Goal: Information Seeking & Learning: Learn about a topic

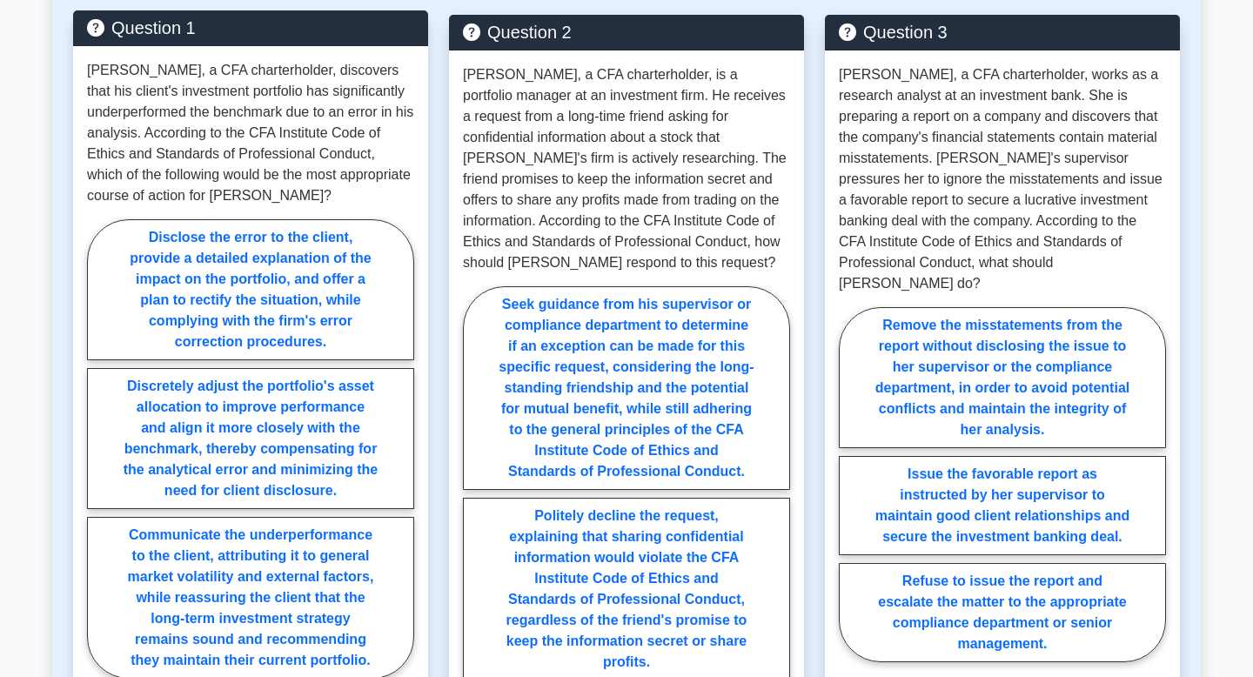
scroll to position [2258, 0]
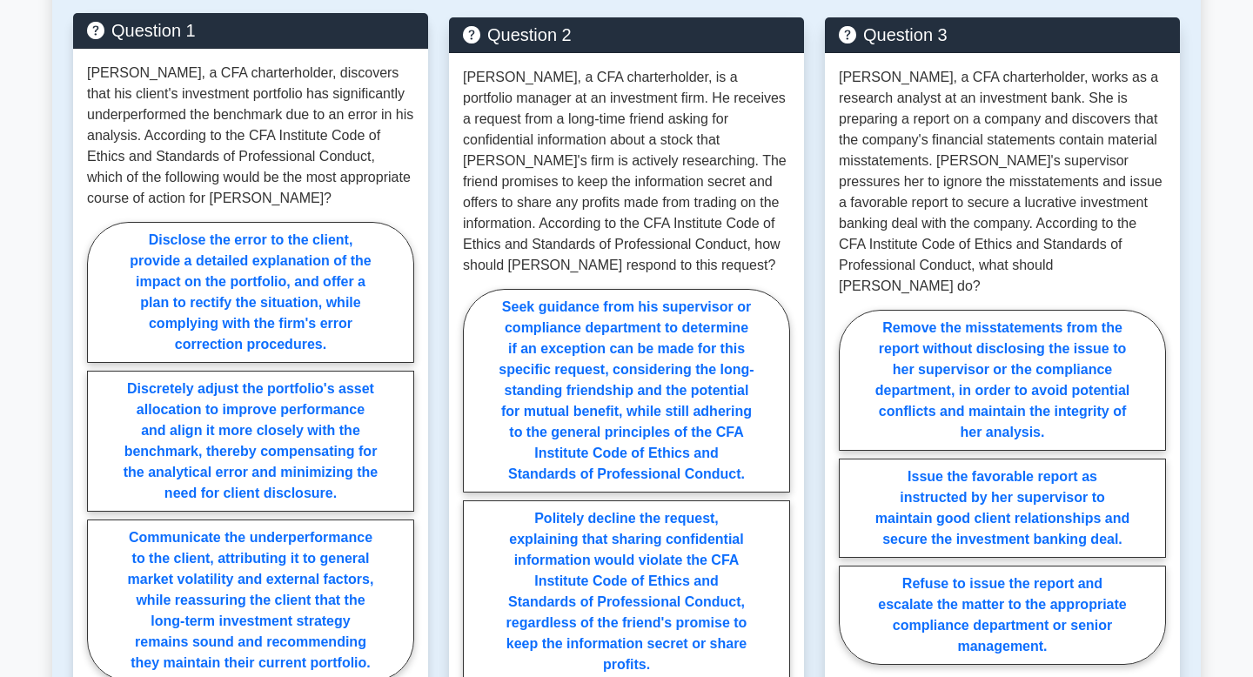
click at [370, 387] on label "Discretely adjust the portfolio's asset allocation to improve performance and a…" at bounding box center [250, 441] width 327 height 141
click at [98, 451] on input "Discretely adjust the portfolio's asset allocation to improve performance and a…" at bounding box center [92, 456] width 11 height 11
radio input "true"
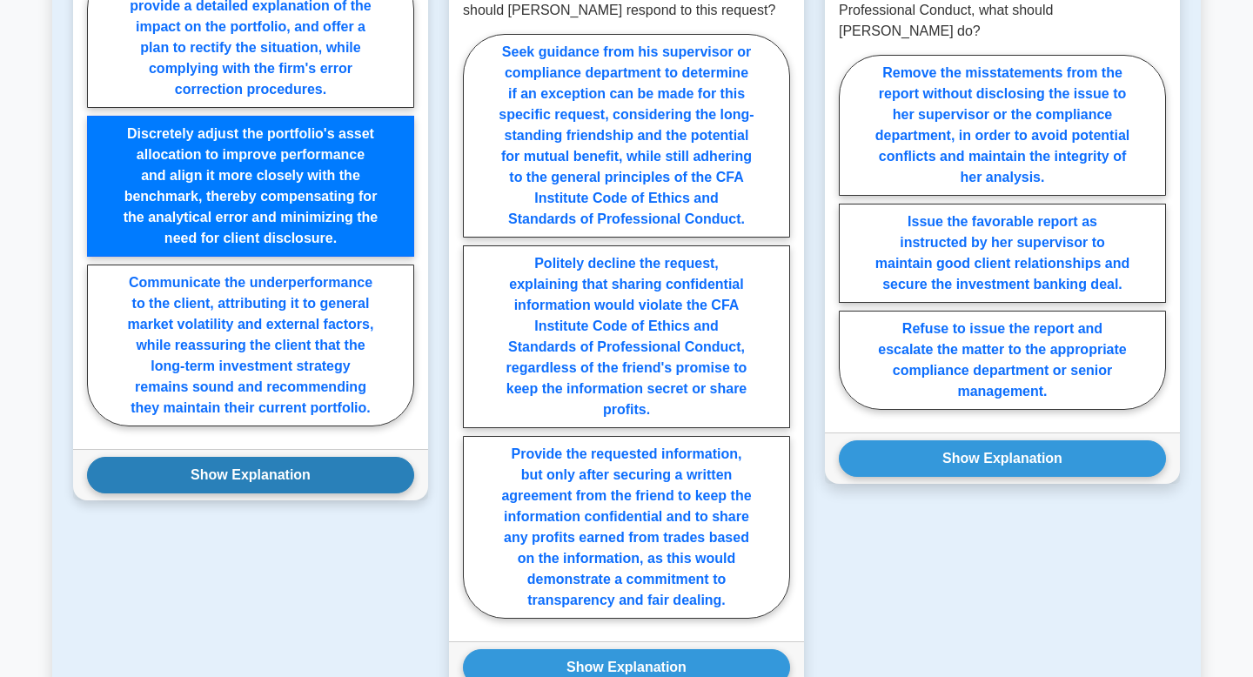
scroll to position [2544, 0]
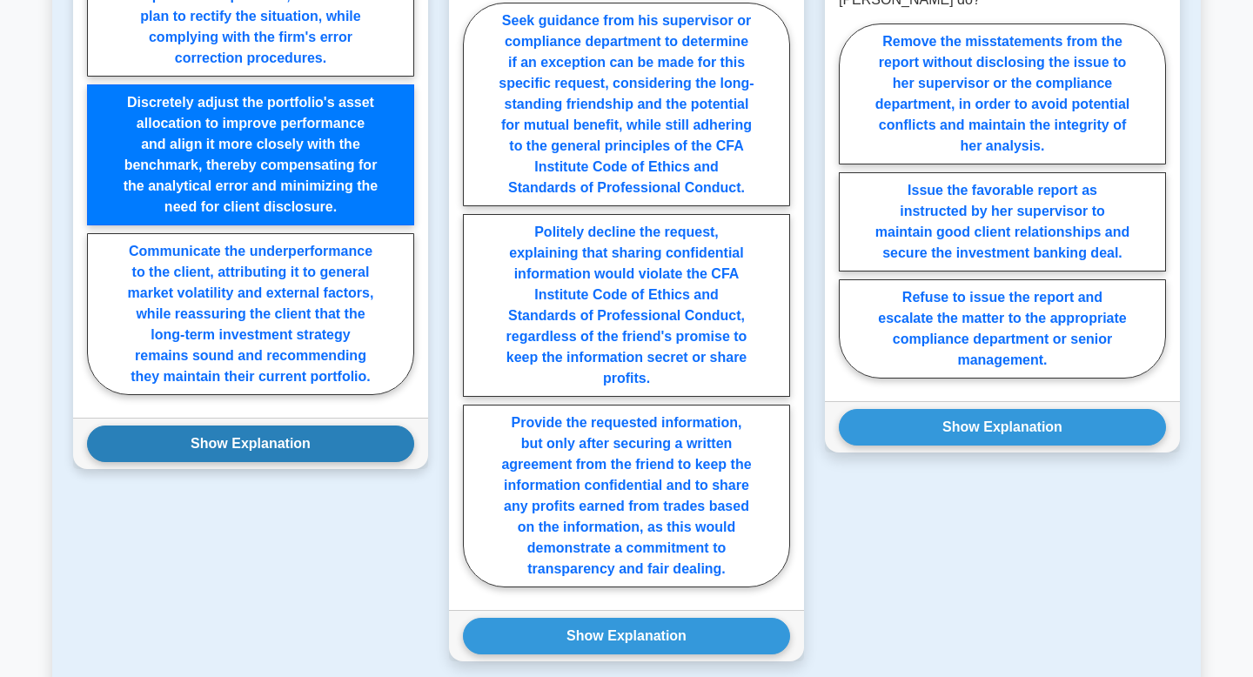
click at [345, 434] on button "Show Explanation" at bounding box center [250, 443] width 327 height 37
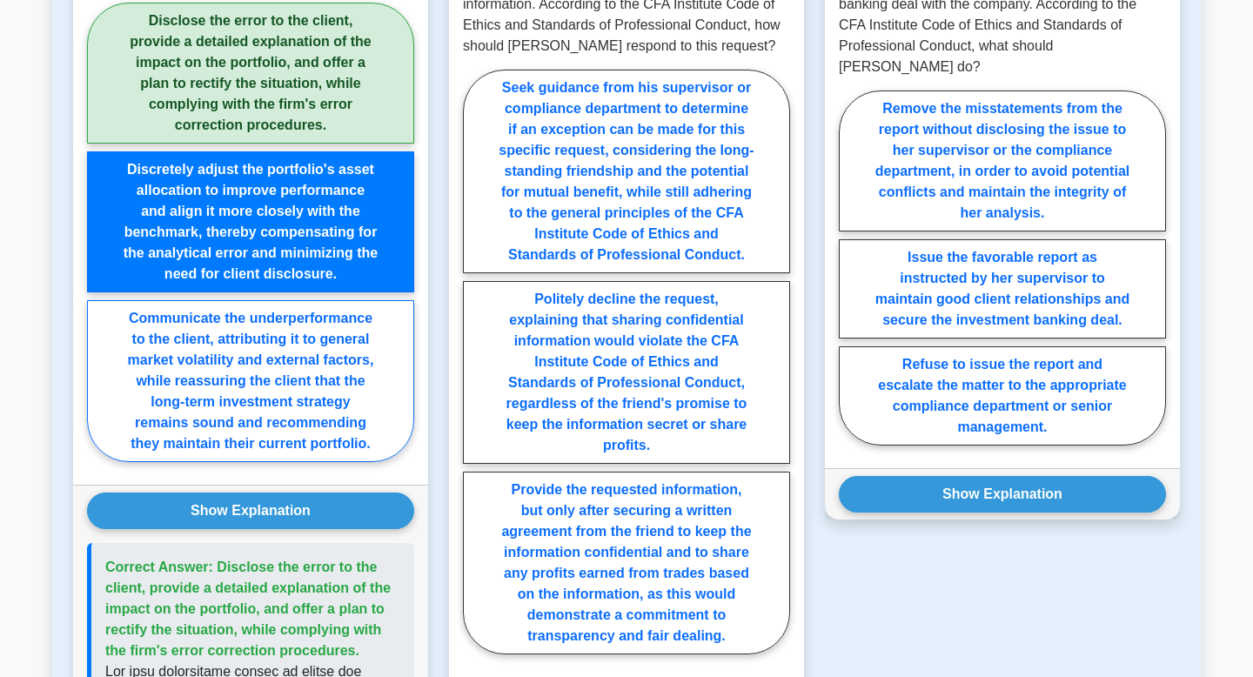
scroll to position [2454, 0]
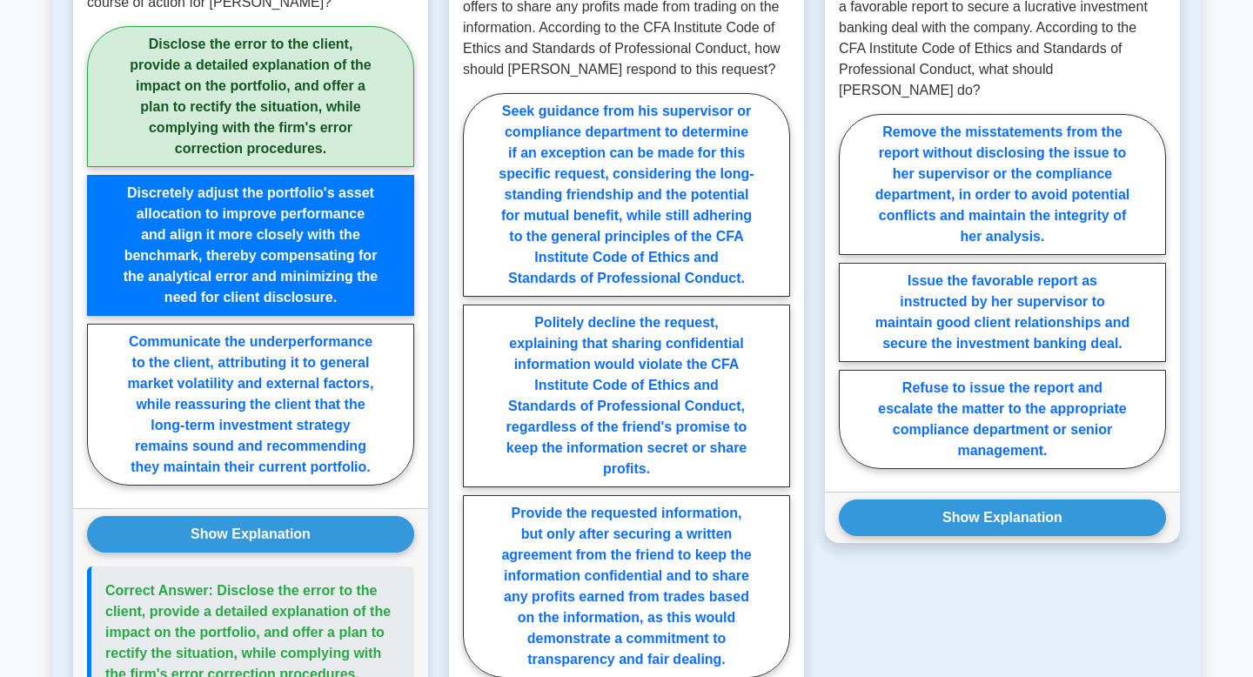
click at [327, 97] on label "Disclose the error to the client, provide a detailed explanation of the impact …" at bounding box center [250, 96] width 327 height 141
click at [98, 255] on input "Disclose the error to the client, provide a detailed explanation of the impact …" at bounding box center [92, 260] width 11 height 11
radio input "true"
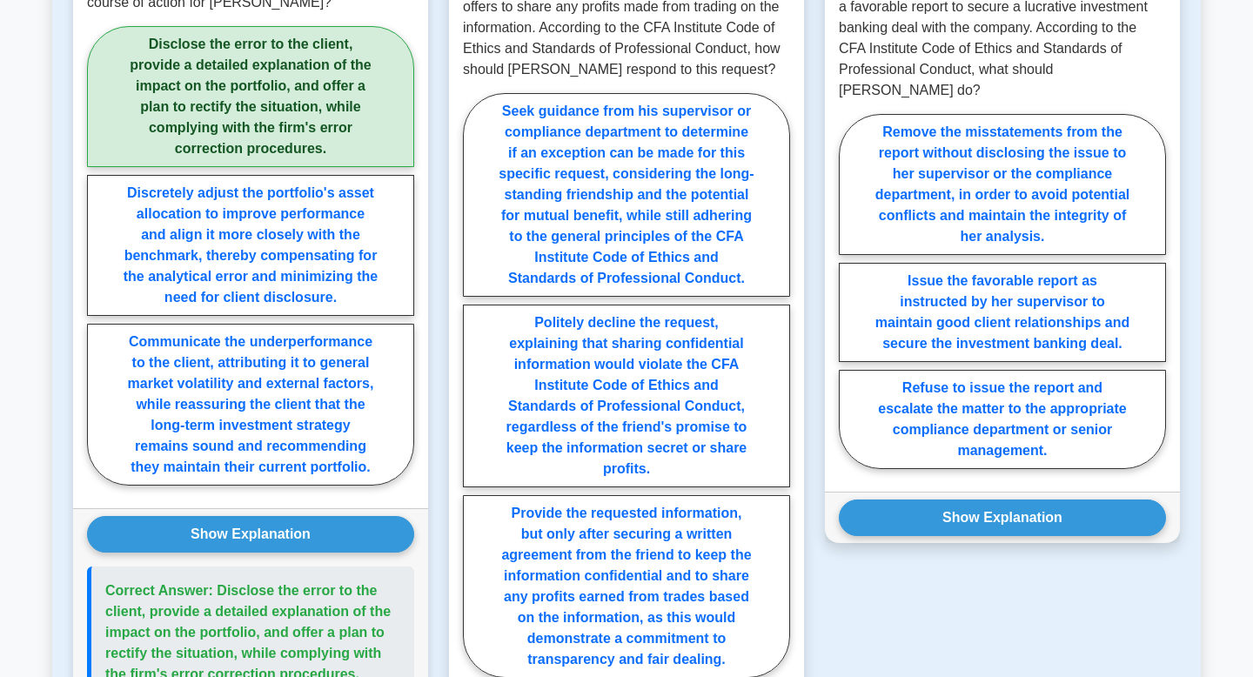
click at [327, 97] on label "Disclose the error to the client, provide a detailed explanation of the impact …" at bounding box center [250, 96] width 327 height 141
click at [98, 255] on input "Disclose the error to the client, provide a detailed explanation of the impact …" at bounding box center [92, 260] width 11 height 11
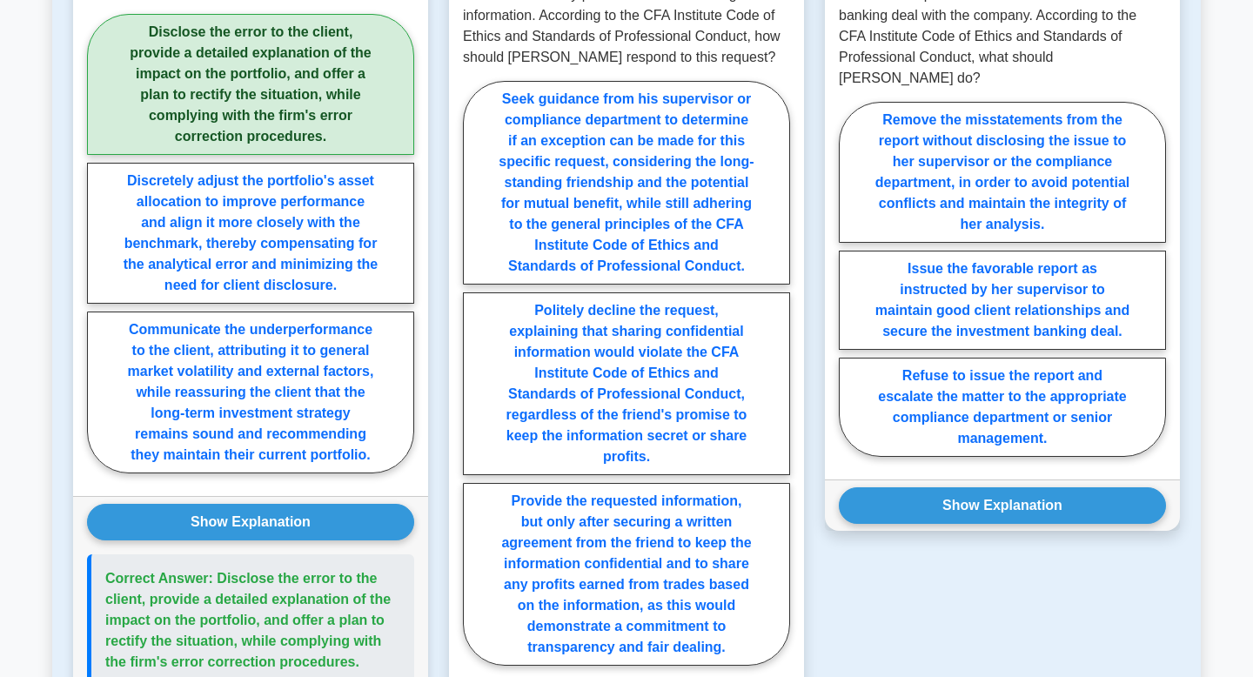
scroll to position [2476, 0]
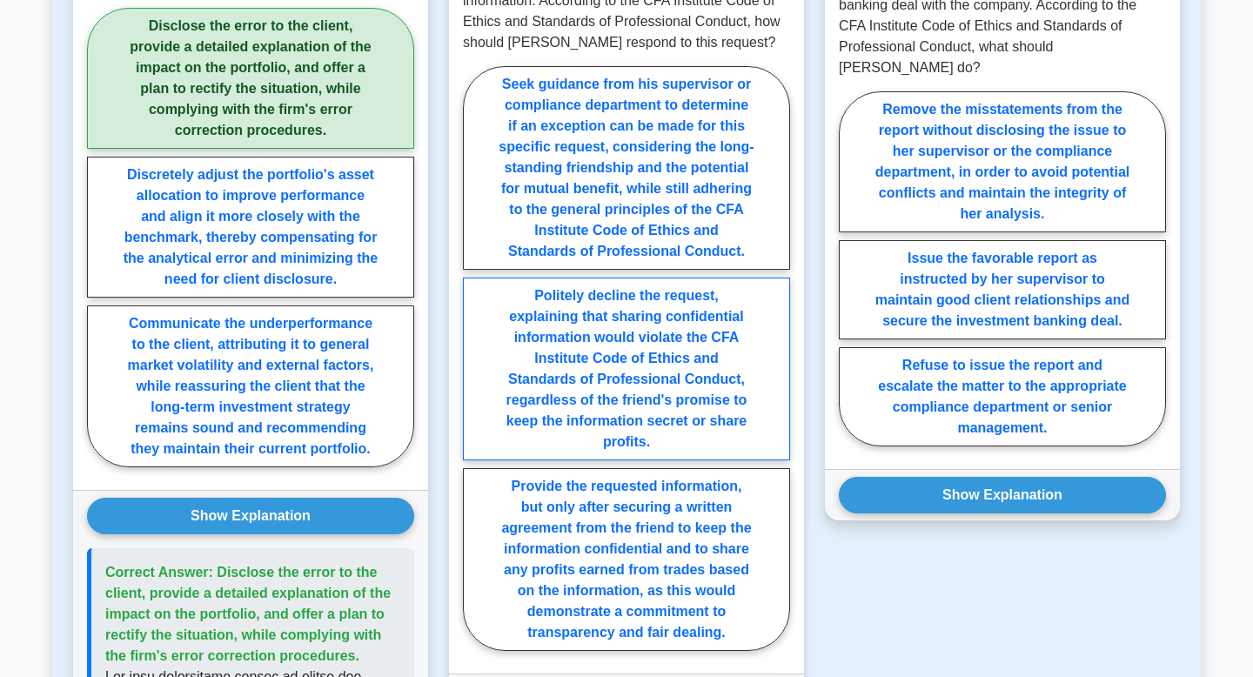
click at [562, 376] on label "Politely decline the request, explaining that sharing confidential information …" at bounding box center [626, 368] width 327 height 183
click at [474, 369] on input "Politely decline the request, explaining that sharing confidential information …" at bounding box center [468, 362] width 11 height 11
radio input "true"
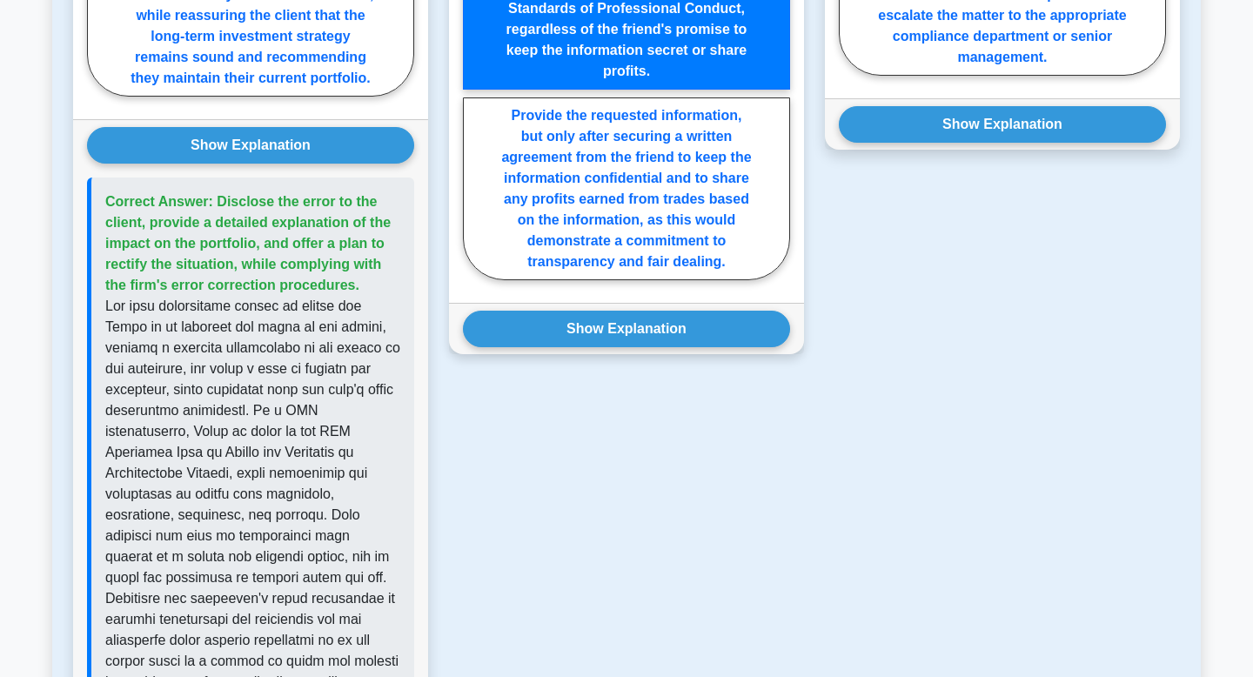
scroll to position [3028, 0]
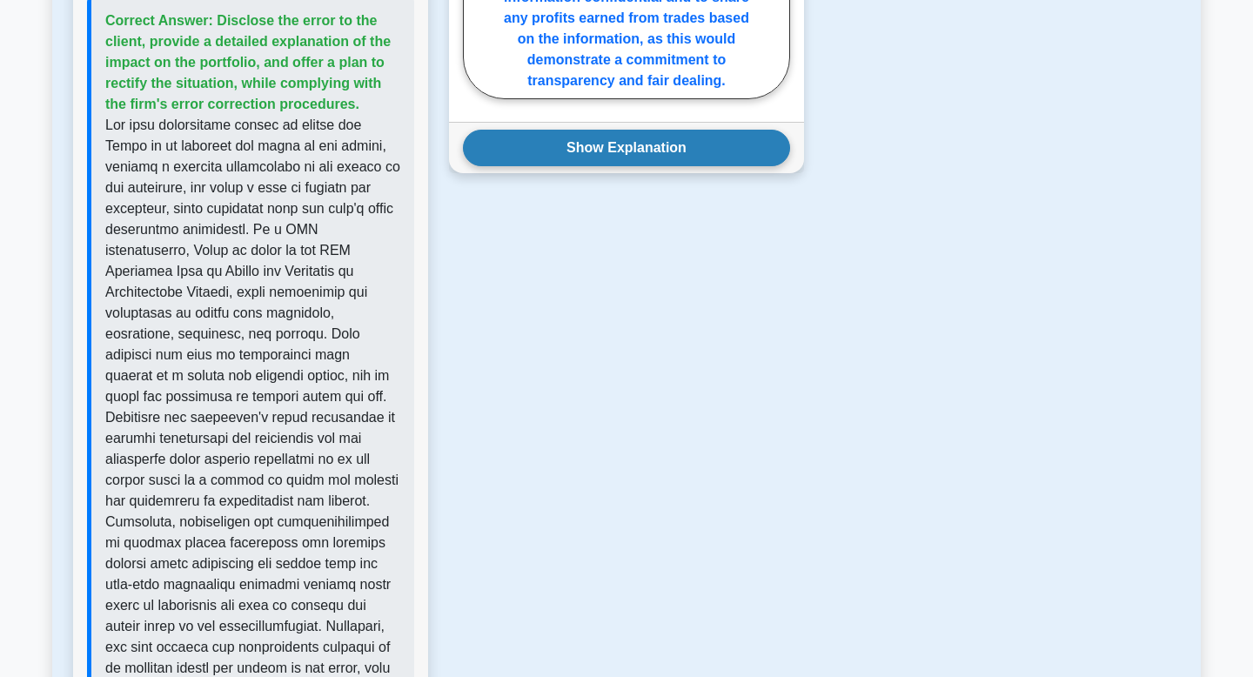
click at [642, 150] on button "Show Explanation" at bounding box center [626, 148] width 327 height 37
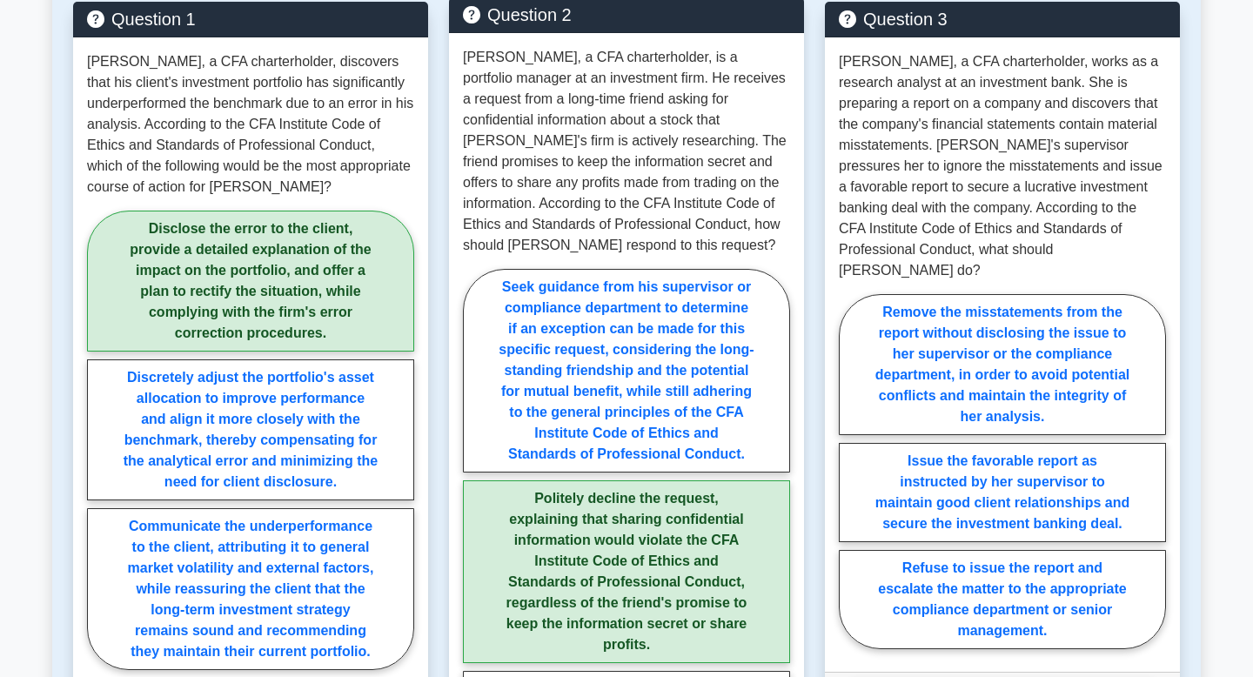
scroll to position [2280, 0]
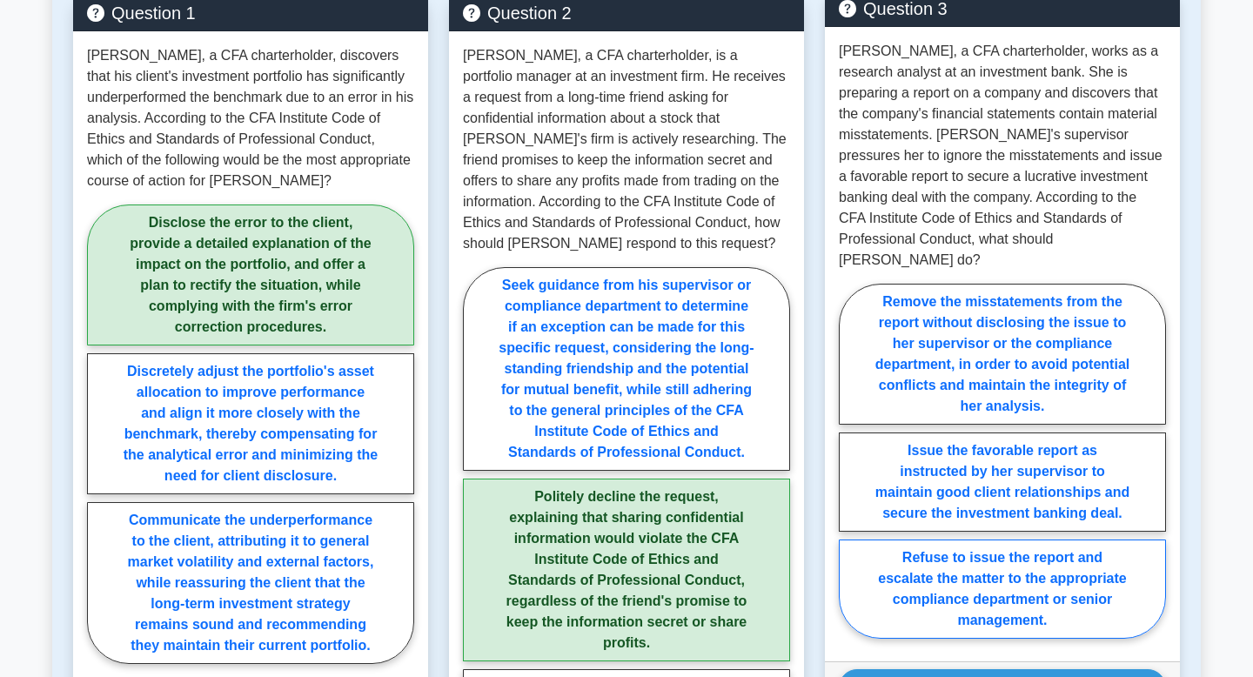
click at [1027, 577] on label "Refuse to issue the report and escalate the matter to the appropriate complianc…" at bounding box center [1002, 588] width 327 height 99
click at [850, 471] on input "Refuse to issue the report and escalate the matter to the appropriate complianc…" at bounding box center [844, 465] width 11 height 11
radio input "true"
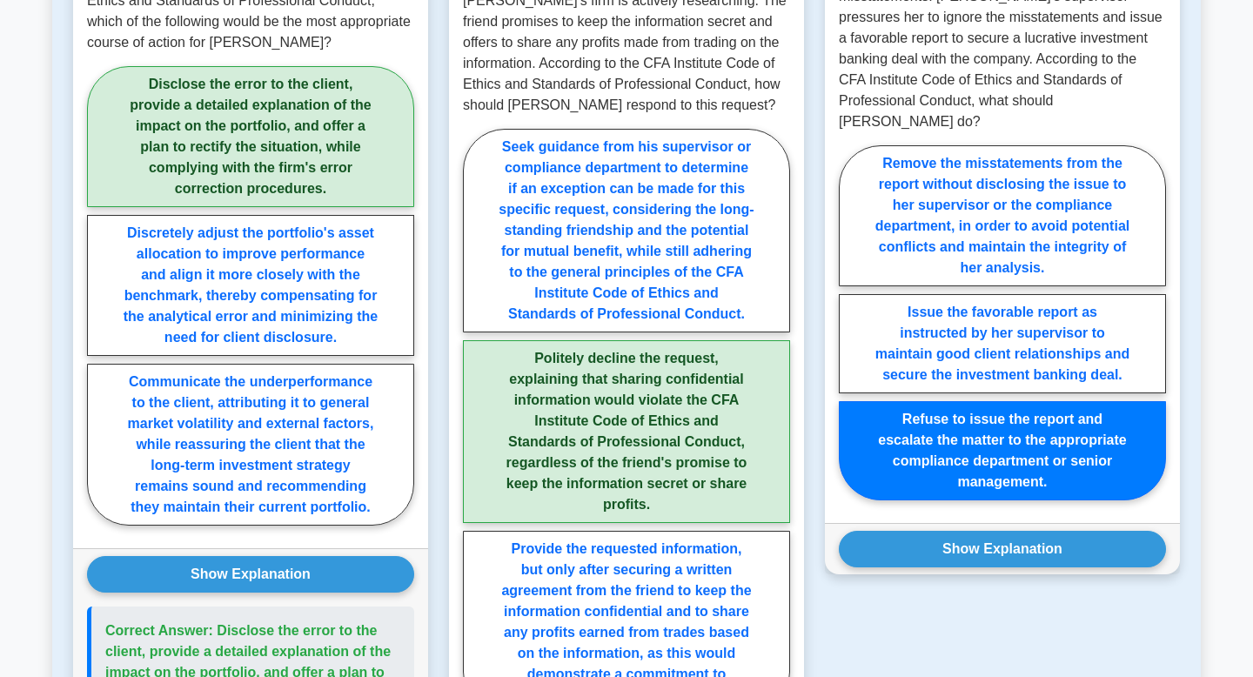
scroll to position [2549, 0]
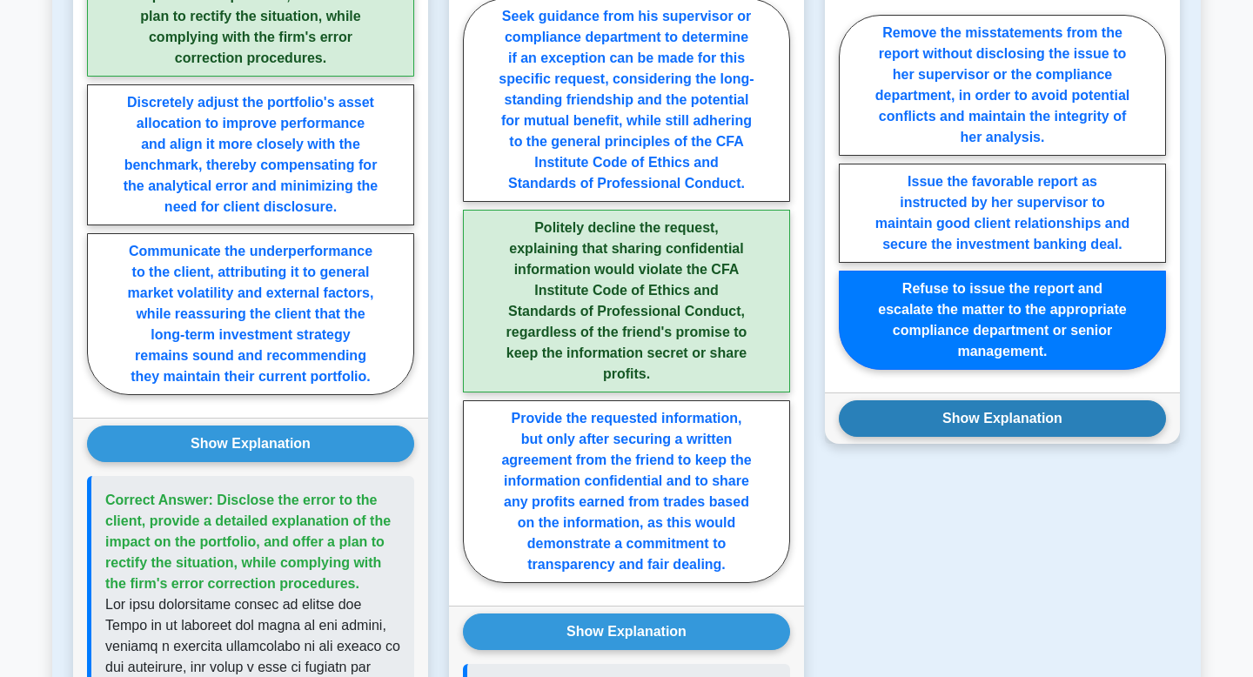
click at [1037, 416] on div "Show Explanation Correct Answer: Refuse to issue the report and escalate the ma…" at bounding box center [1002, 417] width 355 height 51
click at [1039, 405] on button "Show Explanation" at bounding box center [1002, 418] width 327 height 37
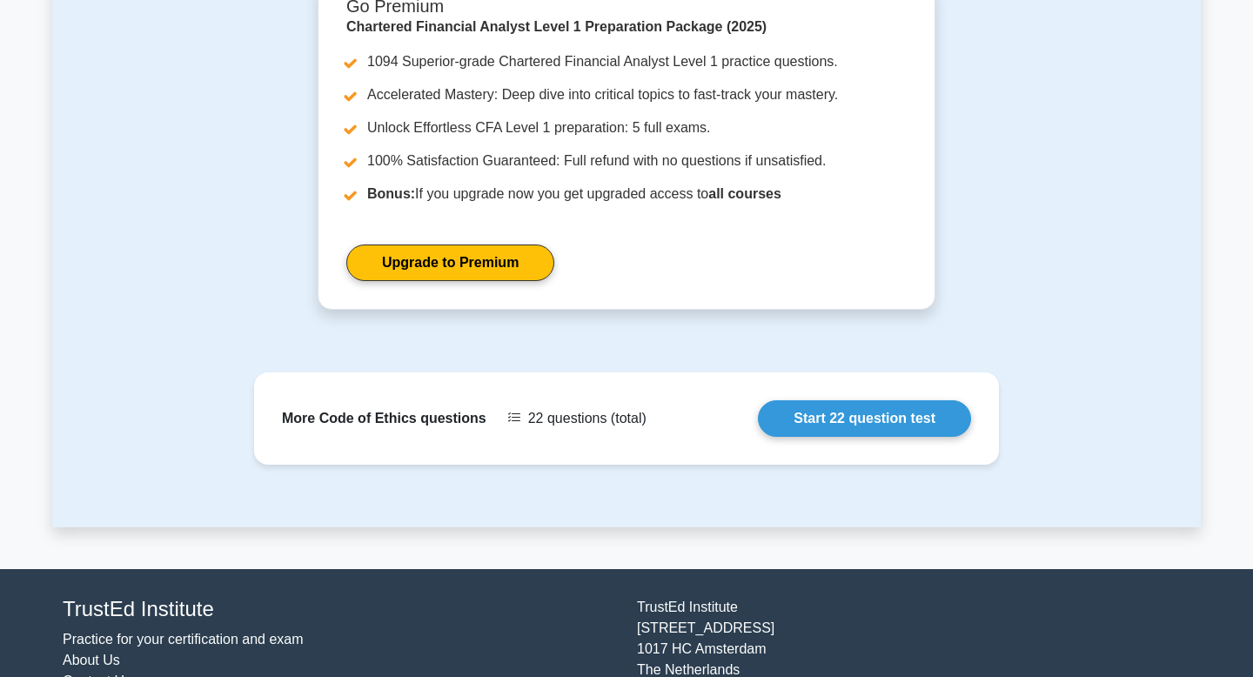
scroll to position [3959, 0]
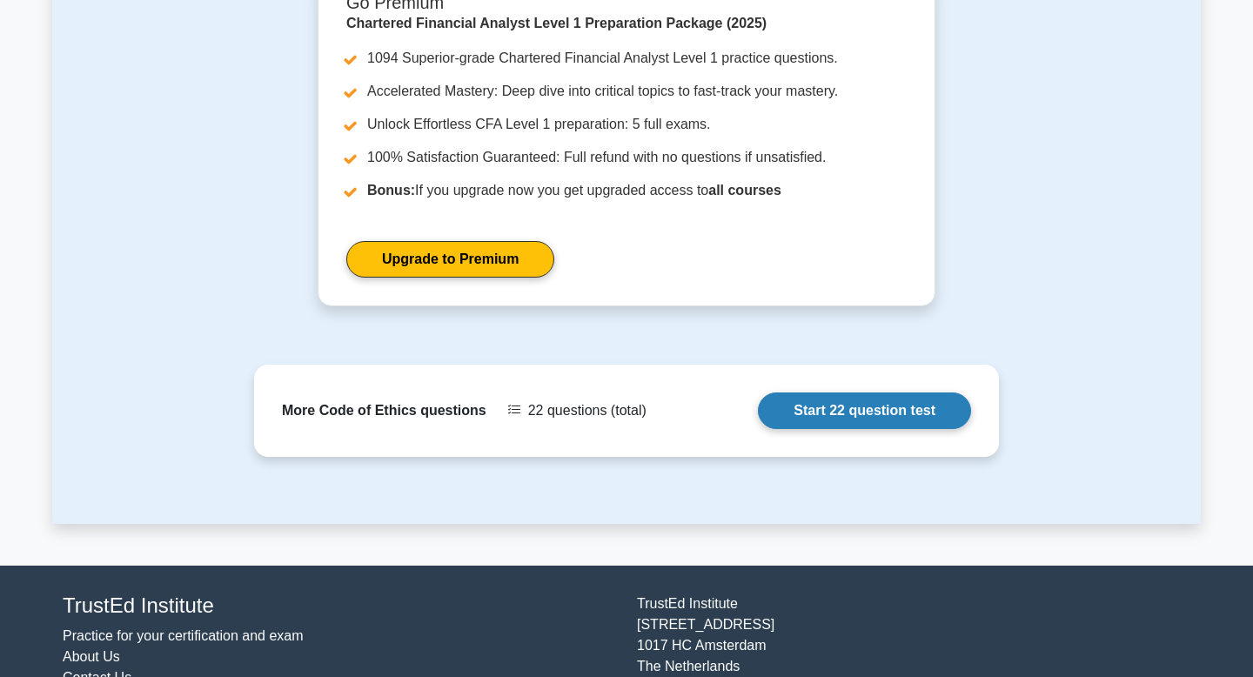
click at [758, 392] on link "Start 22 question test" at bounding box center [864, 410] width 213 height 37
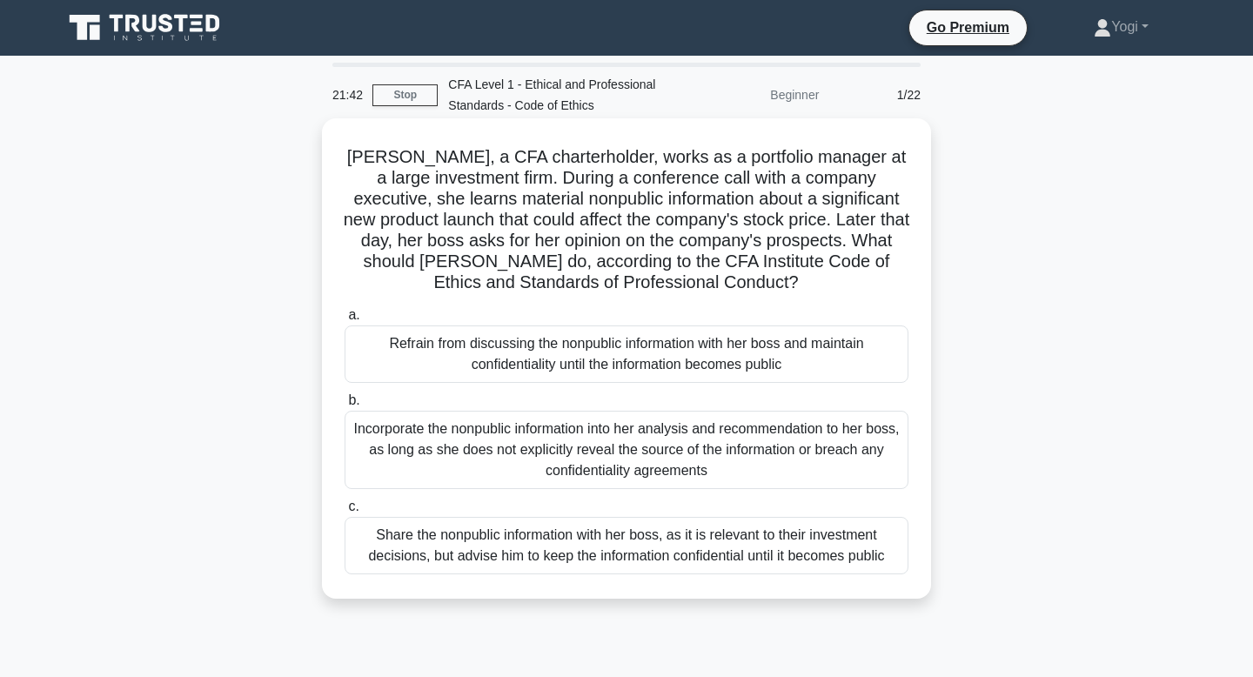
click at [800, 334] on div "Refrain from discussing the nonpublic information with her boss and maintain co…" at bounding box center [626, 353] width 564 height 57
click at [344, 321] on input "a. [PERSON_NAME] from discussing the nonpublic information with her boss and ma…" at bounding box center [344, 315] width 0 height 11
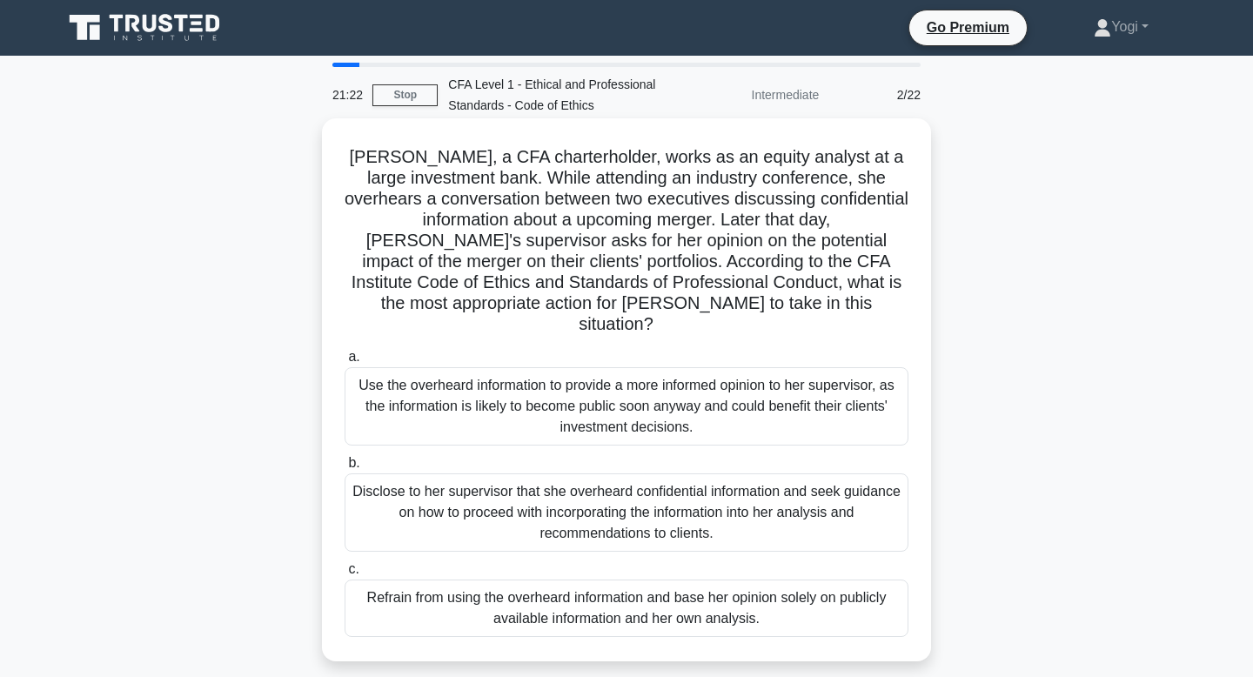
click at [778, 588] on div "Refrain from using the overheard information and base her opinion solely on pub…" at bounding box center [626, 607] width 564 height 57
click at [344, 575] on input "c. Refrain from using the overheard information and base her opinion solely on …" at bounding box center [344, 569] width 0 height 11
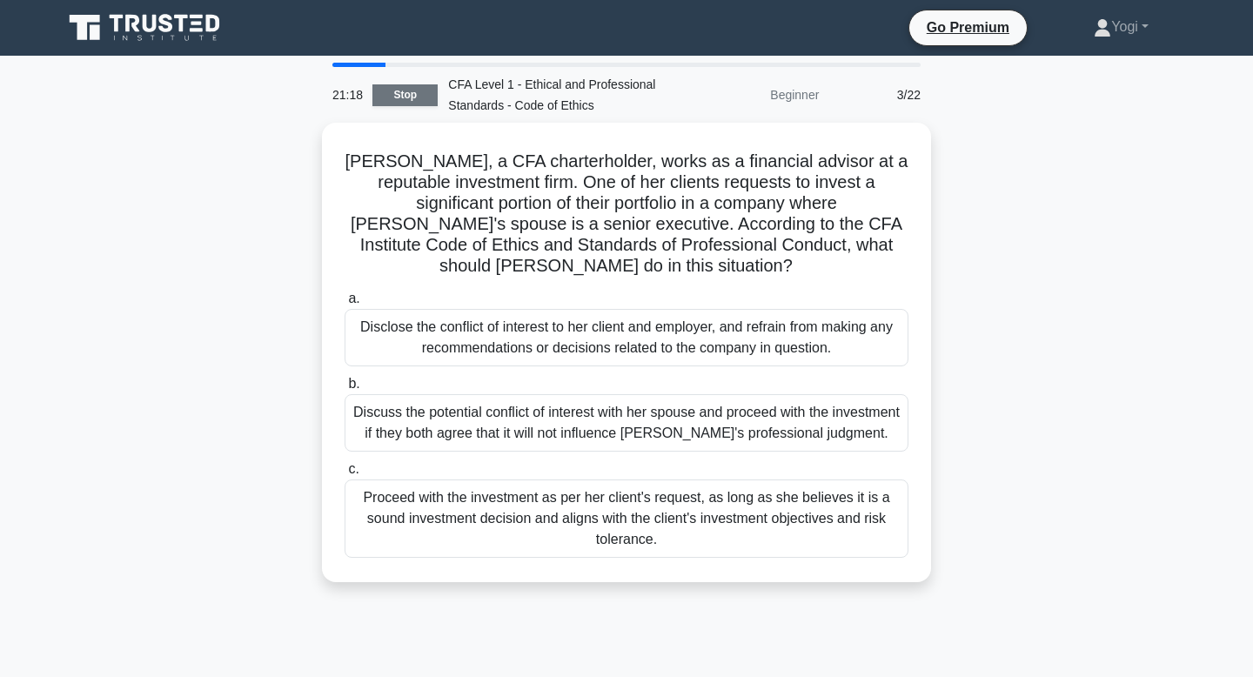
click at [410, 91] on link "Stop" at bounding box center [404, 95] width 65 height 22
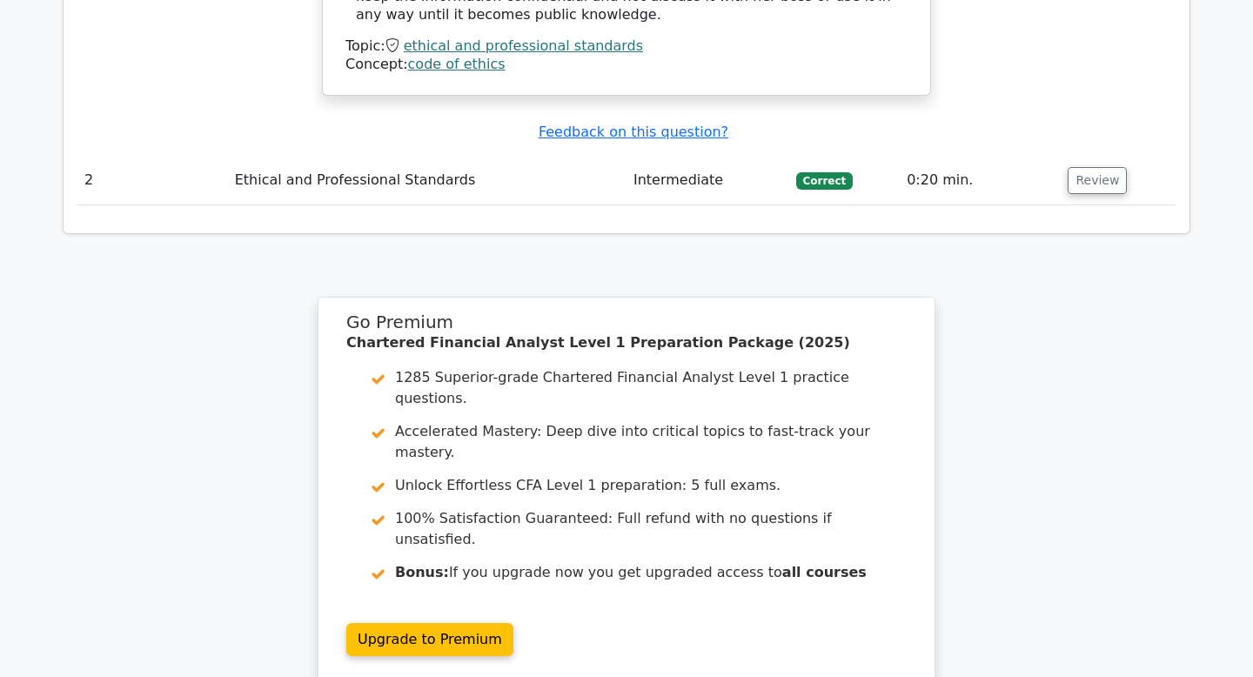
scroll to position [2321, 0]
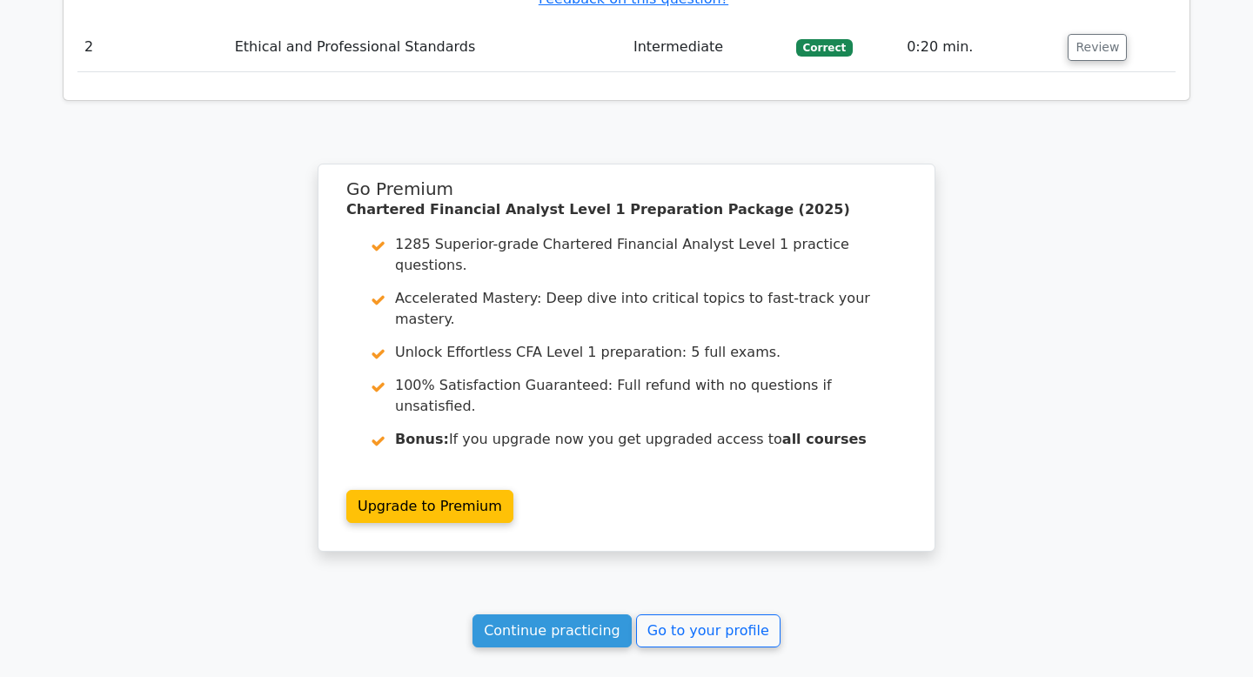
click at [586, 614] on link "Continue practicing" at bounding box center [551, 630] width 159 height 33
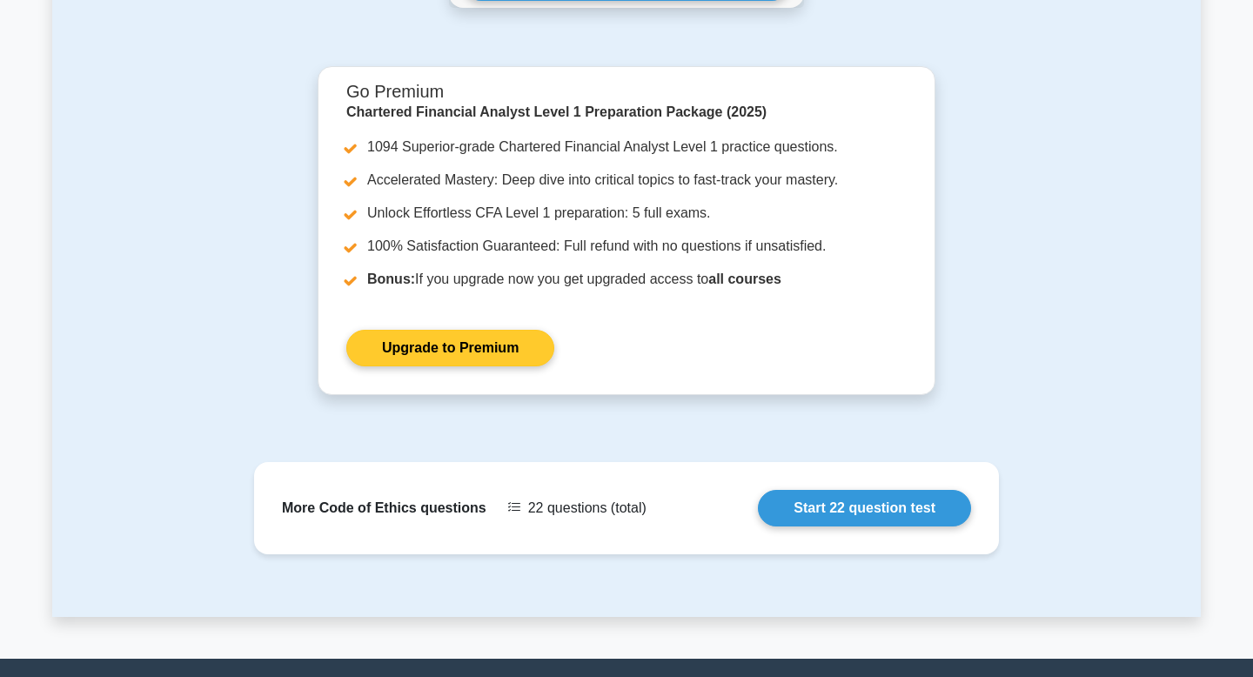
scroll to position [3198, 0]
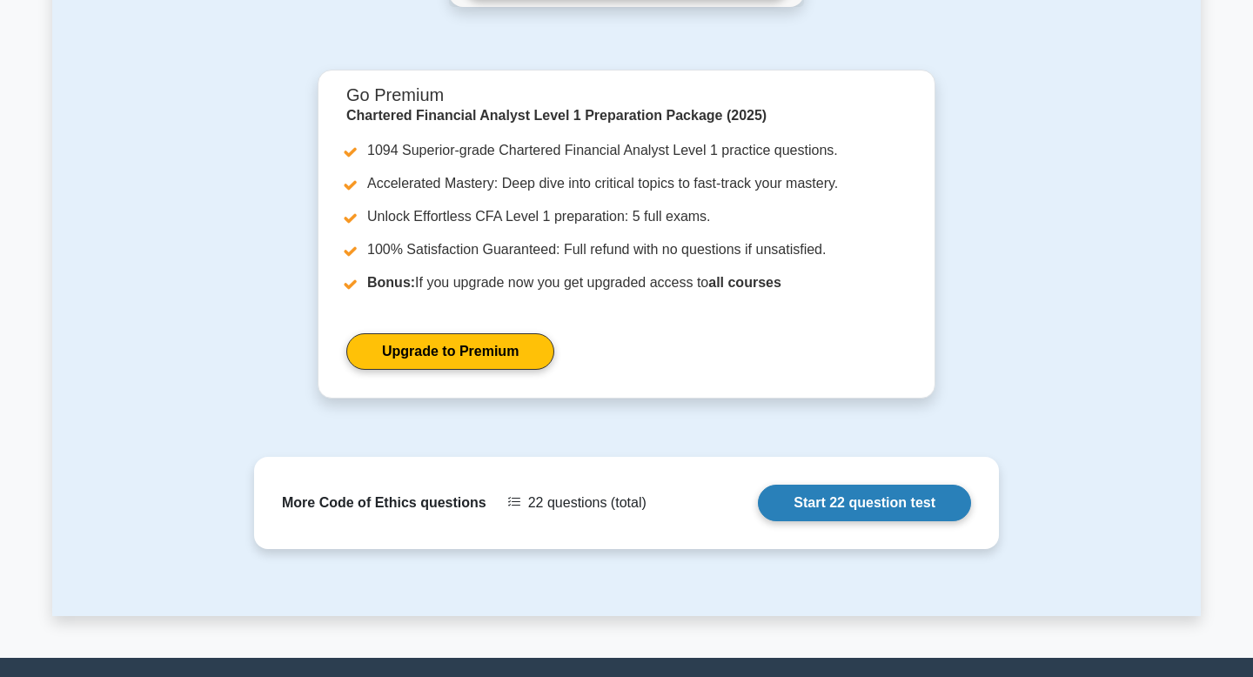
click at [827, 504] on link "Start 22 question test" at bounding box center [864, 502] width 213 height 37
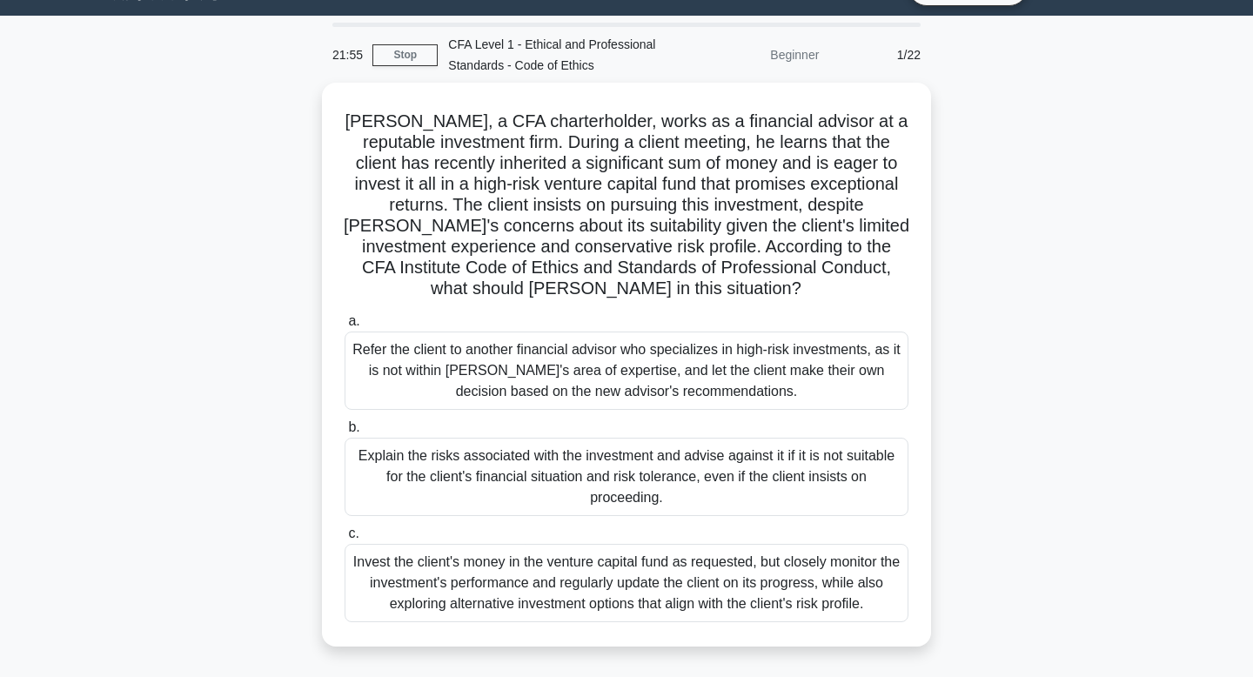
scroll to position [39, 0]
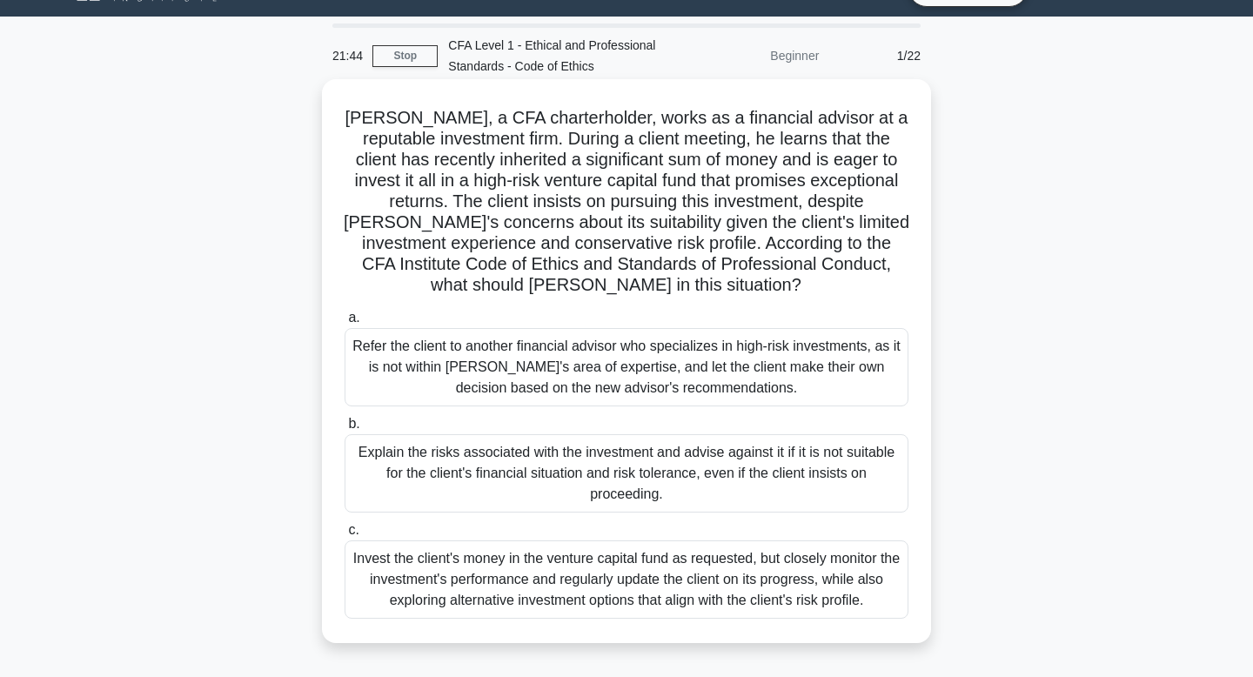
click at [738, 472] on div "Explain the risks associated with the investment and advise against it if it is…" at bounding box center [626, 473] width 564 height 78
click at [344, 430] on input "b. Explain the risks associated with the investment and advise against it if it…" at bounding box center [344, 423] width 0 height 11
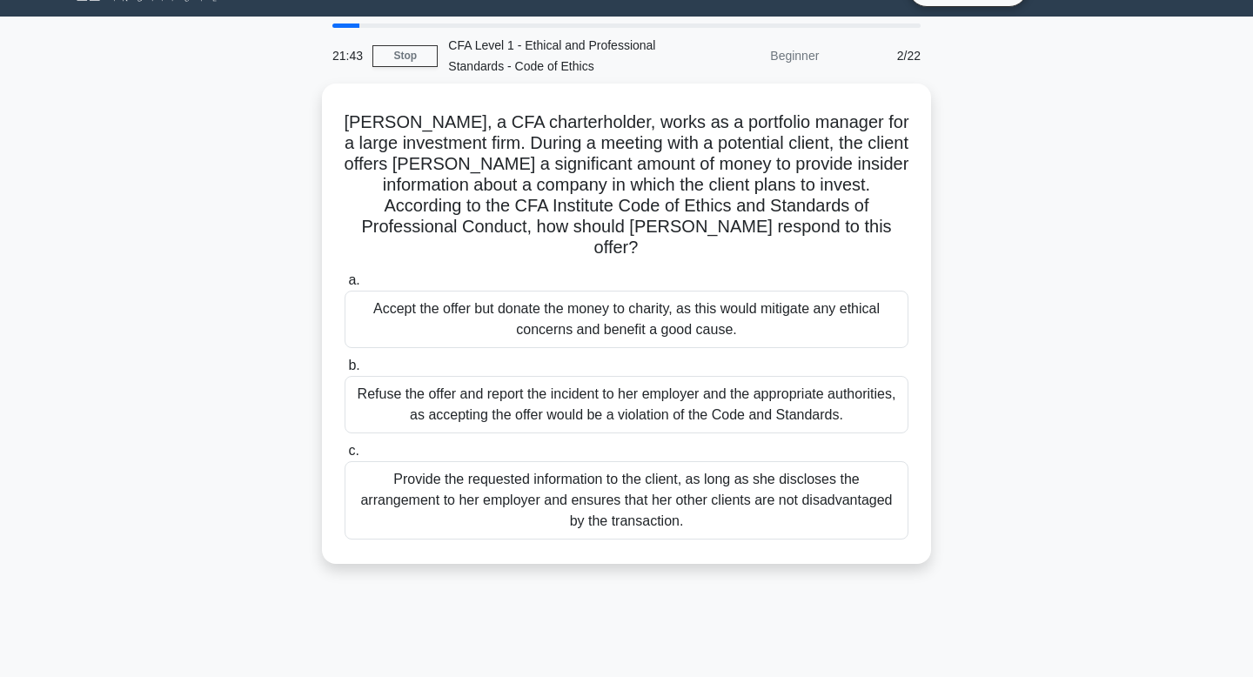
scroll to position [0, 0]
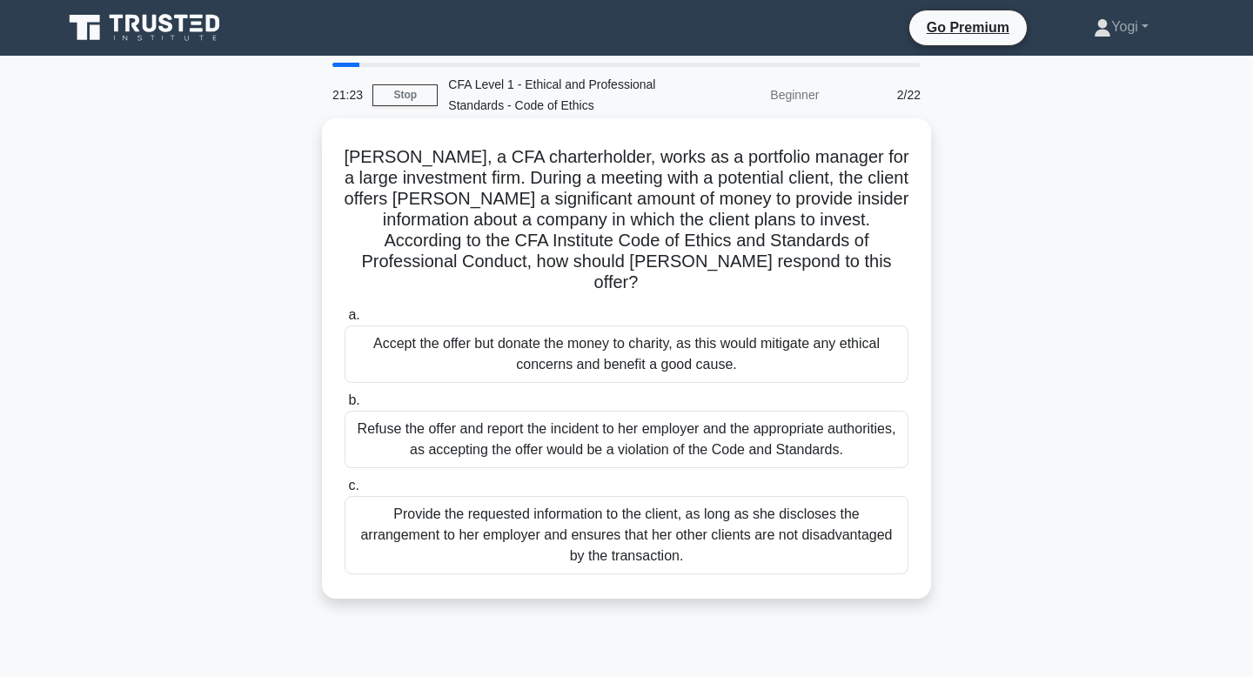
click at [746, 413] on div "Refuse the offer and report the incident to her employer and the appropriate au…" at bounding box center [626, 439] width 564 height 57
click at [344, 406] on input "b. Refuse the offer and report the incident to her employer and the appropriate…" at bounding box center [344, 400] width 0 height 11
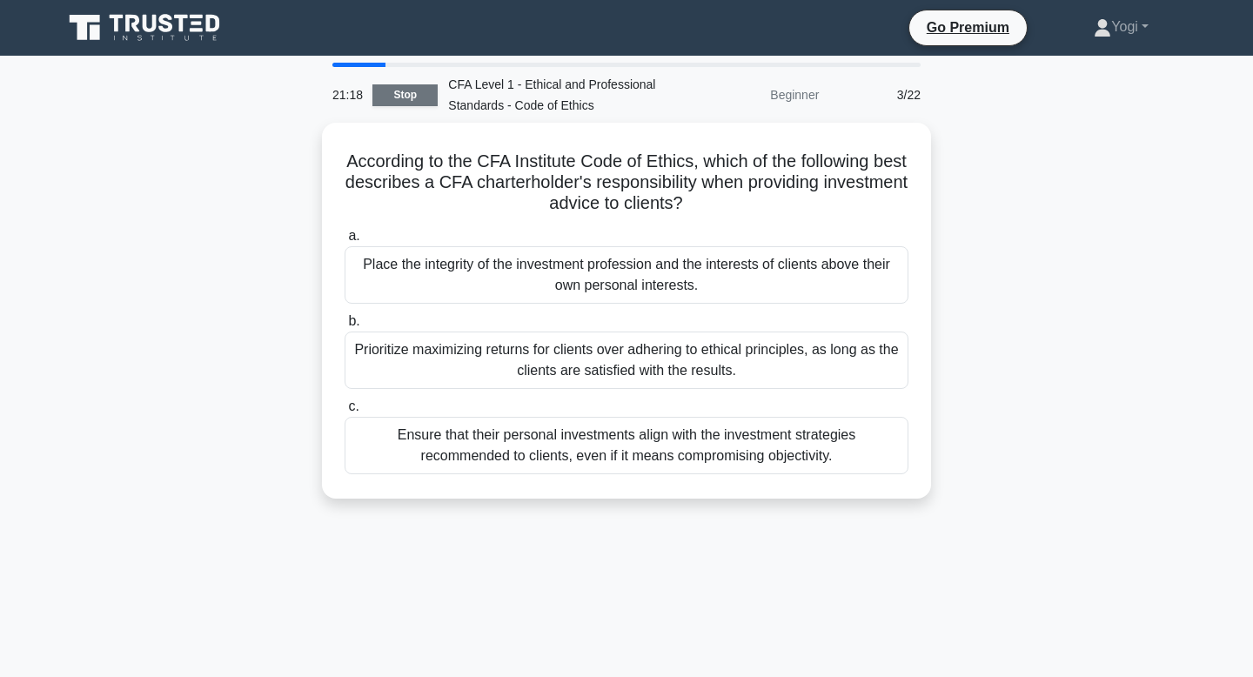
click at [407, 93] on link "Stop" at bounding box center [404, 95] width 65 height 22
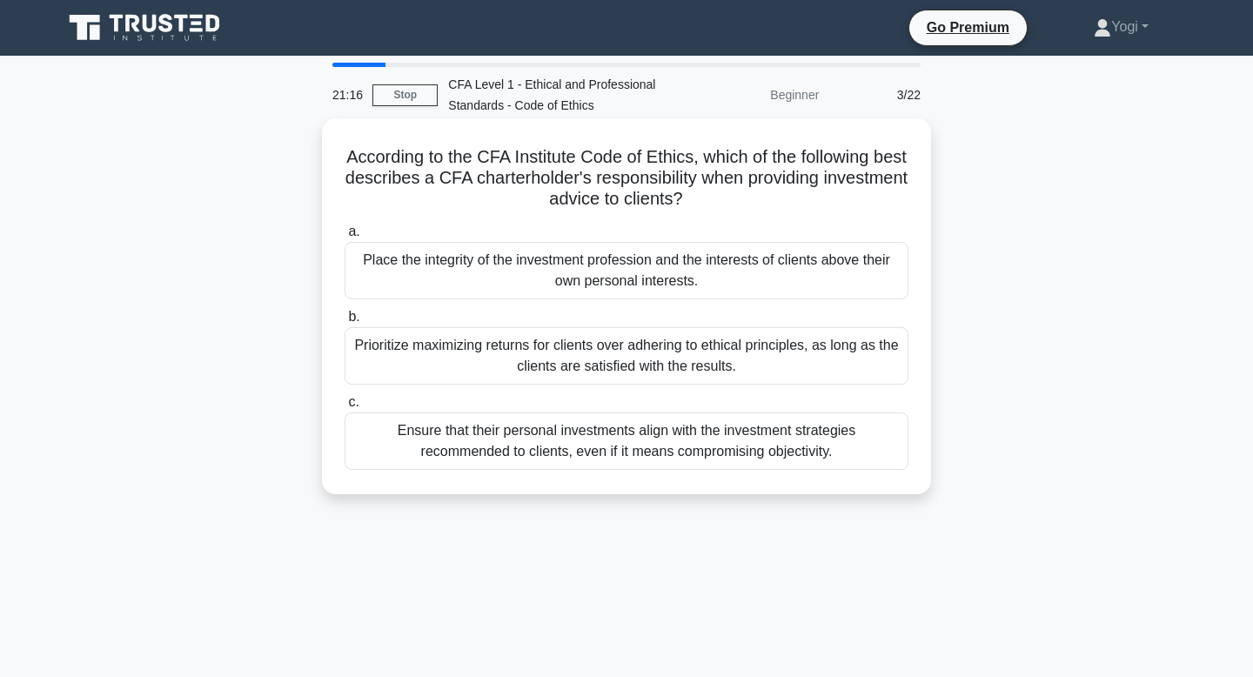
scroll to position [5, 0]
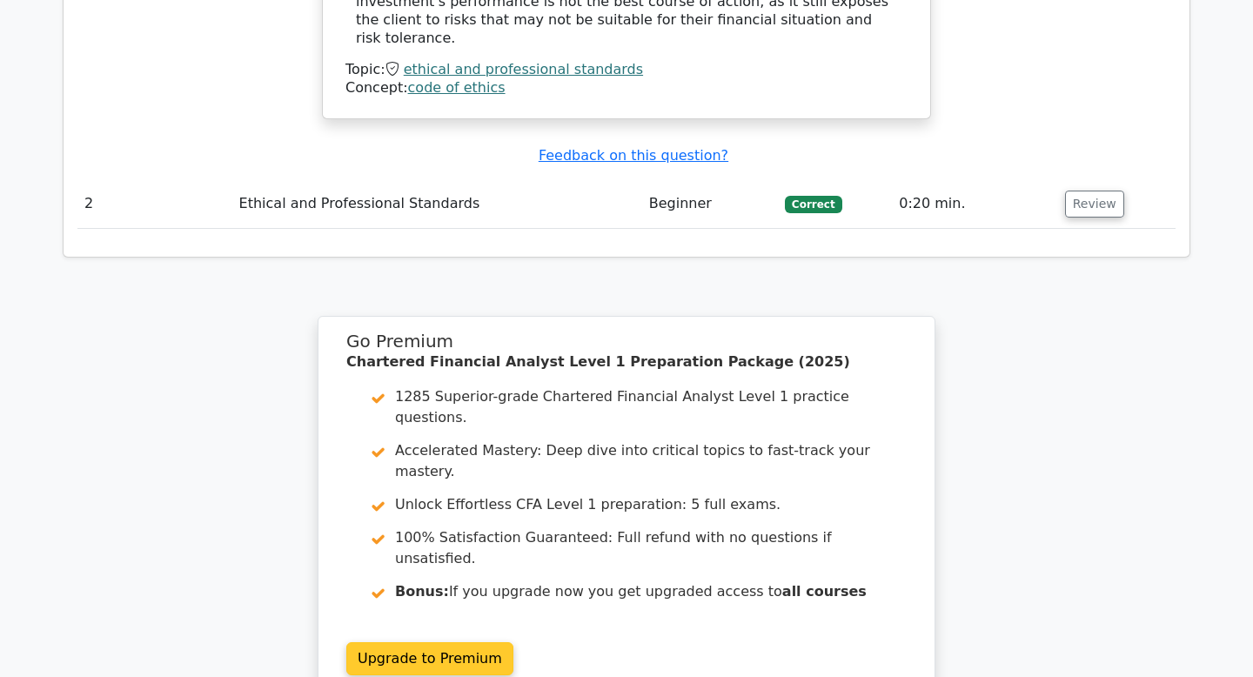
scroll to position [2297, 0]
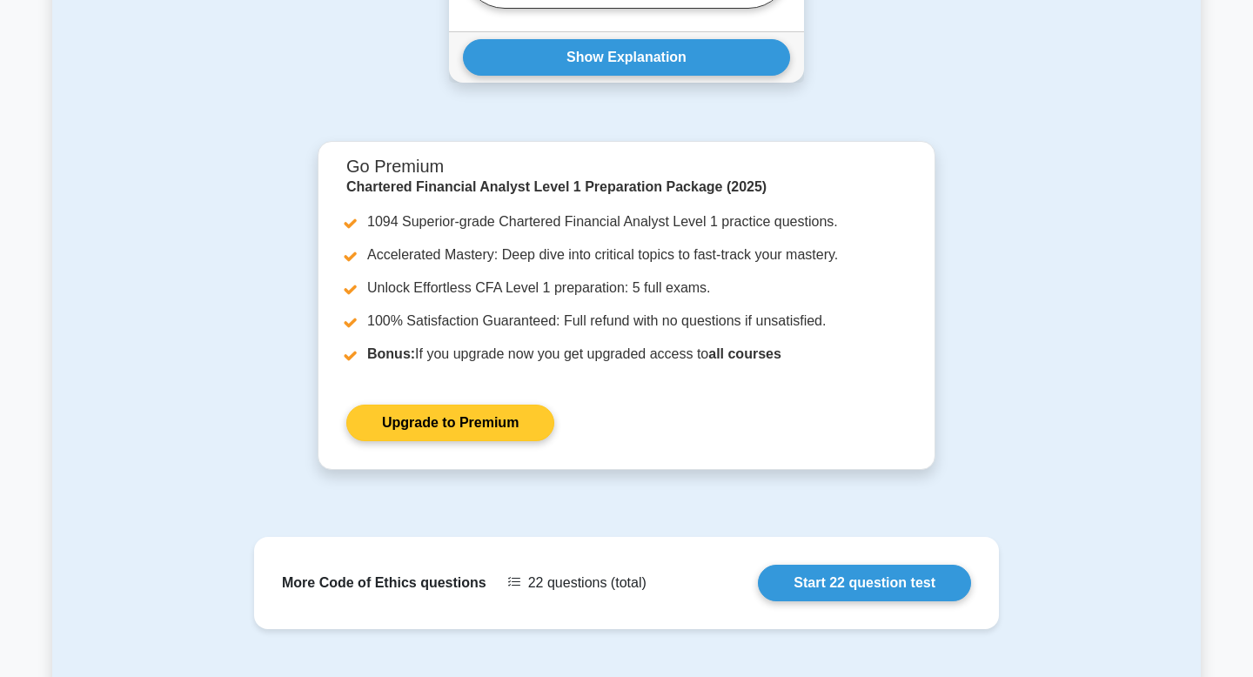
scroll to position [3240, 0]
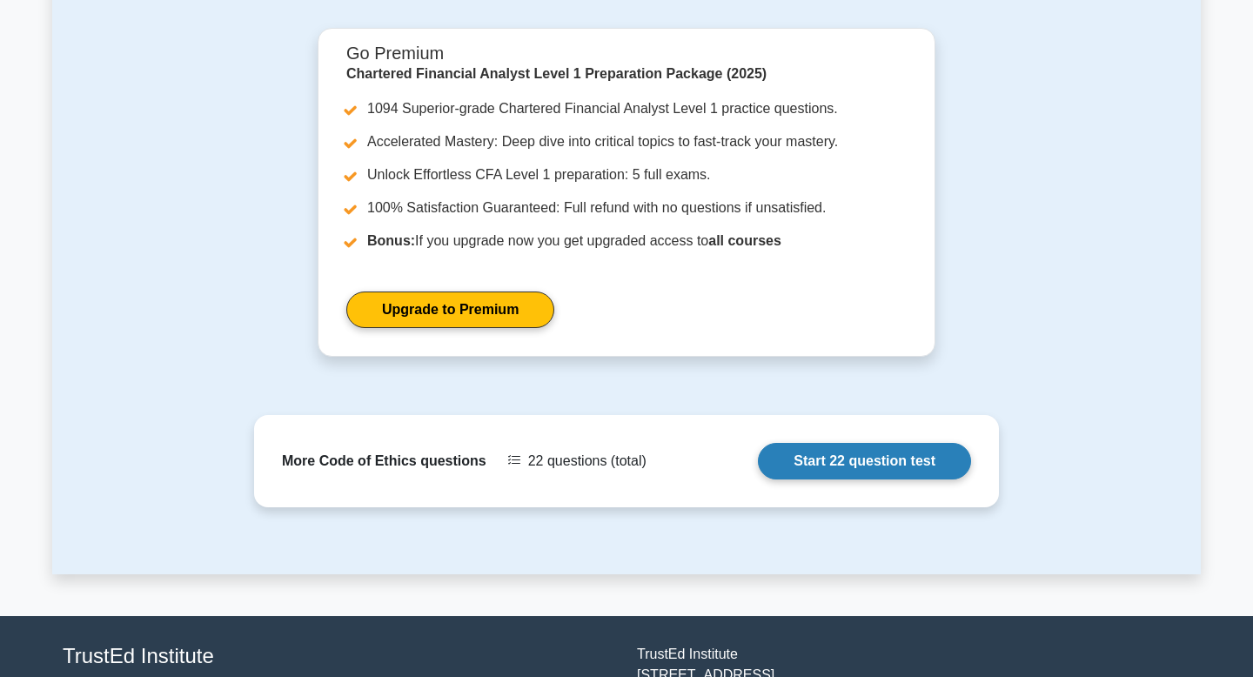
click at [801, 463] on link "Start 22 question test" at bounding box center [864, 461] width 213 height 37
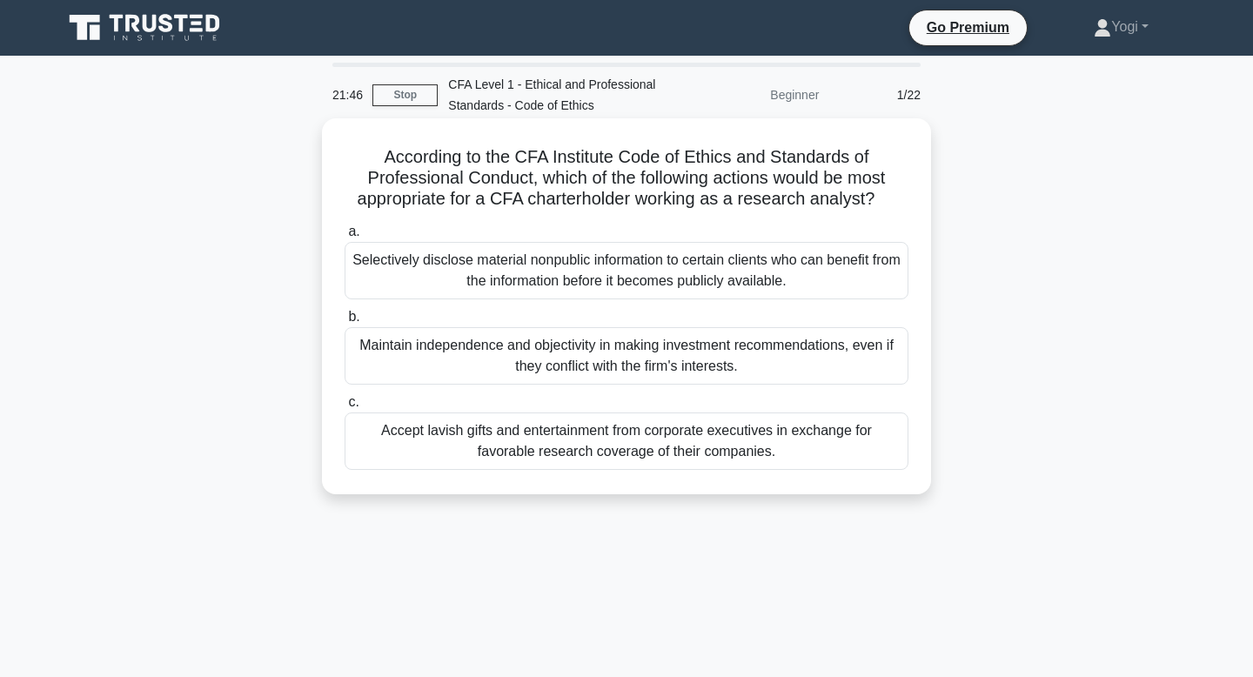
click at [792, 366] on div "Maintain independence and objectivity in making investment recommendations, eve…" at bounding box center [626, 355] width 564 height 57
click at [344, 323] on input "b. Maintain independence and objectivity in making investment recommendations, …" at bounding box center [344, 316] width 0 height 11
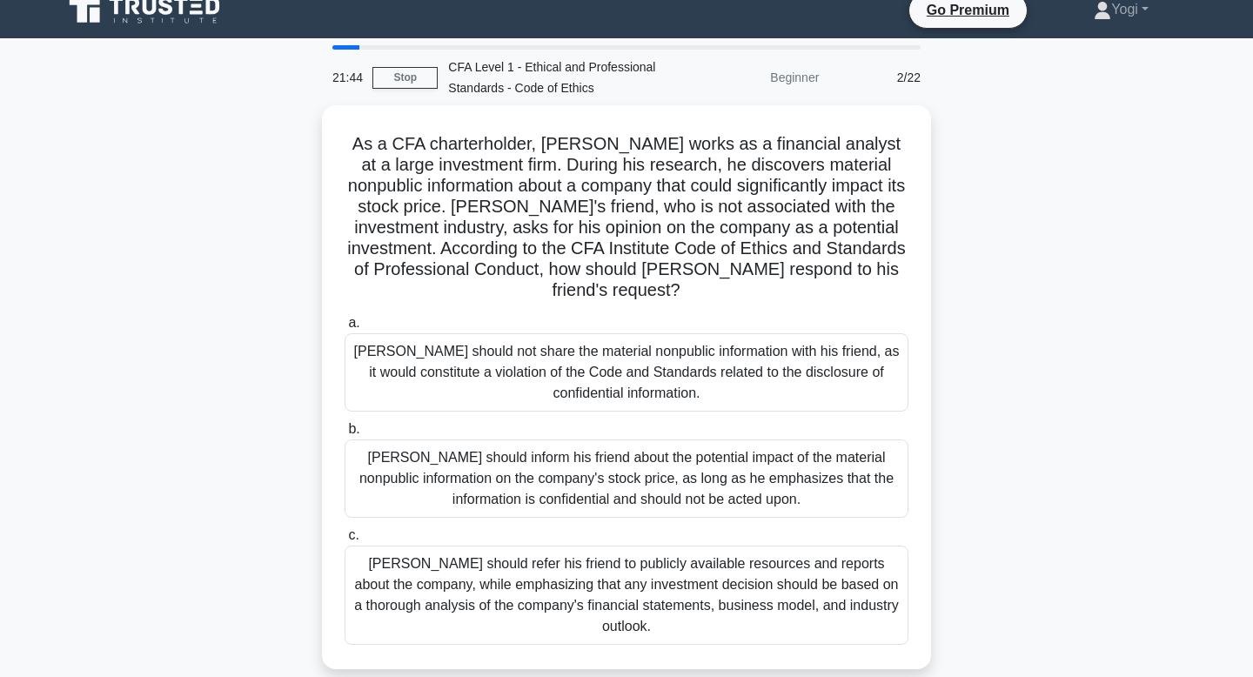
scroll to position [21, 0]
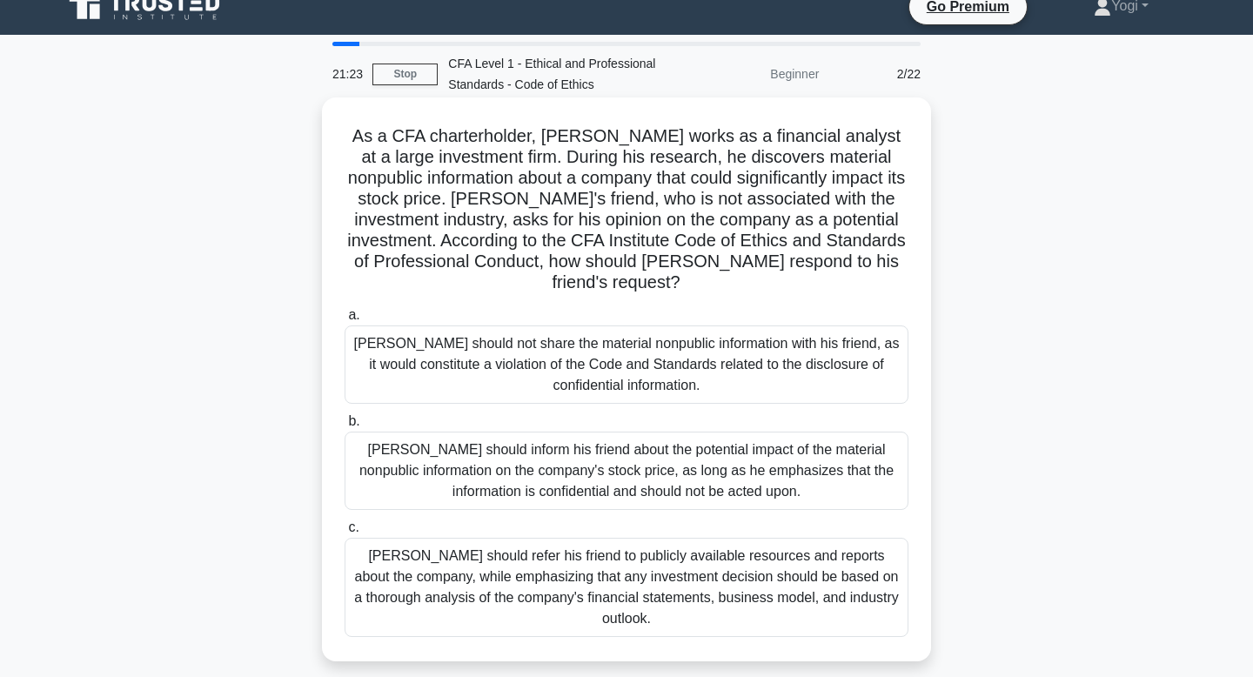
click at [777, 478] on div "Michael should inform his friend about the potential impact of the material non…" at bounding box center [626, 470] width 564 height 78
click at [344, 427] on input "b. Michael should inform his friend about the potential impact of the material …" at bounding box center [344, 421] width 0 height 11
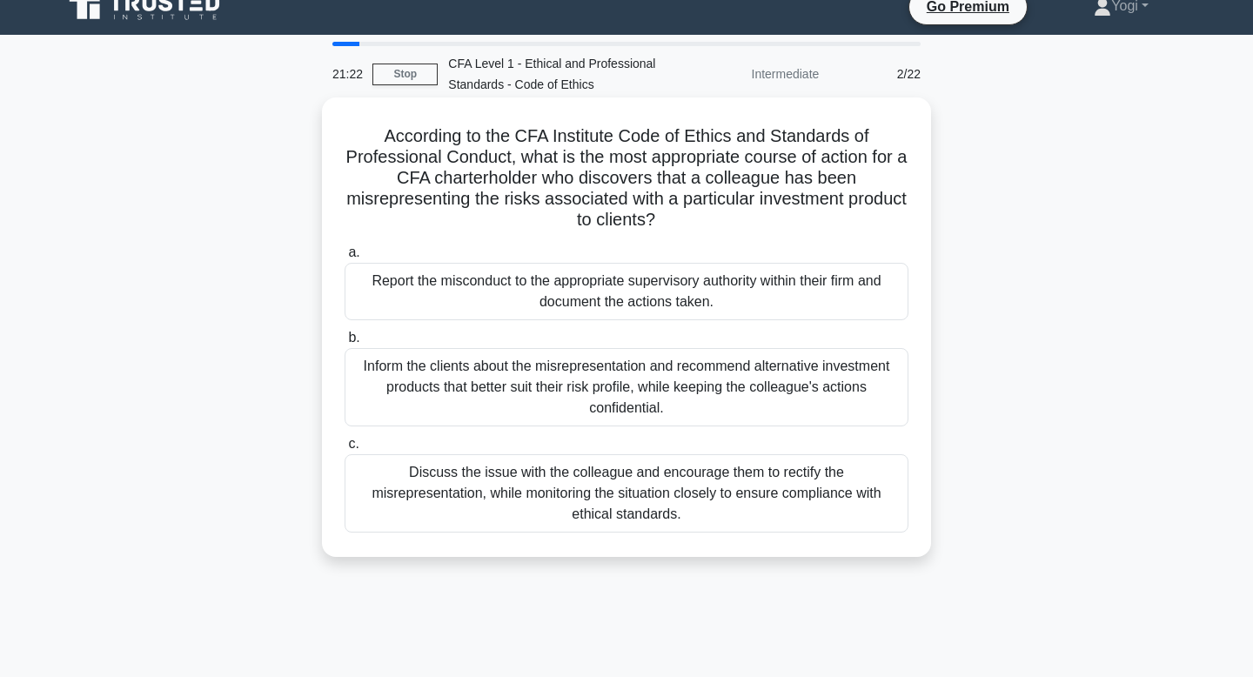
scroll to position [0, 0]
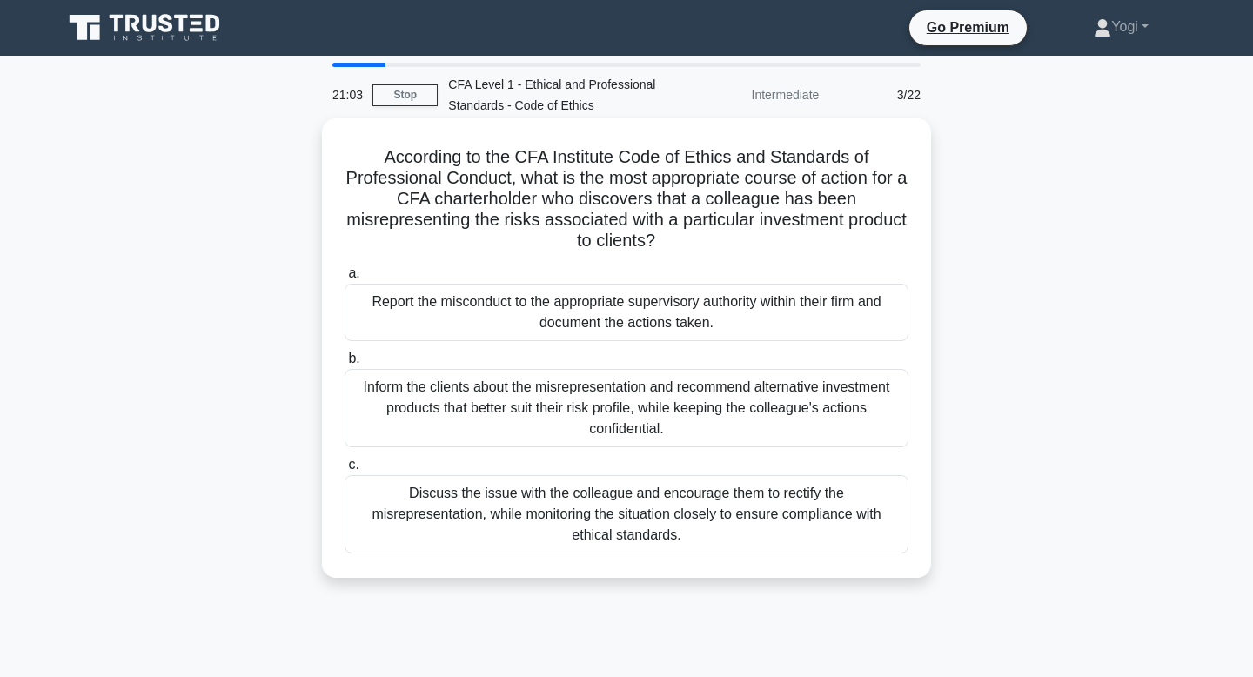
click at [736, 325] on div "Report the misconduct to the appropriate supervisory authority within their fir…" at bounding box center [626, 312] width 564 height 57
click at [344, 279] on input "a. Report the misconduct to the appropriate supervisory authority within their …" at bounding box center [344, 273] width 0 height 11
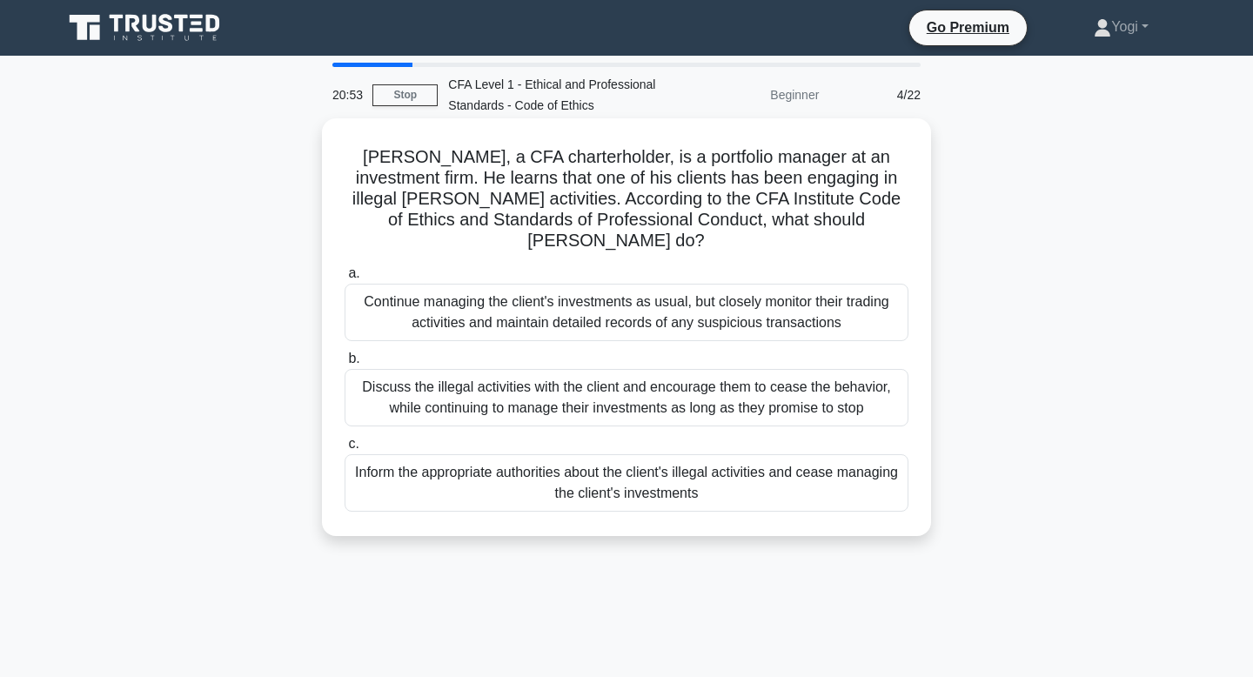
click at [738, 458] on div "Inform the appropriate authorities about the client's illegal activities and ce…" at bounding box center [626, 482] width 564 height 57
click at [344, 450] on input "c. Inform the appropriate authorities about the client's illegal activities and…" at bounding box center [344, 443] width 0 height 11
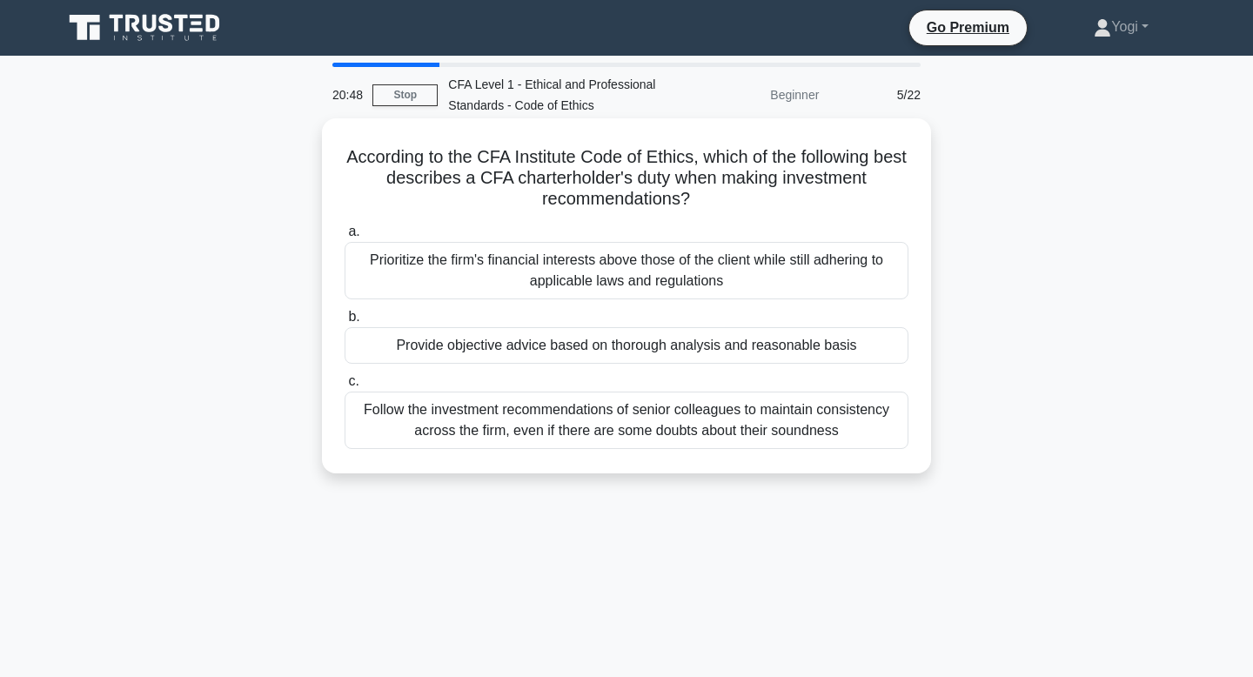
click at [698, 349] on div "Provide objective advice based on thorough analysis and reasonable basis" at bounding box center [626, 345] width 564 height 37
click at [344, 323] on input "b. Provide objective advice based on thorough analysis and reasonable basis" at bounding box center [344, 316] width 0 height 11
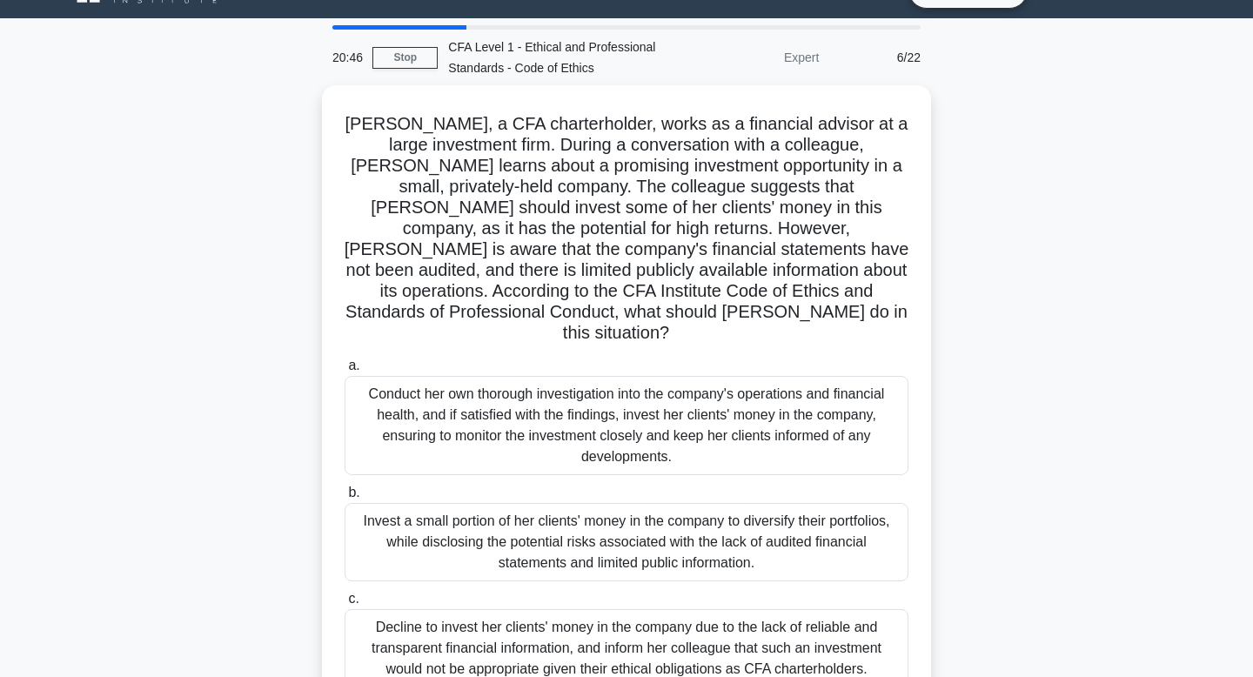
scroll to position [47, 0]
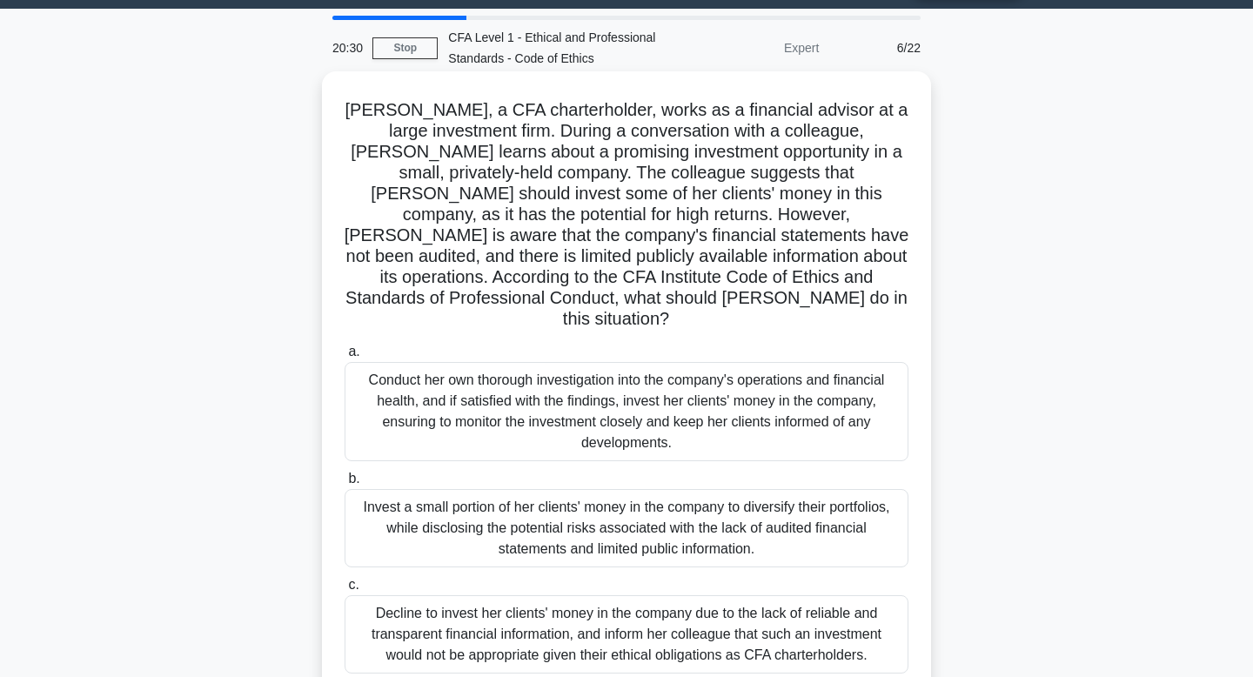
click at [708, 527] on div "Invest a small portion of her clients' money in the company to diversify their …" at bounding box center [626, 528] width 564 height 78
click at [344, 484] on input "b. Invest a small portion of her clients' money in the company to diversify the…" at bounding box center [344, 478] width 0 height 11
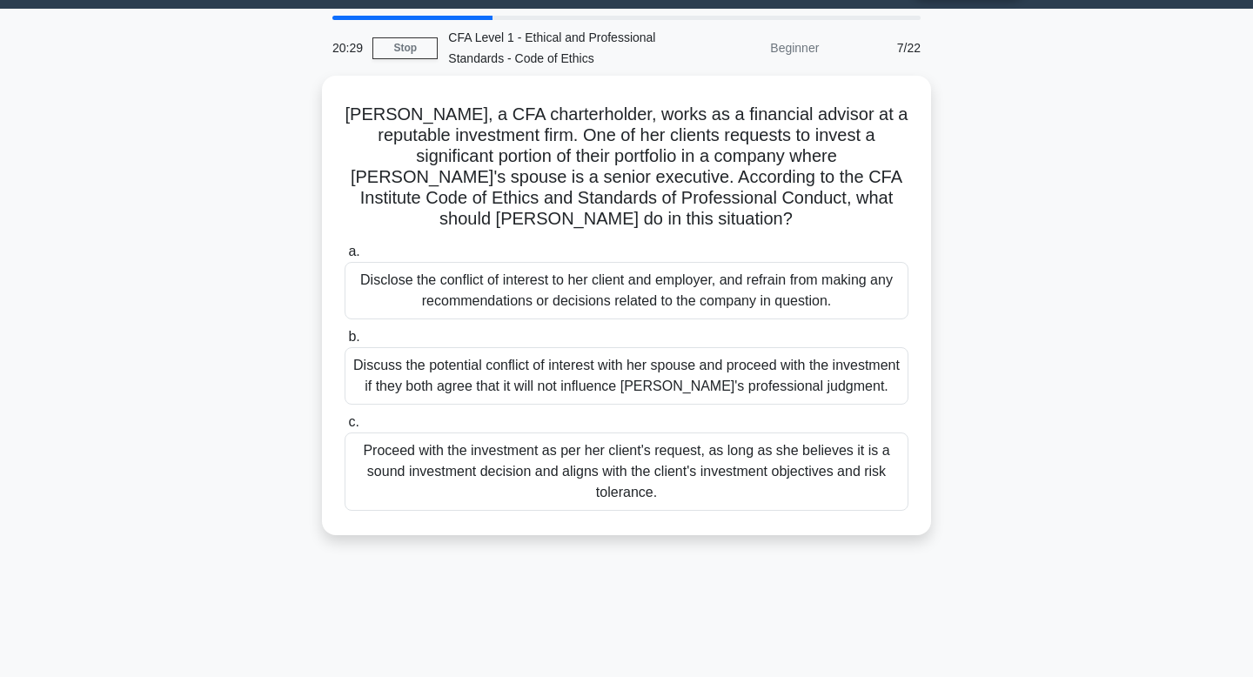
scroll to position [0, 0]
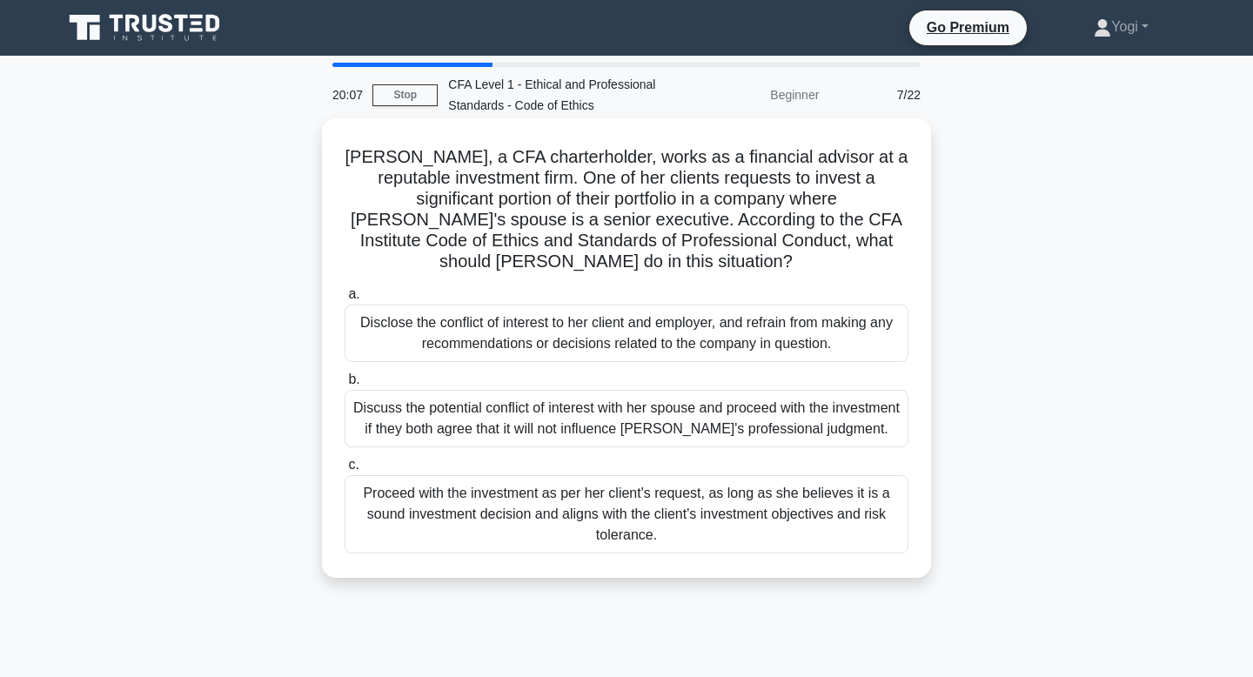
click at [700, 323] on div "Disclose the conflict of interest to her client and employer, and refrain from …" at bounding box center [626, 332] width 564 height 57
click at [344, 300] on input "a. Disclose the conflict of interest to her client and employer, and refrain fr…" at bounding box center [344, 294] width 0 height 11
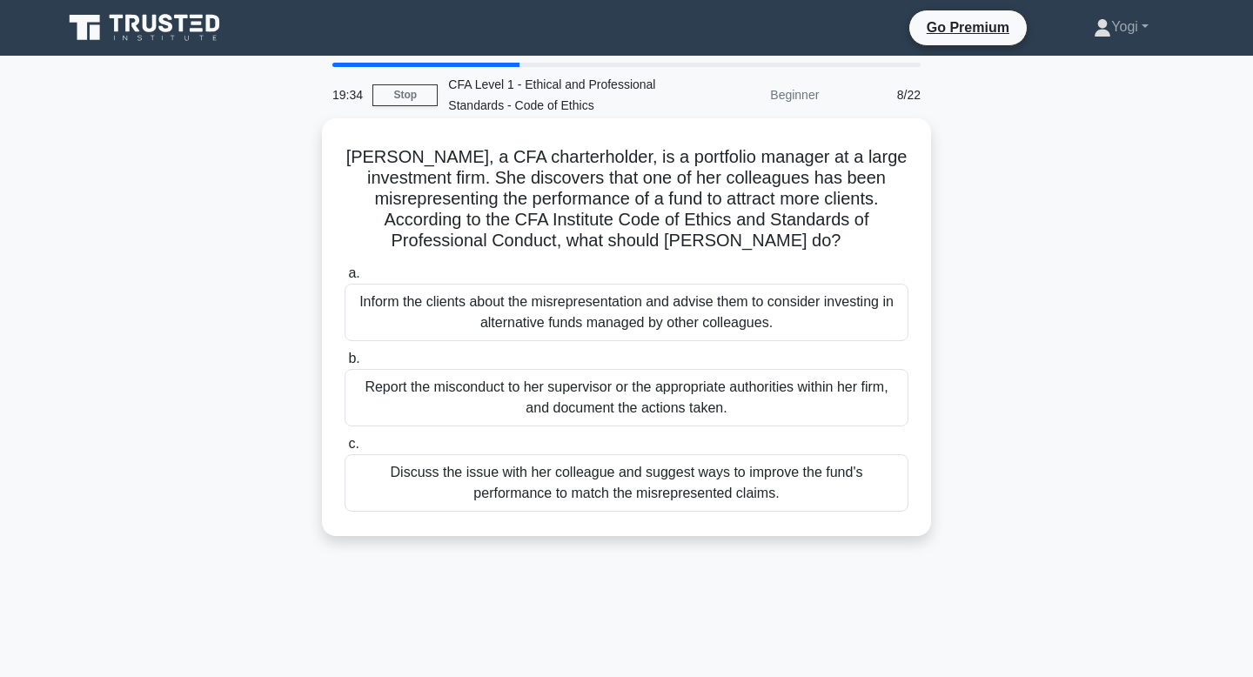
click at [591, 396] on div "Report the misconduct to her supervisor or the appropriate authorities within h…" at bounding box center [626, 397] width 564 height 57
click at [344, 364] on input "b. Report the misconduct to her supervisor or the appropriate authorities withi…" at bounding box center [344, 358] width 0 height 11
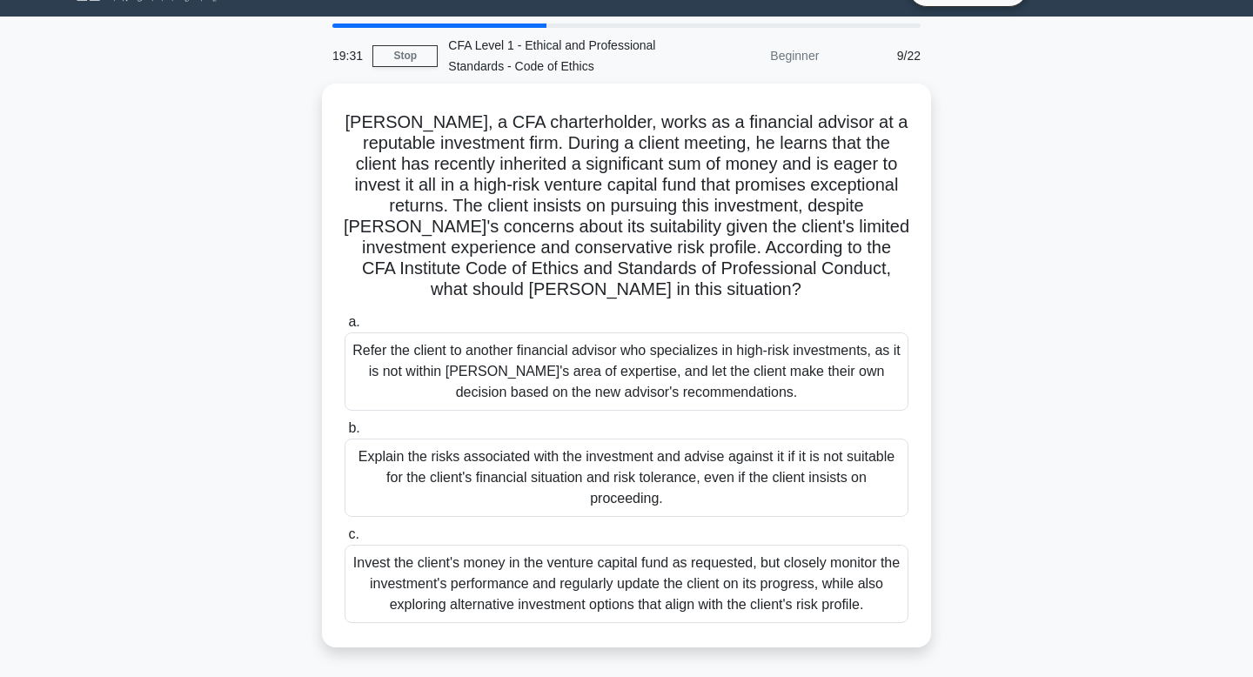
scroll to position [45, 0]
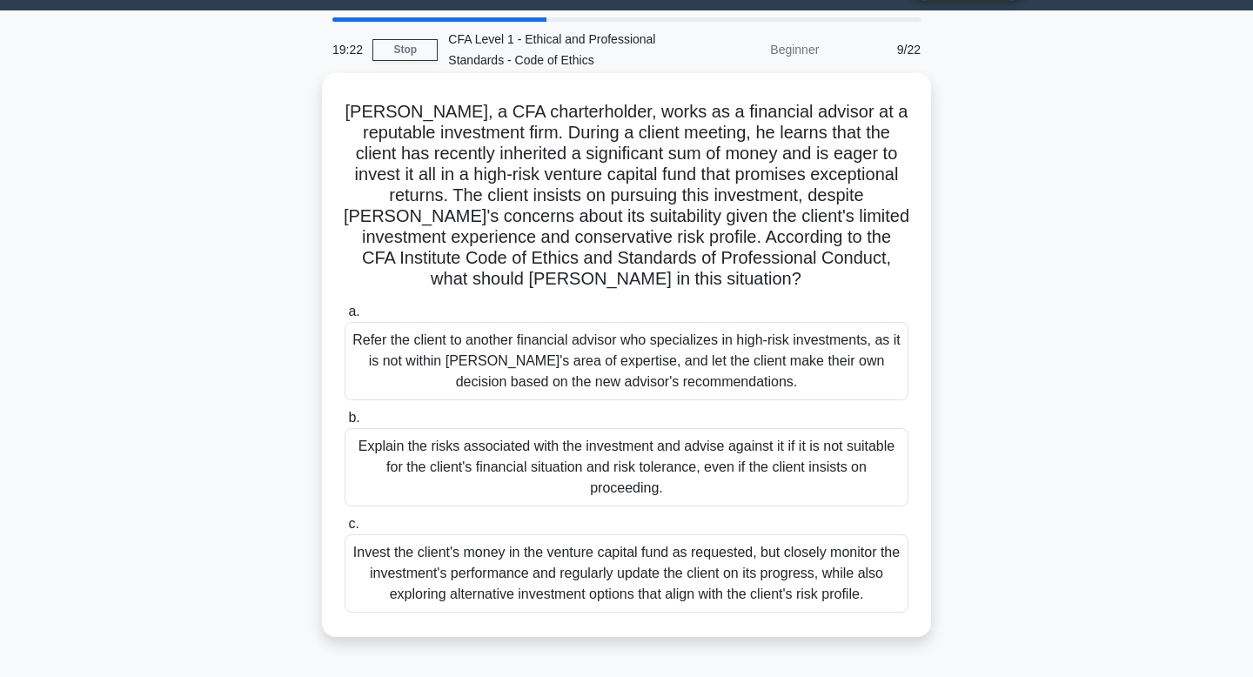
click at [615, 457] on div "Explain the risks associated with the investment and advise against it if it is…" at bounding box center [626, 467] width 564 height 78
click at [344, 424] on input "b. Explain the risks associated with the investment and advise against it if it…" at bounding box center [344, 417] width 0 height 11
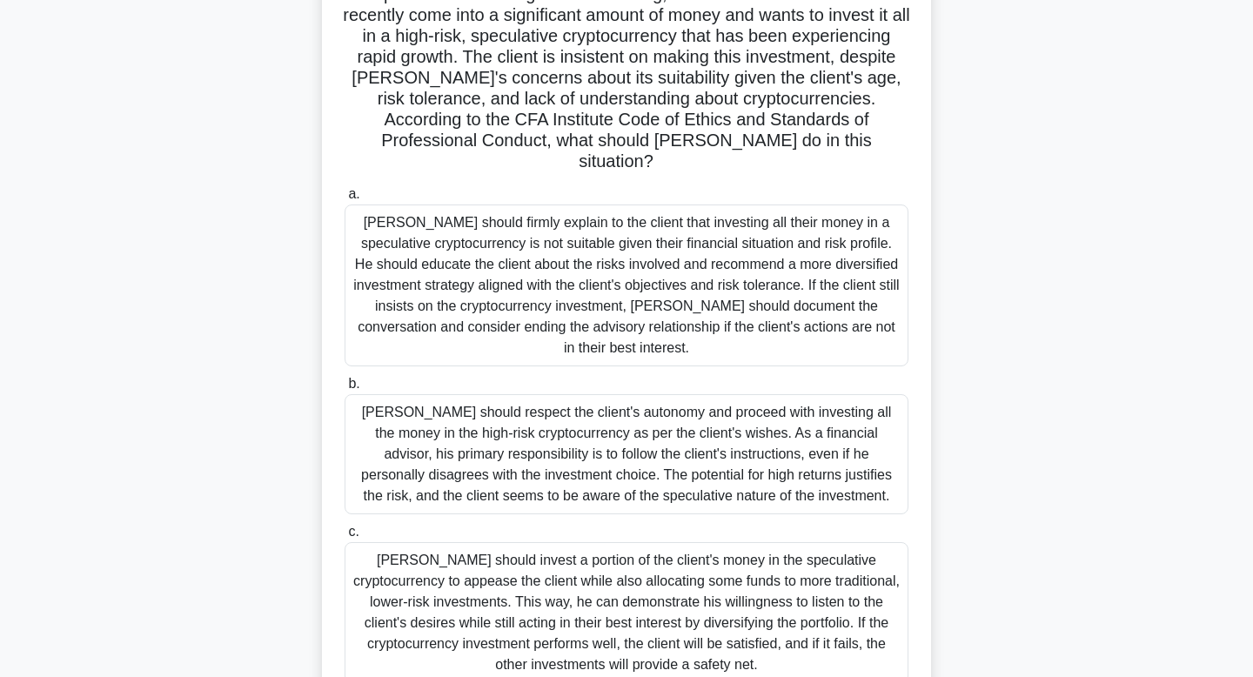
scroll to position [190, 0]
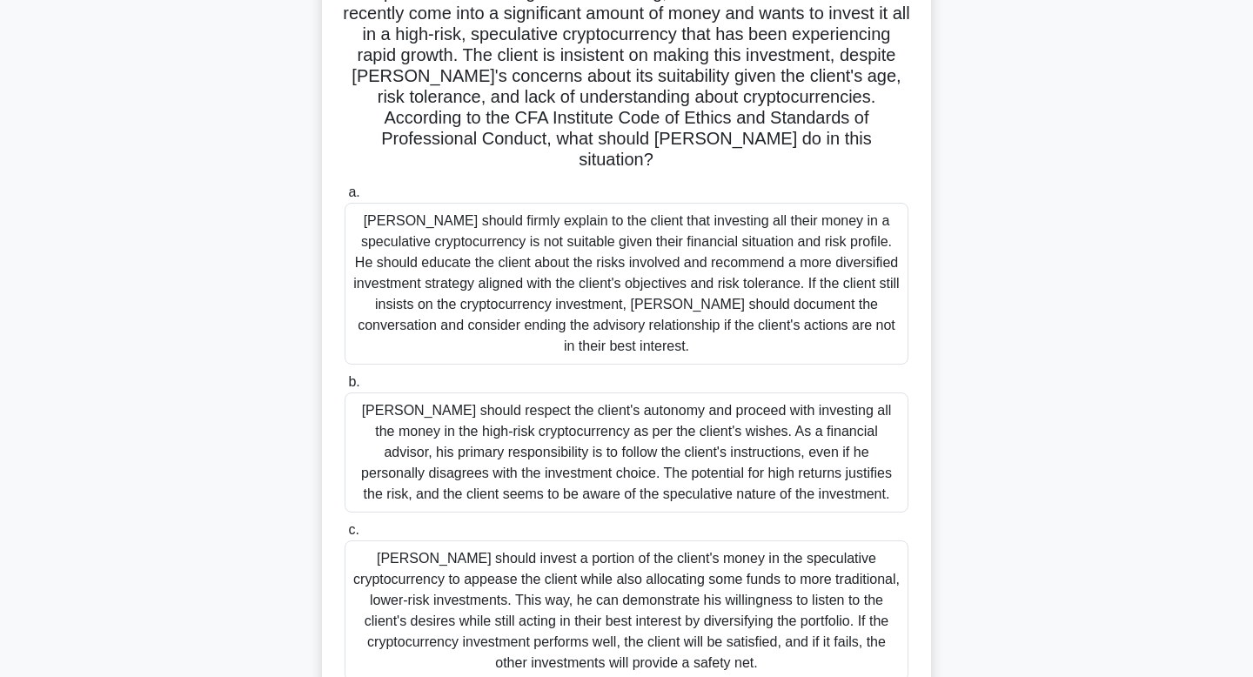
click at [615, 457] on div "Matthew should respect the client's autonomy and proceed with investing all the…" at bounding box center [626, 452] width 564 height 120
click at [344, 388] on input "b. Matthew should respect the client's autonomy and proceed with investing all …" at bounding box center [344, 382] width 0 height 11
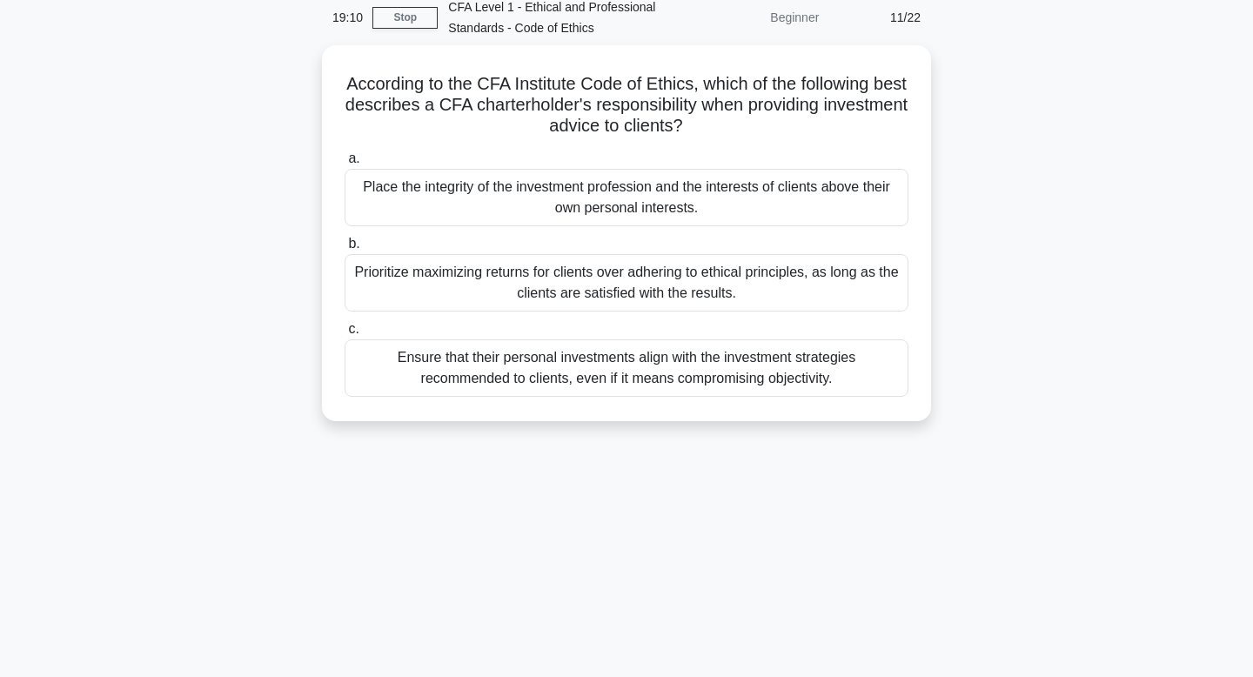
scroll to position [0, 0]
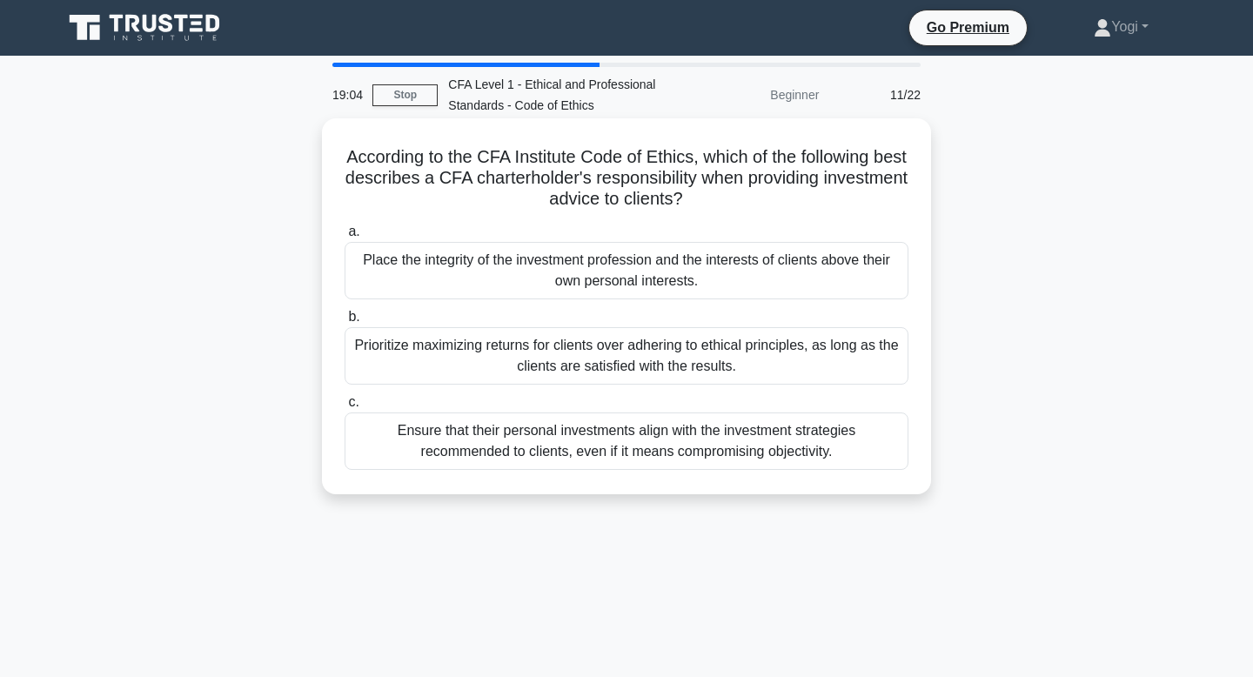
click at [598, 295] on div "Place the integrity of the investment profession and the interests of clients a…" at bounding box center [626, 270] width 564 height 57
click at [344, 237] on input "a. Place the integrity of the investment profession and the interests of client…" at bounding box center [344, 231] width 0 height 11
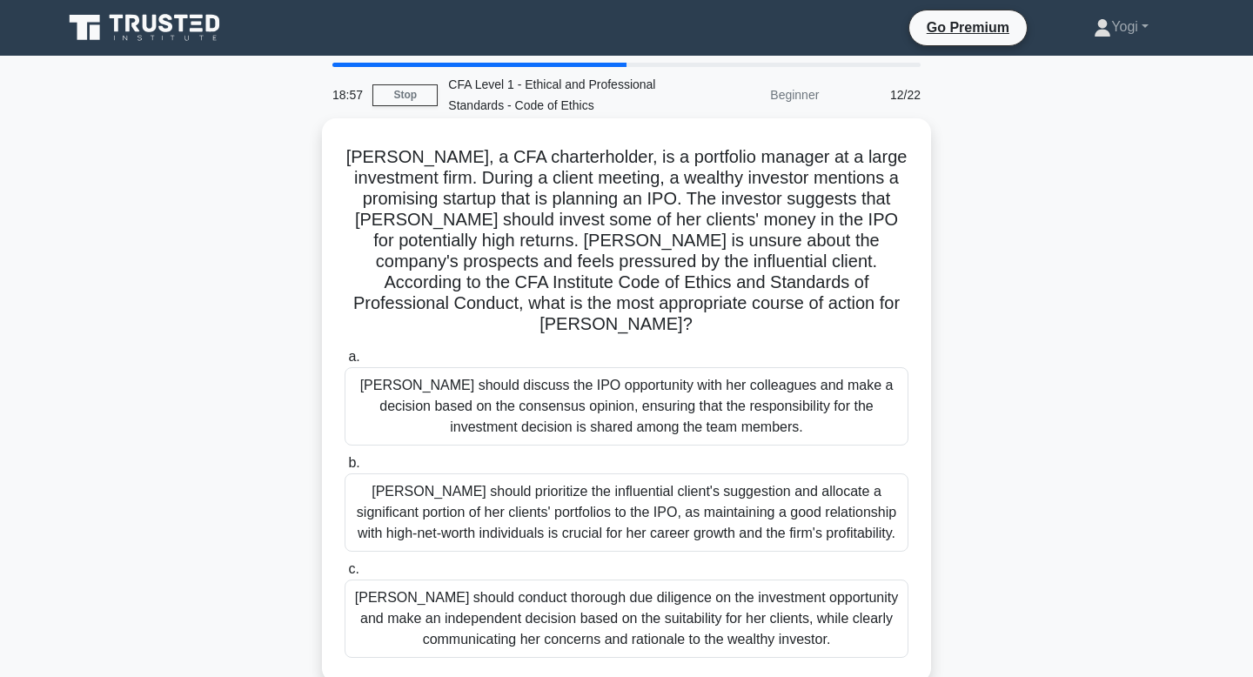
click at [628, 379] on div "Susan should discuss the IPO opportunity with her colleagues and make a decisio…" at bounding box center [626, 406] width 564 height 78
click at [344, 363] on input "a. Susan should discuss the IPO opportunity with her colleagues and make a deci…" at bounding box center [344, 356] width 0 height 11
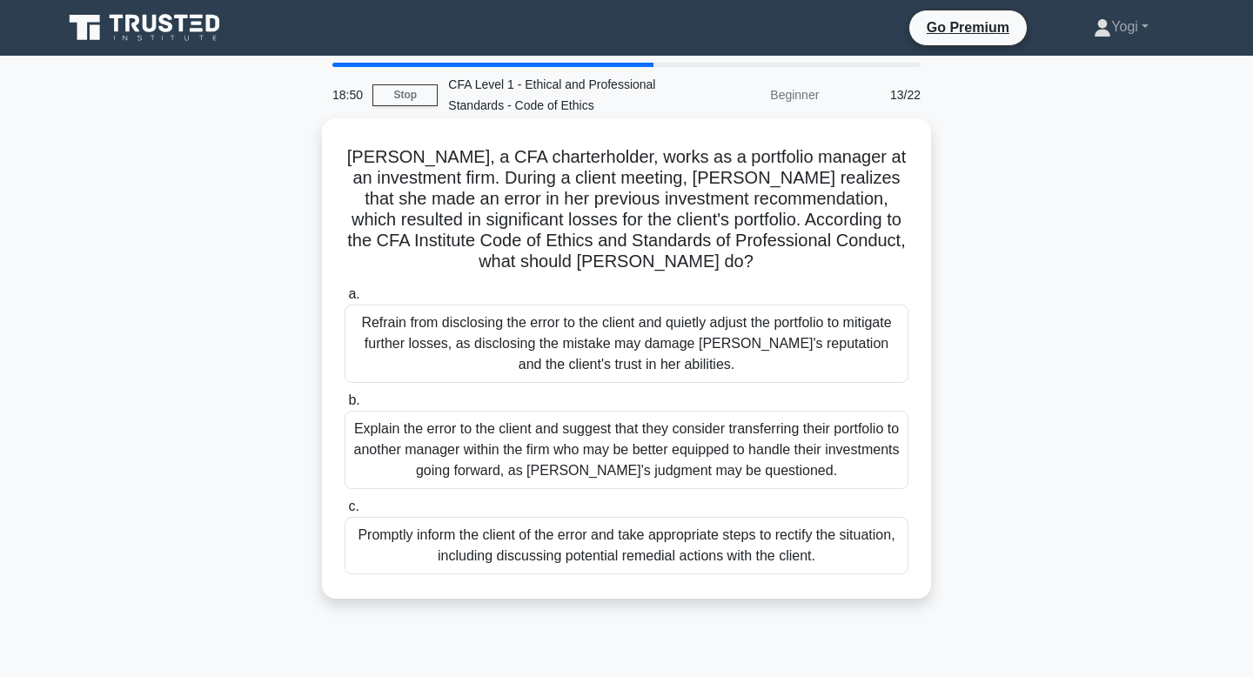
click at [668, 548] on div "Promptly inform the client of the error and take appropriate steps to rectify t…" at bounding box center [626, 545] width 564 height 57
click at [344, 512] on input "c. Promptly inform the client of the error and take appropriate steps to rectif…" at bounding box center [344, 506] width 0 height 11
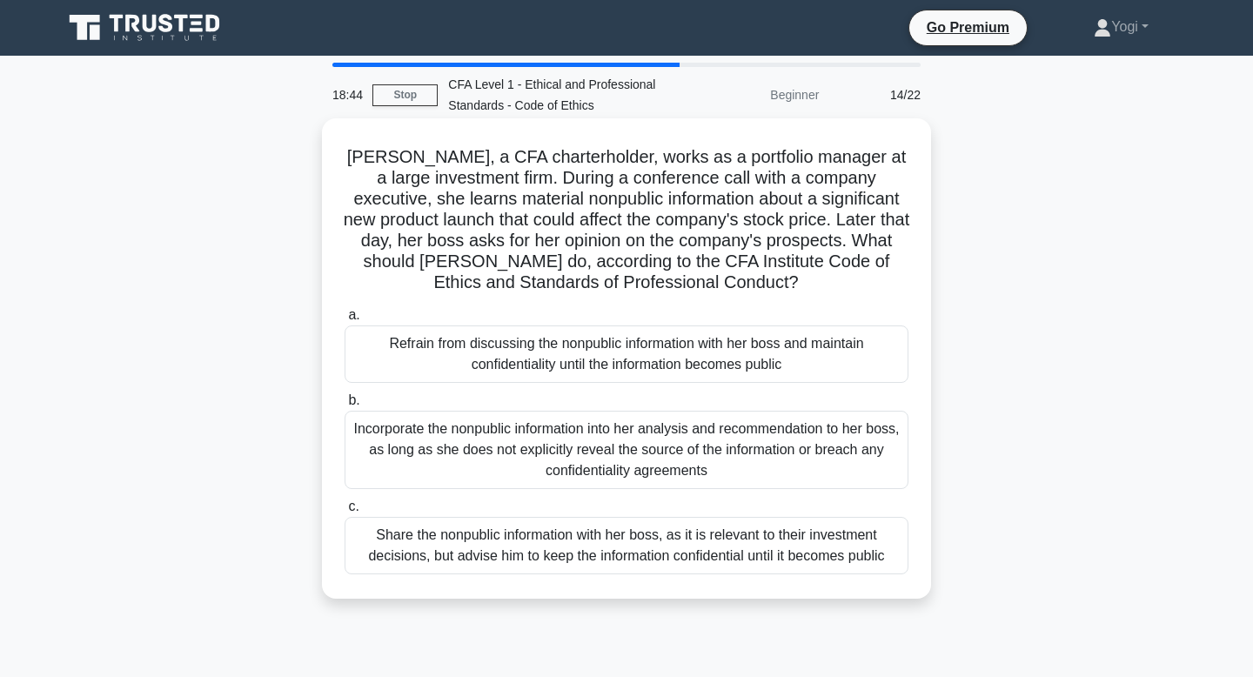
click at [625, 371] on div "Refrain from discussing the nonpublic information with her boss and maintain co…" at bounding box center [626, 353] width 564 height 57
click at [344, 321] on input "a. Refrain from discussing the nonpublic information with her boss and maintain…" at bounding box center [344, 315] width 0 height 11
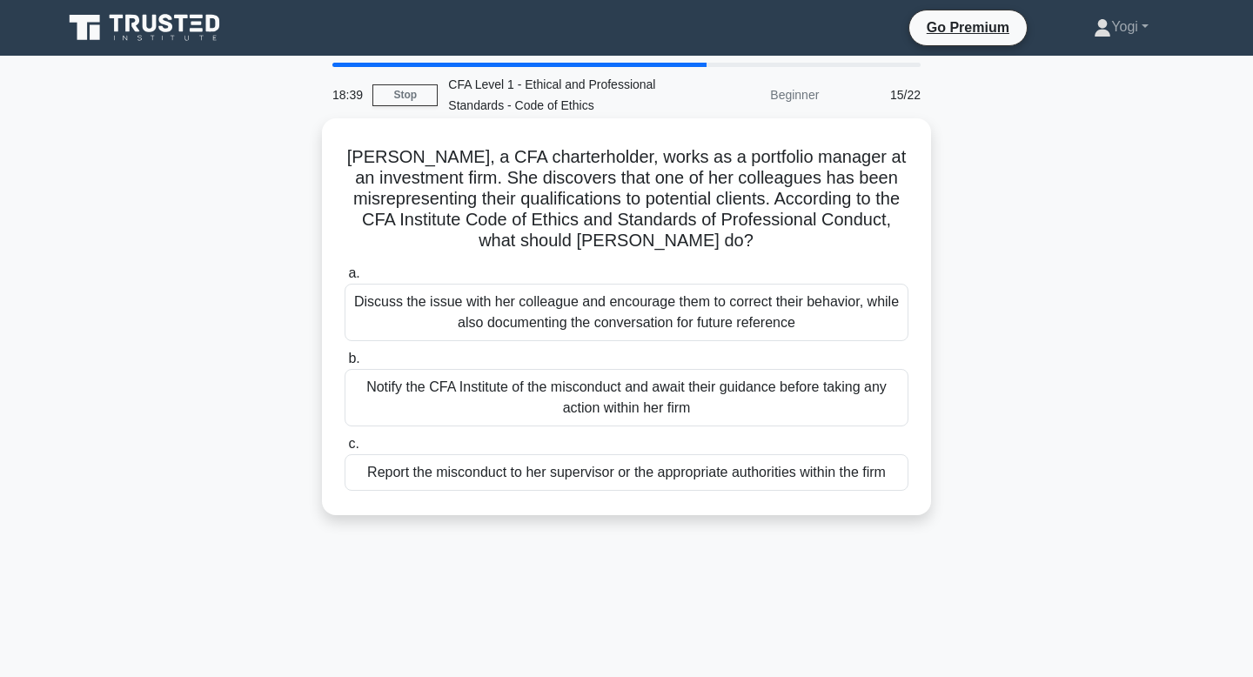
click at [640, 474] on div "Report the misconduct to her supervisor or the appropriate authorities within t…" at bounding box center [626, 472] width 564 height 37
click at [344, 450] on input "c. Report the misconduct to her supervisor or the appropriate authorities withi…" at bounding box center [344, 443] width 0 height 11
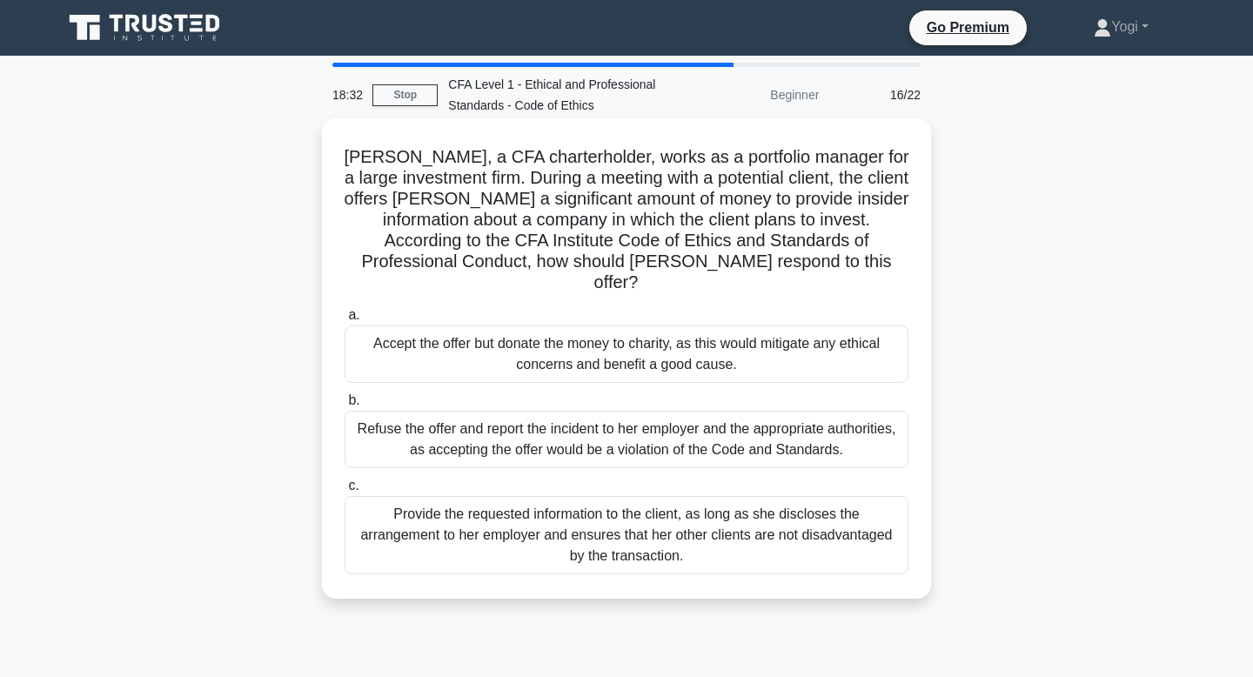
click at [627, 424] on div "Refuse the offer and report the incident to her employer and the appropriate au…" at bounding box center [626, 439] width 564 height 57
click at [344, 406] on input "b. Refuse the offer and report the incident to her employer and the appropriate…" at bounding box center [344, 400] width 0 height 11
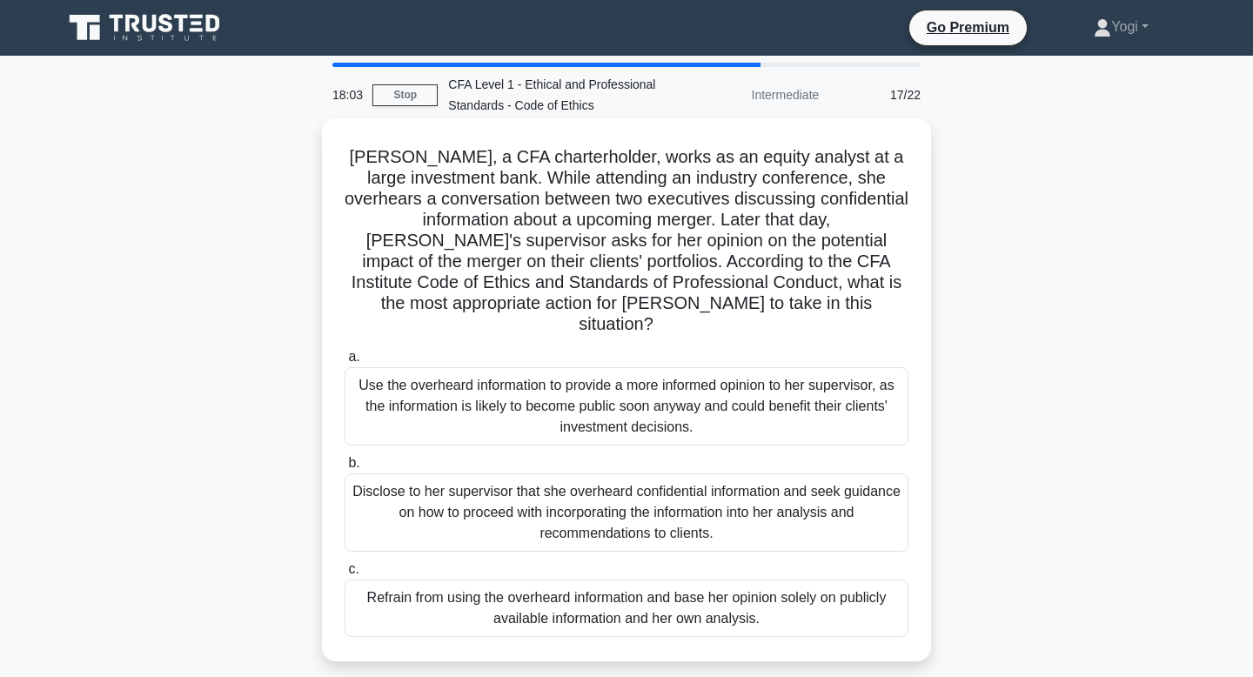
click at [648, 585] on div "Refrain from using the overheard information and base her opinion solely on pub…" at bounding box center [626, 607] width 564 height 57
click at [344, 575] on input "c. Refrain from using the overheard information and base her opinion solely on …" at bounding box center [344, 569] width 0 height 11
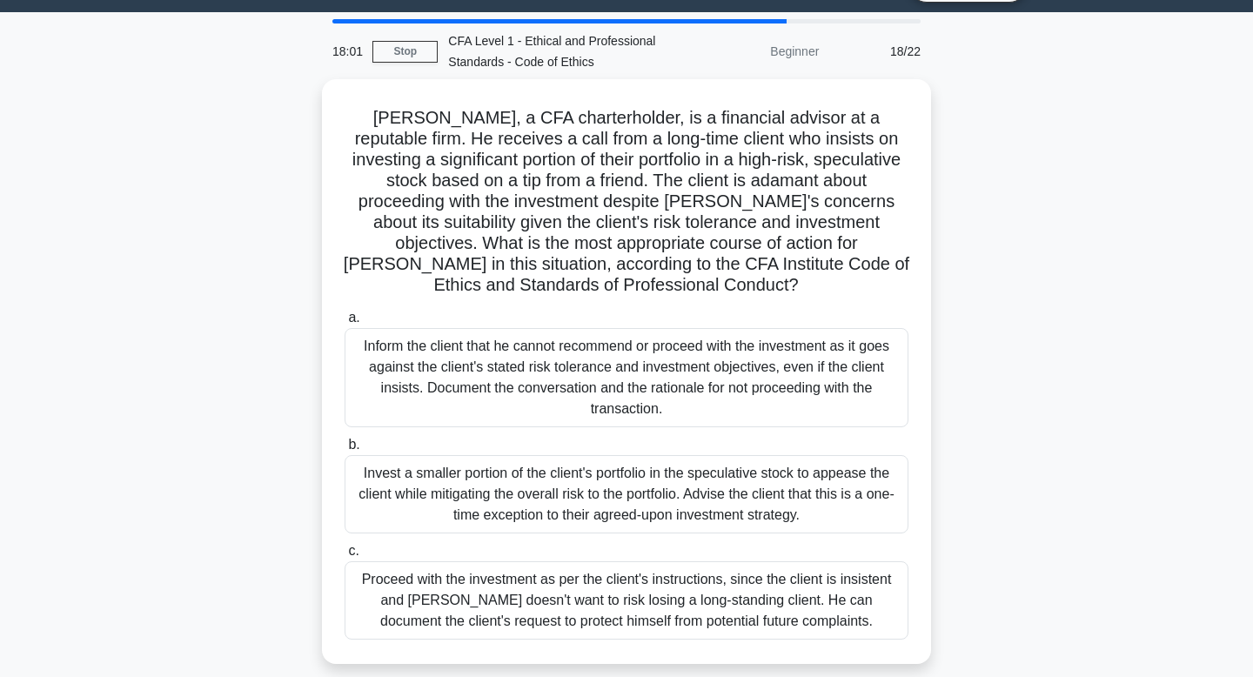
scroll to position [44, 0]
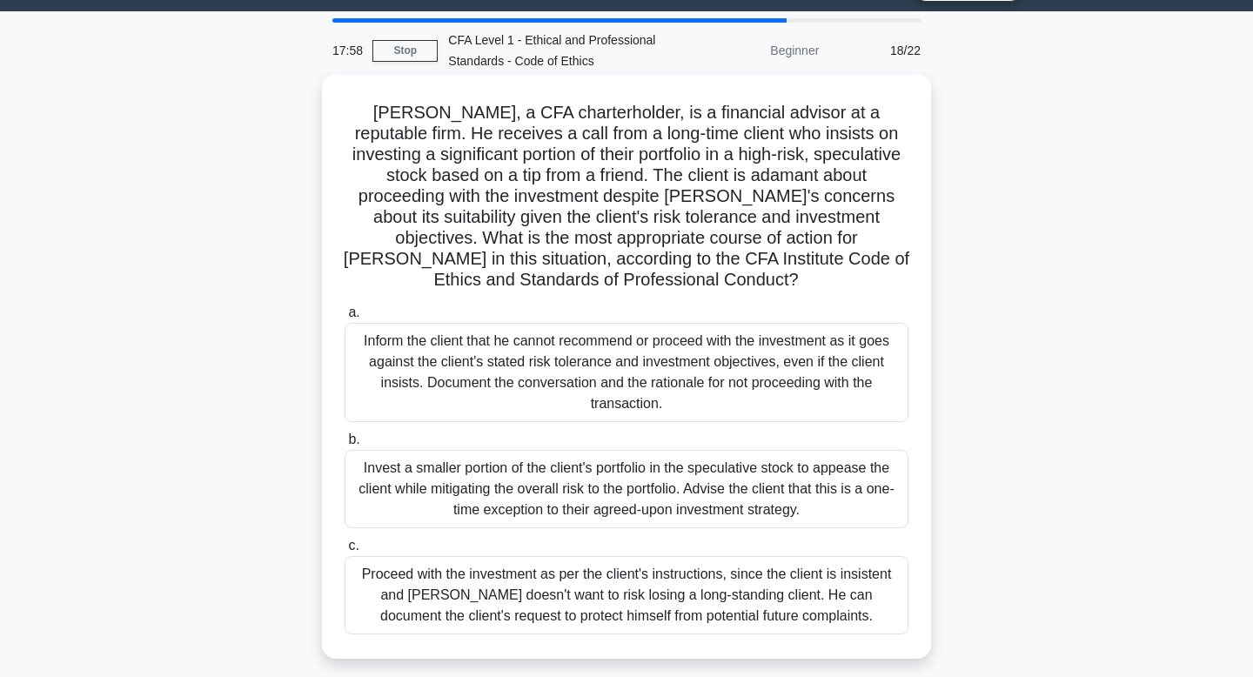
click at [621, 477] on div "Invest a smaller portion of the client's portfolio in the speculative stock to …" at bounding box center [626, 489] width 564 height 78
click at [344, 445] on input "b. Invest a smaller portion of the client's portfolio in the speculative stock …" at bounding box center [344, 439] width 0 height 11
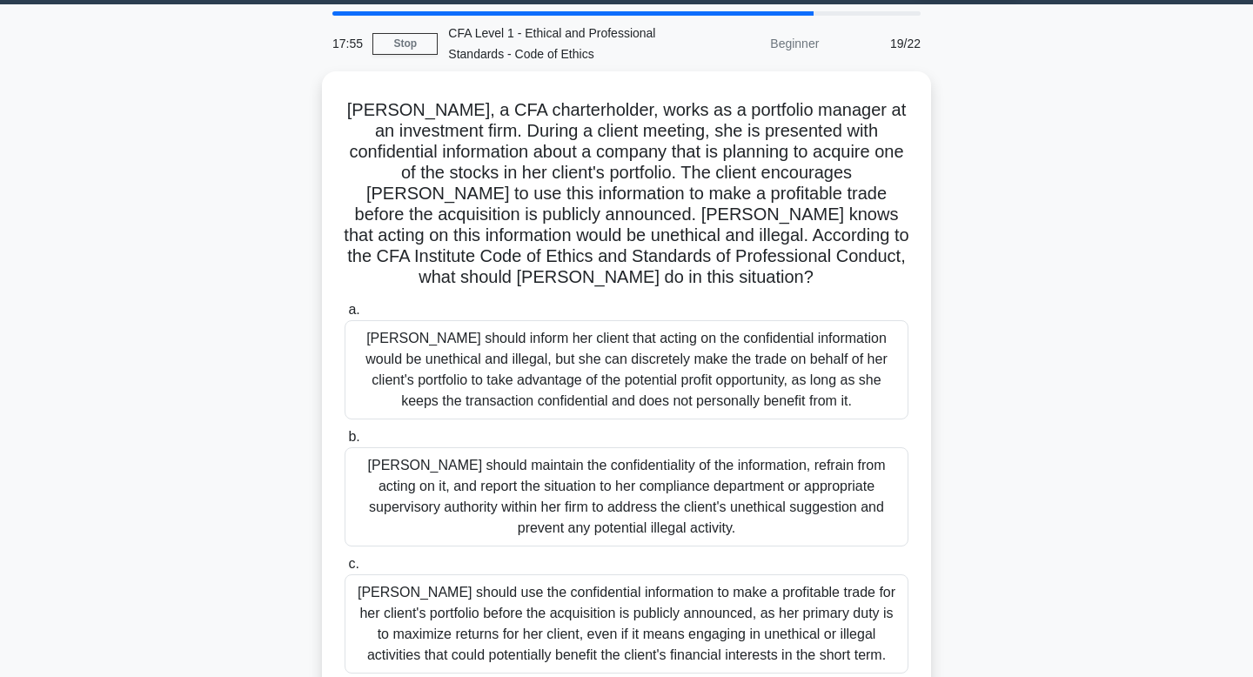
scroll to position [57, 0]
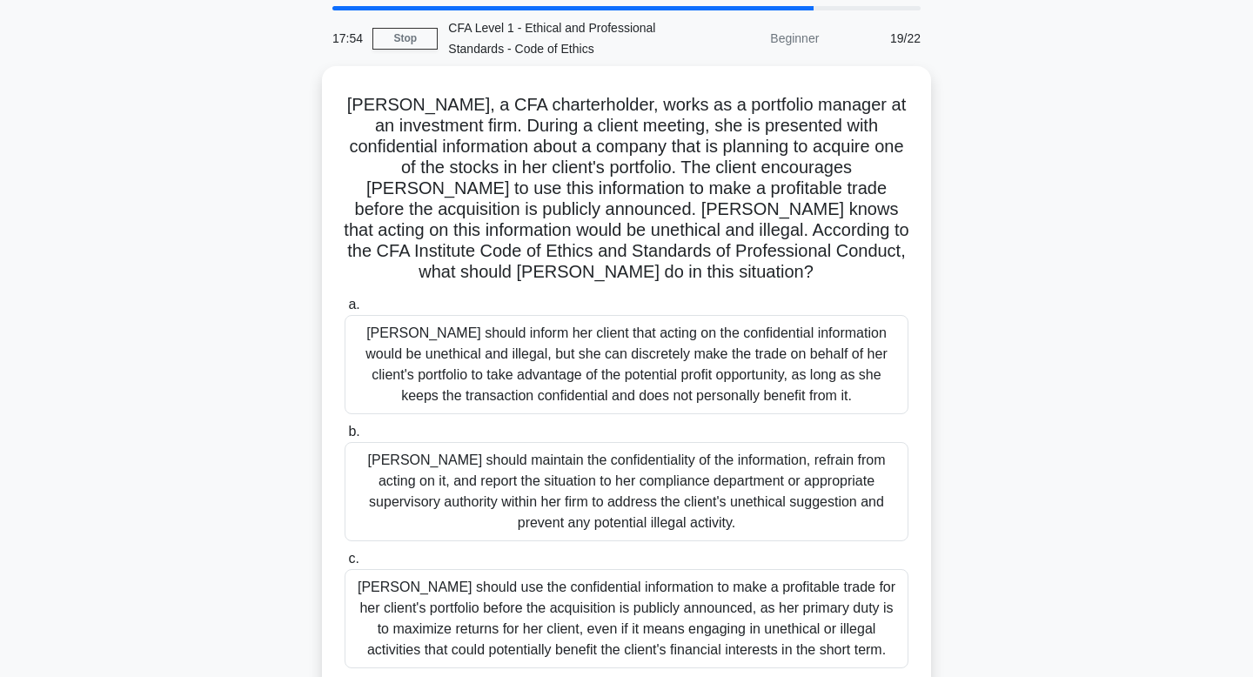
click at [621, 477] on div "Julia should maintain the confidentiality of the information, refrain from acti…" at bounding box center [626, 491] width 564 height 99
click at [344, 438] on input "b. Julia should maintain the confidentiality of the information, refrain from a…" at bounding box center [344, 431] width 0 height 11
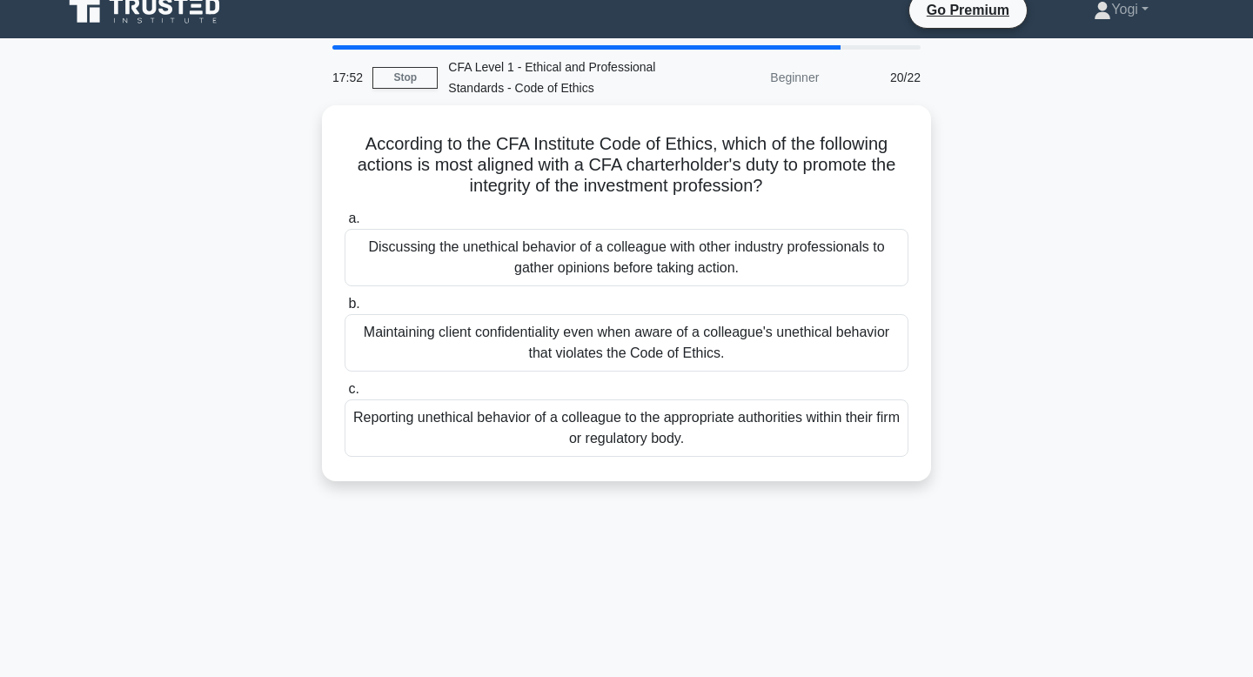
scroll to position [0, 0]
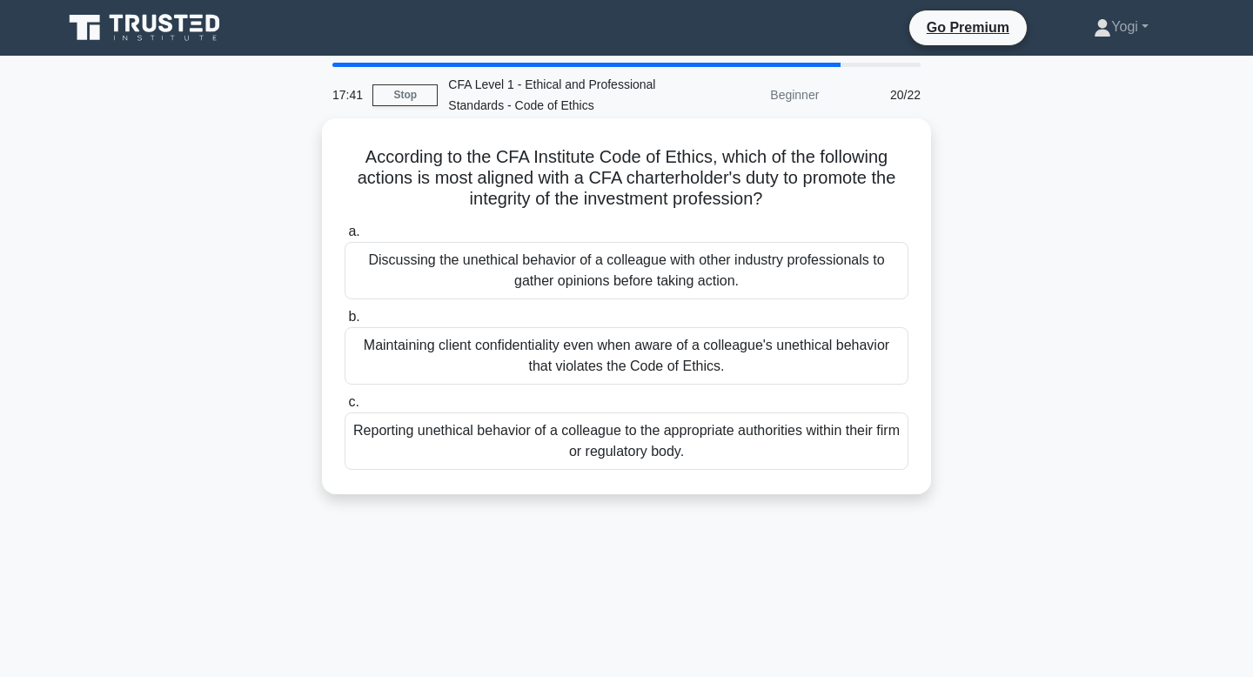
click at [611, 451] on div "Reporting unethical behavior of a colleague to the appropriate authorities with…" at bounding box center [626, 440] width 564 height 57
click at [344, 408] on input "c. Reporting unethical behavior of a colleague to the appropriate authorities w…" at bounding box center [344, 402] width 0 height 11
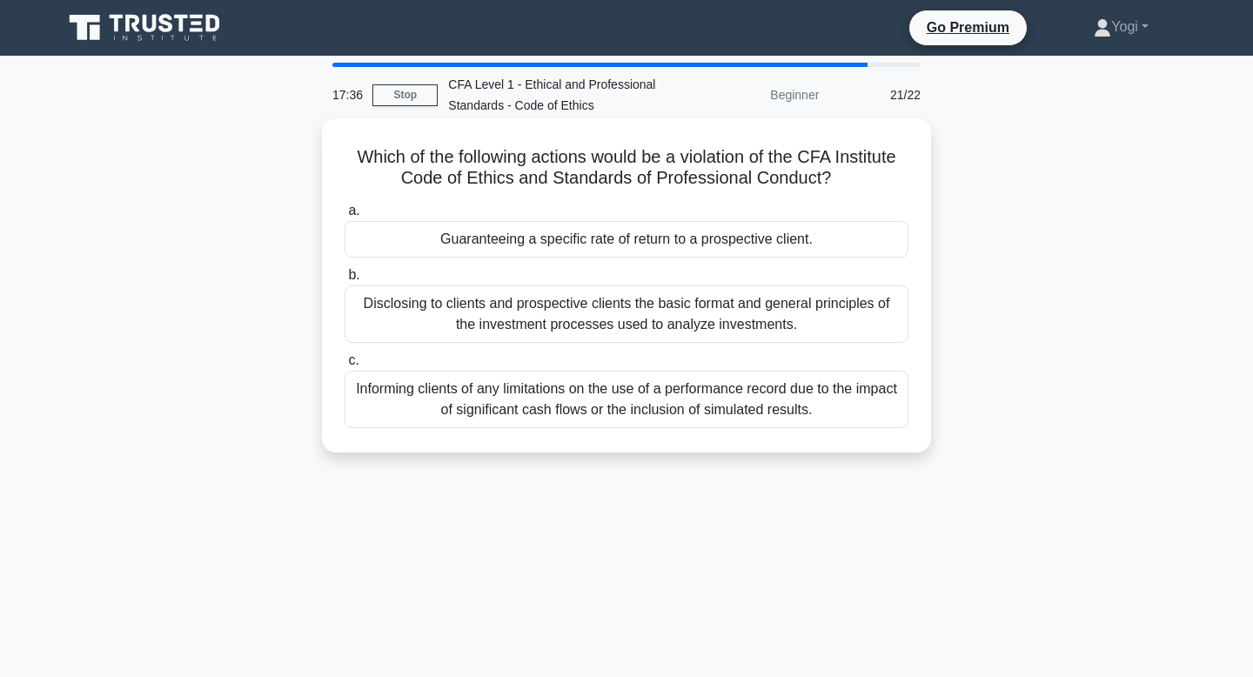
click at [569, 251] on div "Guaranteeing a specific rate of return to a prospective client." at bounding box center [626, 239] width 564 height 37
click at [344, 217] on input "a. Guaranteeing a specific rate of return to a prospective client." at bounding box center [344, 210] width 0 height 11
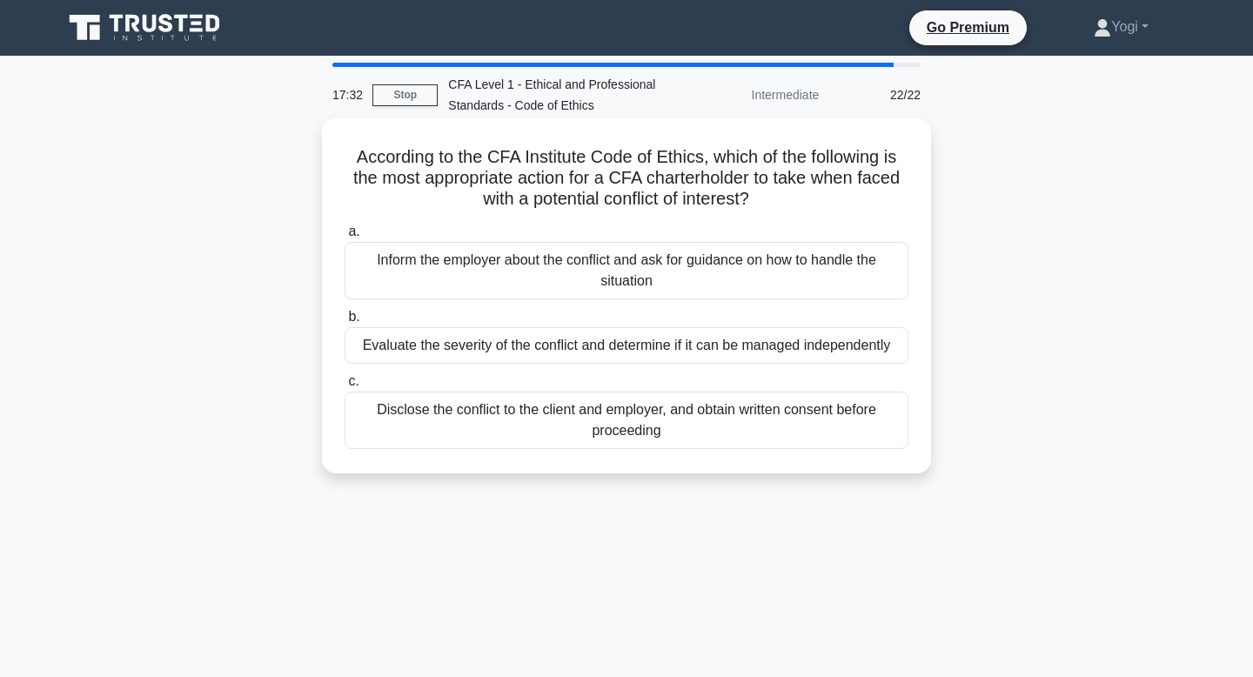
click at [585, 358] on div "Evaluate the severity of the conflict and determine if it can be managed indepe…" at bounding box center [626, 345] width 564 height 37
click at [344, 323] on input "b. Evaluate the severity of the conflict and determine if it can be managed ind…" at bounding box center [344, 316] width 0 height 11
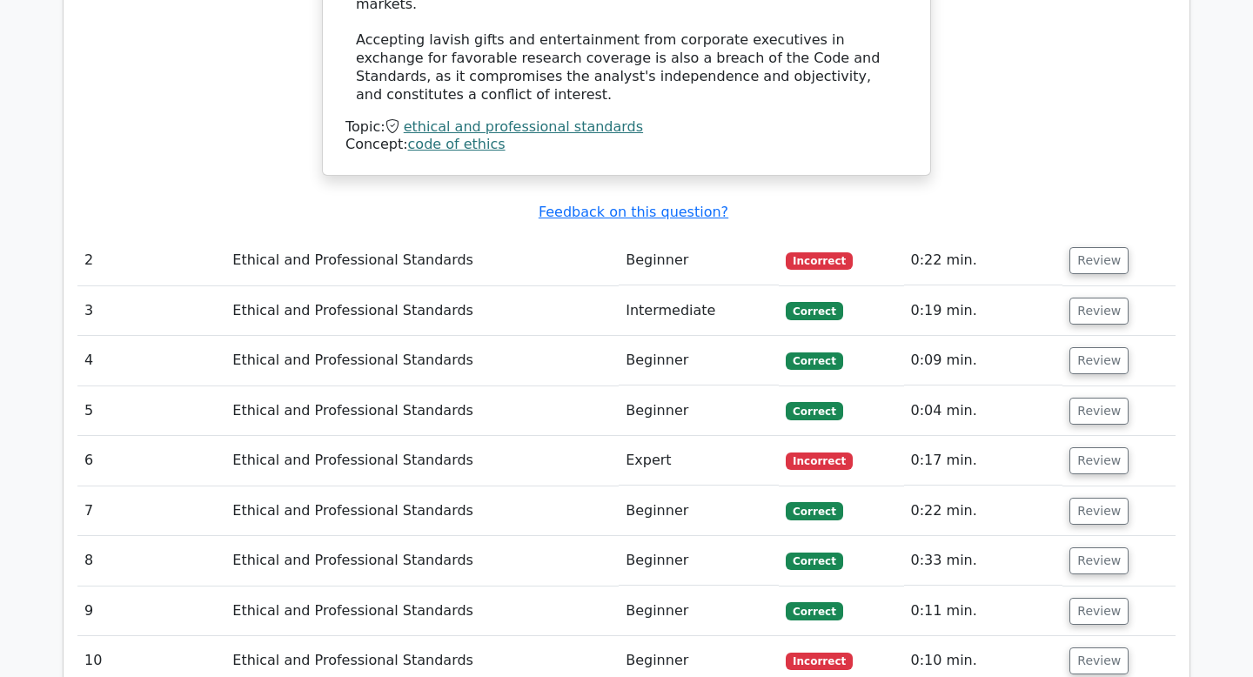
scroll to position [2095, 0]
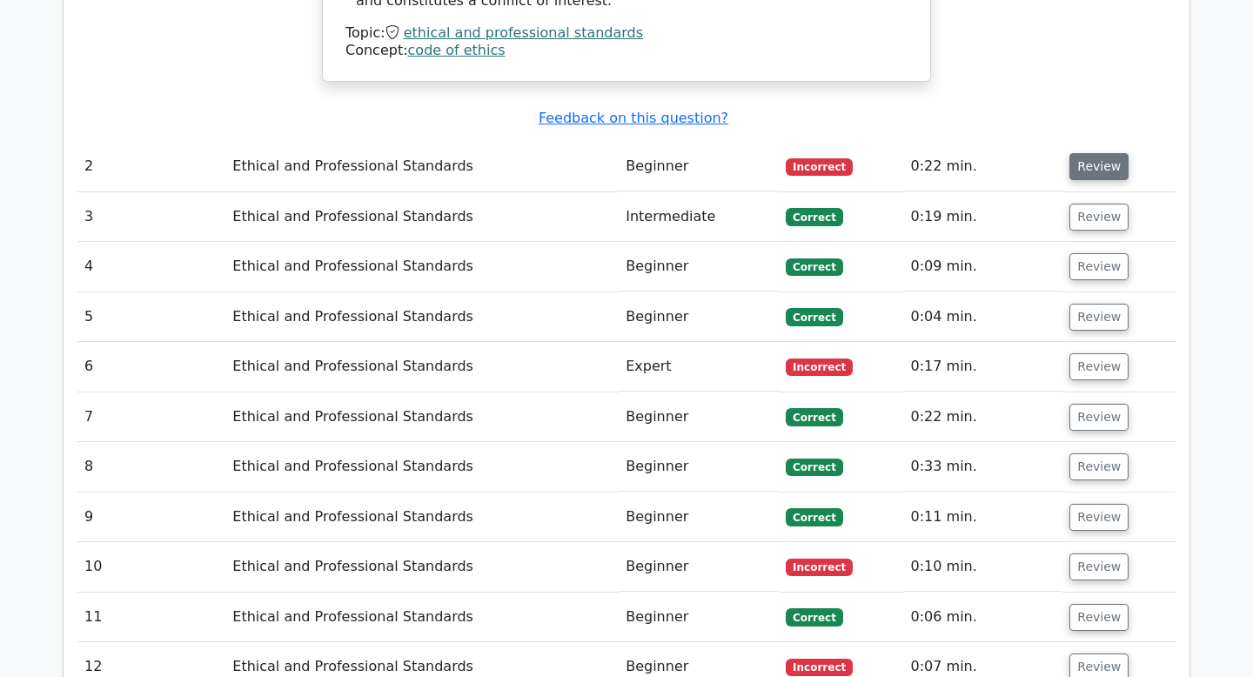
click at [1077, 153] on button "Review" at bounding box center [1098, 166] width 59 height 27
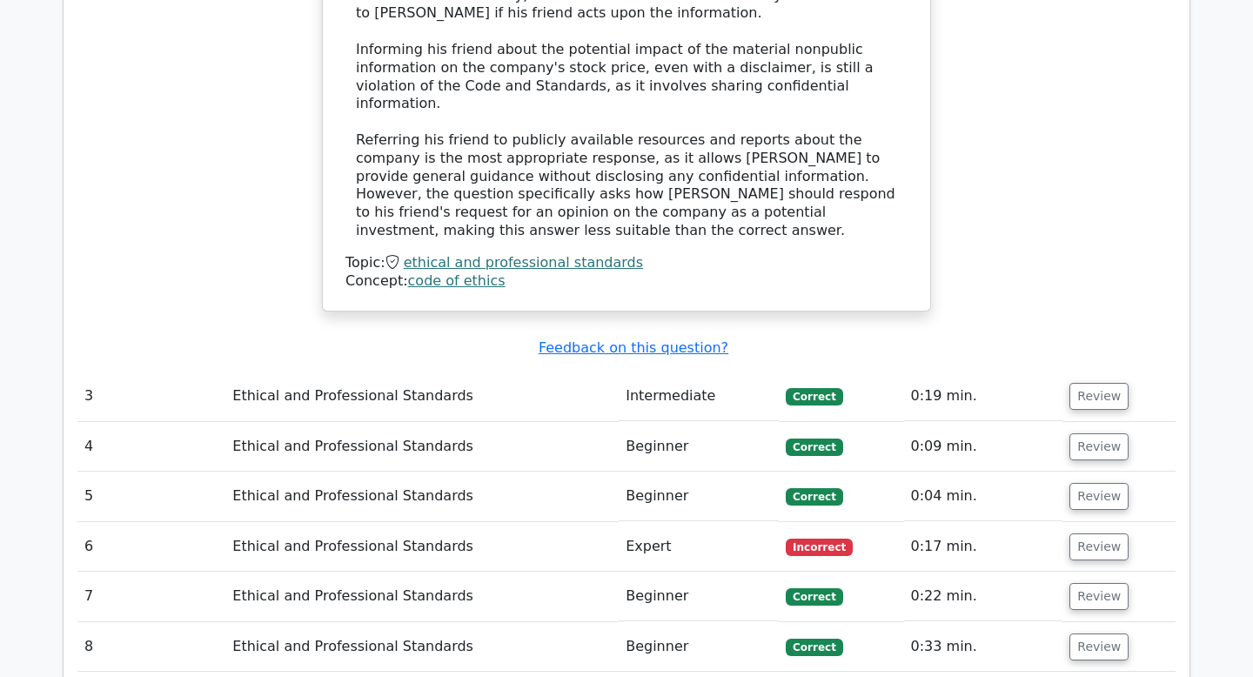
scroll to position [3055, 0]
click at [1109, 532] on button "Review" at bounding box center [1098, 545] width 59 height 27
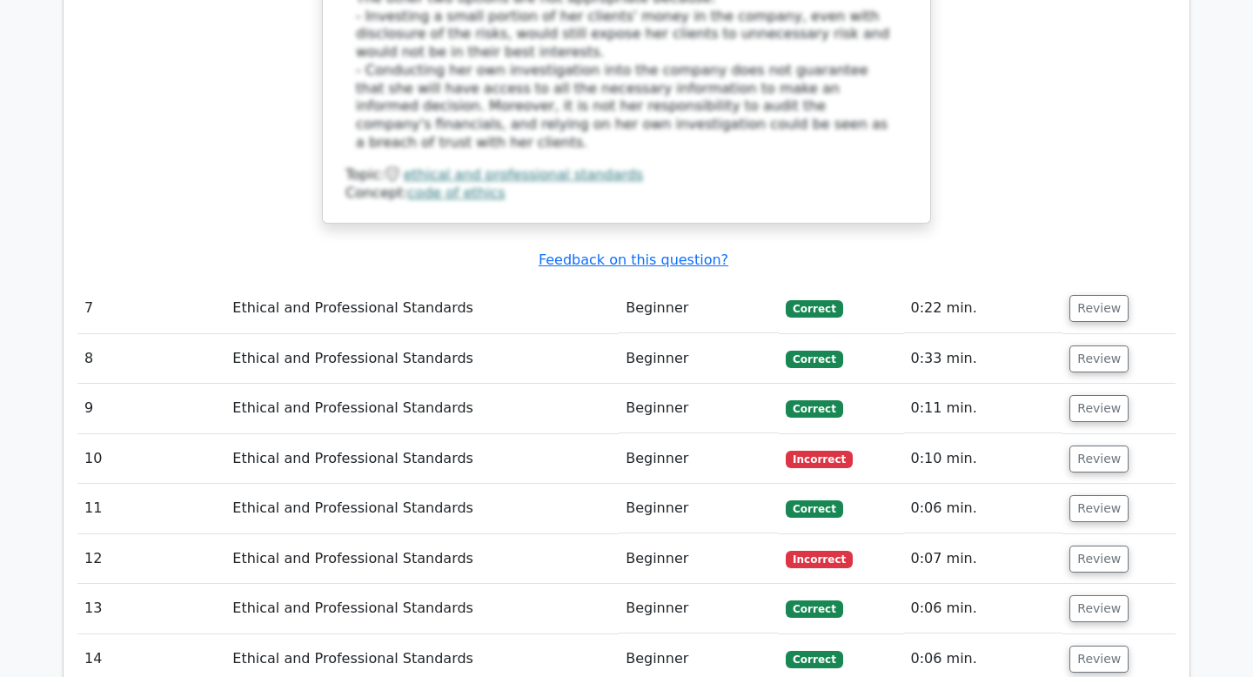
scroll to position [4466, 0]
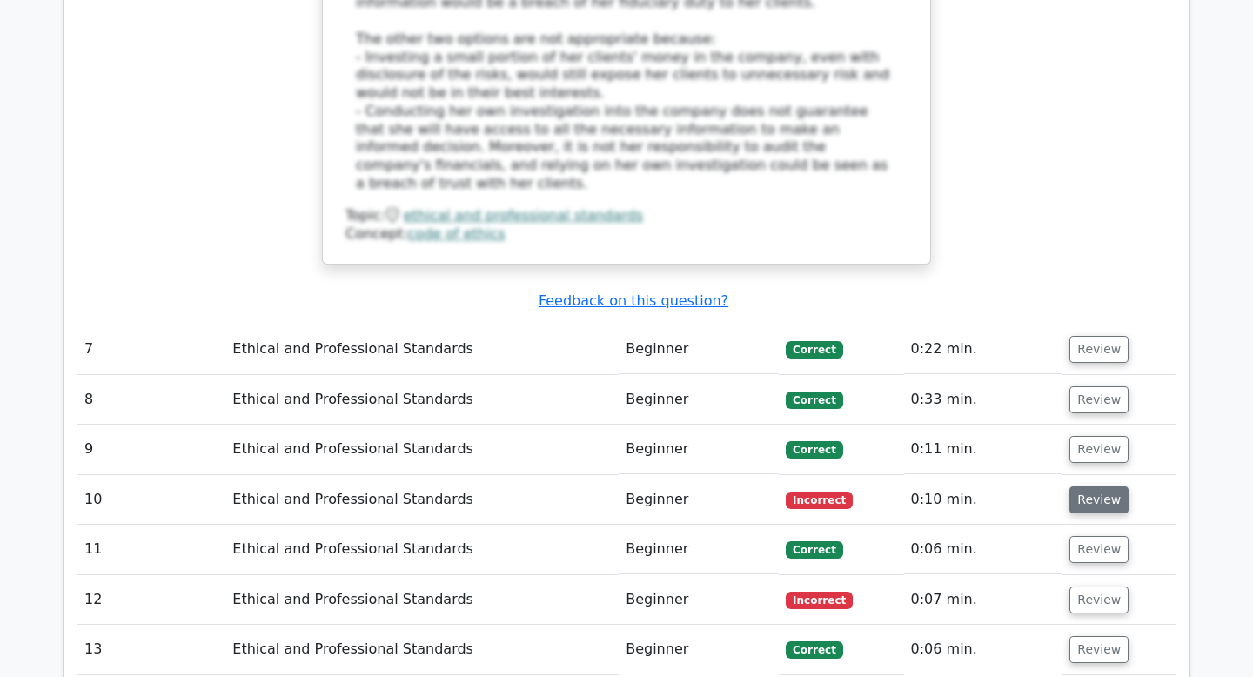
click at [1083, 486] on button "Review" at bounding box center [1098, 499] width 59 height 27
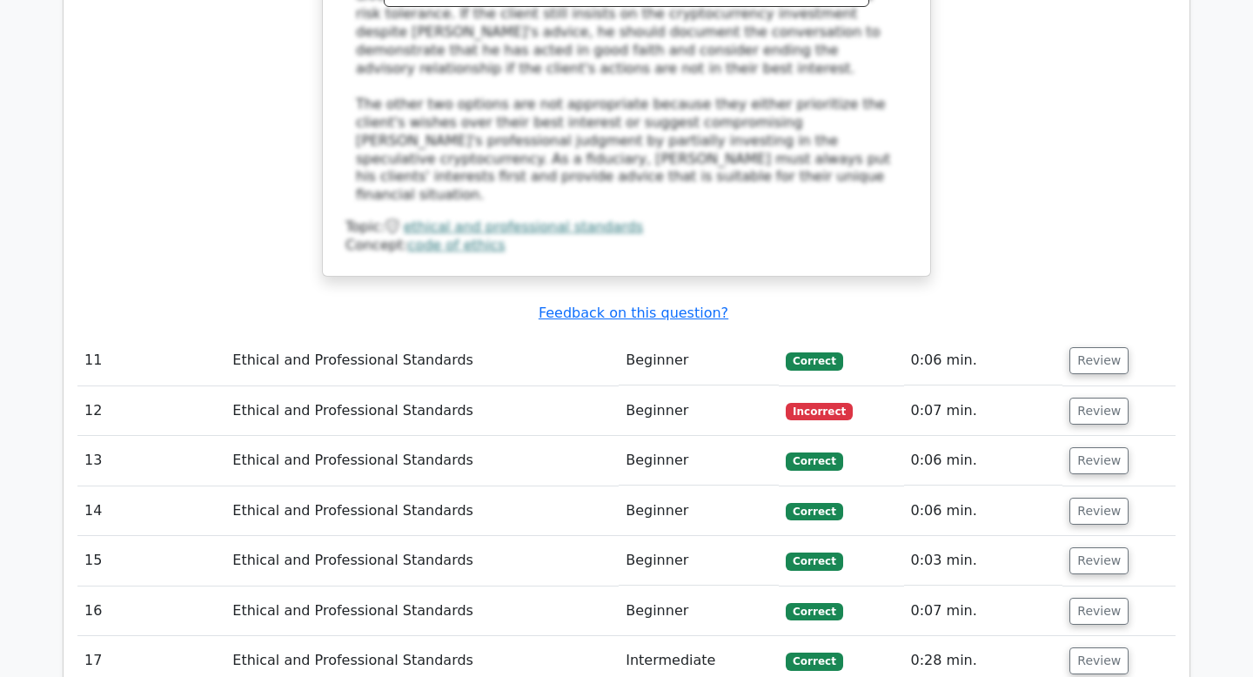
scroll to position [5943, 0]
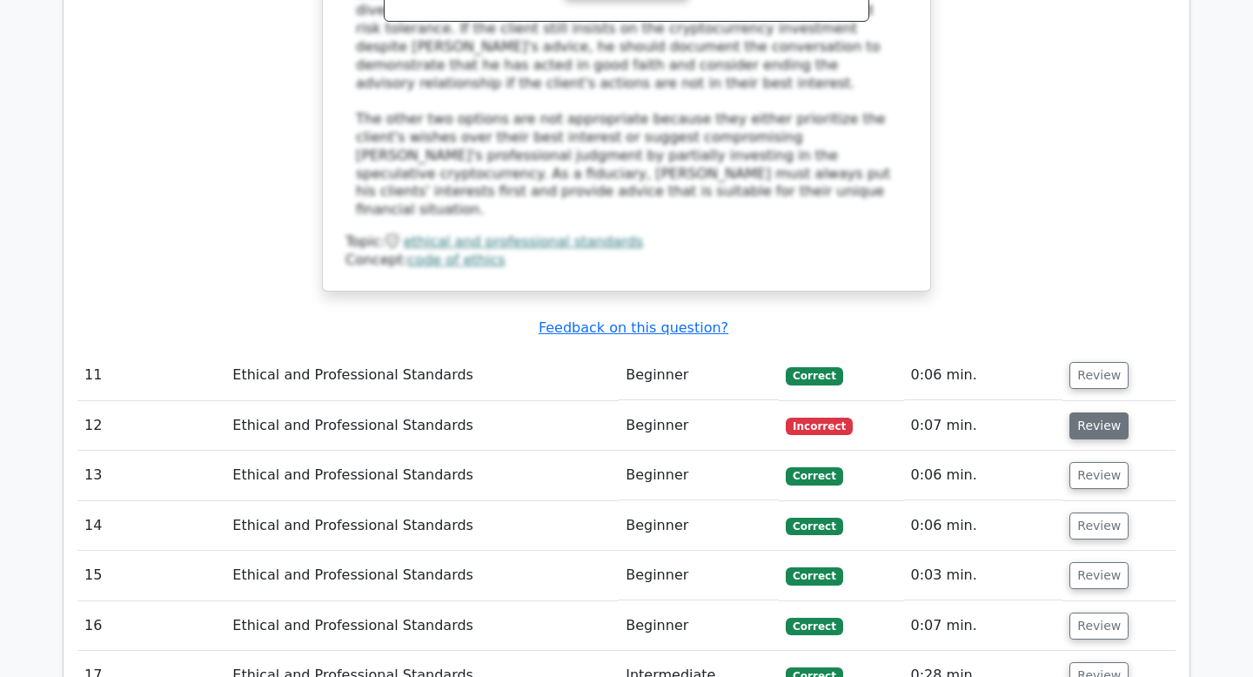
click at [1088, 412] on button "Review" at bounding box center [1098, 425] width 59 height 27
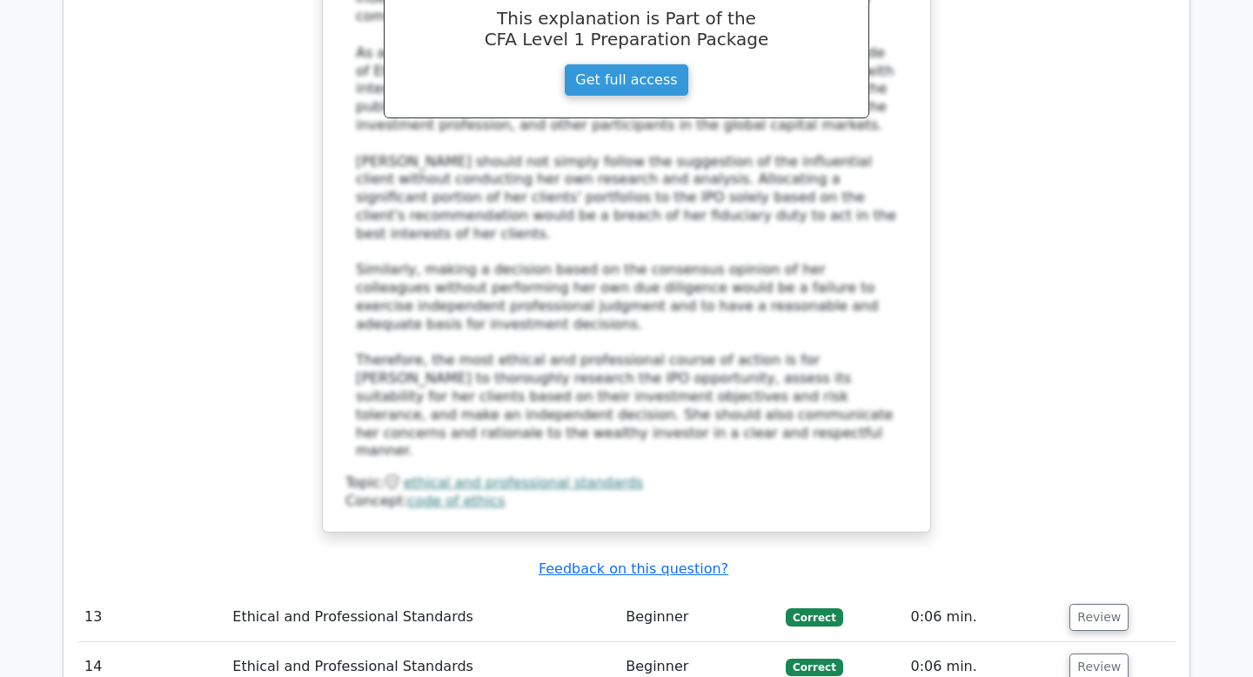
scroll to position [7091, 0]
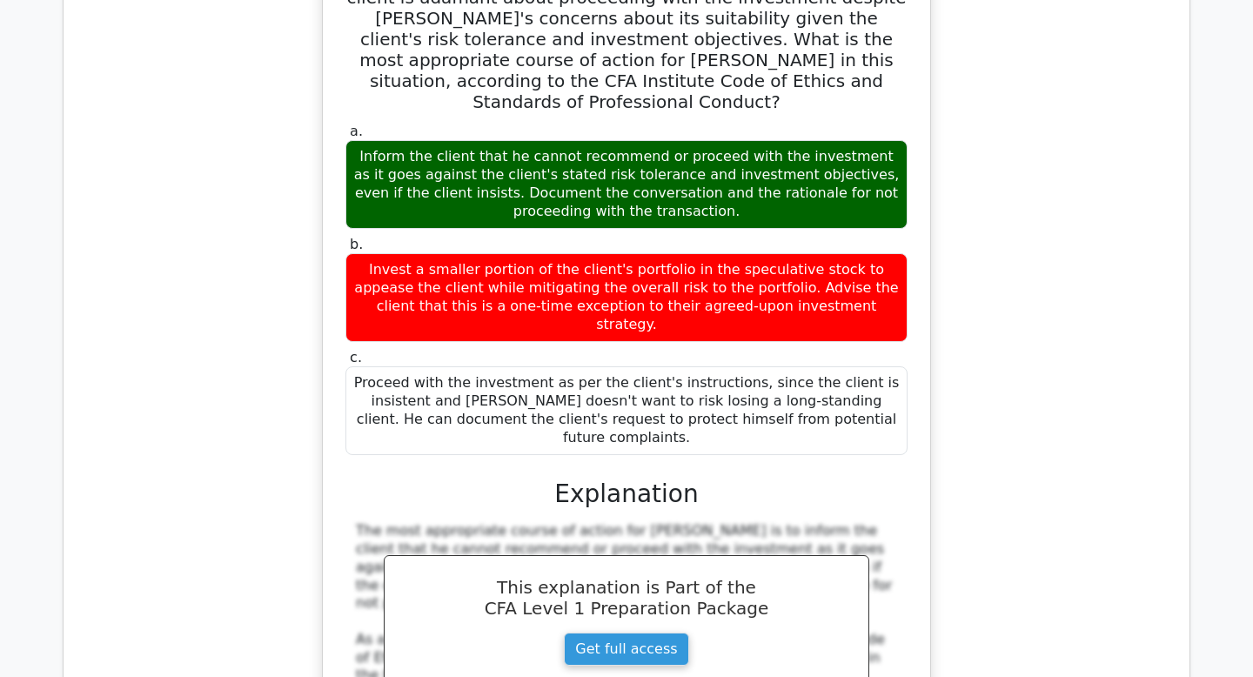
scroll to position [8146, 0]
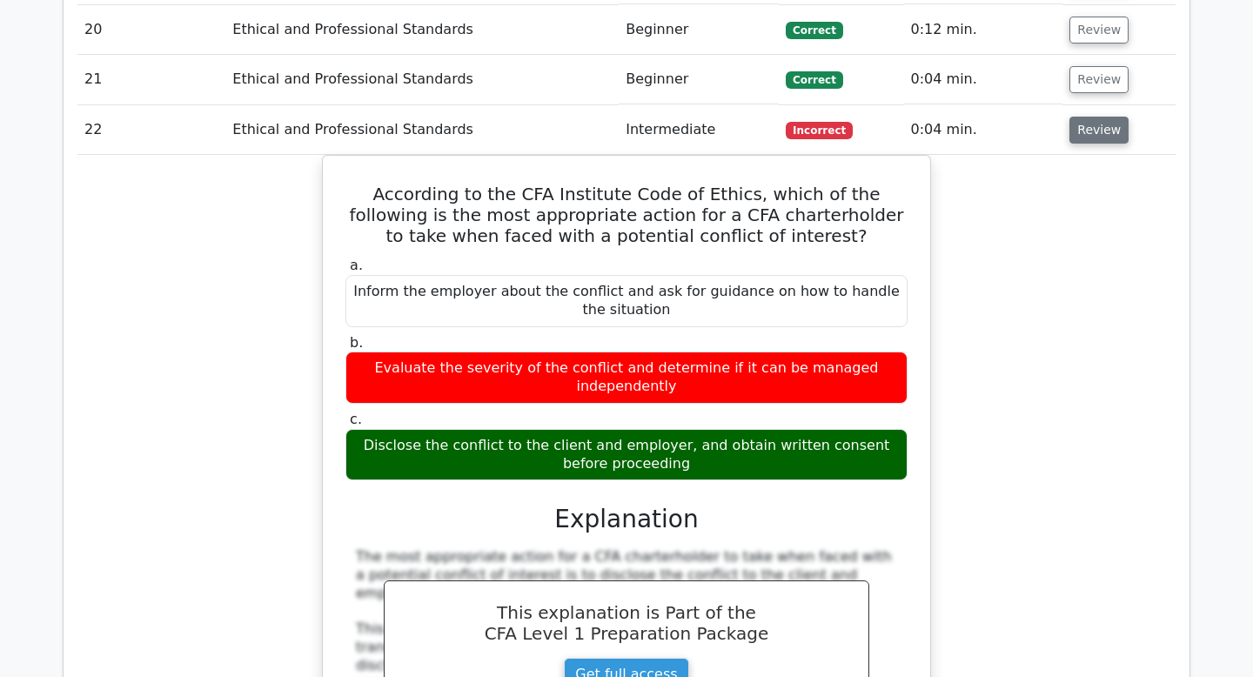
scroll to position [9188, 0]
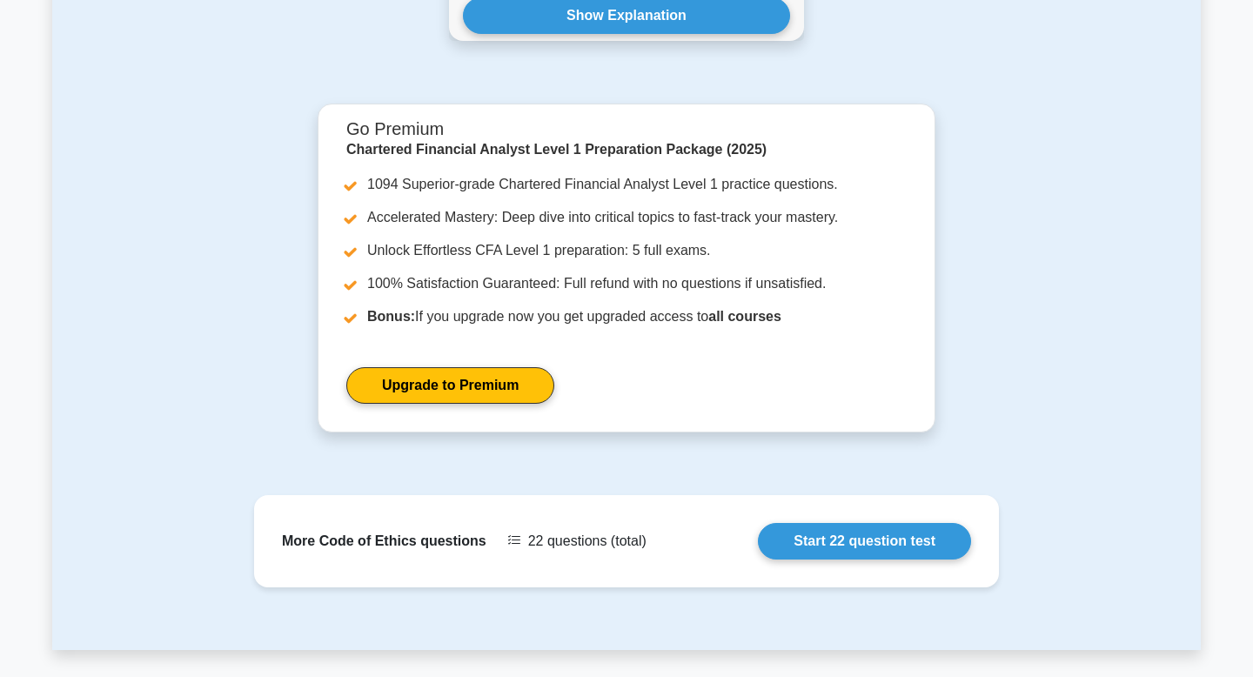
scroll to position [3371, 0]
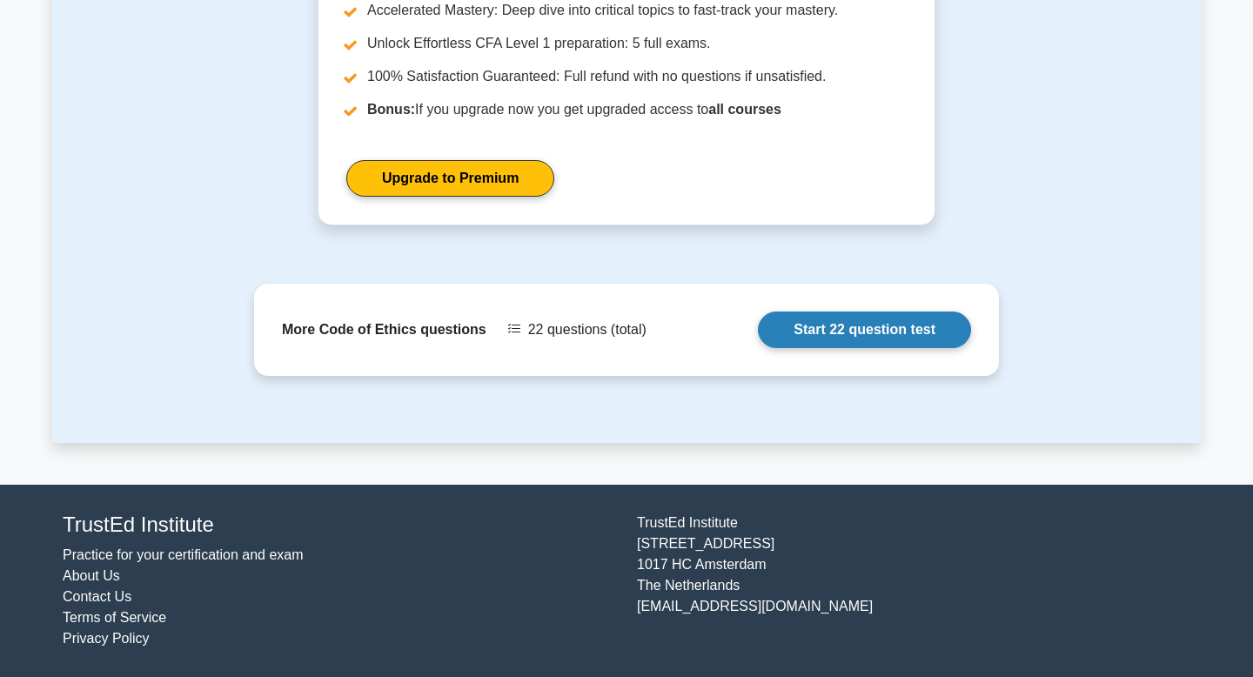
click at [785, 330] on link "Start 22 question test" at bounding box center [864, 329] width 213 height 37
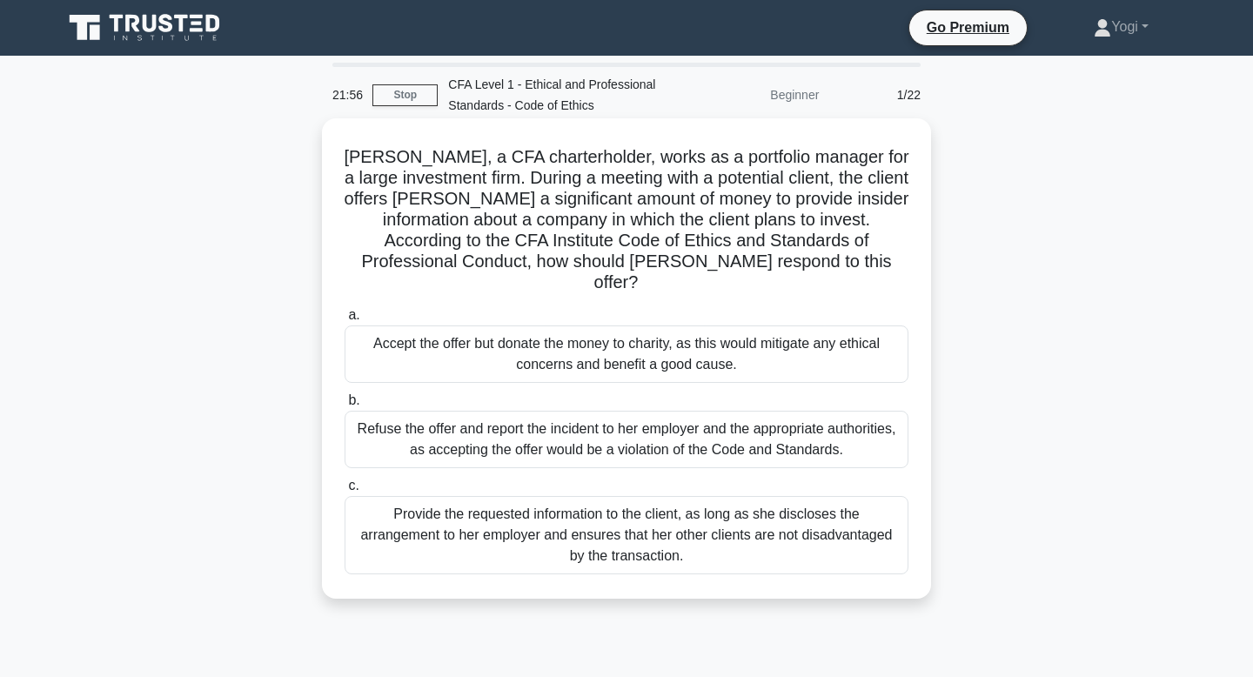
click at [765, 411] on div "Refuse the offer and report the incident to her employer and the appropriate au…" at bounding box center [626, 439] width 564 height 57
click at [344, 406] on input "b. Refuse the offer and report the incident to her employer and the appropriate…" at bounding box center [344, 400] width 0 height 11
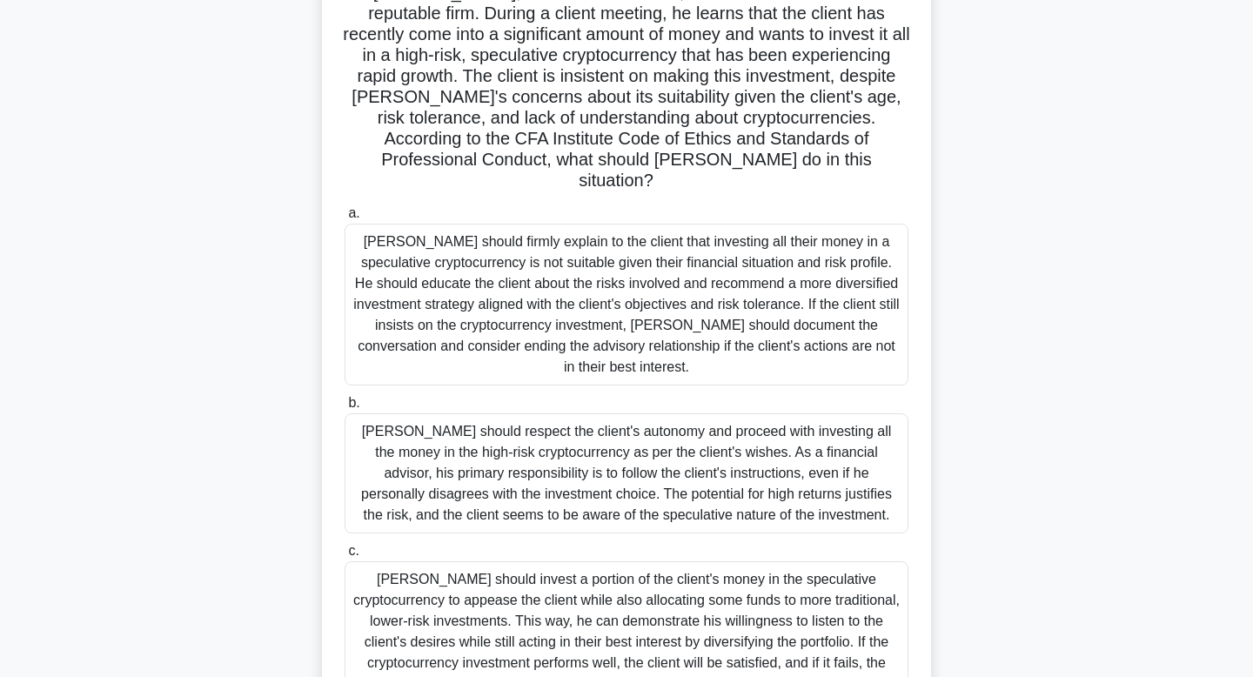
scroll to position [177, 0]
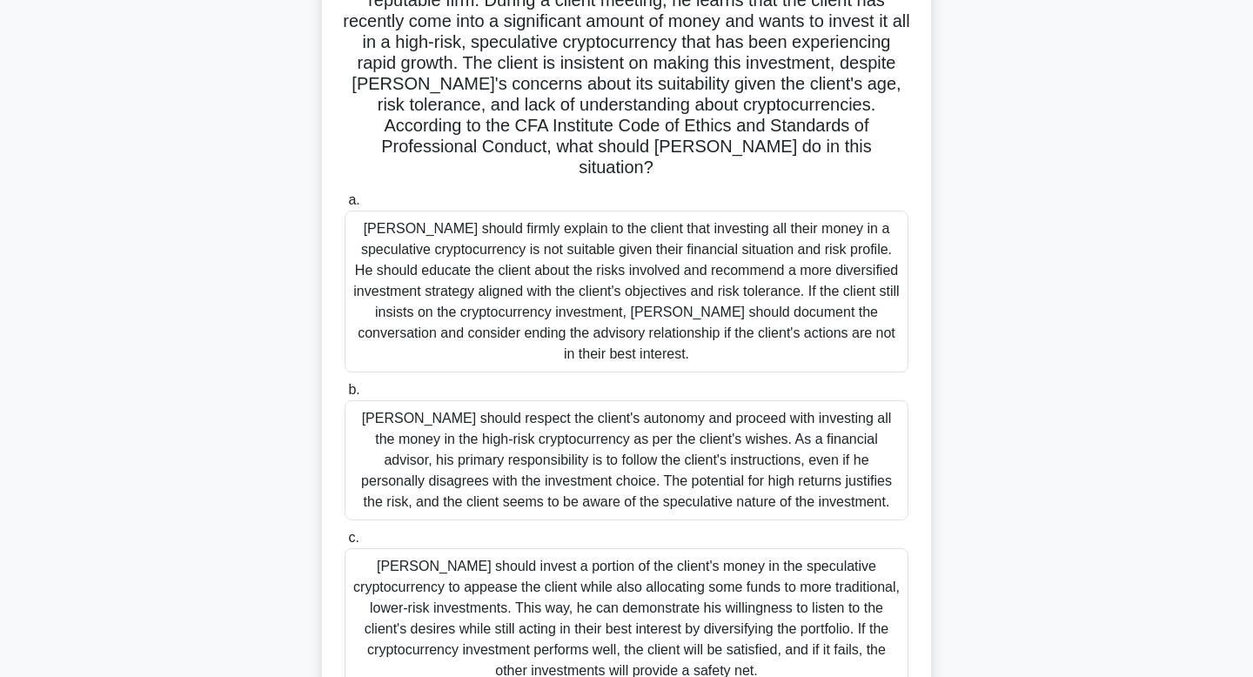
click at [763, 297] on div "[PERSON_NAME] should firmly explain to the client that investing all their mone…" at bounding box center [626, 291] width 564 height 162
click at [344, 206] on input "a. [PERSON_NAME] should firmly explain to the client that investing all their m…" at bounding box center [344, 200] width 0 height 11
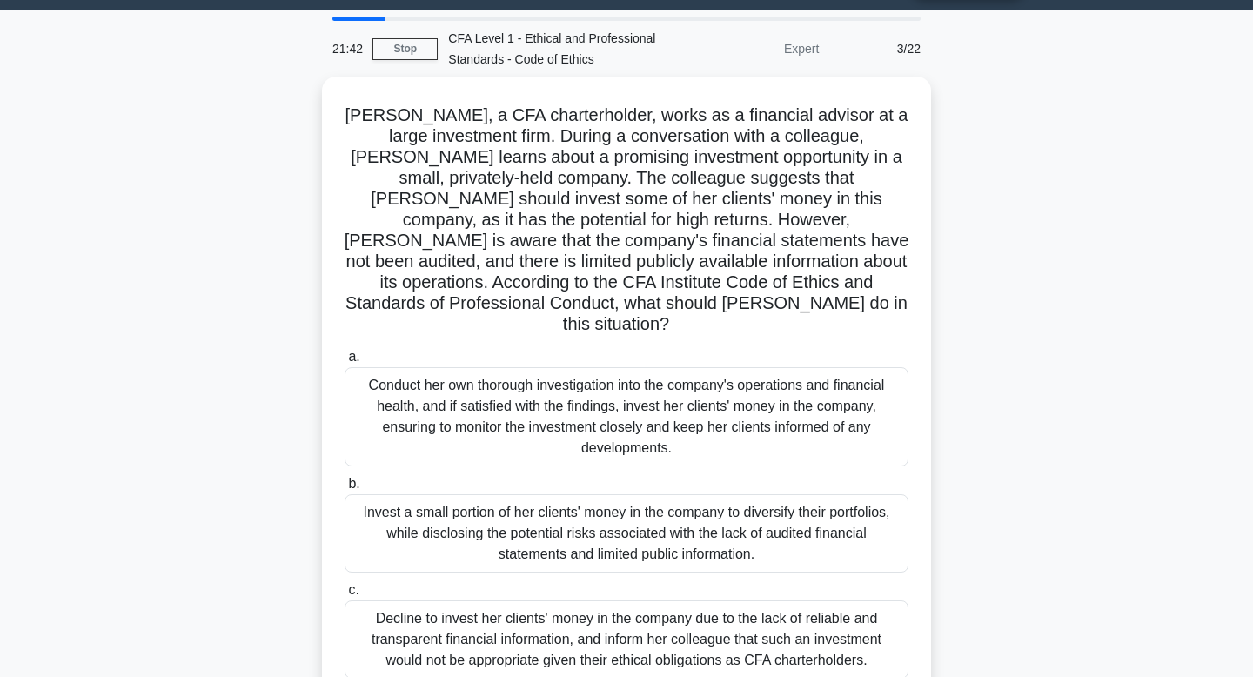
scroll to position [48, 0]
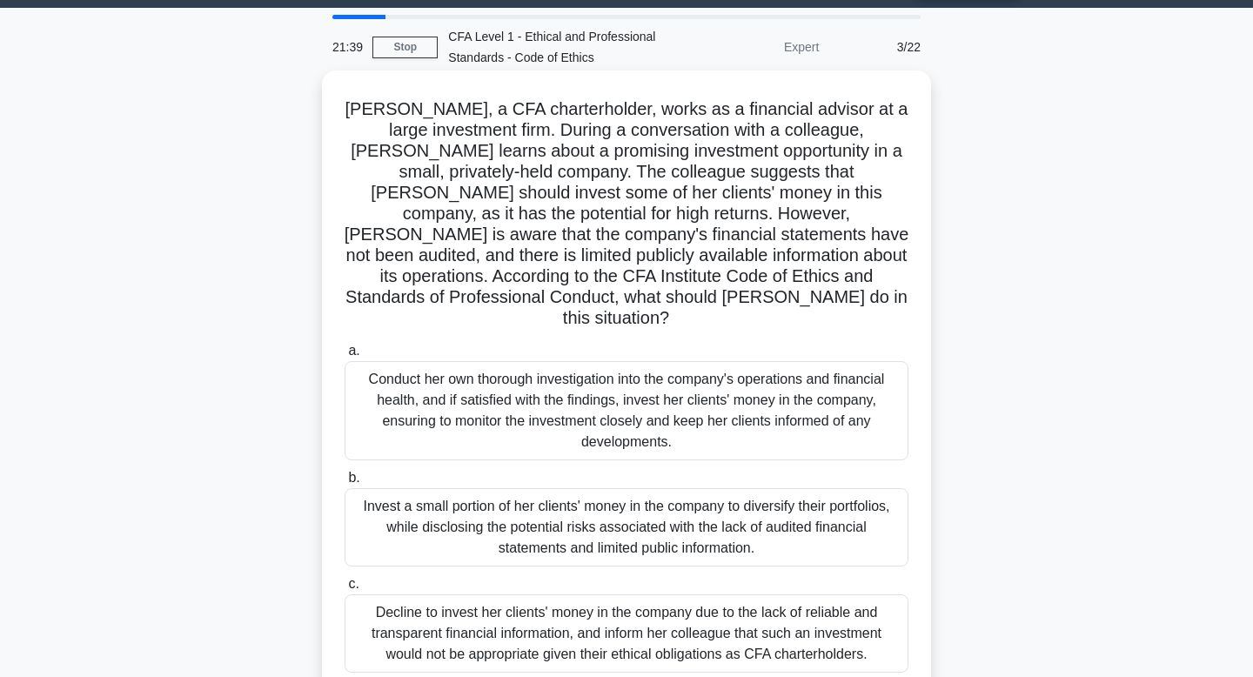
click at [729, 608] on div "Decline to invest her clients' money in the company due to the lack of reliable…" at bounding box center [626, 633] width 564 height 78
click at [344, 590] on input "c. Decline to invest her clients' money in the company due to the lack of relia…" at bounding box center [344, 583] width 0 height 11
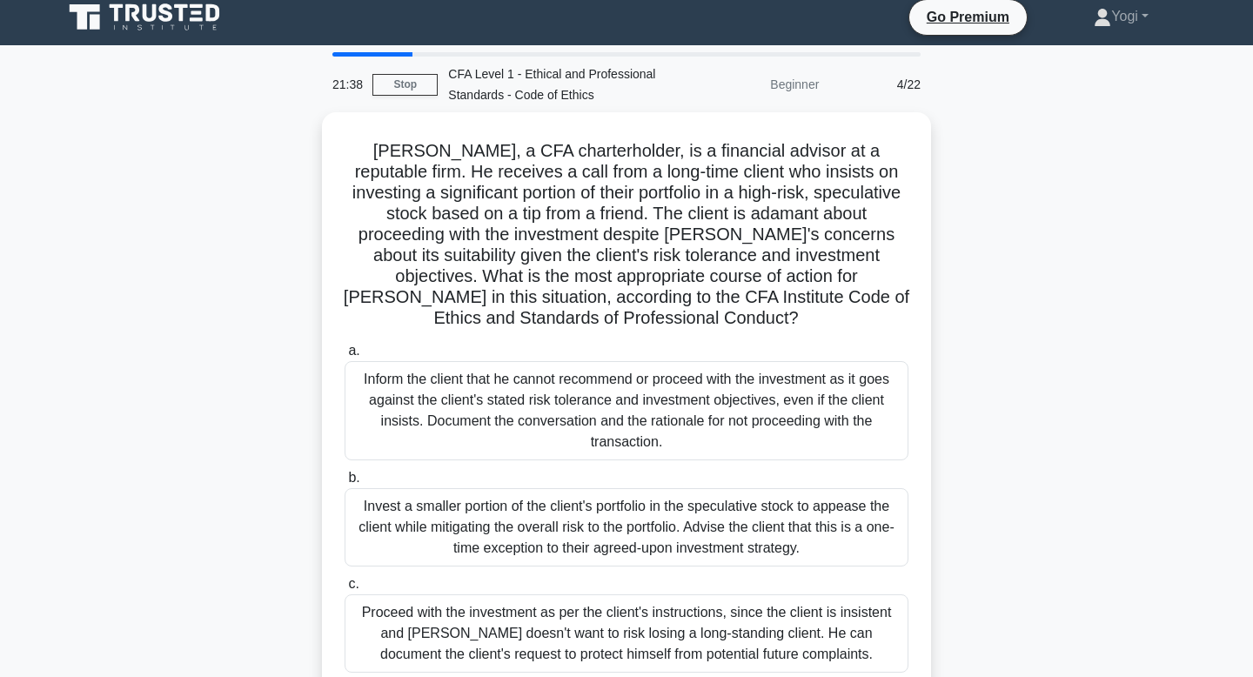
scroll to position [0, 0]
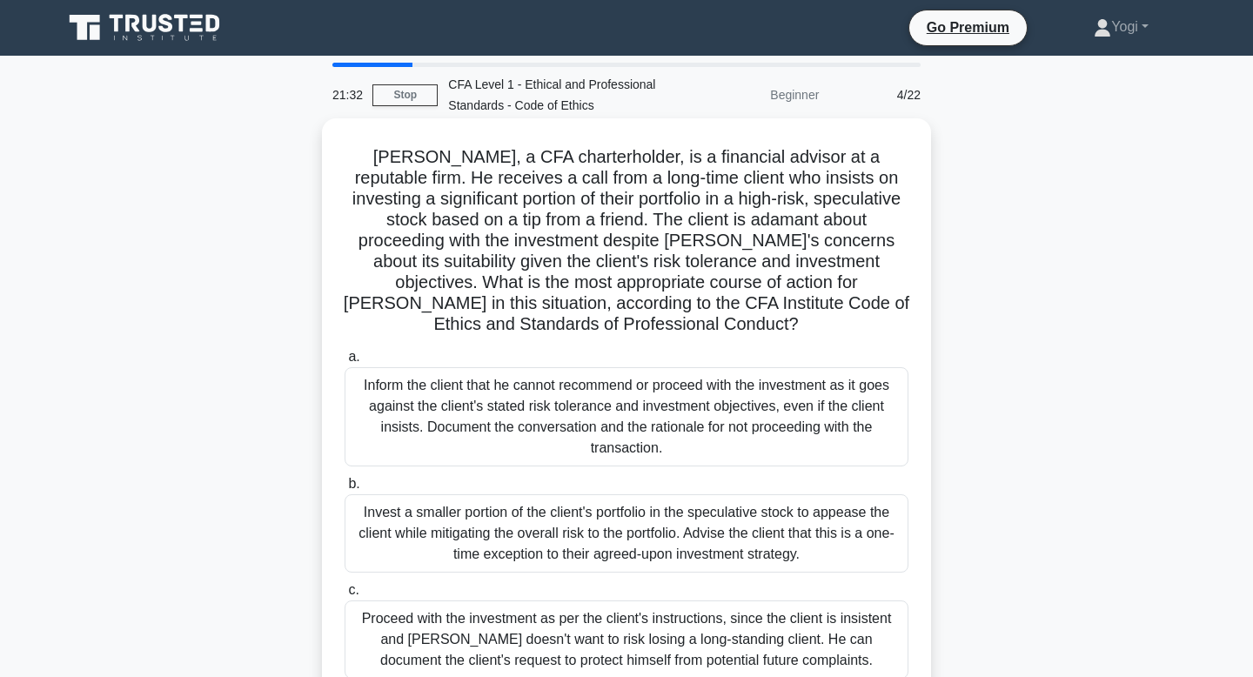
click at [678, 411] on div "Inform the client that he cannot recommend or proceed with the investment as it…" at bounding box center [626, 416] width 564 height 99
click at [344, 363] on input "a. Inform the client that he cannot recommend or proceed with the investment as…" at bounding box center [344, 356] width 0 height 11
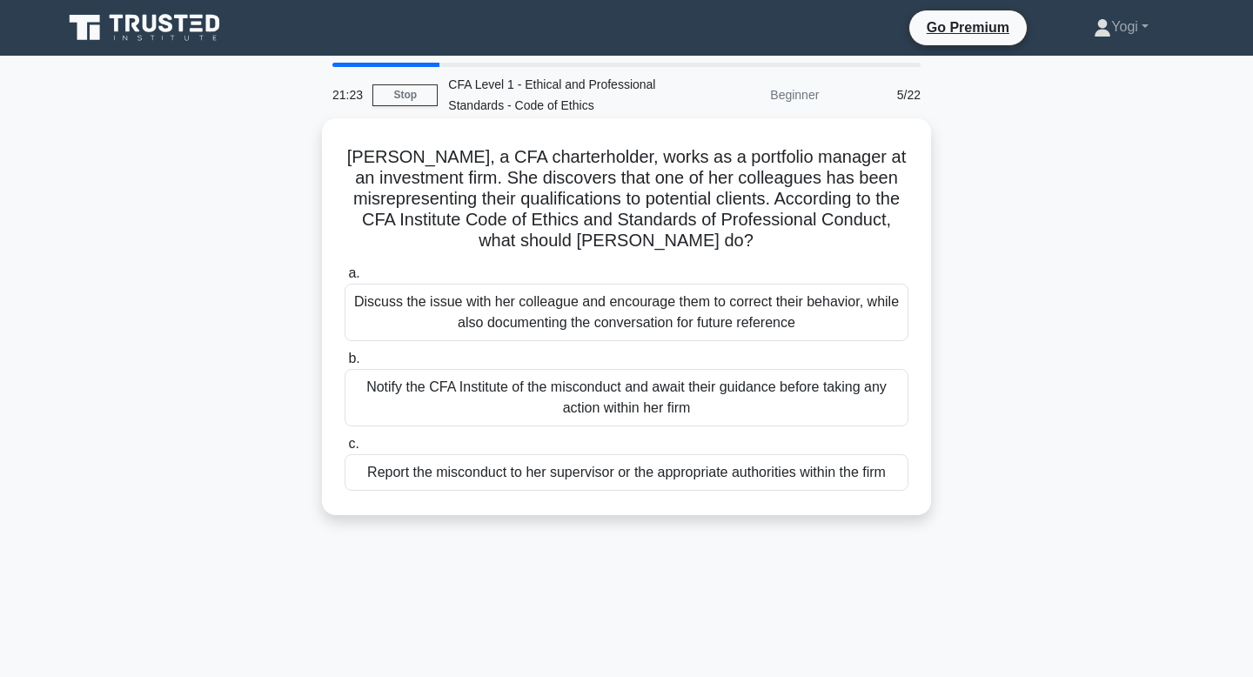
click at [697, 477] on div "Report the misconduct to her supervisor or the appropriate authorities within t…" at bounding box center [626, 472] width 564 height 37
click at [344, 450] on input "c. Report the misconduct to her supervisor or the appropriate authorities withi…" at bounding box center [344, 443] width 0 height 11
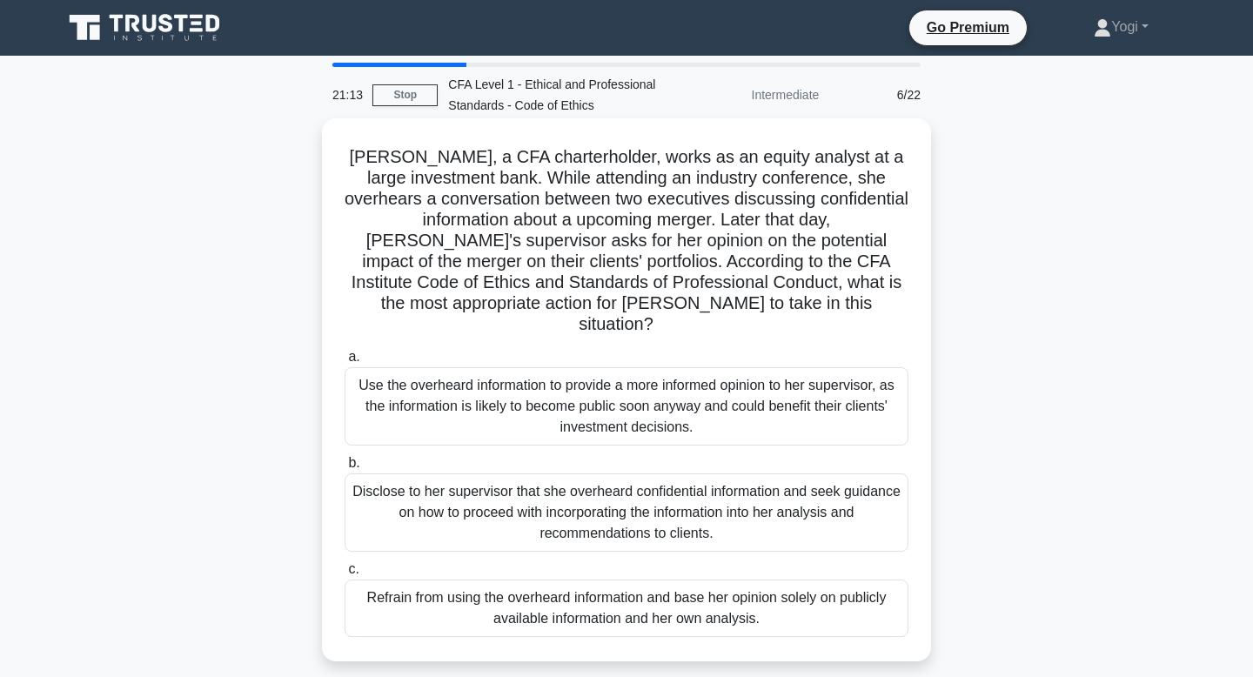
click at [710, 579] on div "Refrain from using the overheard information and base her opinion solely on pub…" at bounding box center [626, 607] width 564 height 57
click at [344, 575] on input "c. Refrain from using the overheard information and base her opinion solely on …" at bounding box center [344, 569] width 0 height 11
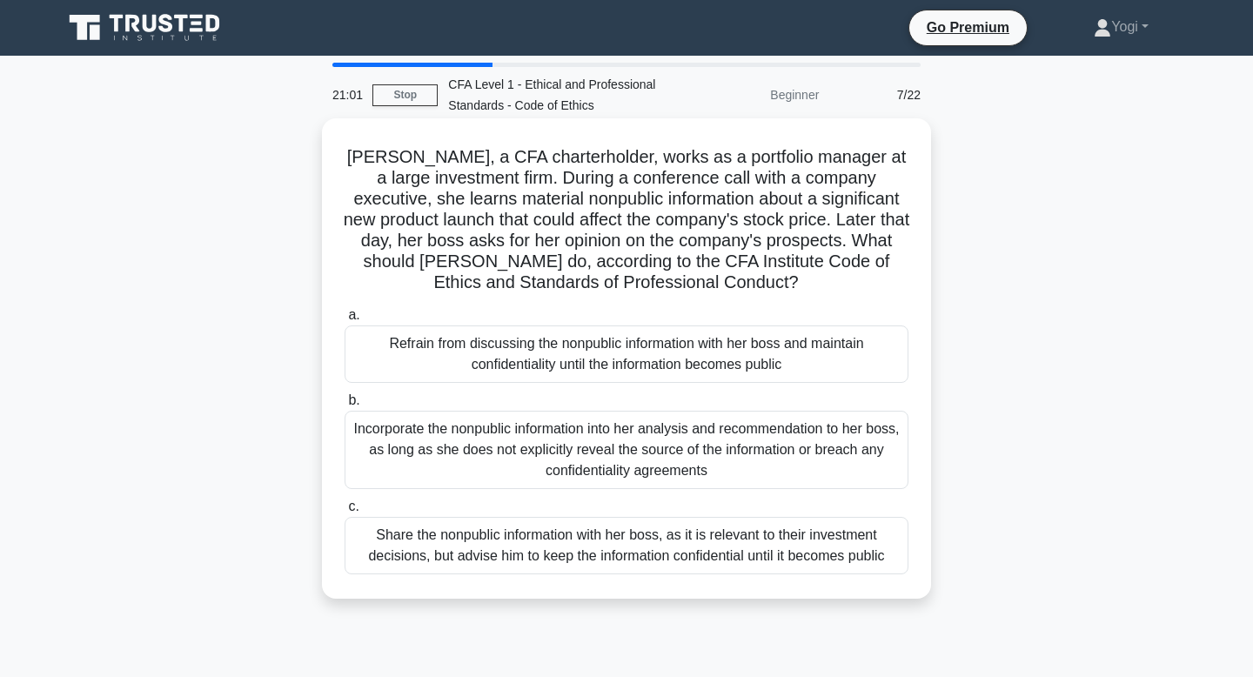
click at [691, 365] on div "Refrain from discussing the nonpublic information with her boss and maintain co…" at bounding box center [626, 353] width 564 height 57
click at [344, 321] on input "a. Refrain from discussing the nonpublic information with her boss and maintain…" at bounding box center [344, 315] width 0 height 11
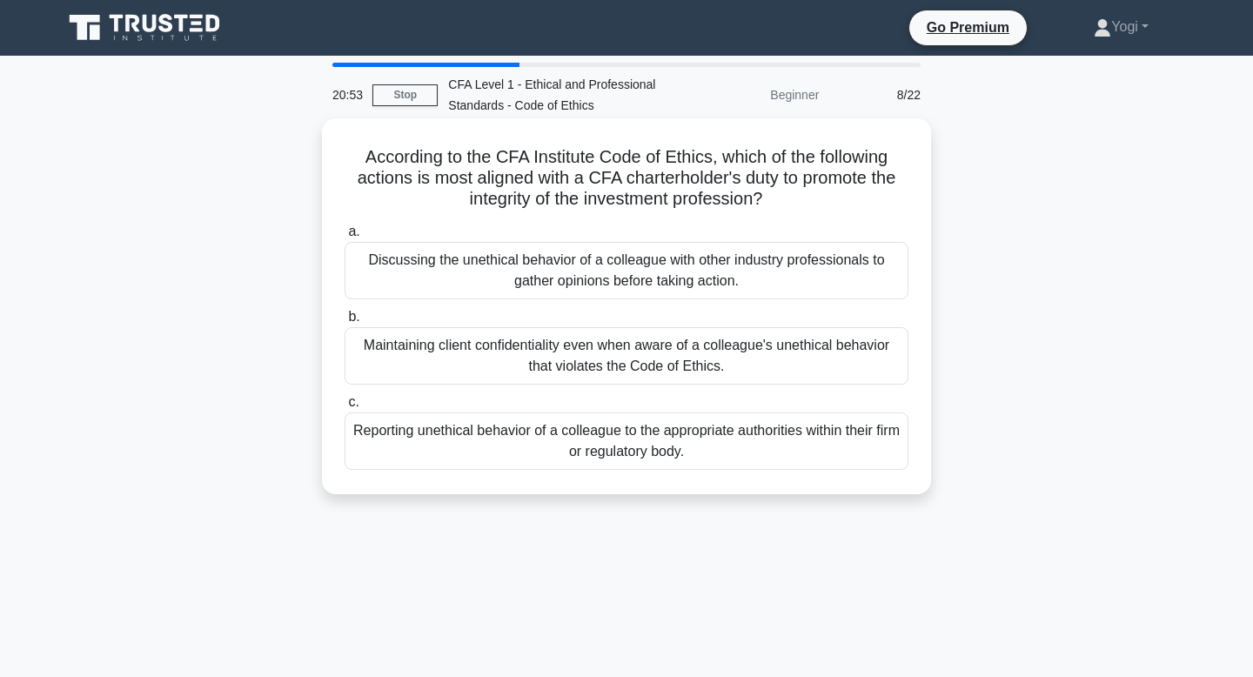
click at [698, 439] on div "Reporting unethical behavior of a colleague to the appropriate authorities with…" at bounding box center [626, 440] width 564 height 57
click at [344, 408] on input "c. Reporting unethical behavior of a colleague to the appropriate authorities w…" at bounding box center [344, 402] width 0 height 11
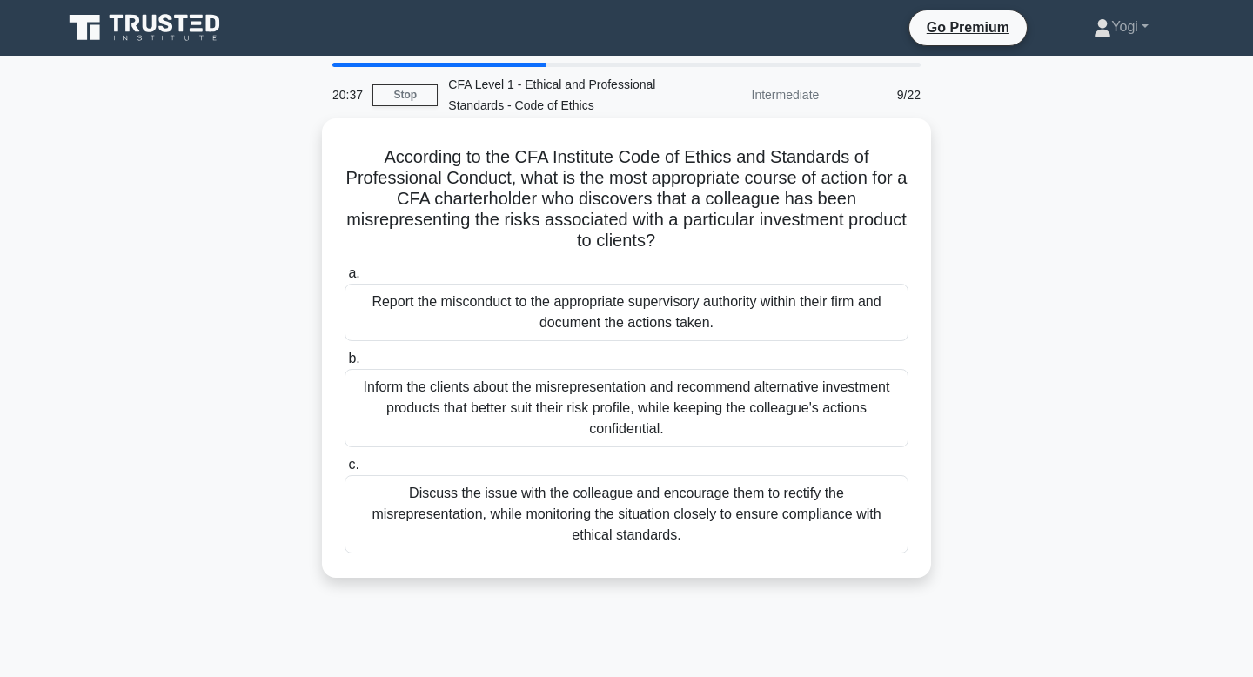
click at [692, 318] on div "Report the misconduct to the appropriate supervisory authority within their fir…" at bounding box center [626, 312] width 564 height 57
click at [344, 279] on input "a. Report the misconduct to the appropriate supervisory authority within their …" at bounding box center [344, 273] width 0 height 11
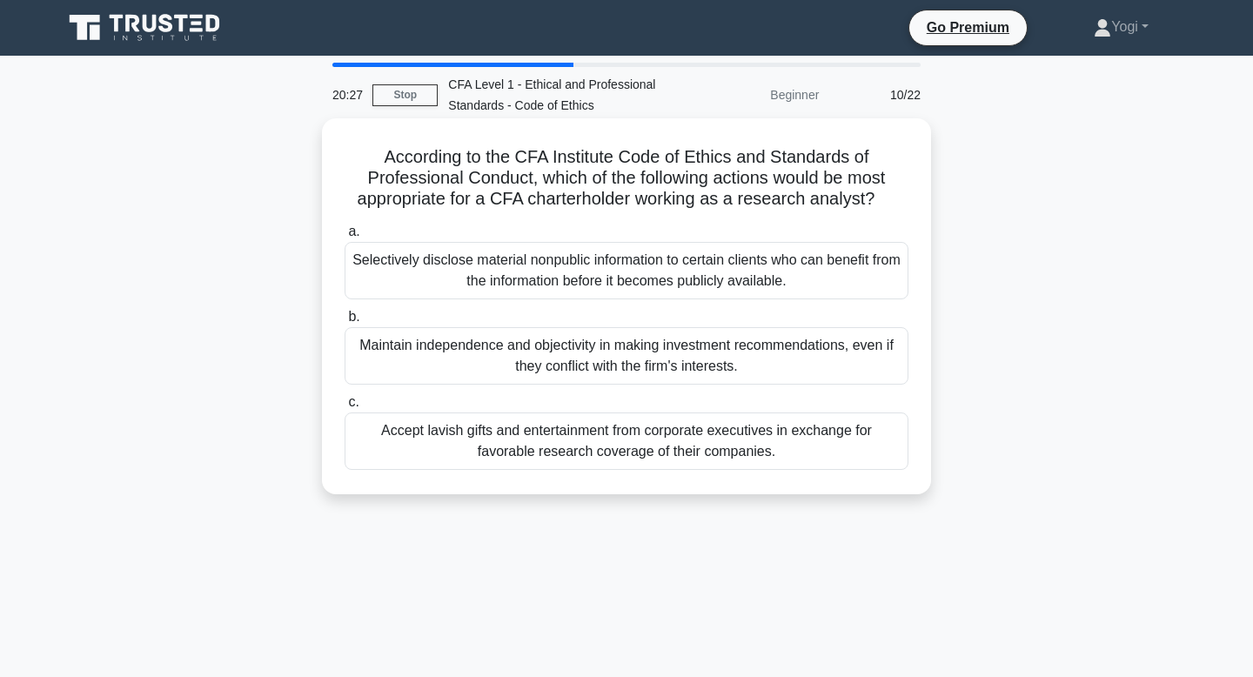
click at [692, 346] on div "Maintain independence and objectivity in making investment recommendations, eve…" at bounding box center [626, 355] width 564 height 57
click at [344, 323] on input "b. Maintain independence and objectivity in making investment recommendations, …" at bounding box center [344, 316] width 0 height 11
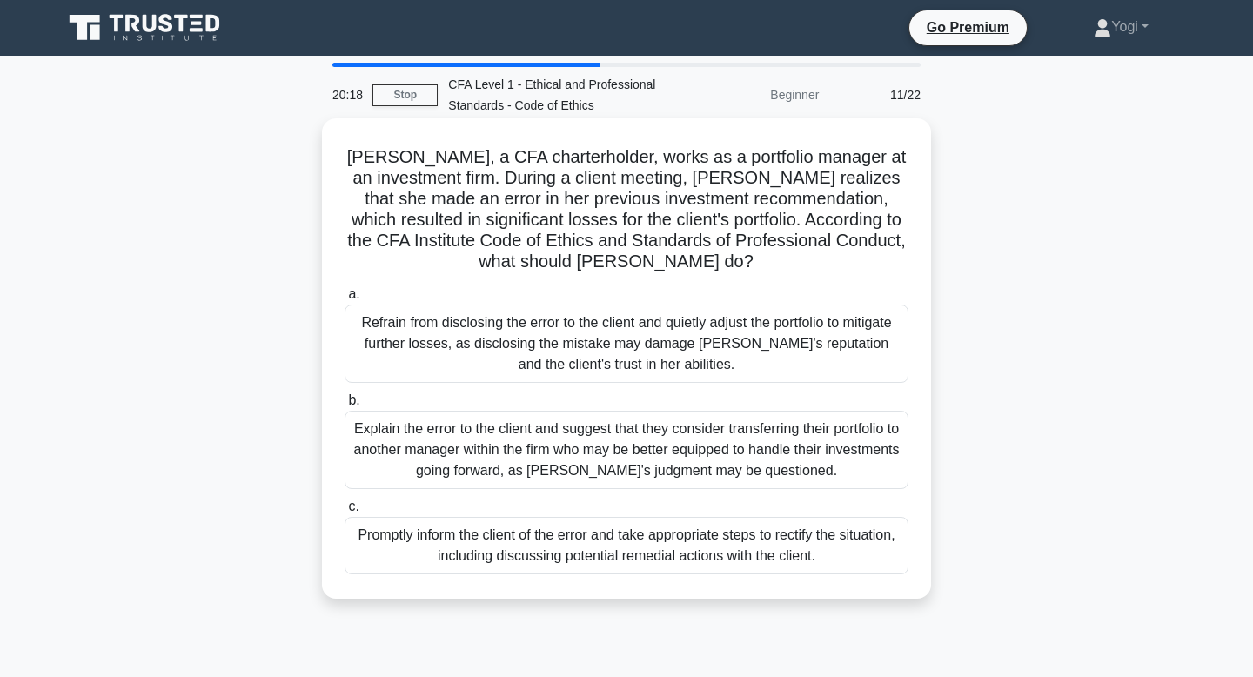
click at [699, 550] on div "Promptly inform the client of the error and take appropriate steps to rectify t…" at bounding box center [626, 545] width 564 height 57
click at [344, 512] on input "c. Promptly inform the client of the error and take appropriate steps to rectif…" at bounding box center [344, 506] width 0 height 11
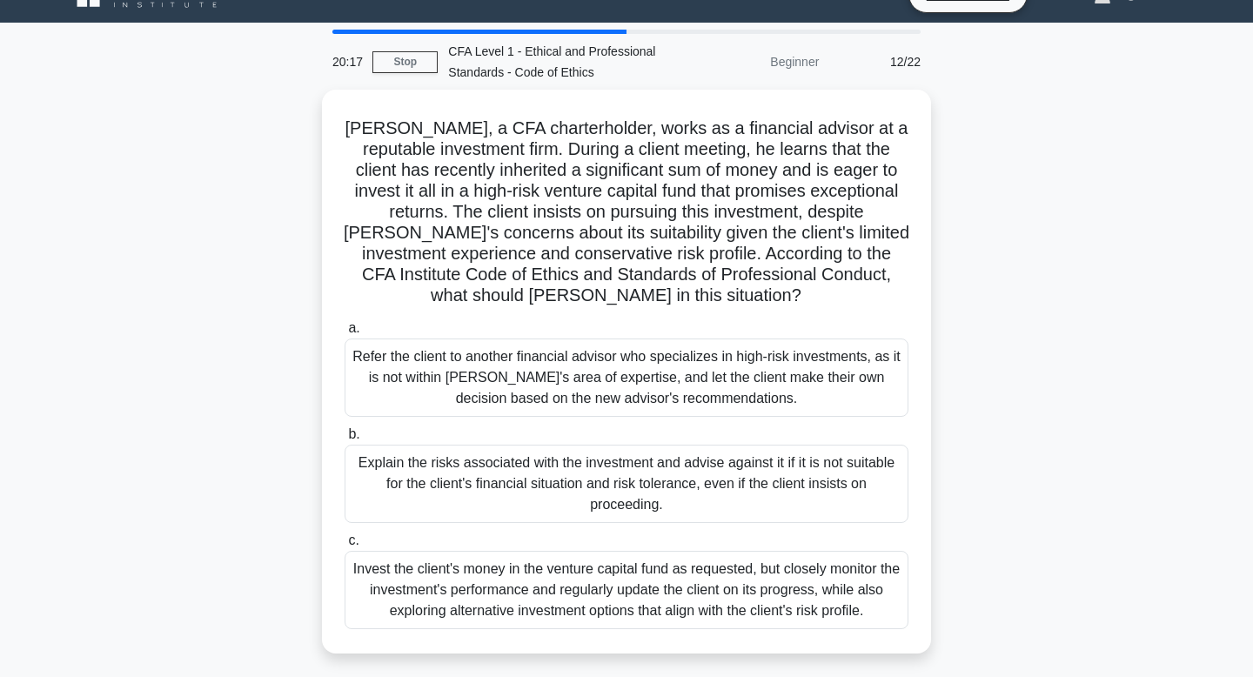
scroll to position [38, 0]
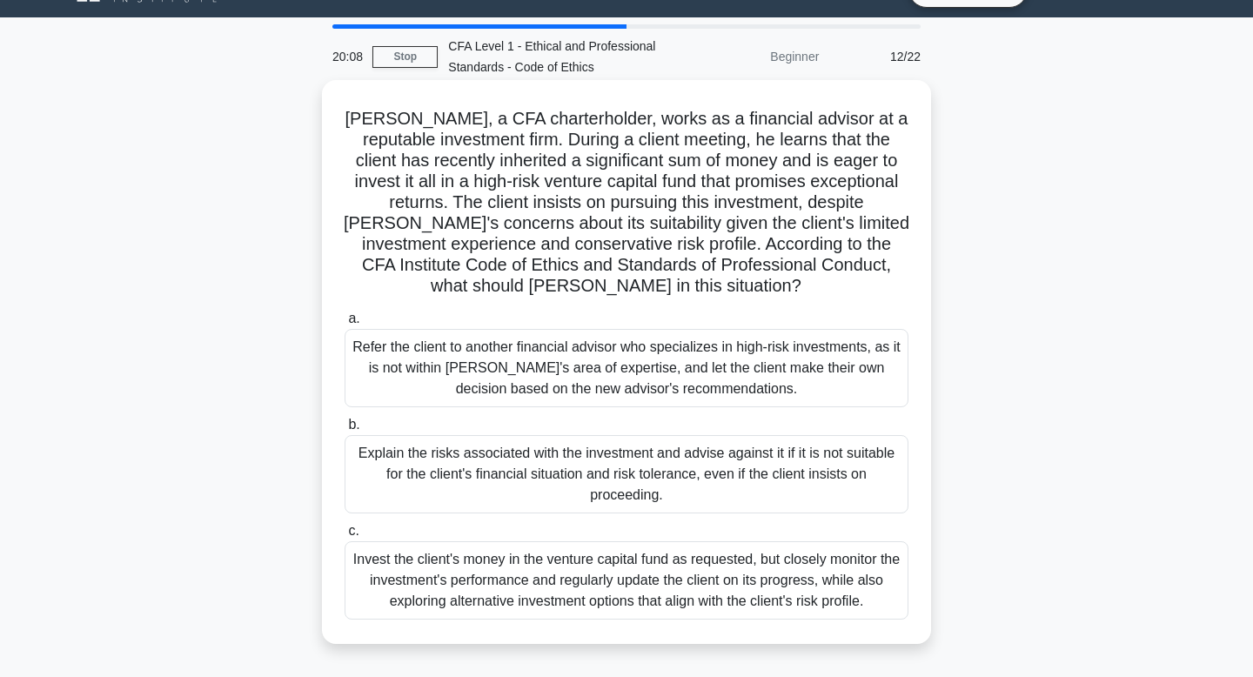
click at [694, 483] on div "Explain the risks associated with the investment and advise against it if it is…" at bounding box center [626, 474] width 564 height 78
click at [344, 431] on input "b. Explain the risks associated with the investment and advise against it if it…" at bounding box center [344, 424] width 0 height 11
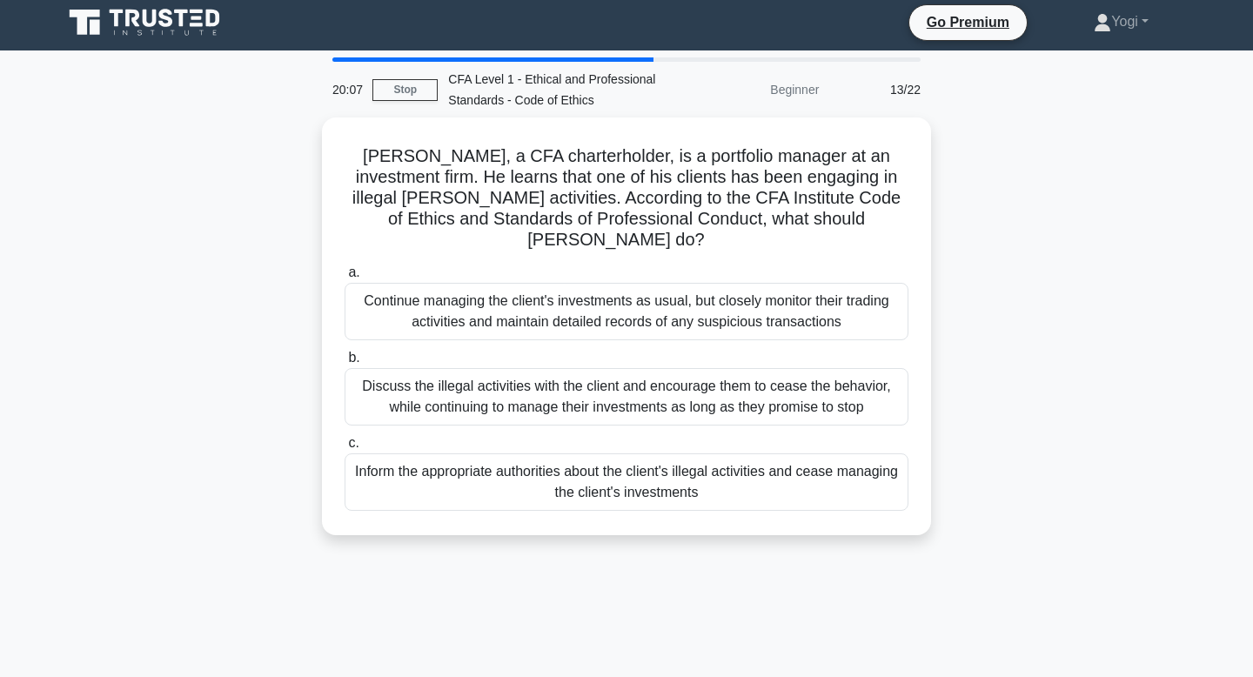
scroll to position [0, 0]
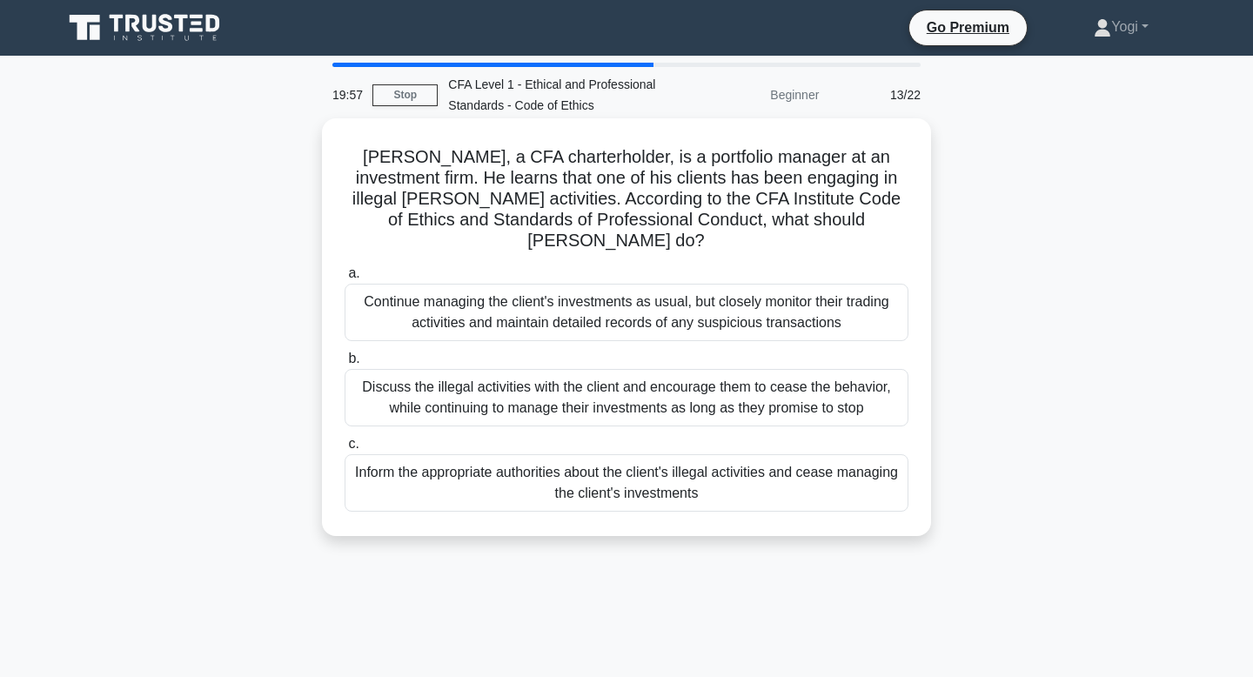
click at [692, 476] on div "Inform the appropriate authorities about the client's illegal activities and ce…" at bounding box center [626, 482] width 564 height 57
click at [344, 450] on input "c. Inform the appropriate authorities about the client's illegal activities and…" at bounding box center [344, 443] width 0 height 11
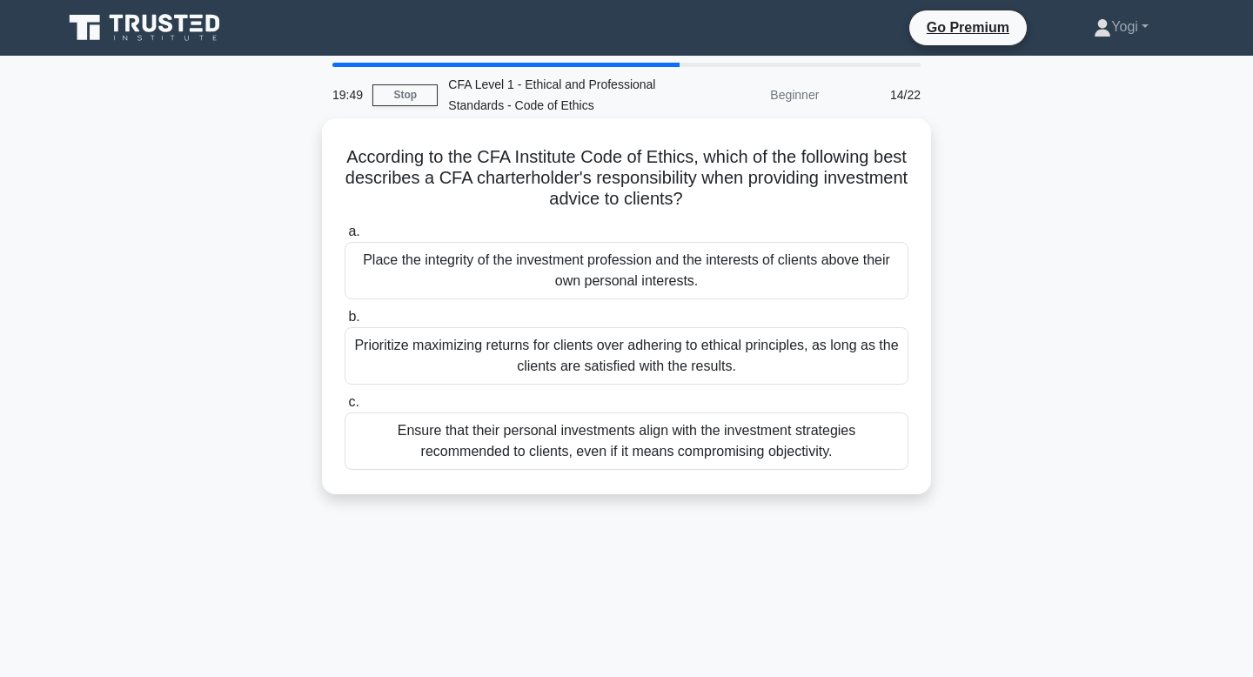
click at [679, 285] on div "Place the integrity of the investment profession and the interests of clients a…" at bounding box center [626, 270] width 564 height 57
click at [344, 237] on input "a. Place the integrity of the investment profession and the interests of client…" at bounding box center [344, 231] width 0 height 11
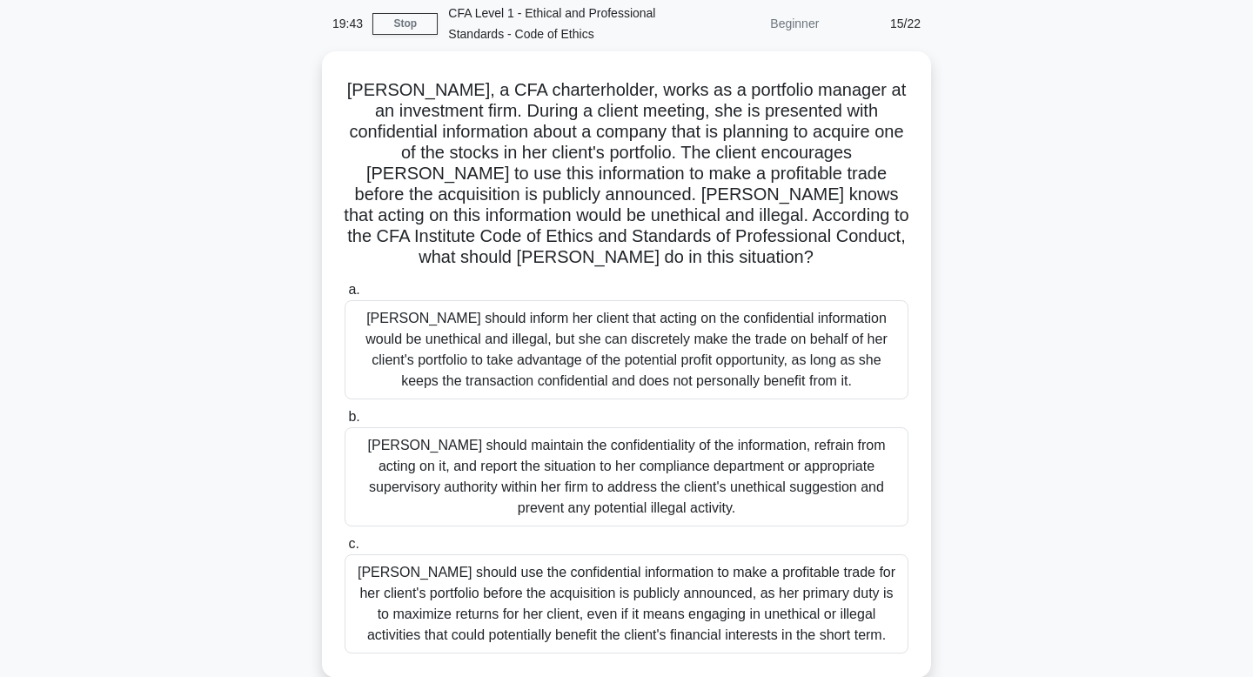
scroll to position [77, 0]
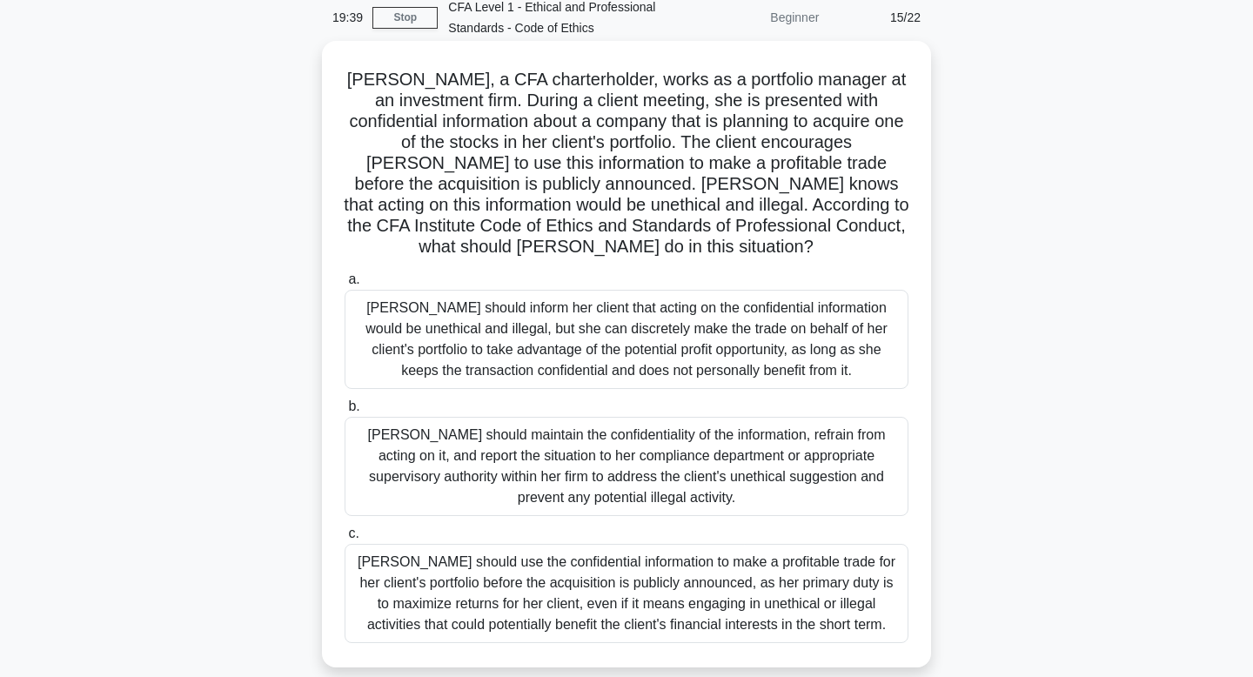
click at [695, 459] on div "Julia should maintain the confidentiality of the information, refrain from acti…" at bounding box center [626, 466] width 564 height 99
click at [344, 412] on input "b. Julia should maintain the confidentiality of the information, refrain from a…" at bounding box center [344, 406] width 0 height 11
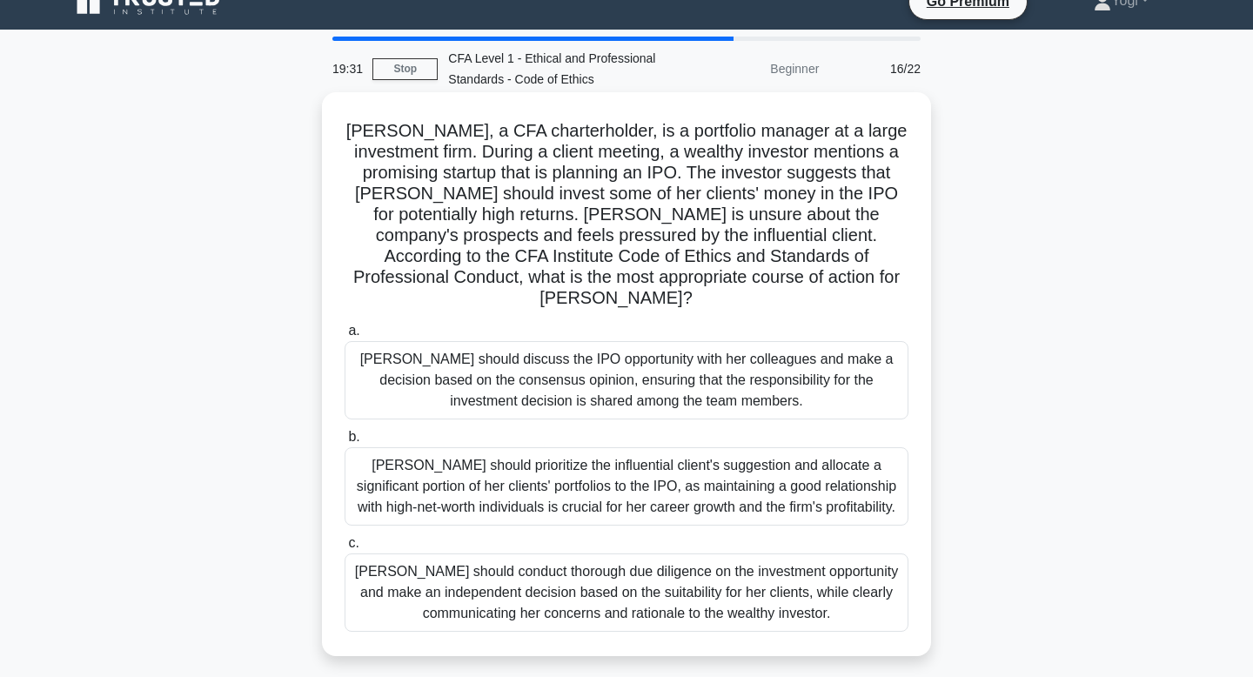
scroll to position [28, 0]
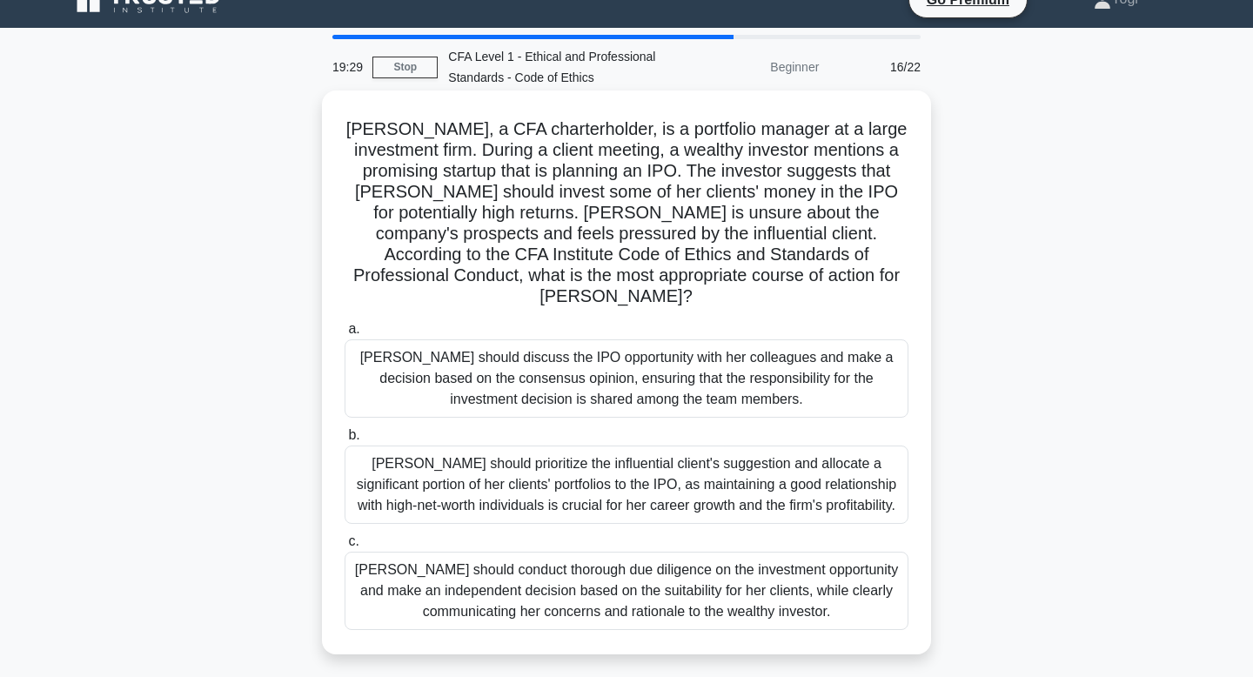
click at [712, 560] on div "Susan should conduct thorough due diligence on the investment opportunity and m…" at bounding box center [626, 590] width 564 height 78
click at [344, 547] on input "c. Susan should conduct thorough due diligence on the investment opportunity an…" at bounding box center [344, 541] width 0 height 11
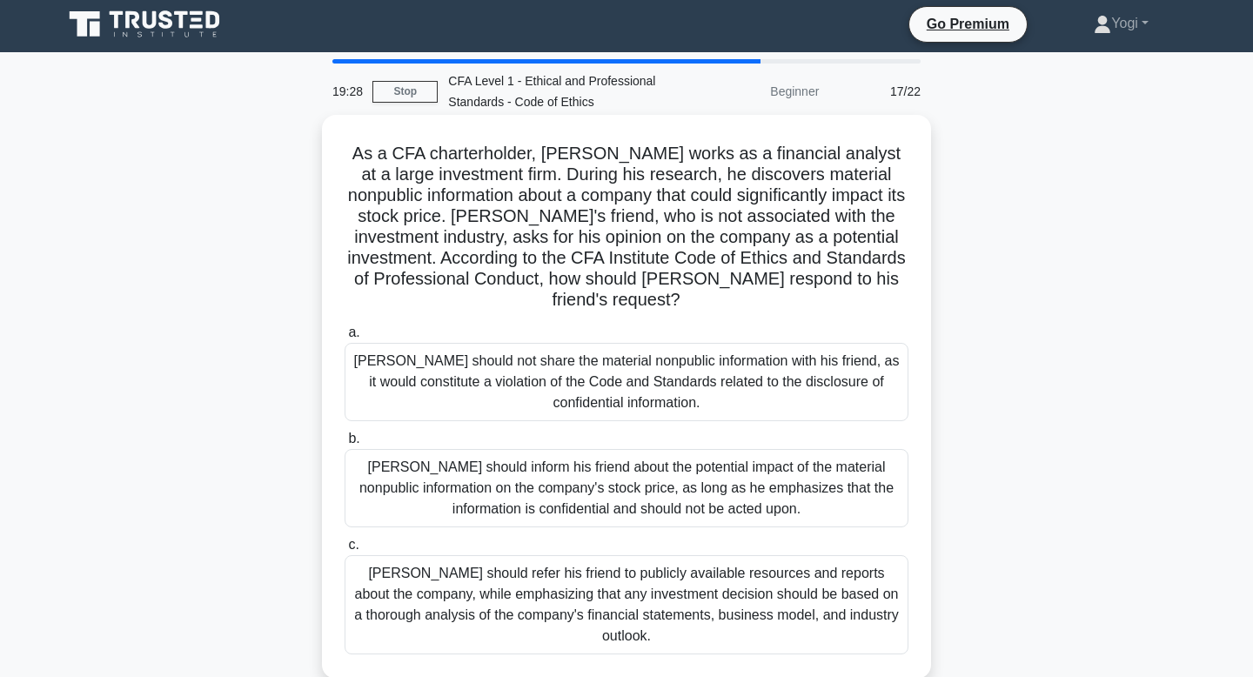
scroll to position [0, 0]
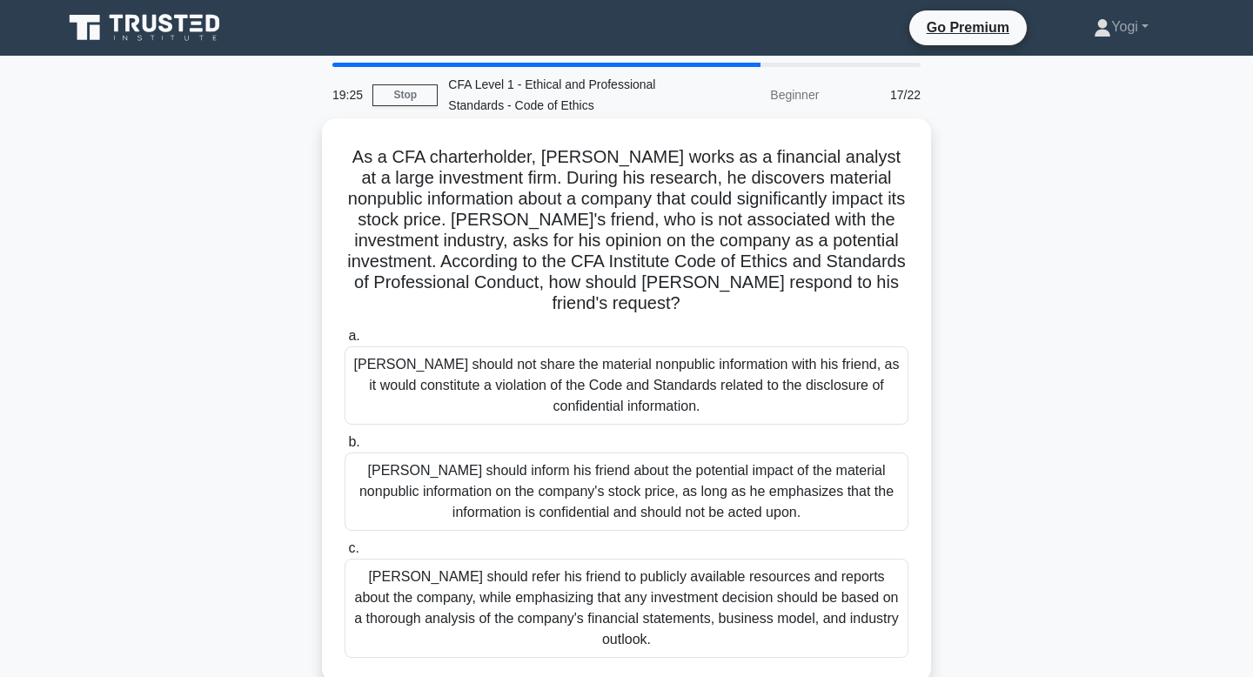
click at [673, 397] on div "Michael should not share the material nonpublic information with his friend, as…" at bounding box center [626, 385] width 564 height 78
click at [344, 342] on input "a. Michael should not share the material nonpublic information with his friend,…" at bounding box center [344, 336] width 0 height 11
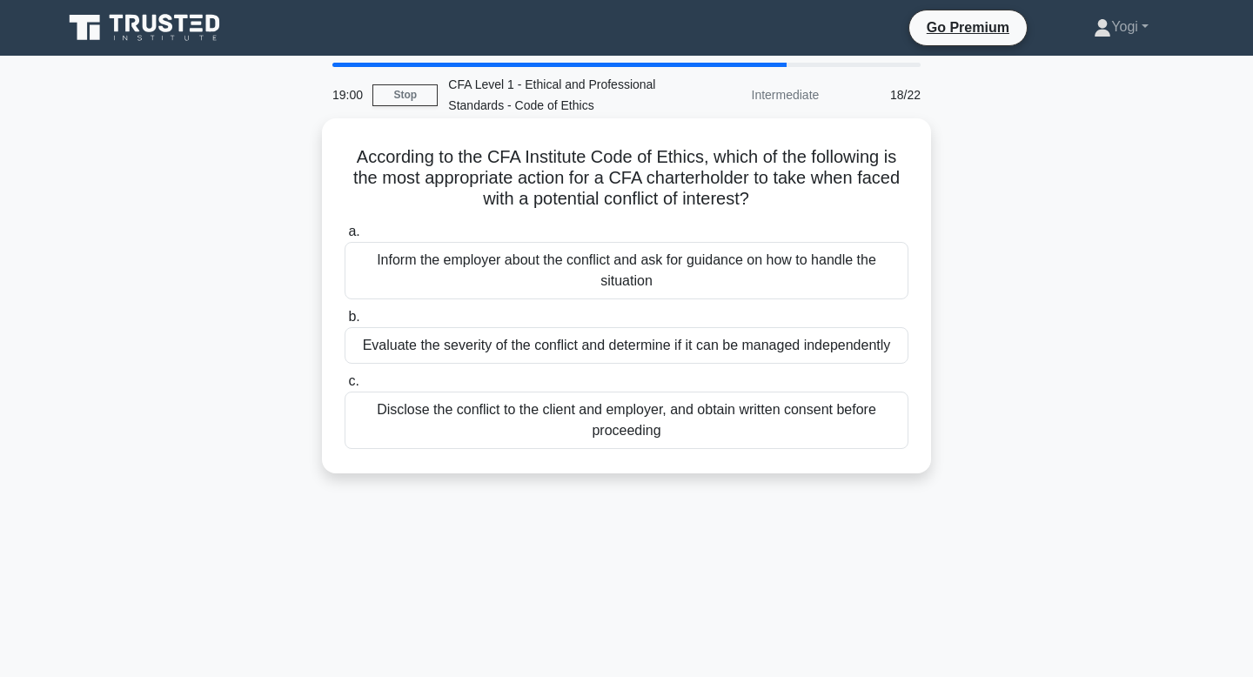
click at [667, 350] on div "Evaluate the severity of the conflict and determine if it can be managed indepe…" at bounding box center [626, 345] width 564 height 37
click at [344, 323] on input "b. Evaluate the severity of the conflict and determine if it can be managed ind…" at bounding box center [344, 316] width 0 height 11
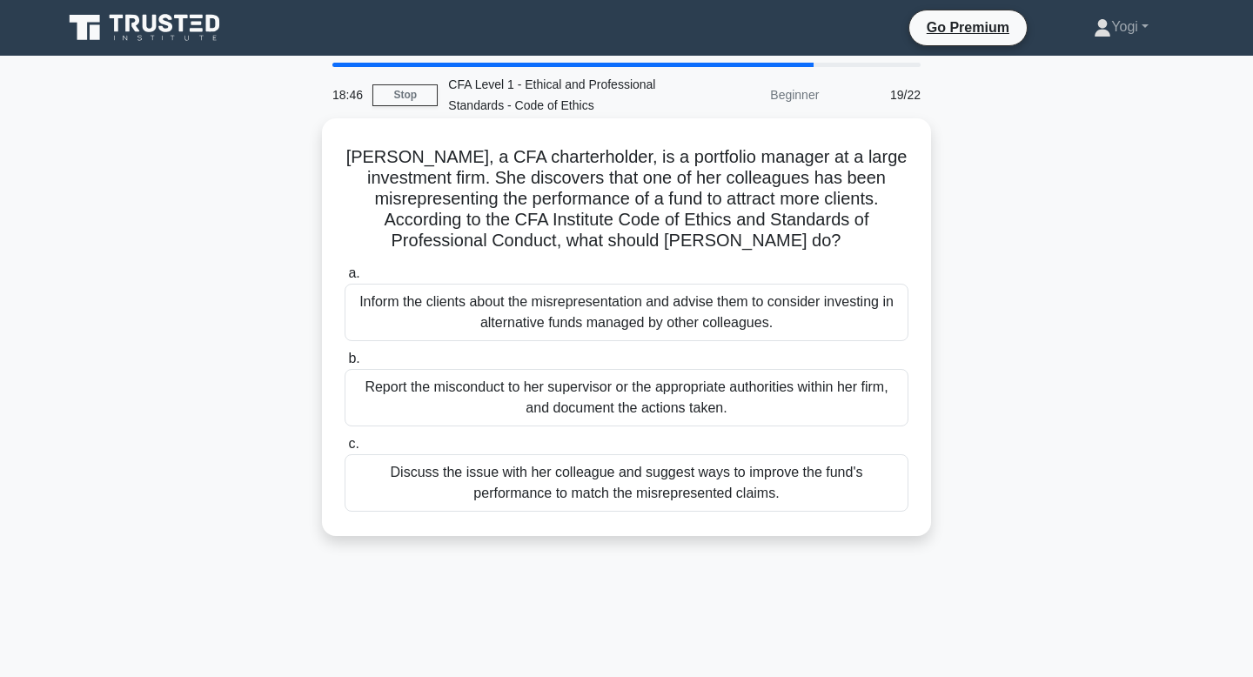
click at [673, 409] on div "Report the misconduct to her supervisor or the appropriate authorities within h…" at bounding box center [626, 397] width 564 height 57
click at [344, 364] on input "b. Report the misconduct to her supervisor or the appropriate authorities withi…" at bounding box center [344, 358] width 0 height 11
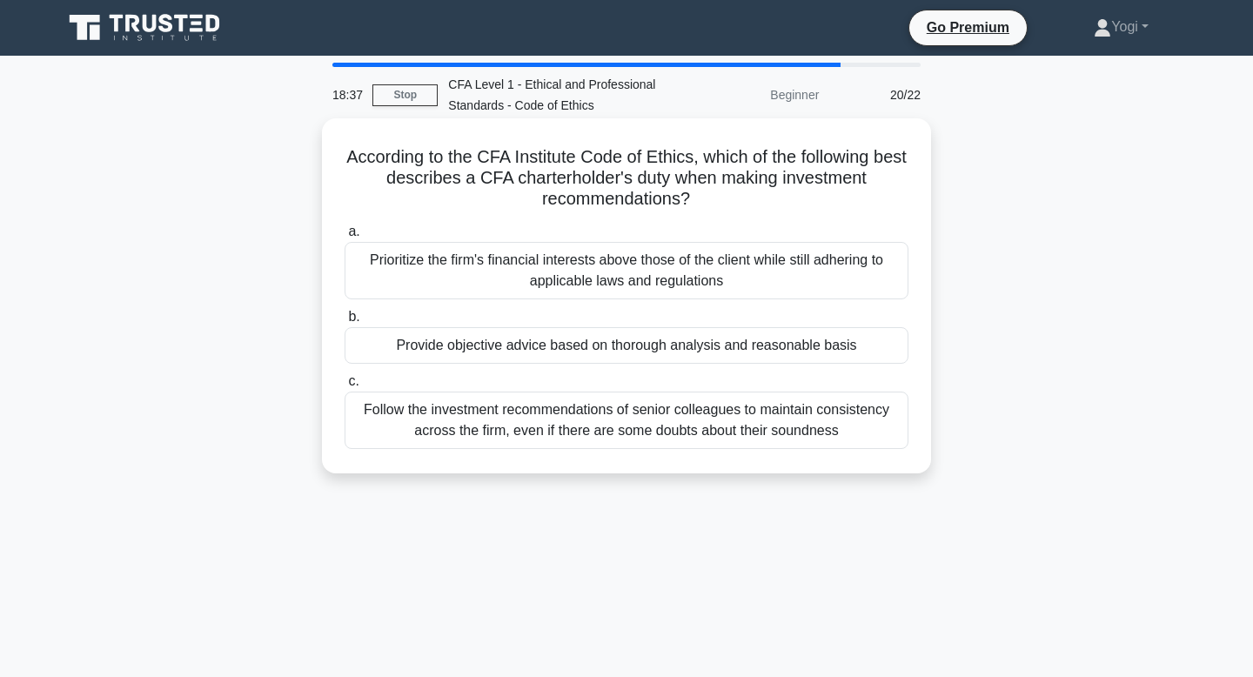
click at [665, 351] on div "Provide objective advice based on thorough analysis and reasonable basis" at bounding box center [626, 345] width 564 height 37
click at [344, 323] on input "b. Provide objective advice based on thorough analysis and reasonable basis" at bounding box center [344, 316] width 0 height 11
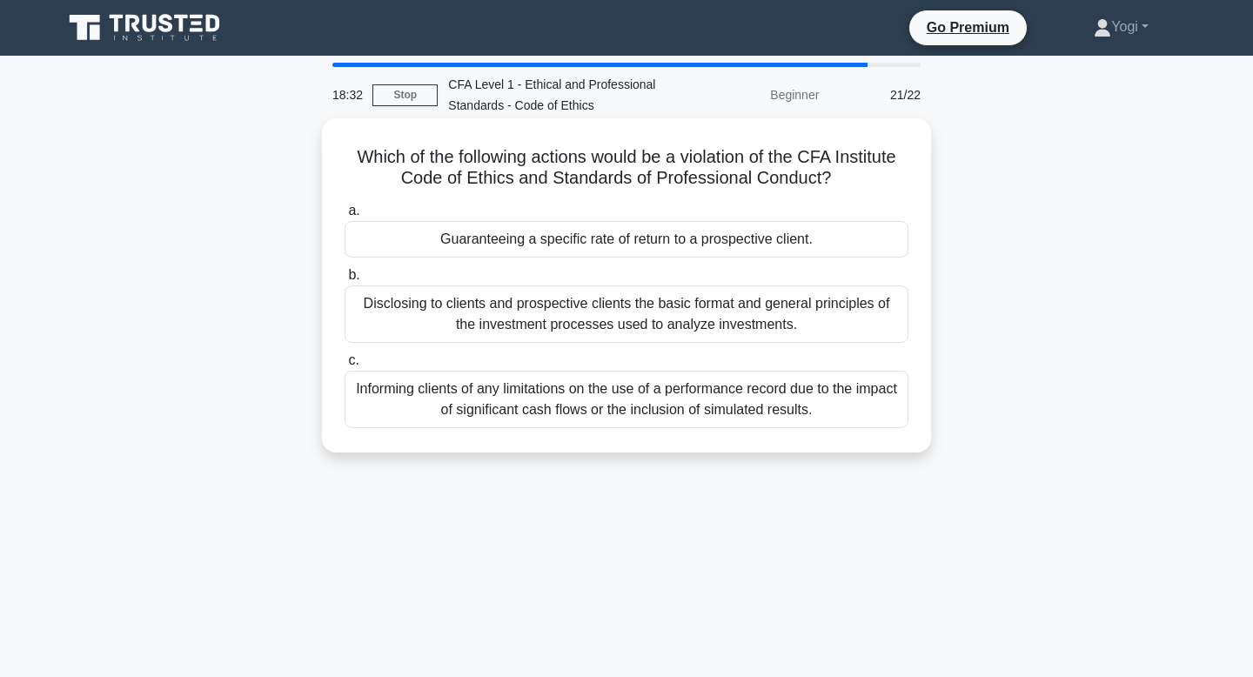
click at [656, 238] on div "Guaranteeing a specific rate of return to a prospective client." at bounding box center [626, 239] width 564 height 37
click at [344, 217] on input "a. Guaranteeing a specific rate of return to a prospective client." at bounding box center [344, 210] width 0 height 11
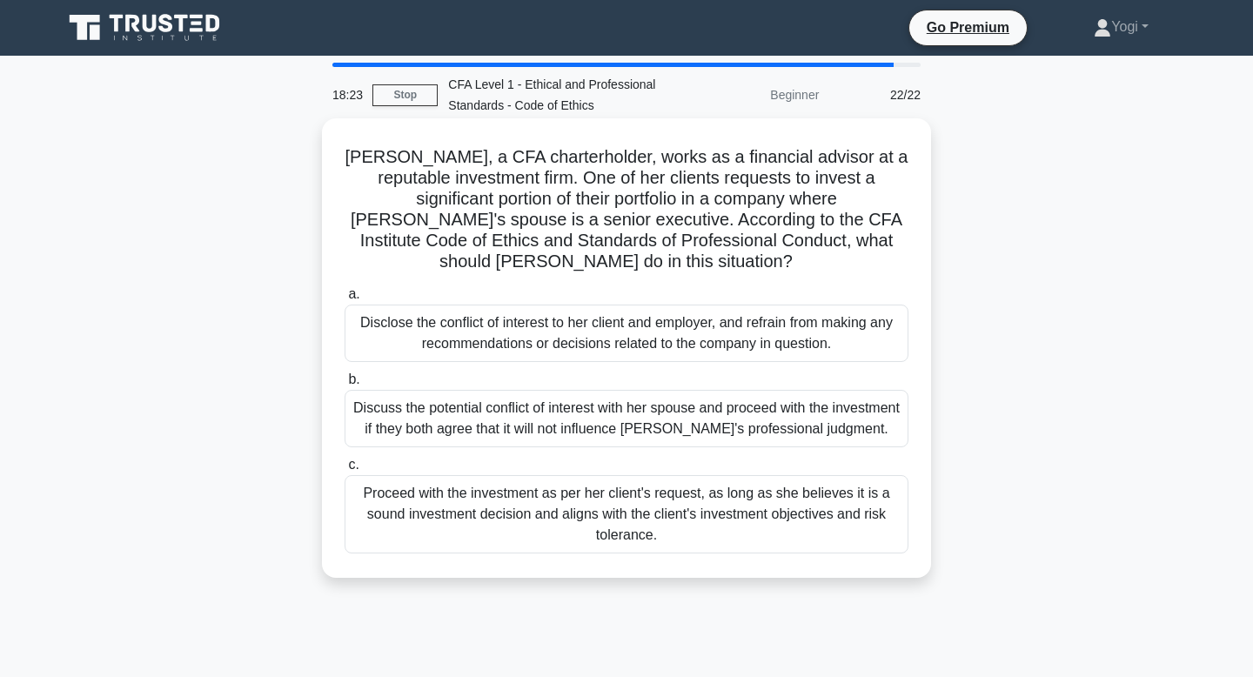
click at [652, 304] on div "Disclose the conflict of interest to her client and employer, and refrain from …" at bounding box center [626, 332] width 564 height 57
click at [344, 299] on input "a. Disclose the conflict of interest to her client and employer, and refrain fr…" at bounding box center [344, 294] width 0 height 11
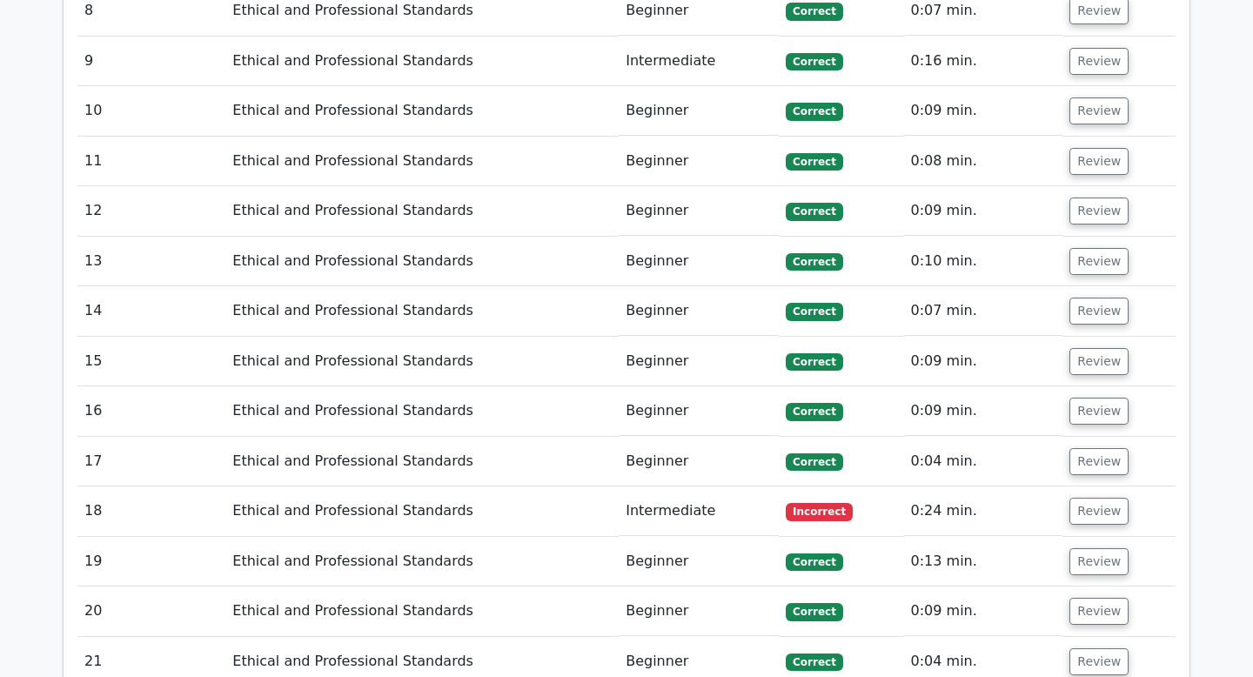
scroll to position [2675, 0]
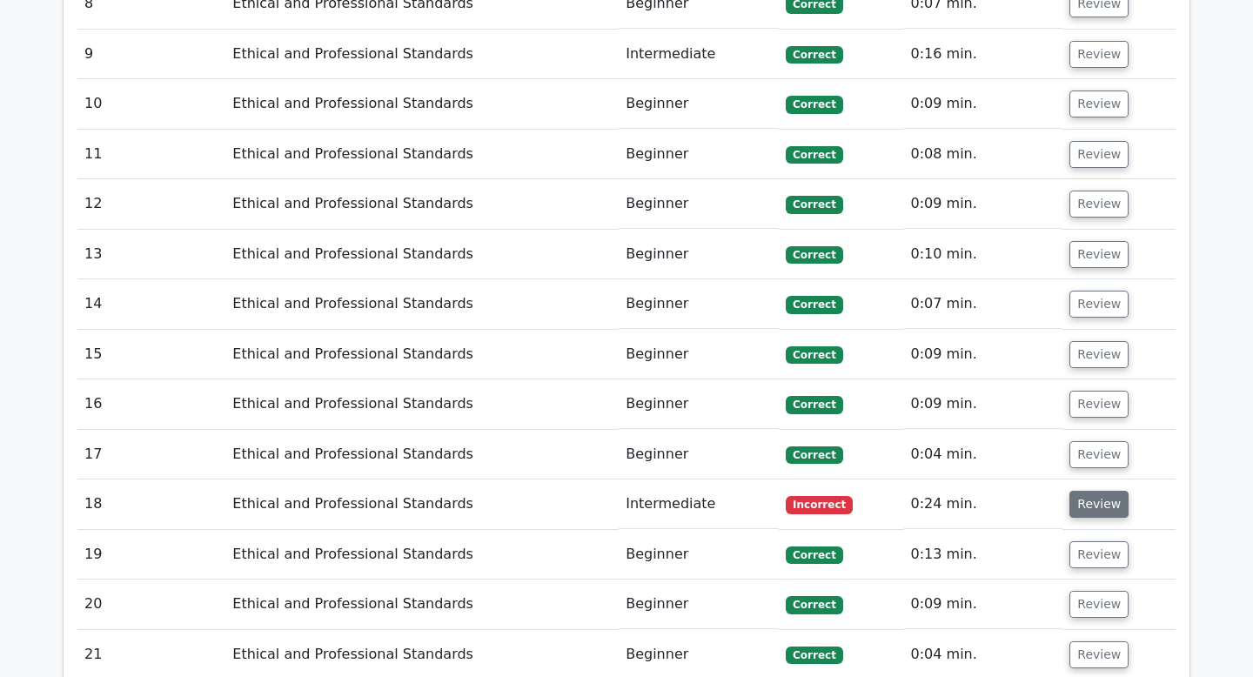
click at [1090, 491] on button "Review" at bounding box center [1098, 504] width 59 height 27
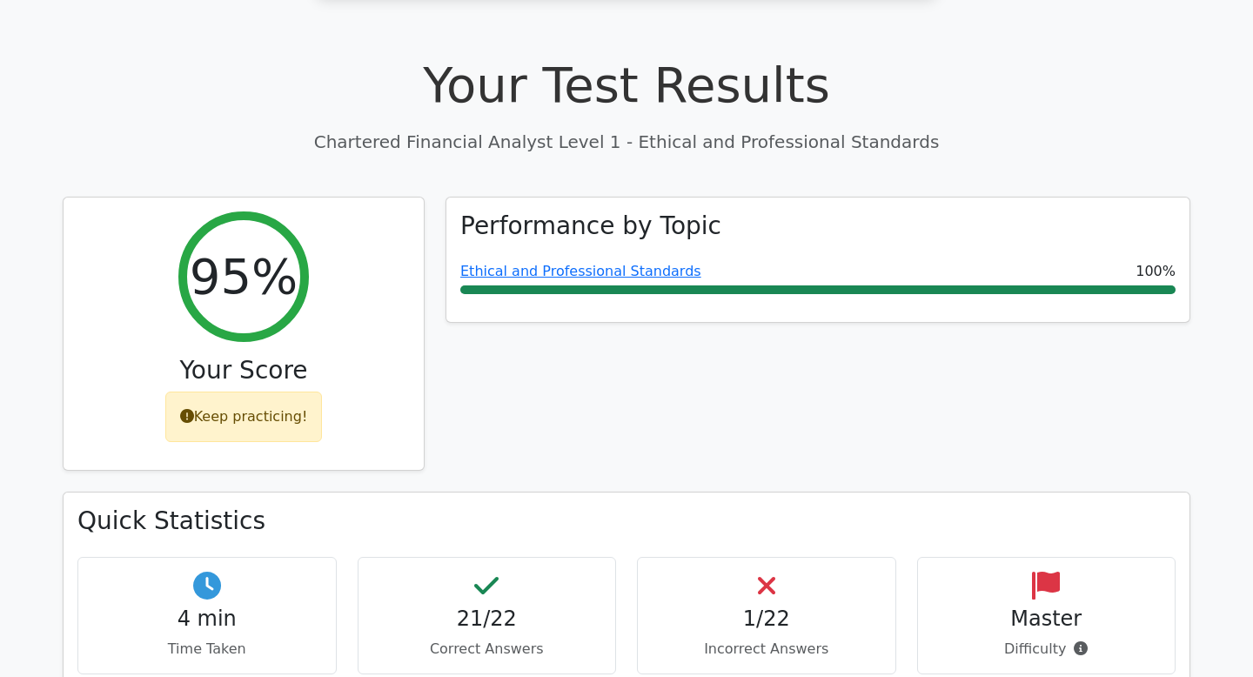
scroll to position [460, 0]
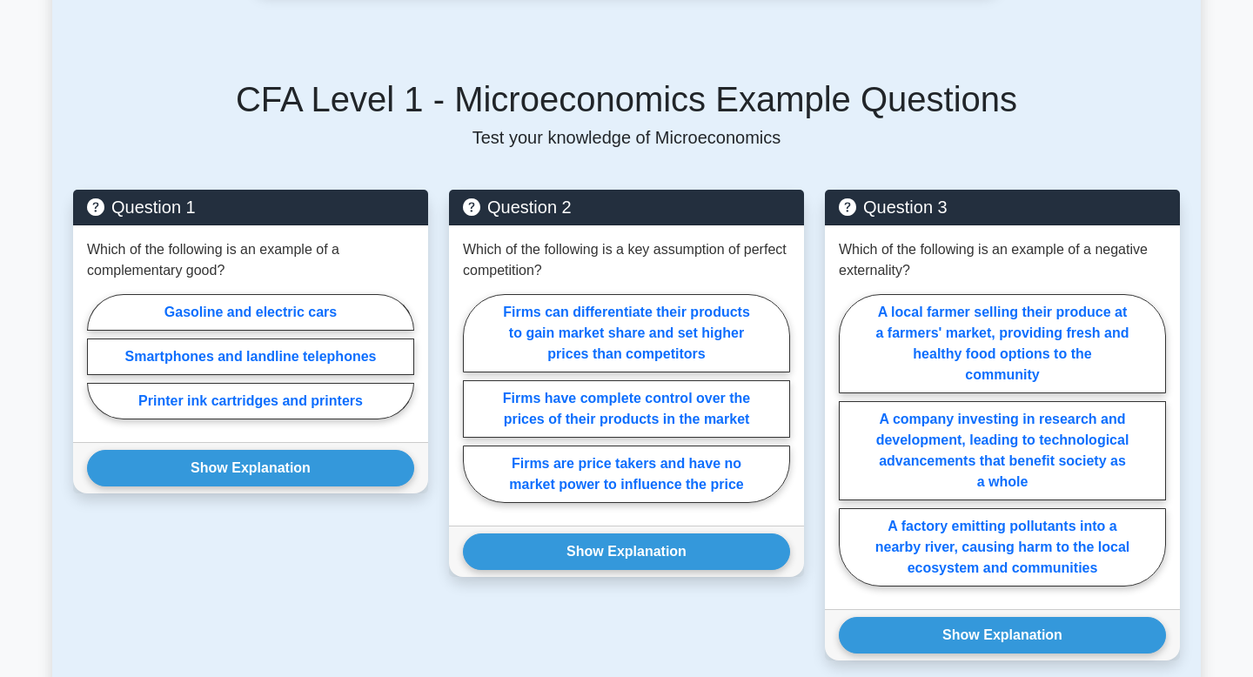
scroll to position [1798, 0]
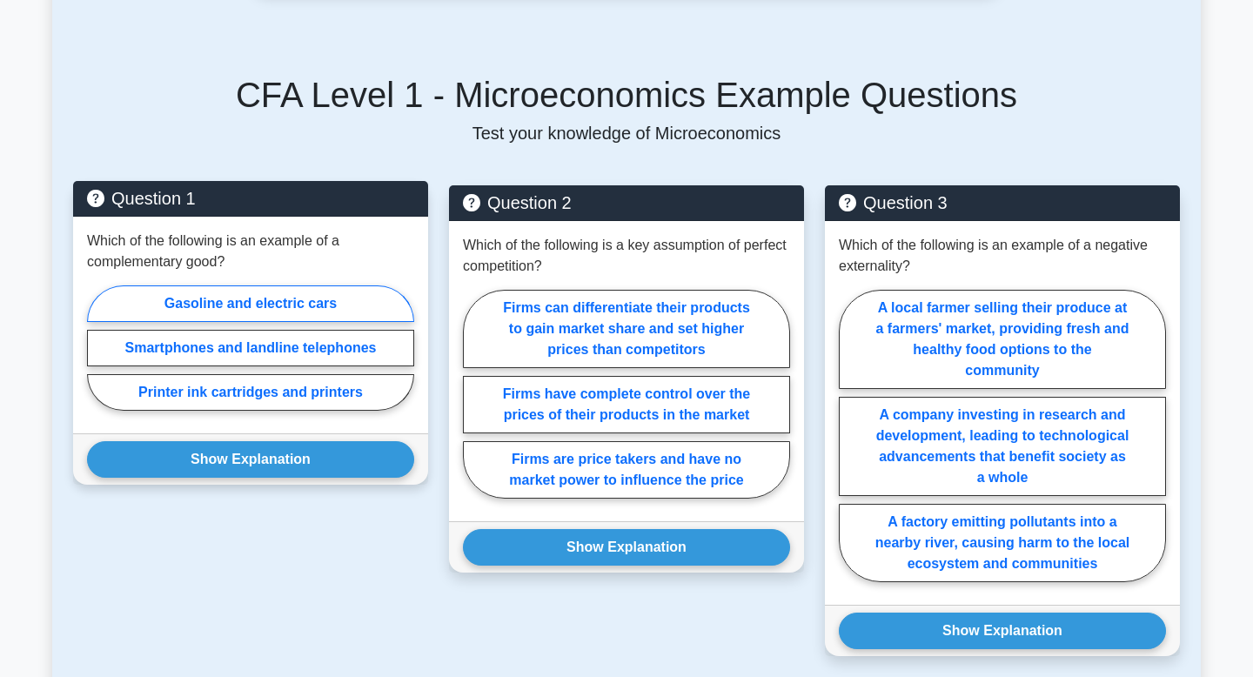
click at [291, 302] on label "Gasoline and electric cars" at bounding box center [250, 303] width 327 height 37
click at [98, 347] on input "Gasoline and electric cars" at bounding box center [92, 352] width 11 height 11
radio input "true"
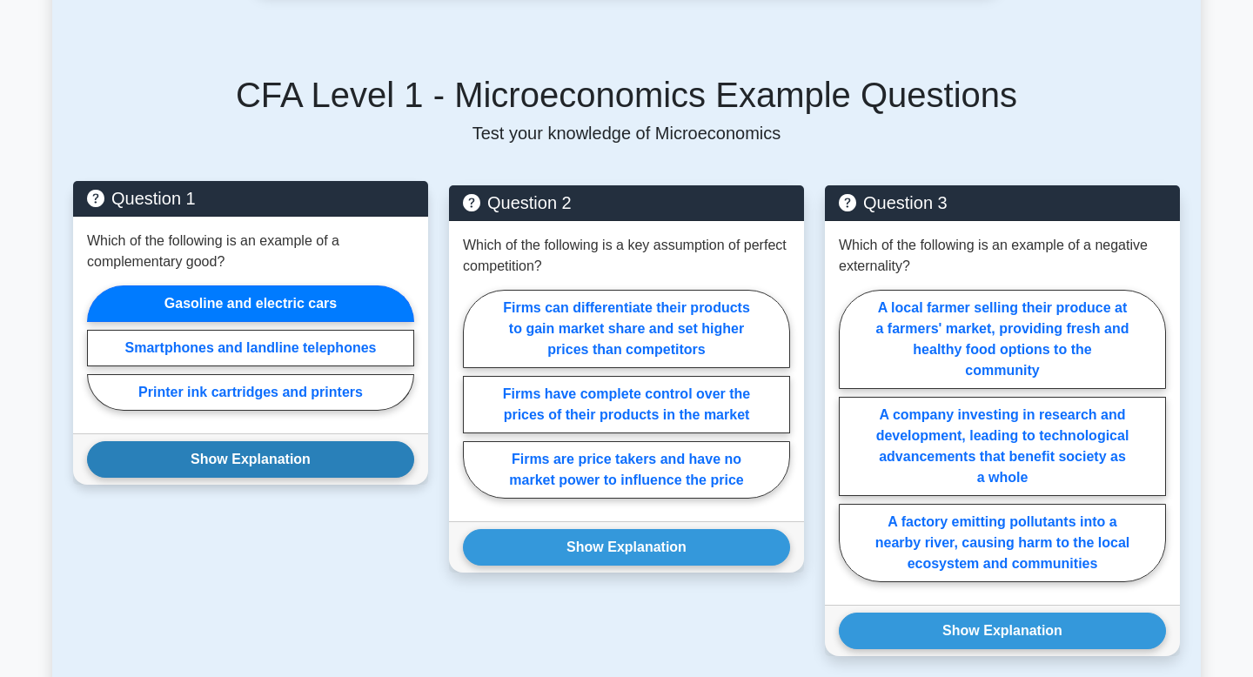
click at [317, 457] on button "Show Explanation" at bounding box center [250, 459] width 327 height 37
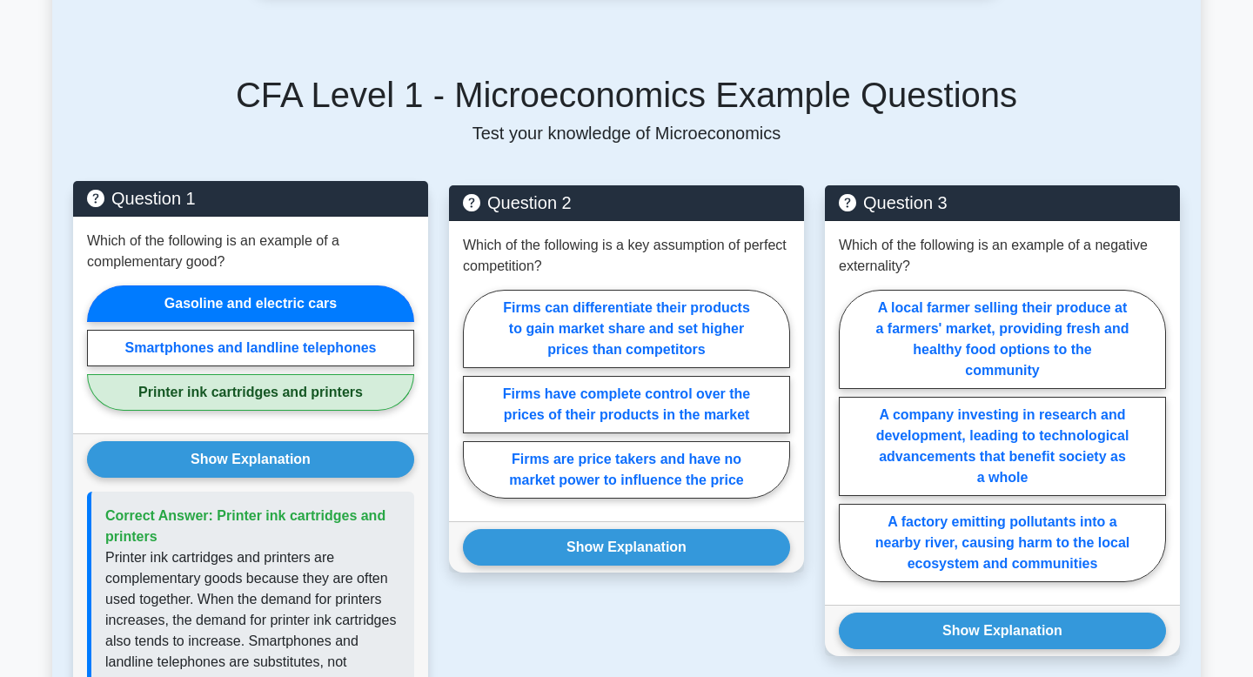
click at [329, 395] on label "Printer ink cartridges and printers" at bounding box center [250, 392] width 327 height 37
click at [98, 358] on input "Printer ink cartridges and printers" at bounding box center [92, 352] width 11 height 11
radio input "true"
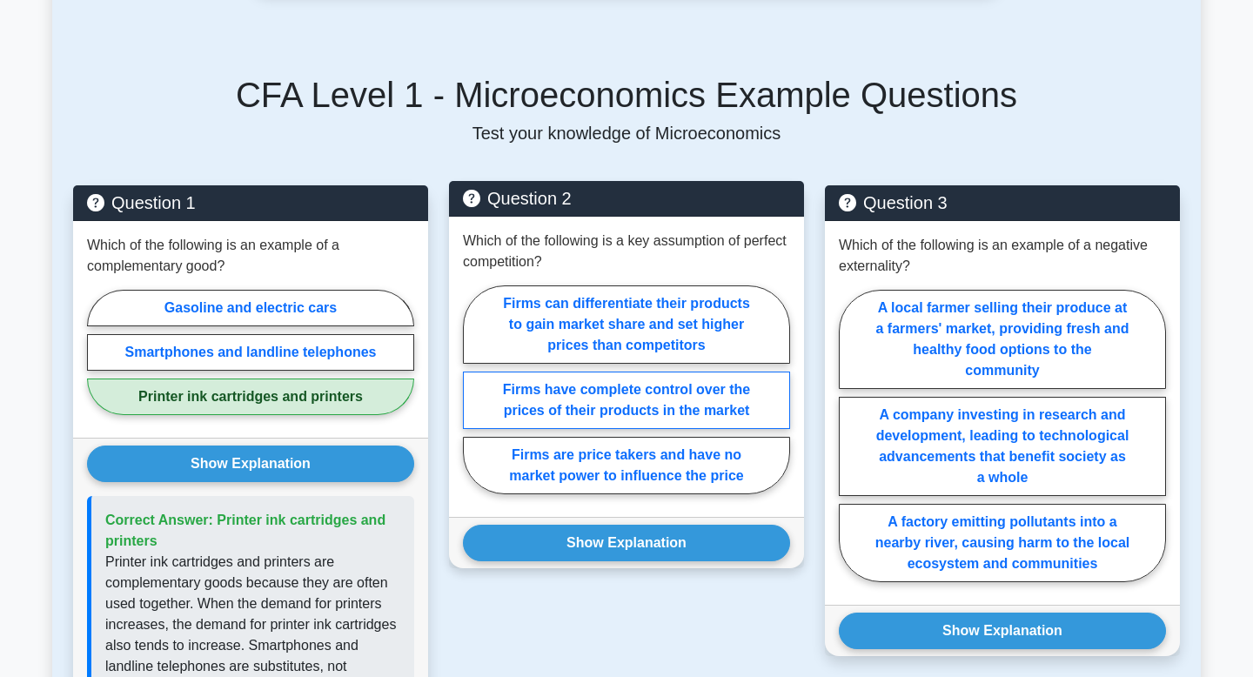
click at [632, 420] on label "Firms have complete control over the prices of their products in the market" at bounding box center [626, 399] width 327 height 57
click at [474, 400] on input "Firms have complete control over the prices of their products in the market" at bounding box center [468, 394] width 11 height 11
radio input "true"
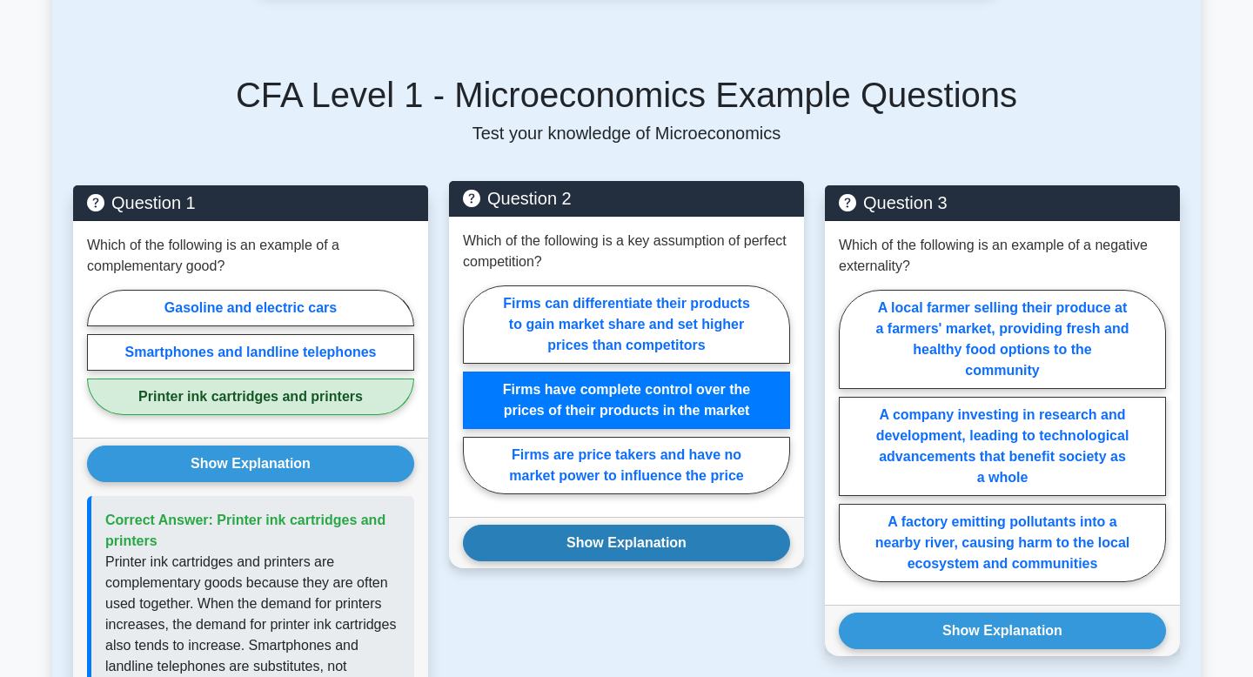
click at [659, 545] on button "Show Explanation" at bounding box center [626, 543] width 327 height 37
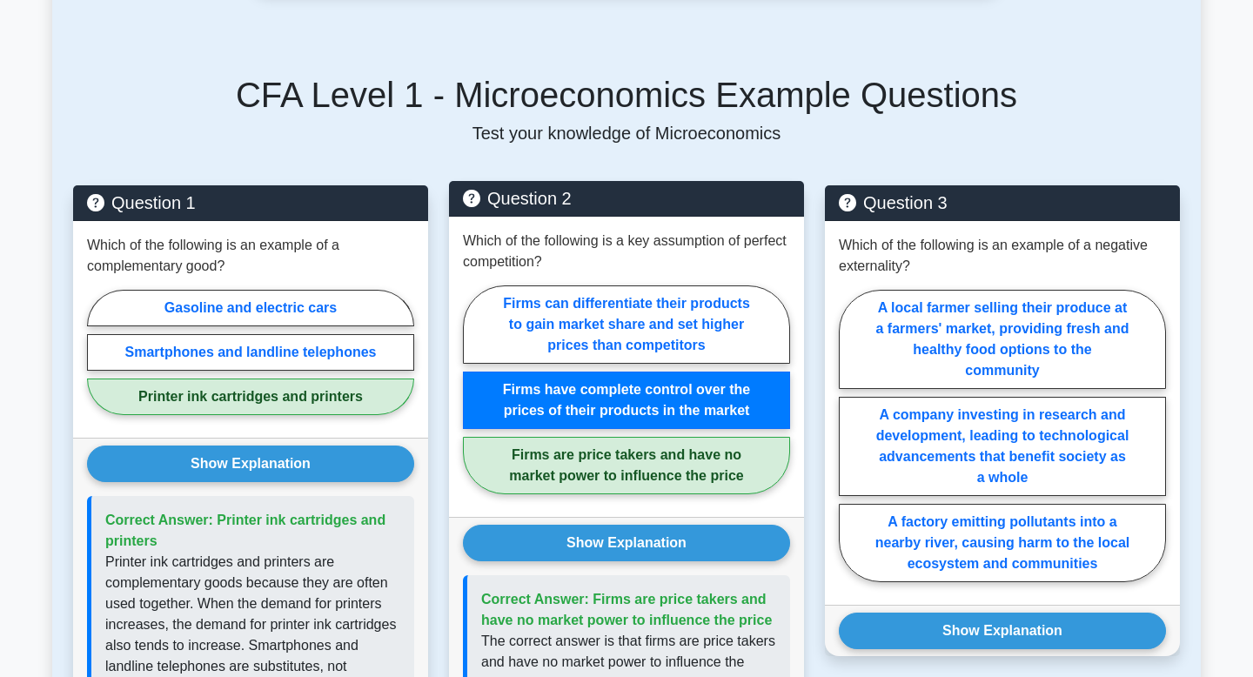
click at [685, 476] on label "Firms are price takers and have no market power to influence the price" at bounding box center [626, 465] width 327 height 57
click at [474, 400] on input "Firms are price takers and have no market power to influence the price" at bounding box center [468, 394] width 11 height 11
radio input "true"
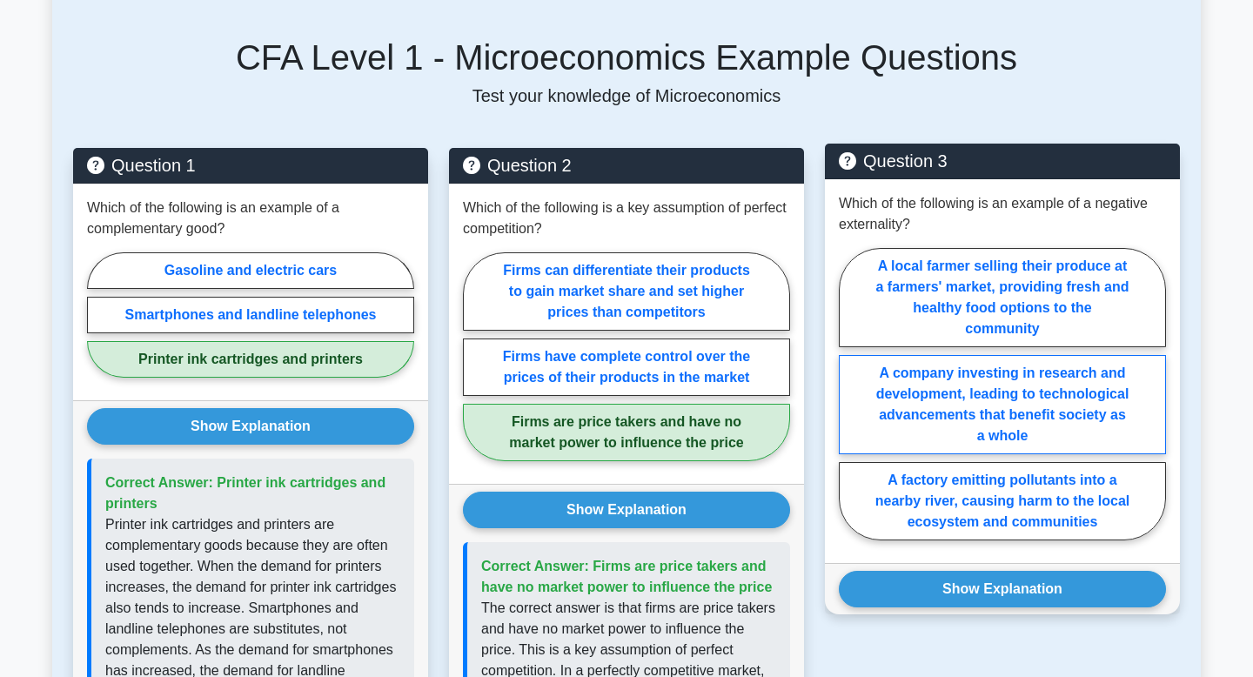
scroll to position [1844, 0]
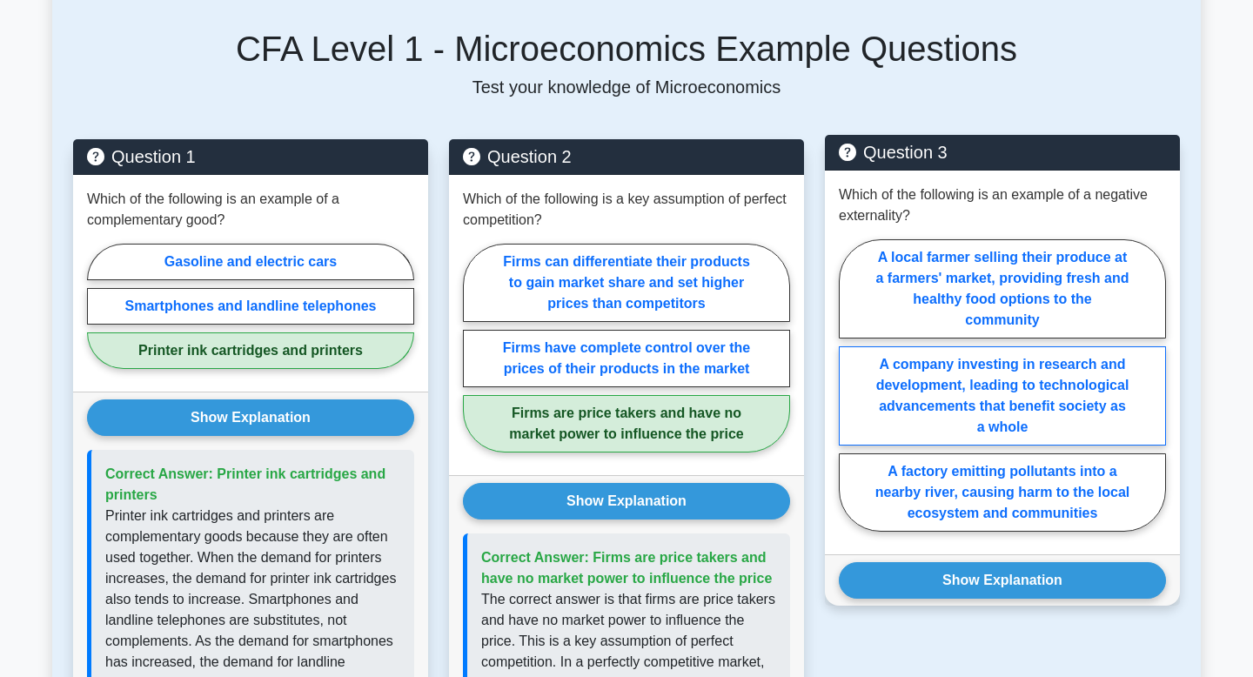
click at [894, 478] on label "A factory emitting pollutants into a nearby river, causing harm to the local ec…" at bounding box center [1002, 492] width 327 height 78
click at [850, 396] on input "A factory emitting pollutants into a nearby river, causing harm to the local ec…" at bounding box center [844, 389] width 11 height 11
radio input "true"
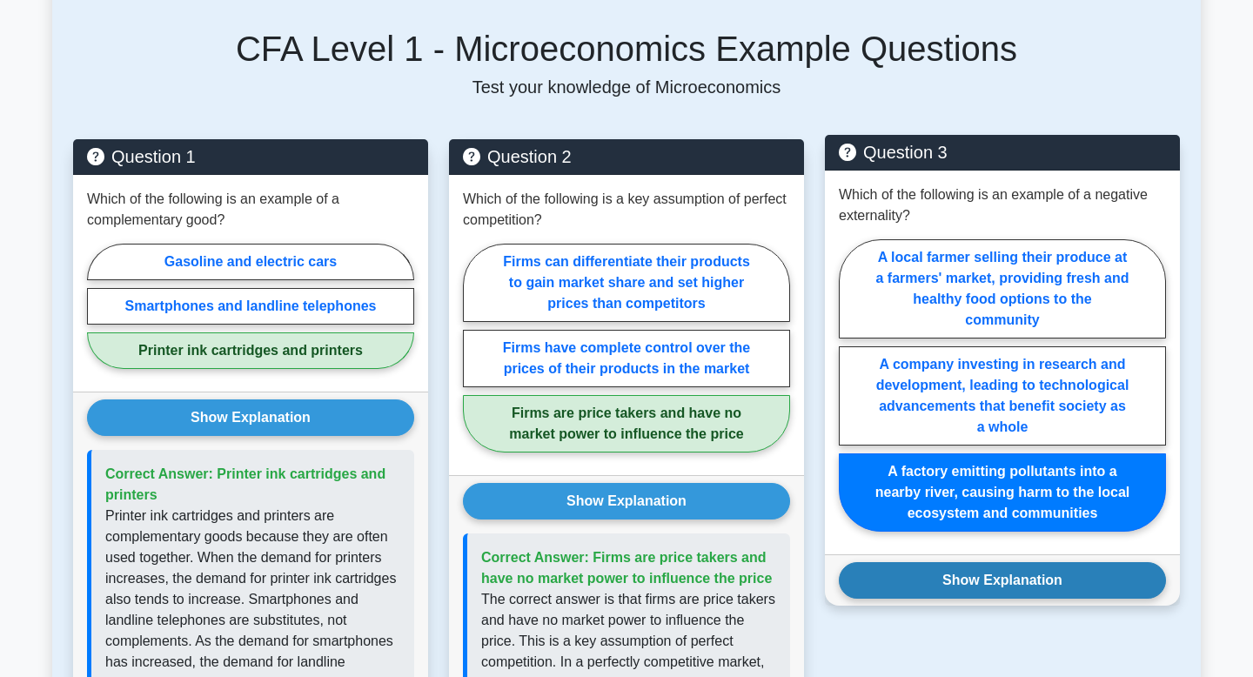
click at [969, 571] on button "Show Explanation" at bounding box center [1002, 580] width 327 height 37
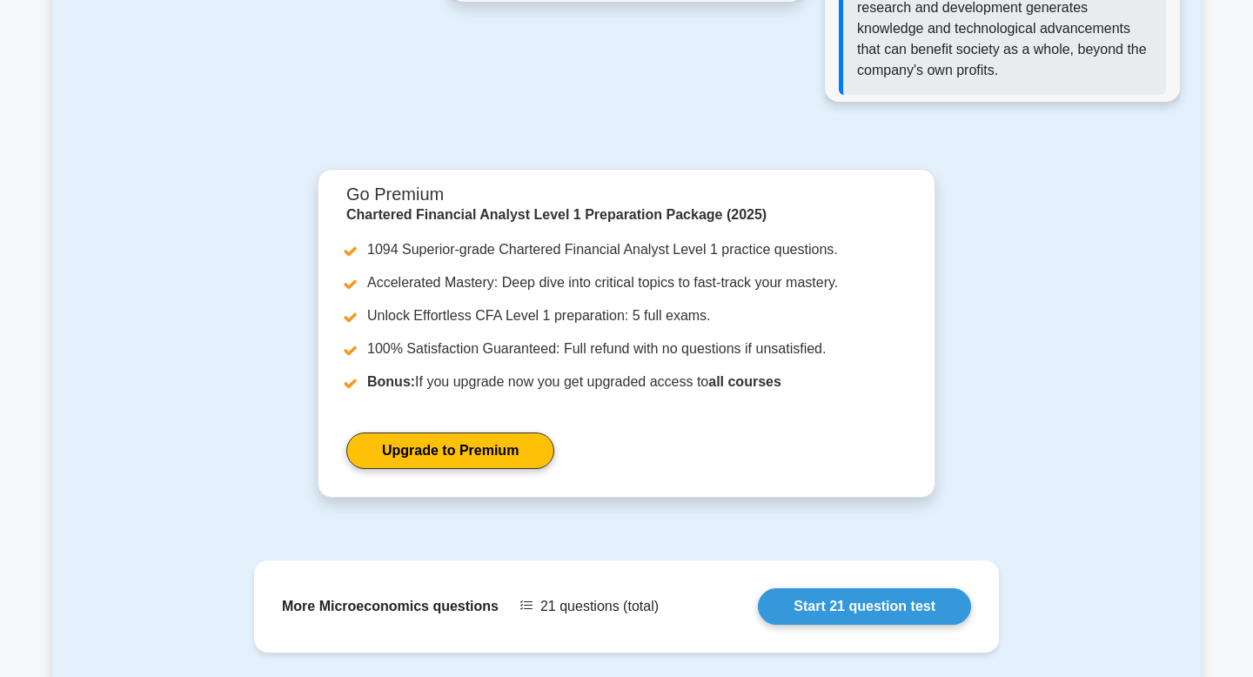
scroll to position [2876, 0]
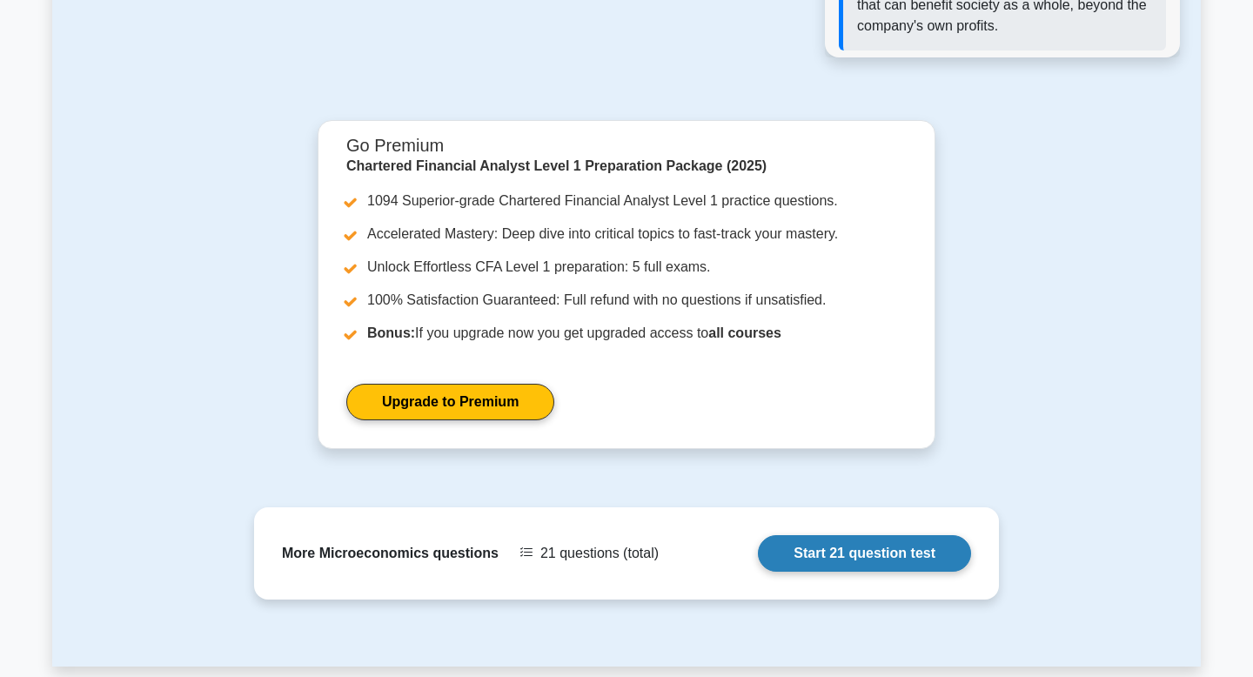
click at [786, 565] on link "Start 21 question test" at bounding box center [864, 553] width 213 height 37
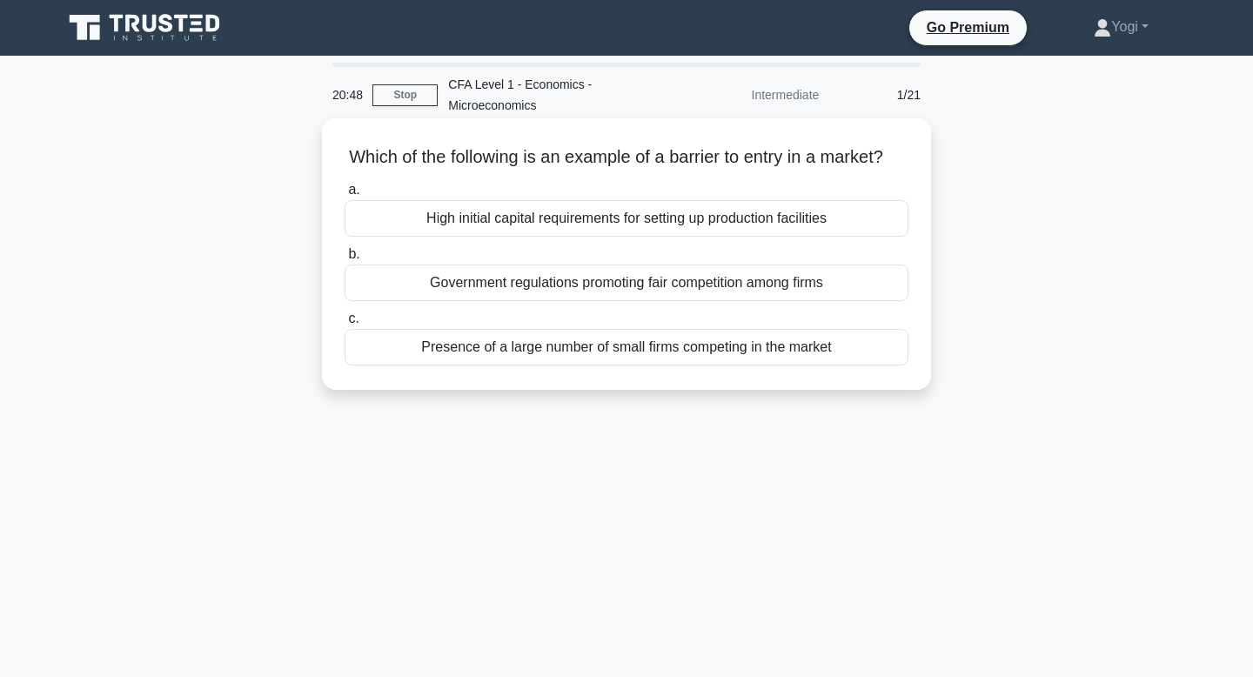
click at [773, 289] on div "Government regulations promoting fair competition among firms" at bounding box center [626, 282] width 564 height 37
click at [344, 260] on input "b. Government regulations promoting fair competition among firms" at bounding box center [344, 254] width 0 height 11
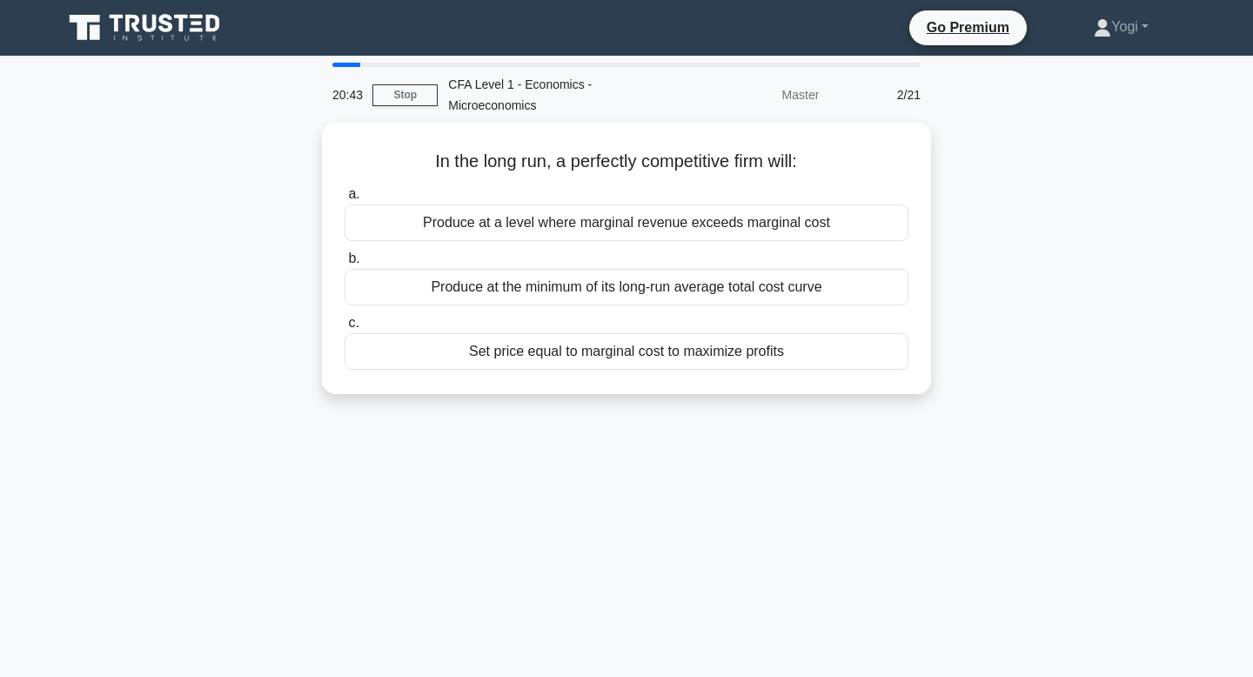
click at [773, 289] on div "Produce at the minimum of its long-run average total cost curve" at bounding box center [626, 287] width 564 height 37
click at [344, 264] on input "b. Produce at the minimum of its long-run average total cost curve" at bounding box center [344, 258] width 0 height 11
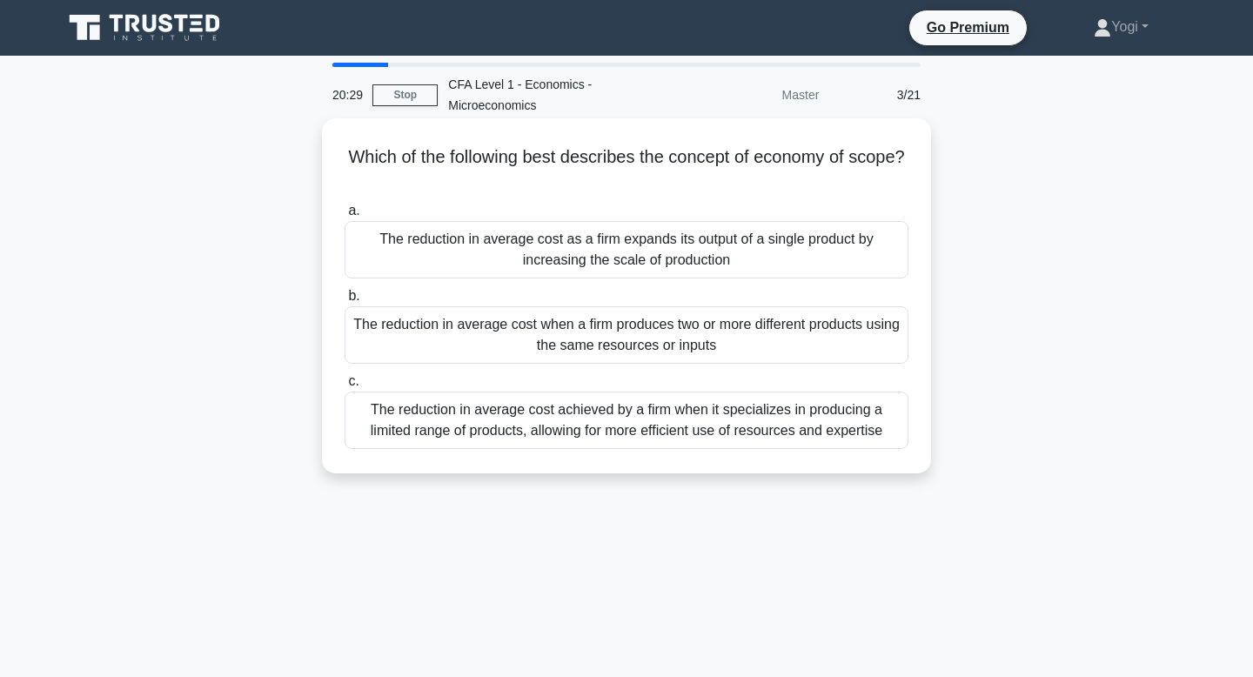
click at [782, 326] on div "The reduction in average cost when a firm produces two or more different produc…" at bounding box center [626, 334] width 564 height 57
click at [344, 302] on input "b. The reduction in average cost when a firm produces two or more different pro…" at bounding box center [344, 296] width 0 height 11
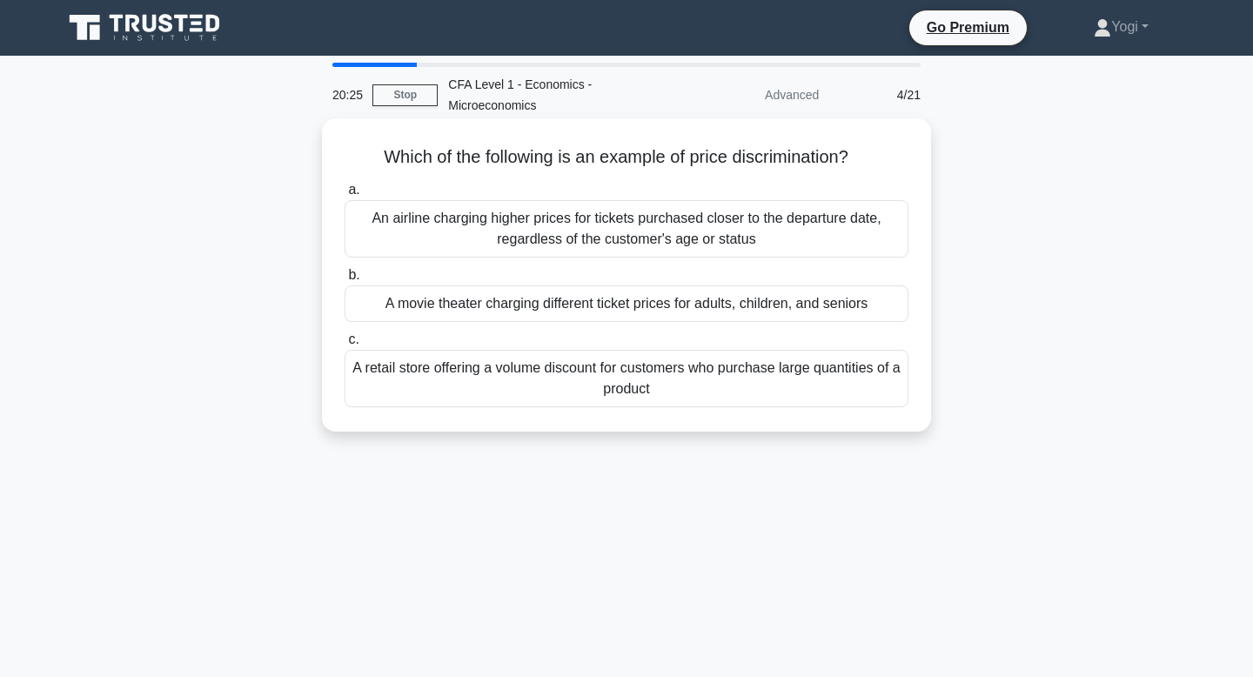
click at [782, 308] on div "A movie theater charging different ticket prices for adults, children, and seni…" at bounding box center [626, 303] width 564 height 37
click at [344, 281] on input "b. A movie theater charging different ticket prices for adults, children, and s…" at bounding box center [344, 275] width 0 height 11
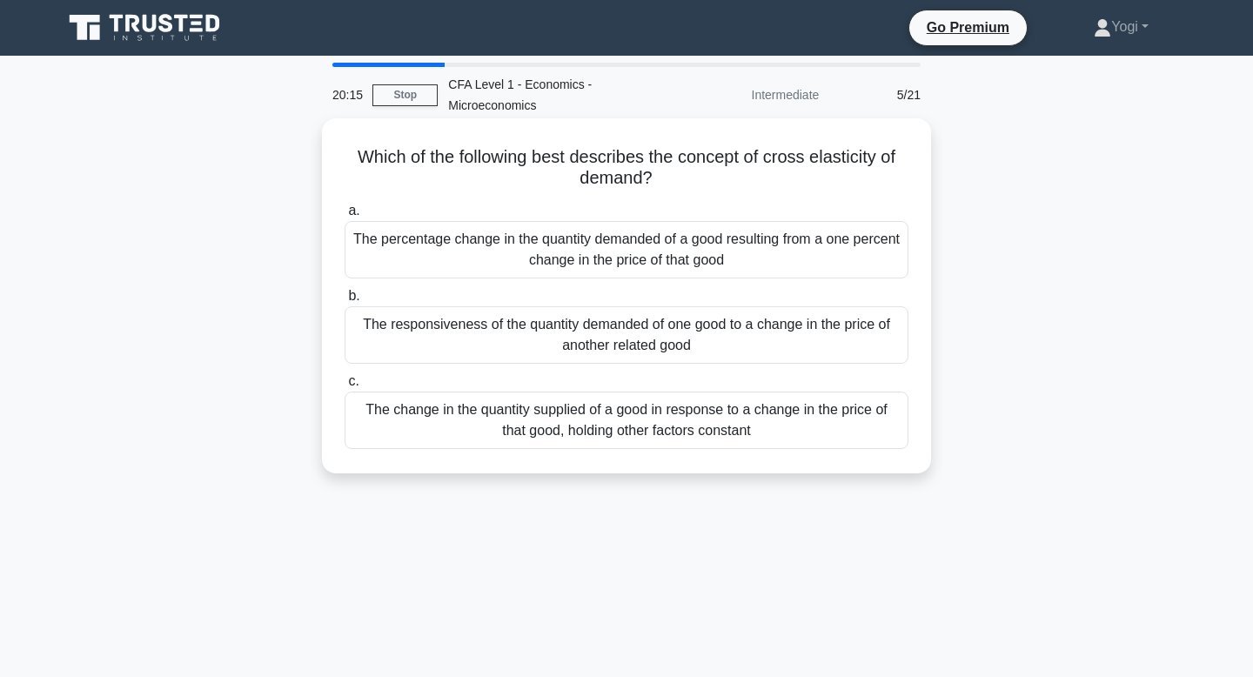
click at [789, 330] on div "The responsiveness of the quantity demanded of one good to a change in the pric…" at bounding box center [626, 334] width 564 height 57
click at [344, 302] on input "b. The responsiveness of the quantity demanded of one good to a change in the p…" at bounding box center [344, 296] width 0 height 11
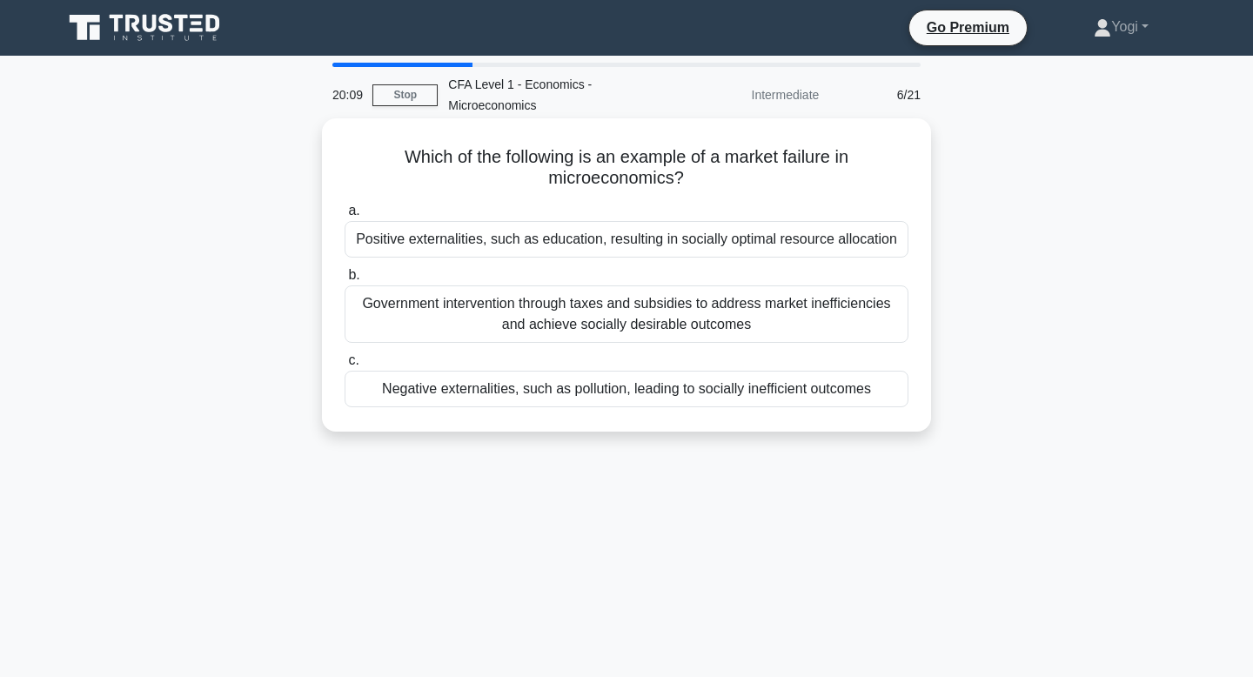
click at [798, 391] on div "Negative externalities, such as pollution, leading to socially inefficient outc…" at bounding box center [626, 389] width 564 height 37
click at [344, 366] on input "c. Negative externalities, such as pollution, leading to socially inefficient o…" at bounding box center [344, 360] width 0 height 11
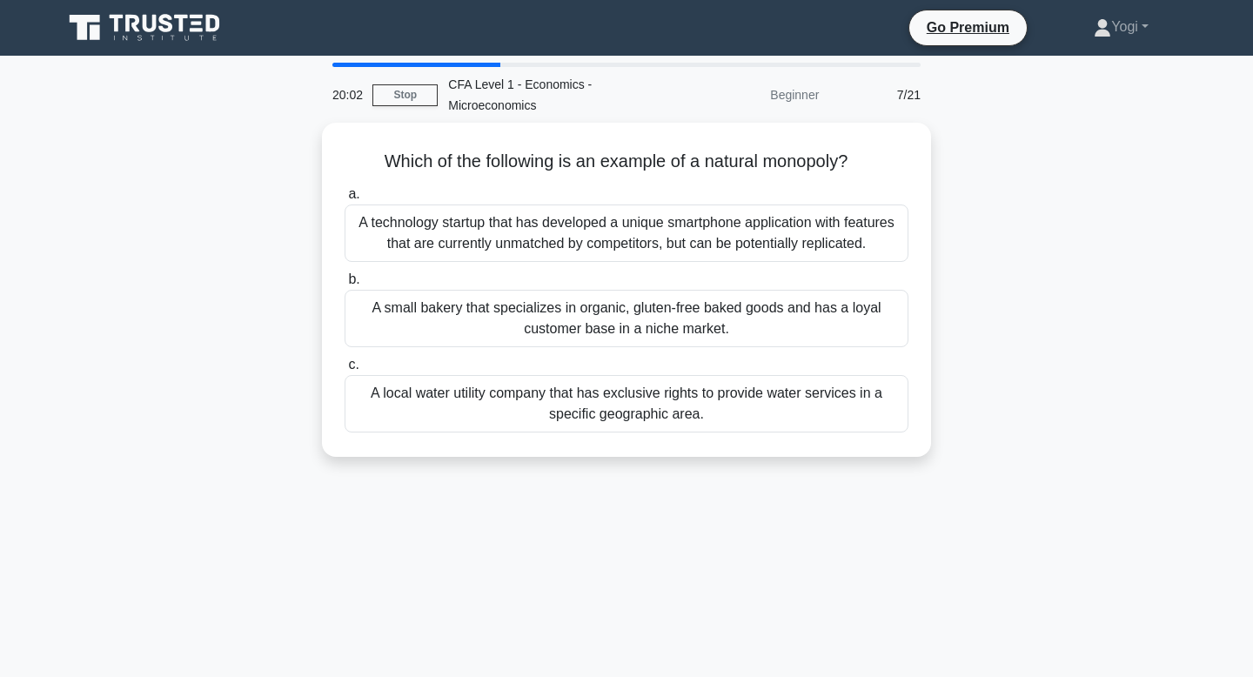
click at [798, 391] on div "A local water utility company that has exclusive rights to provide water servic…" at bounding box center [626, 403] width 564 height 57
click at [344, 371] on input "c. A local water utility company that has exclusive rights to provide water ser…" at bounding box center [344, 364] width 0 height 11
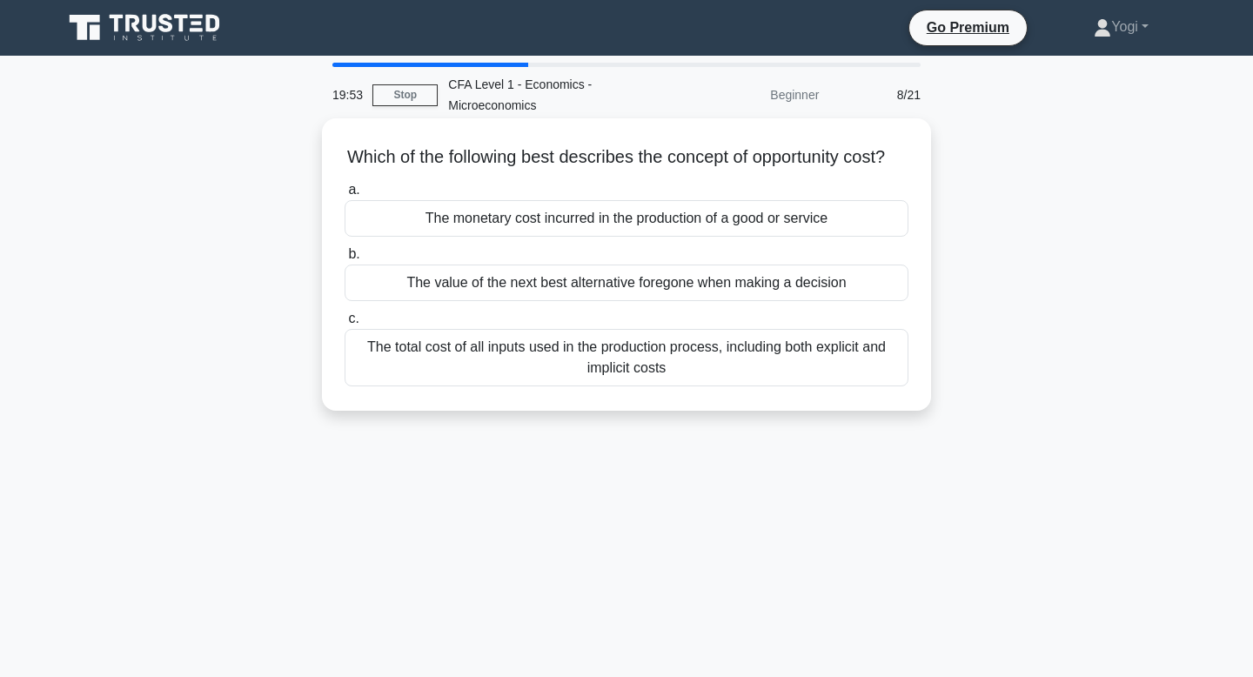
click at [798, 209] on div "The monetary cost incurred in the production of a good or service" at bounding box center [626, 218] width 564 height 37
click at [344, 196] on input "a. The monetary cost incurred in the production of a good or service" at bounding box center [344, 189] width 0 height 11
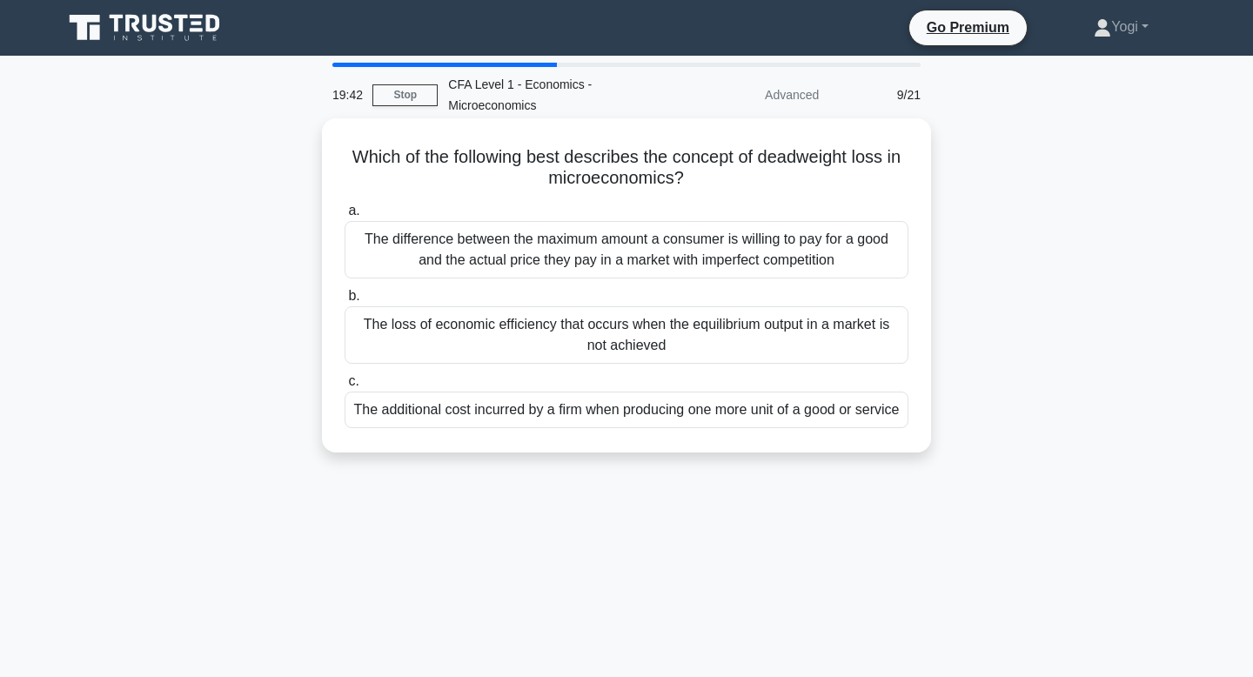
click at [784, 332] on div "The loss of economic efficiency that occurs when the equilibrium output in a ma…" at bounding box center [626, 334] width 564 height 57
click at [344, 302] on input "b. The loss of economic efficiency that occurs when the equilibrium output in a…" at bounding box center [344, 296] width 0 height 11
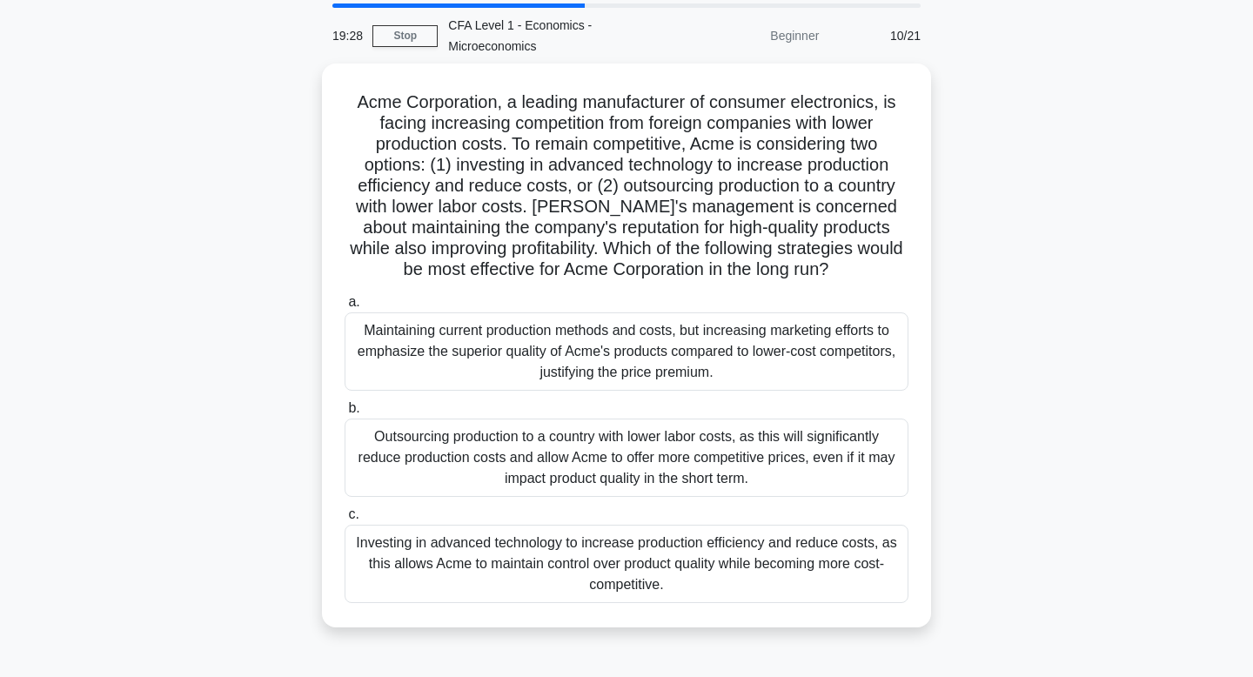
scroll to position [57, 0]
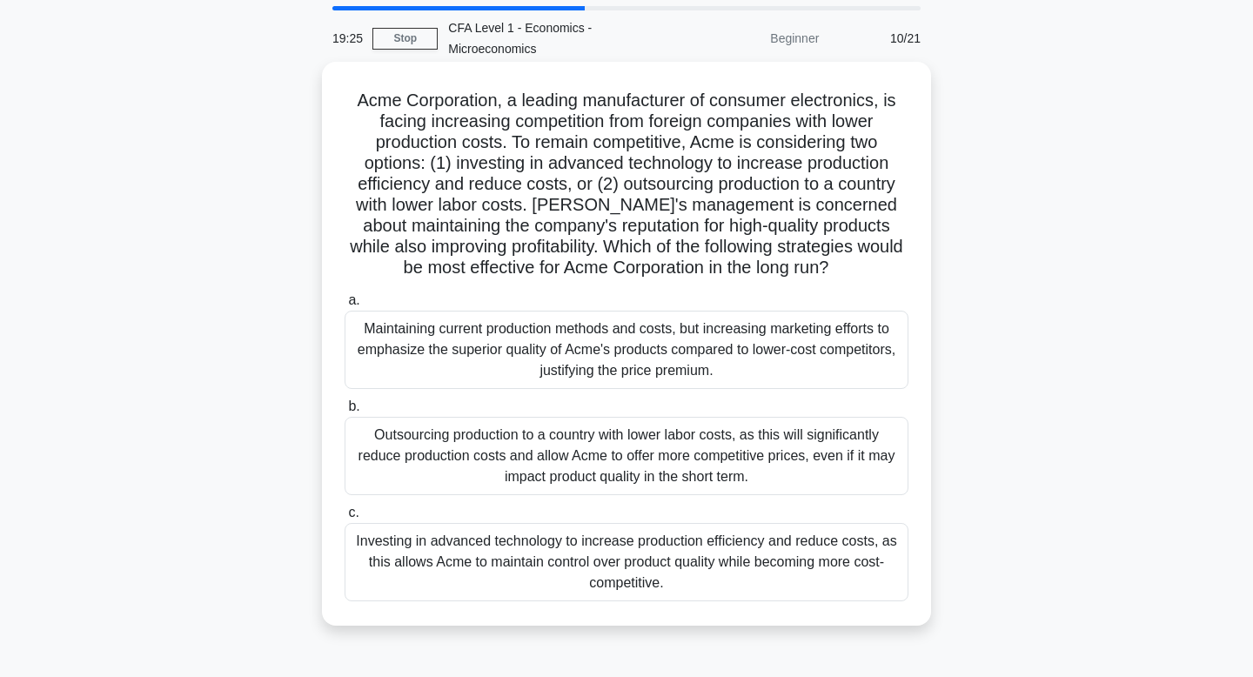
click at [780, 578] on div "Investing in advanced technology to increase production efficiency and reduce c…" at bounding box center [626, 562] width 564 height 78
click at [344, 518] on input "c. Investing in advanced technology to increase production efficiency and reduc…" at bounding box center [344, 512] width 0 height 11
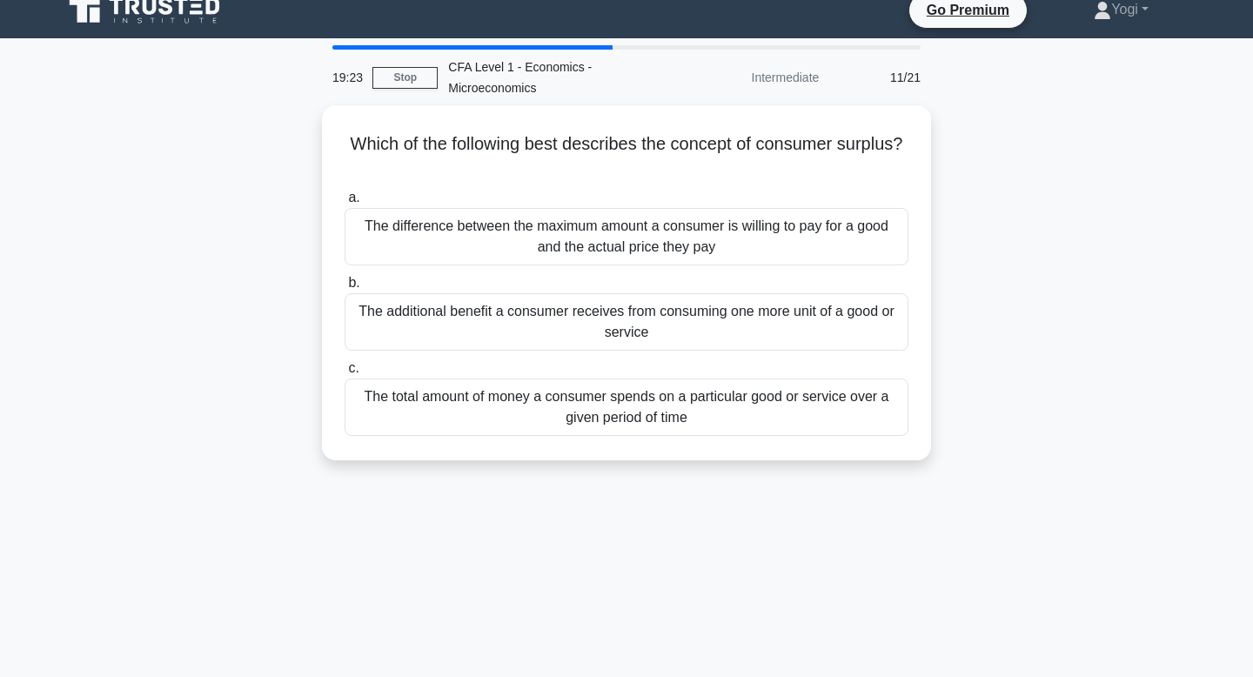
scroll to position [0, 0]
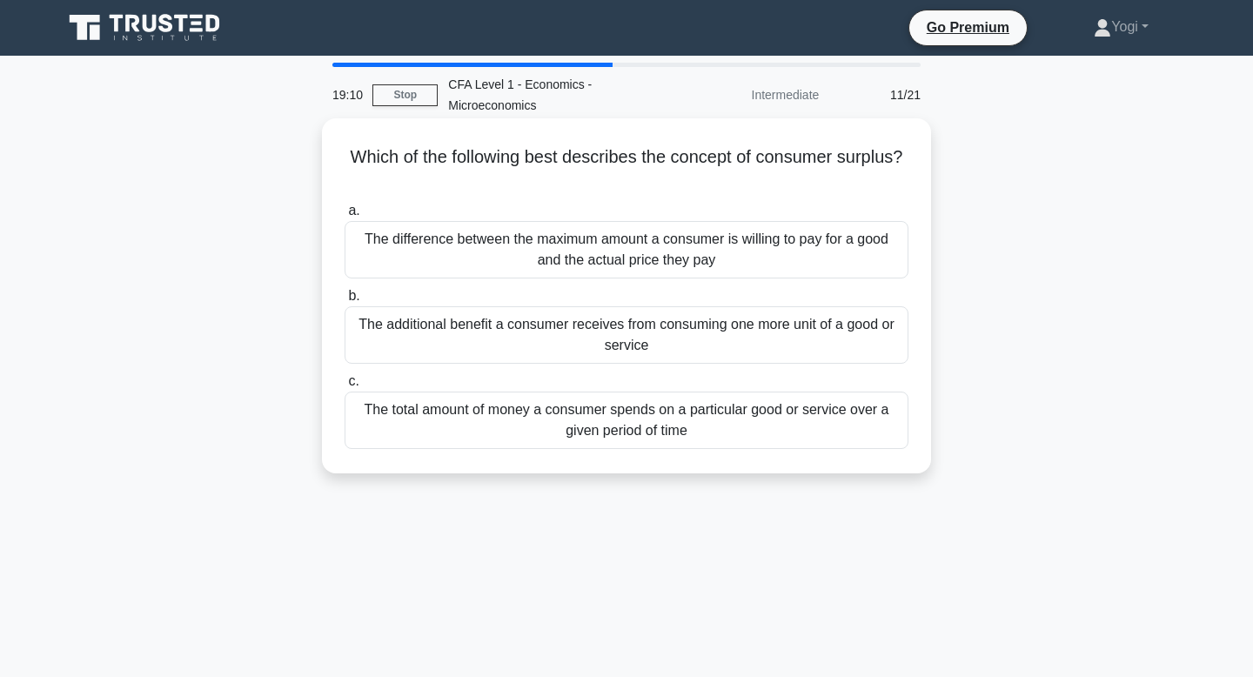
click at [745, 352] on div "The additional benefit a consumer receives from consuming one more unit of a go…" at bounding box center [626, 334] width 564 height 57
click at [344, 302] on input "b. The additional benefit a consumer receives from consuming one more unit of a…" at bounding box center [344, 296] width 0 height 11
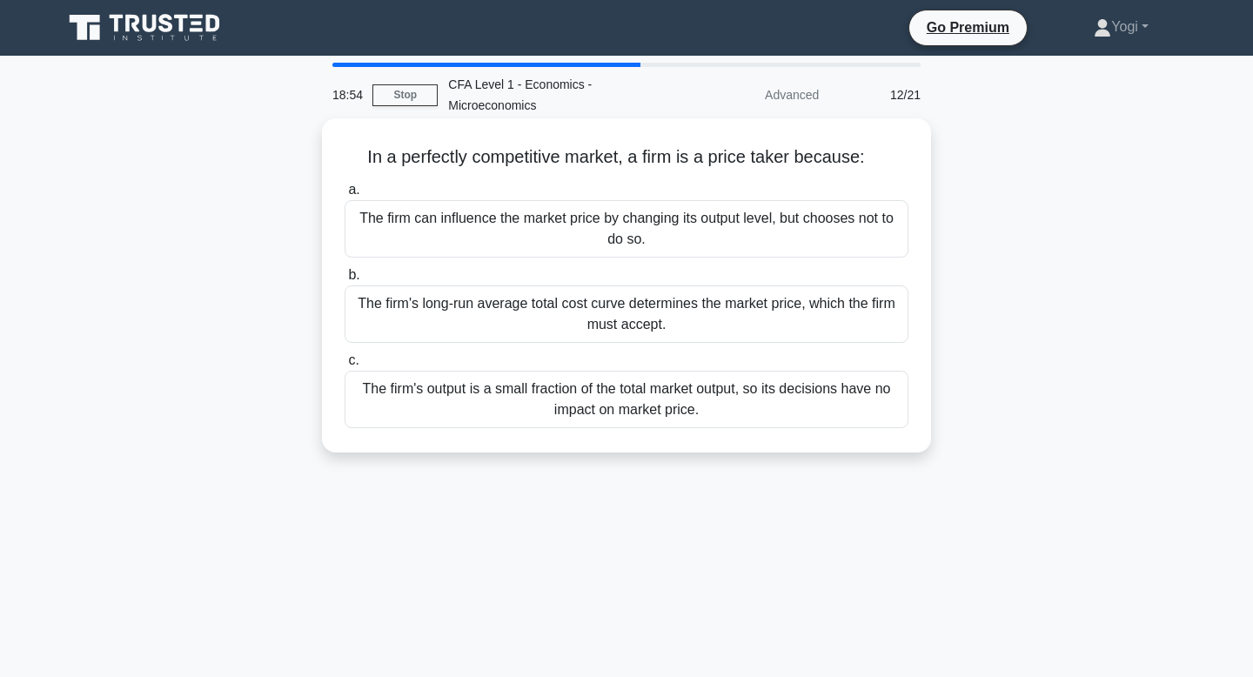
click at [743, 314] on div "The firm's long-run average total cost curve determines the market price, which…" at bounding box center [626, 313] width 564 height 57
click at [344, 281] on input "b. The firm's long-run average total cost curve determines the market price, wh…" at bounding box center [344, 275] width 0 height 11
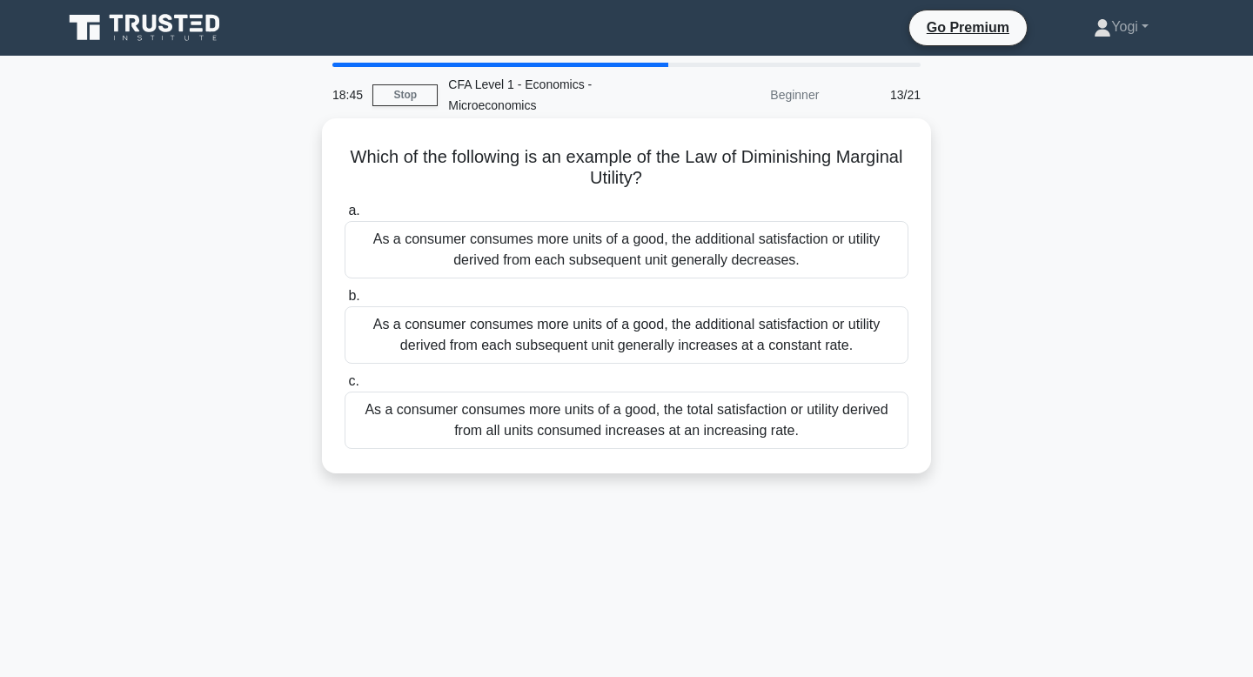
click at [745, 261] on div "As a consumer consumes more units of a good, the additional satisfaction or uti…" at bounding box center [626, 249] width 564 height 57
click at [344, 217] on input "a. As a consumer consumes more units of a good, the additional satisfaction or …" at bounding box center [344, 210] width 0 height 11
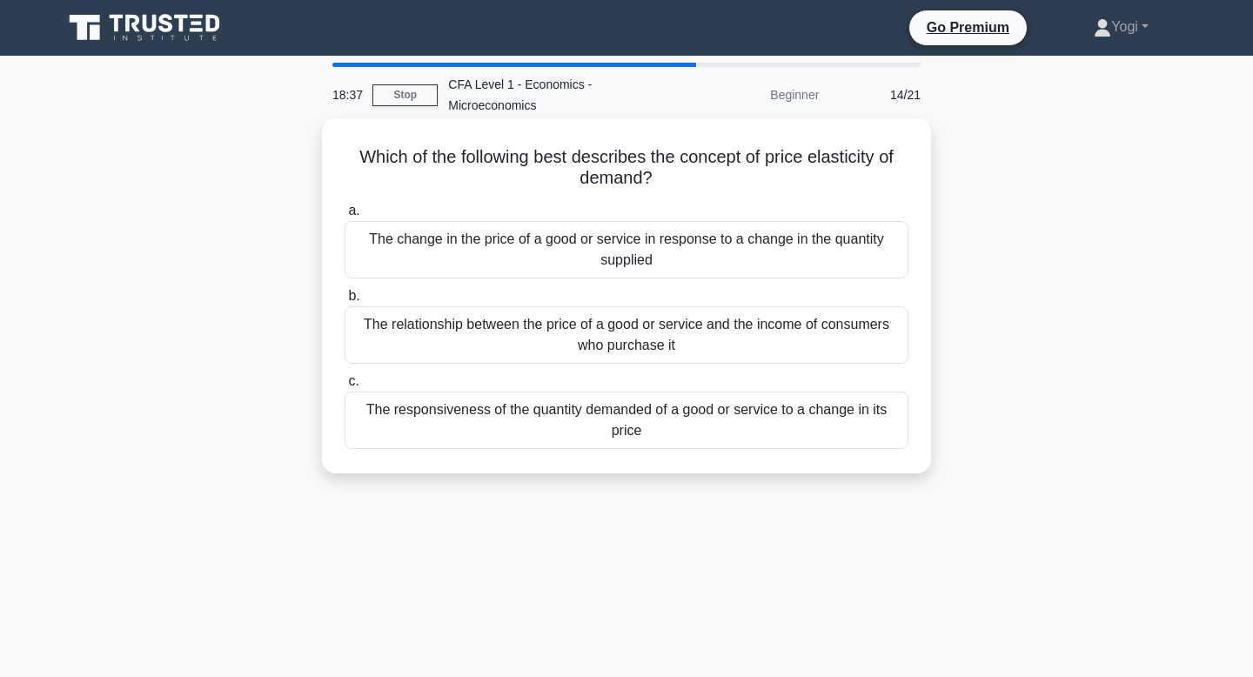
click at [706, 434] on div "The responsiveness of the quantity demanded of a good or service to a change in…" at bounding box center [626, 419] width 564 height 57
click at [344, 387] on input "c. The responsiveness of the quantity demanded of a good or service to a change…" at bounding box center [344, 381] width 0 height 11
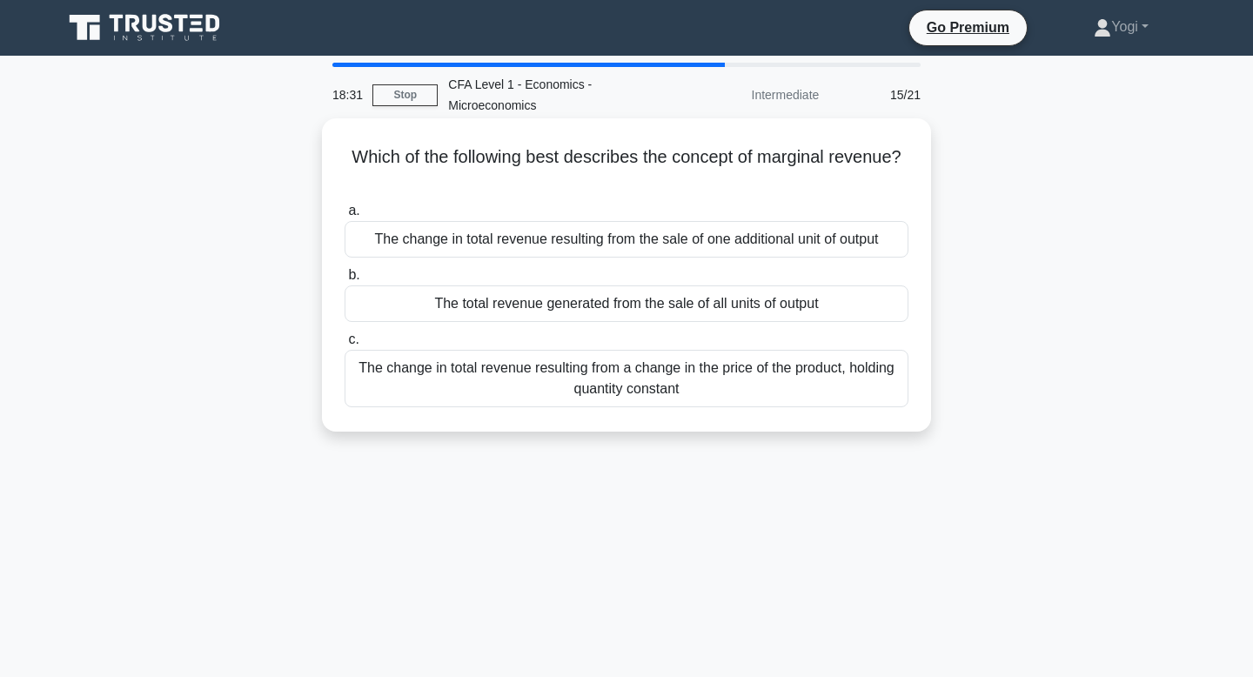
click at [789, 303] on div "The total revenue generated from the sale of all units of output" at bounding box center [626, 303] width 564 height 37
click at [344, 281] on input "b. The total revenue generated from the sale of all units of output" at bounding box center [344, 275] width 0 height 11
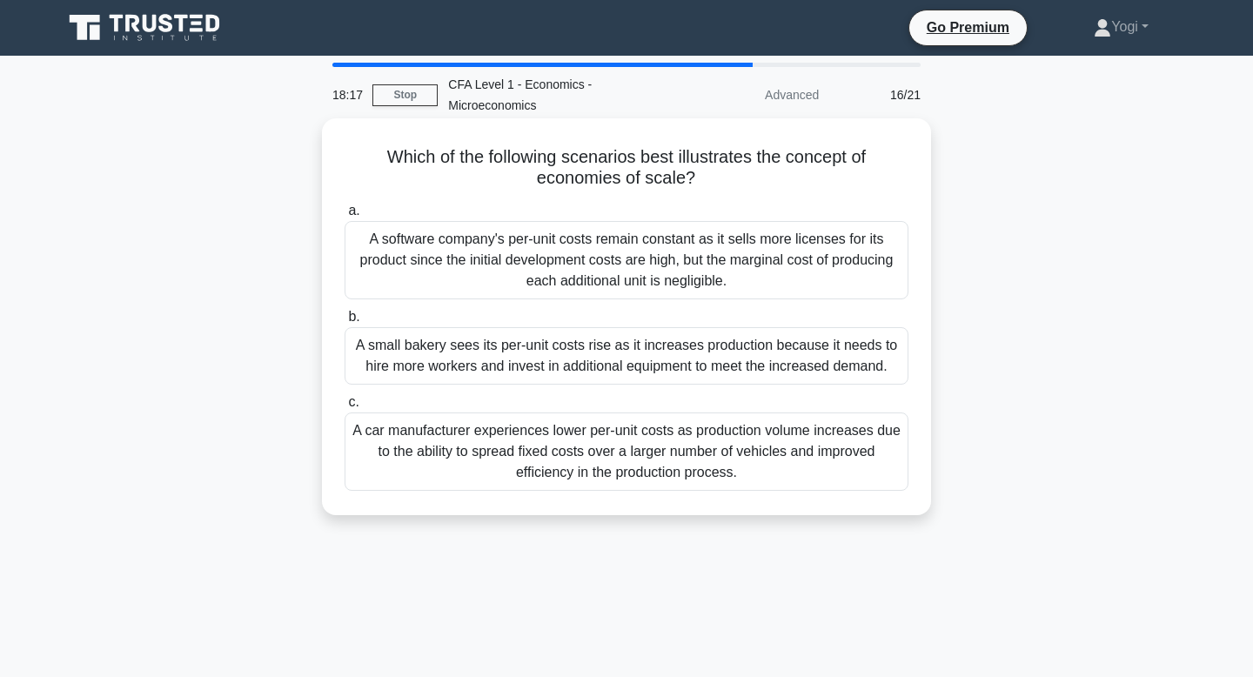
click at [778, 459] on div "A car manufacturer experiences lower per-unit costs as production volume increa…" at bounding box center [626, 451] width 564 height 78
click at [344, 408] on input "c. A car manufacturer experiences lower per-unit costs as production volume inc…" at bounding box center [344, 402] width 0 height 11
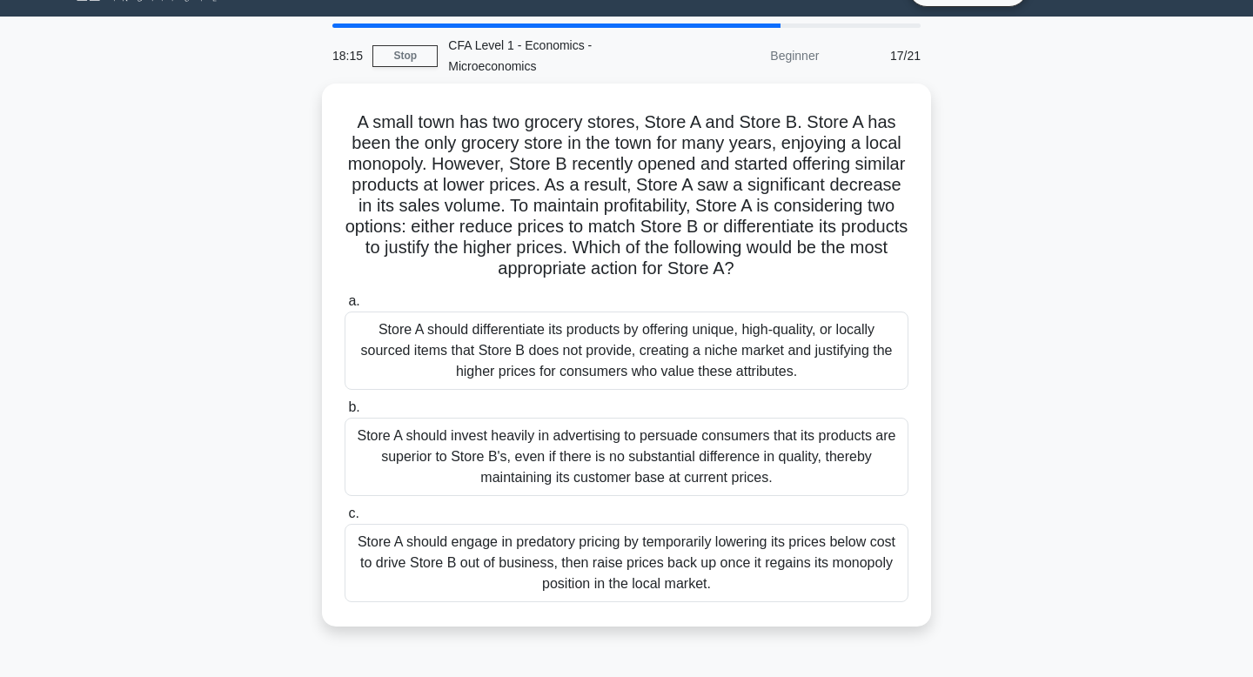
scroll to position [40, 0]
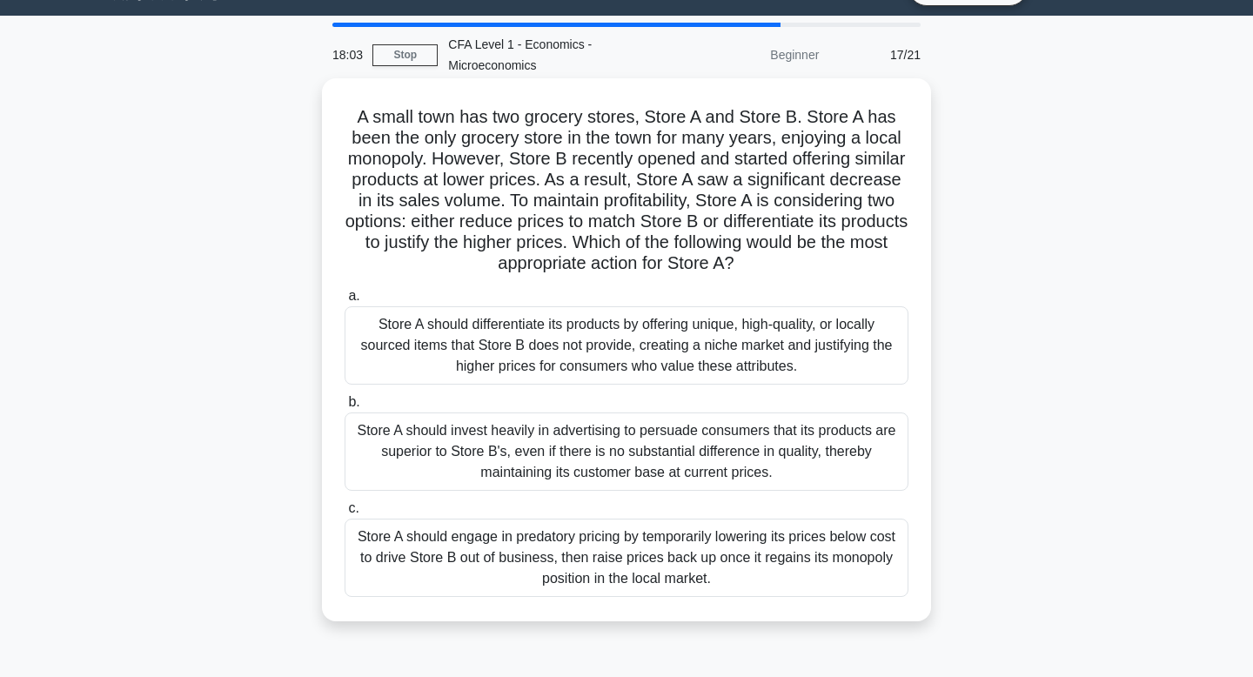
click at [761, 555] on div "Store A should engage in predatory pricing by temporarily lowering its prices b…" at bounding box center [626, 557] width 564 height 78
click at [344, 514] on input "c. Store A should engage in predatory pricing by temporarily lowering its price…" at bounding box center [344, 508] width 0 height 11
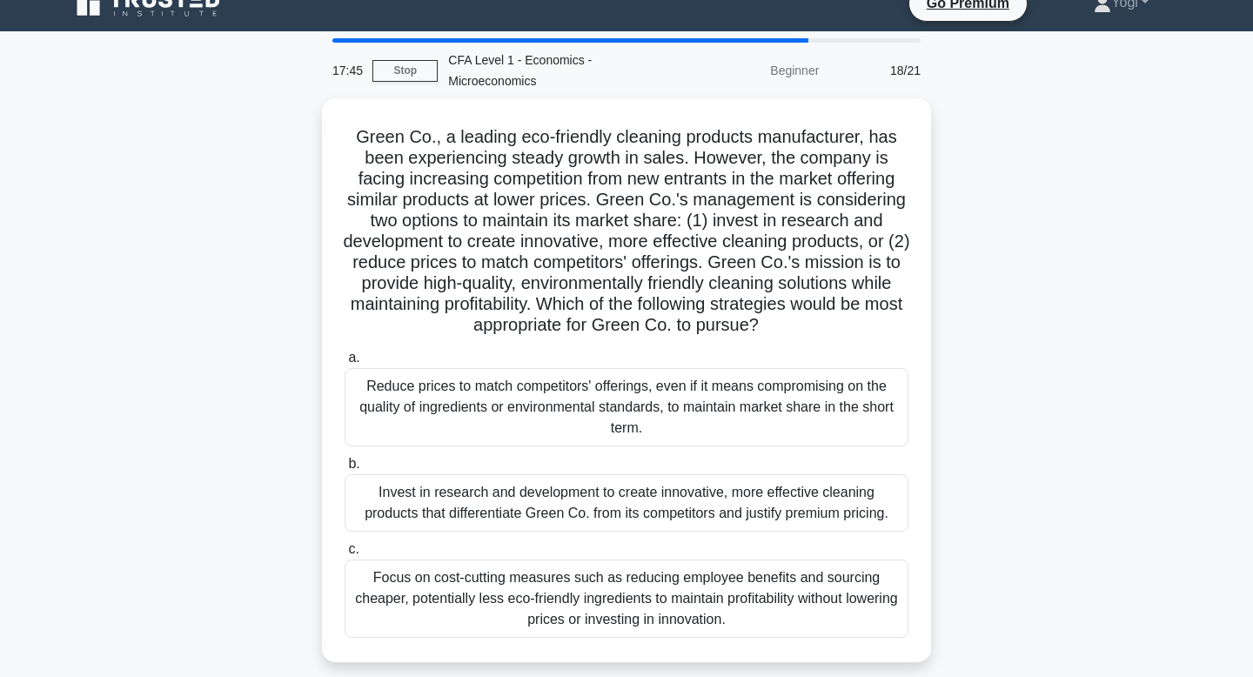
scroll to position [25, 0]
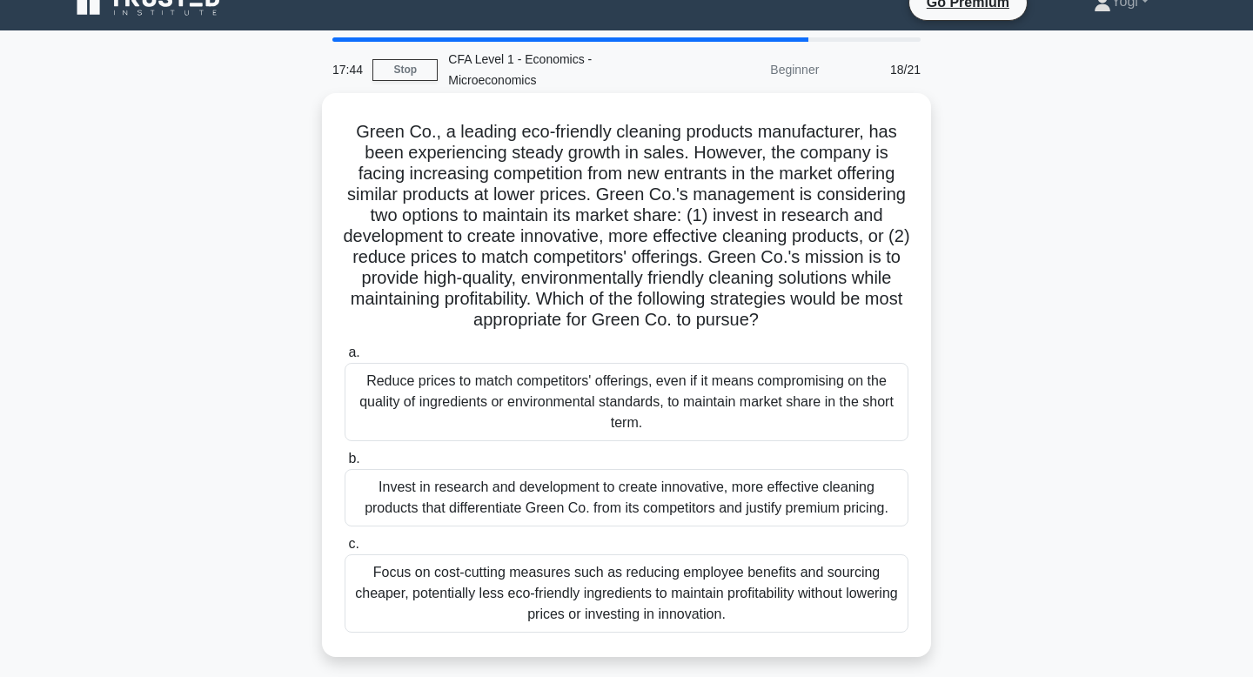
click at [750, 504] on div "Invest in research and development to create innovative, more effective cleanin…" at bounding box center [626, 497] width 564 height 57
click at [344, 464] on input "b. Invest in research and development to create innovative, more effective clea…" at bounding box center [344, 458] width 0 height 11
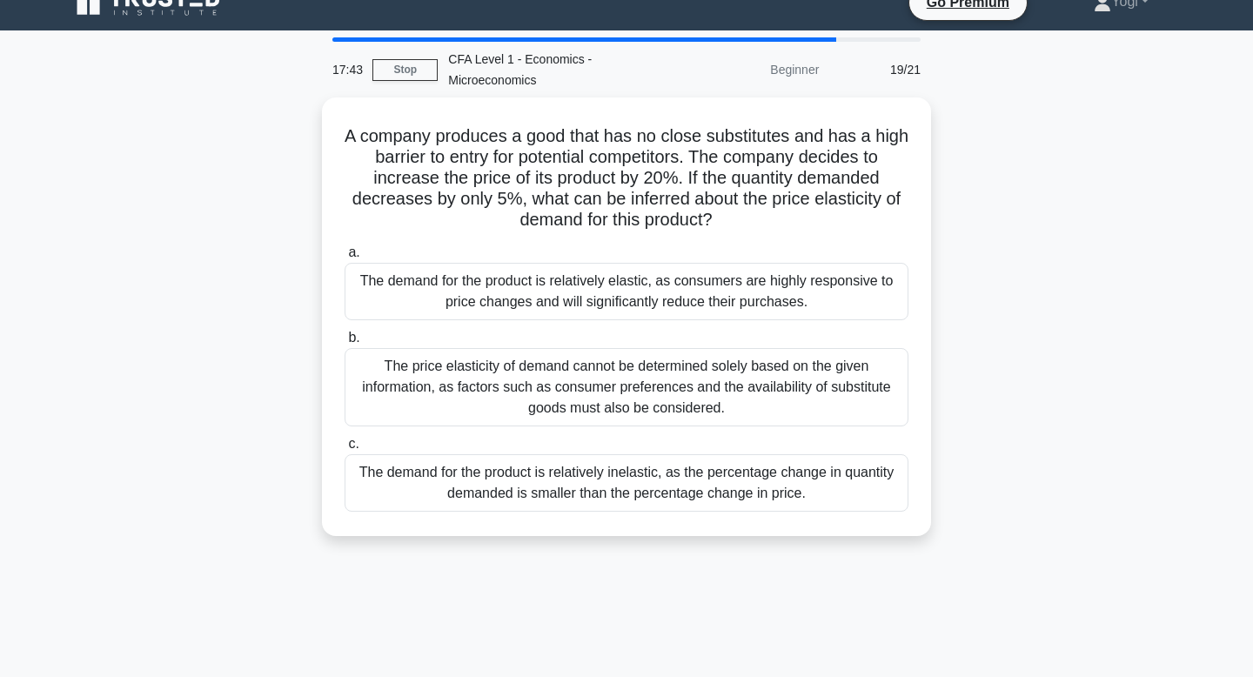
scroll to position [0, 0]
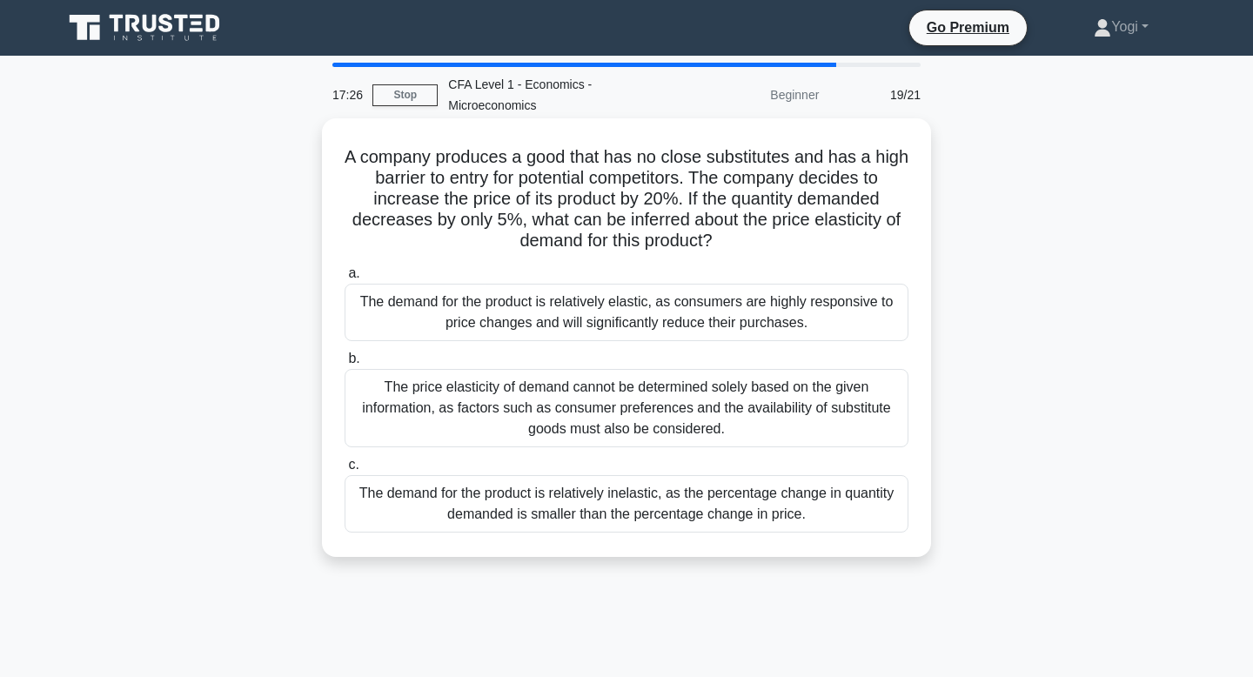
click at [672, 310] on div "The demand for the product is relatively elastic, as consumers are highly respo…" at bounding box center [626, 312] width 564 height 57
click at [344, 279] on input "a. The demand for the product is relatively elastic, as consumers are highly re…" at bounding box center [344, 273] width 0 height 11
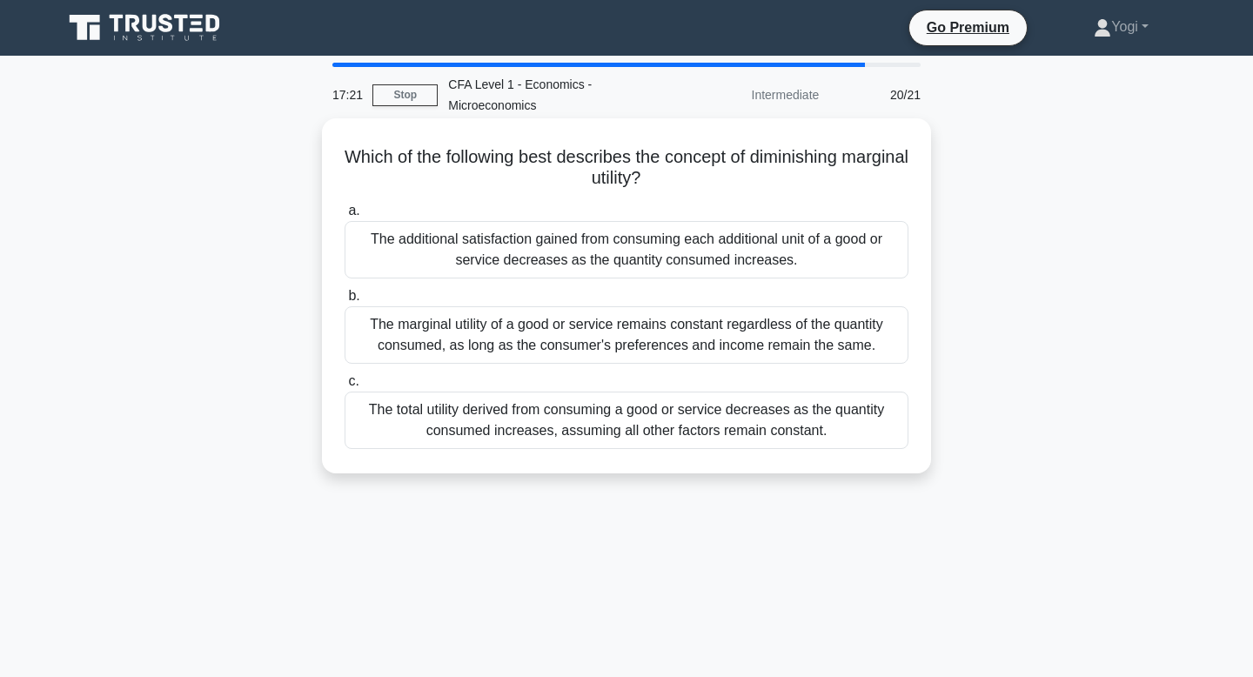
click at [672, 262] on div "The additional satisfaction gained from consuming each additional unit of a goo…" at bounding box center [626, 249] width 564 height 57
click at [344, 217] on input "a. The additional satisfaction gained from consuming each additional unit of a …" at bounding box center [344, 210] width 0 height 11
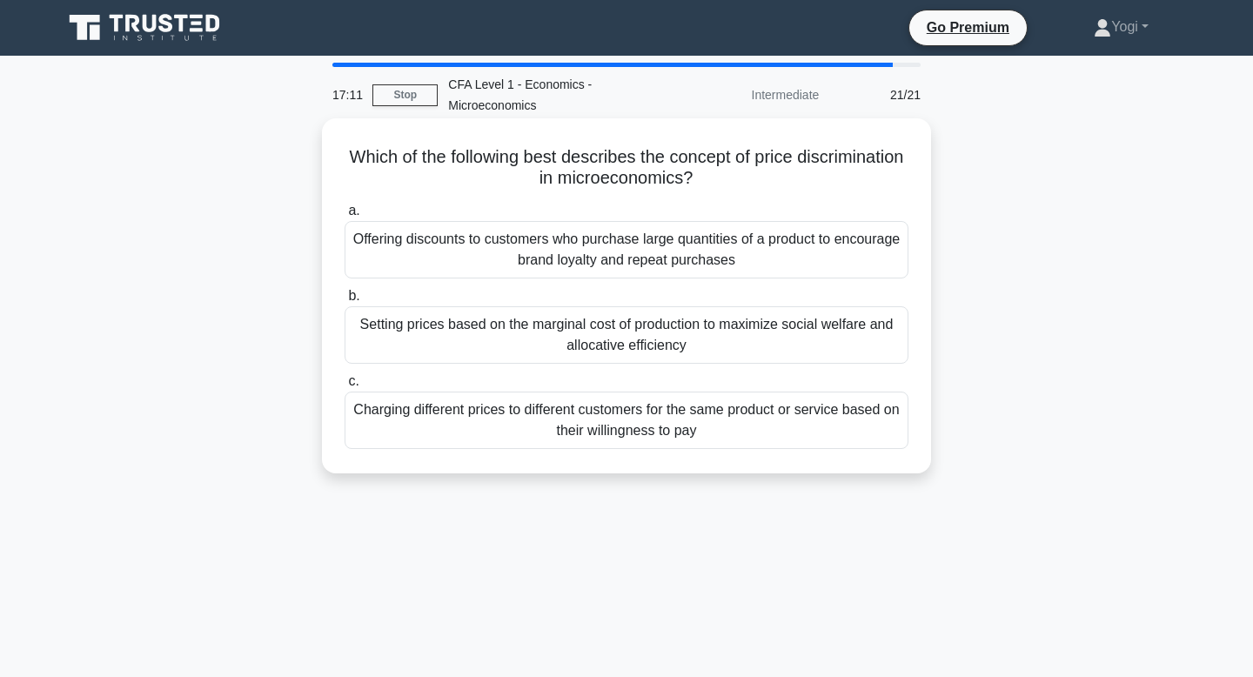
click at [665, 350] on div "Setting prices based on the marginal cost of production to maximize social welf…" at bounding box center [626, 334] width 564 height 57
click at [344, 302] on input "b. Setting prices based on the marginal cost of production to maximize social w…" at bounding box center [344, 296] width 0 height 11
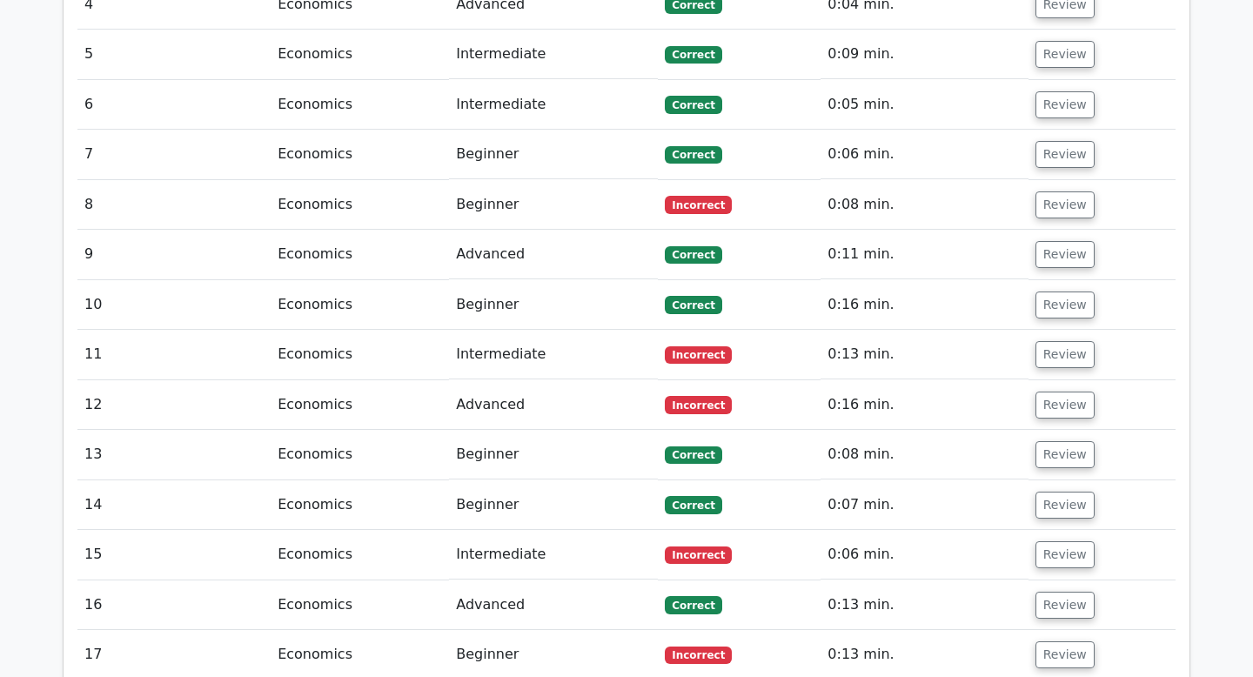
scroll to position [1876, 0]
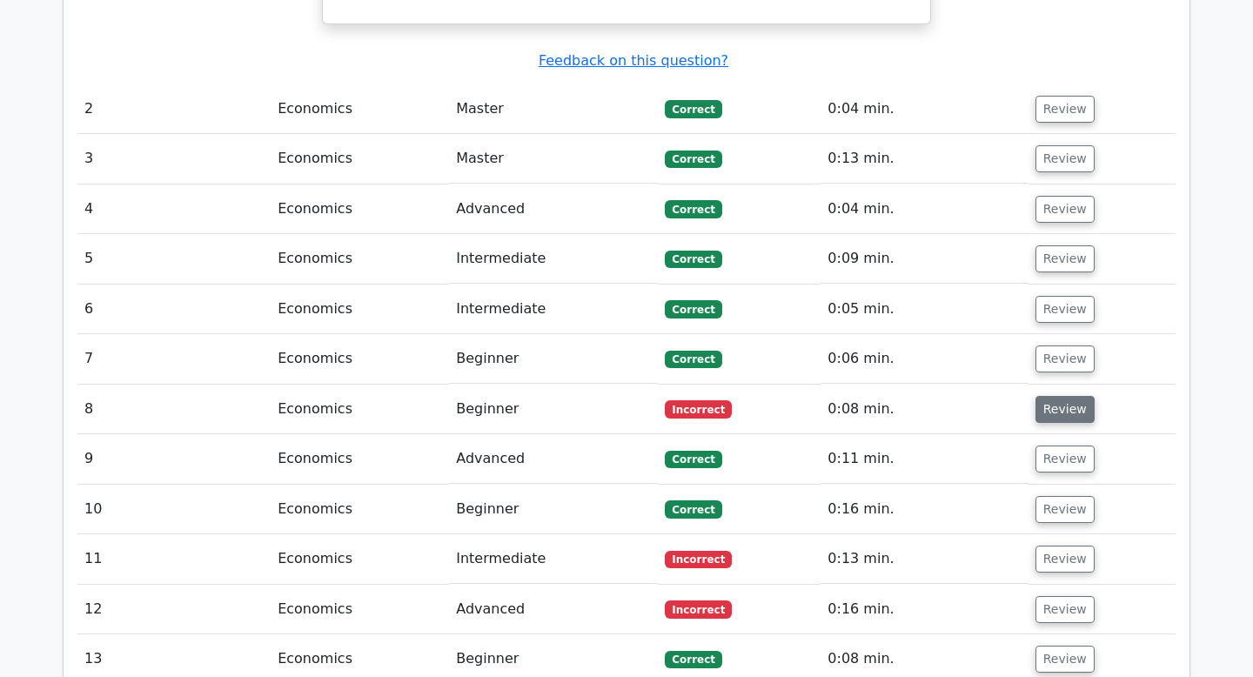
click at [1059, 396] on button "Review" at bounding box center [1064, 409] width 59 height 27
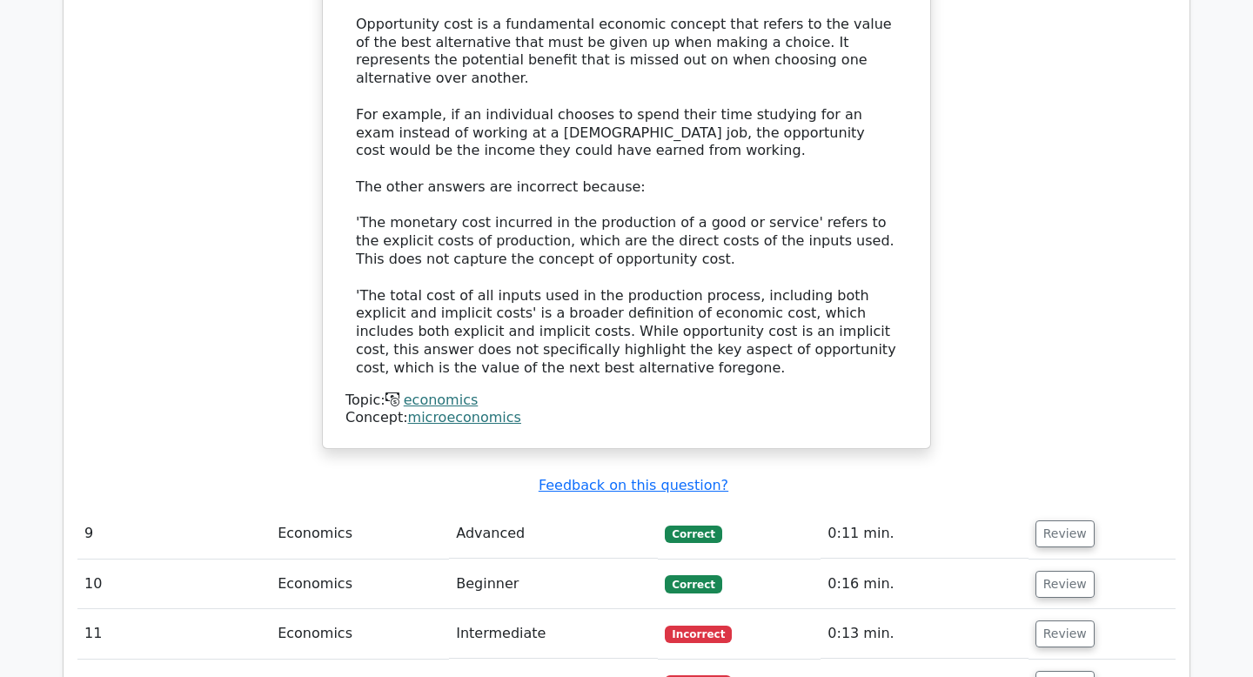
scroll to position [2764, 0]
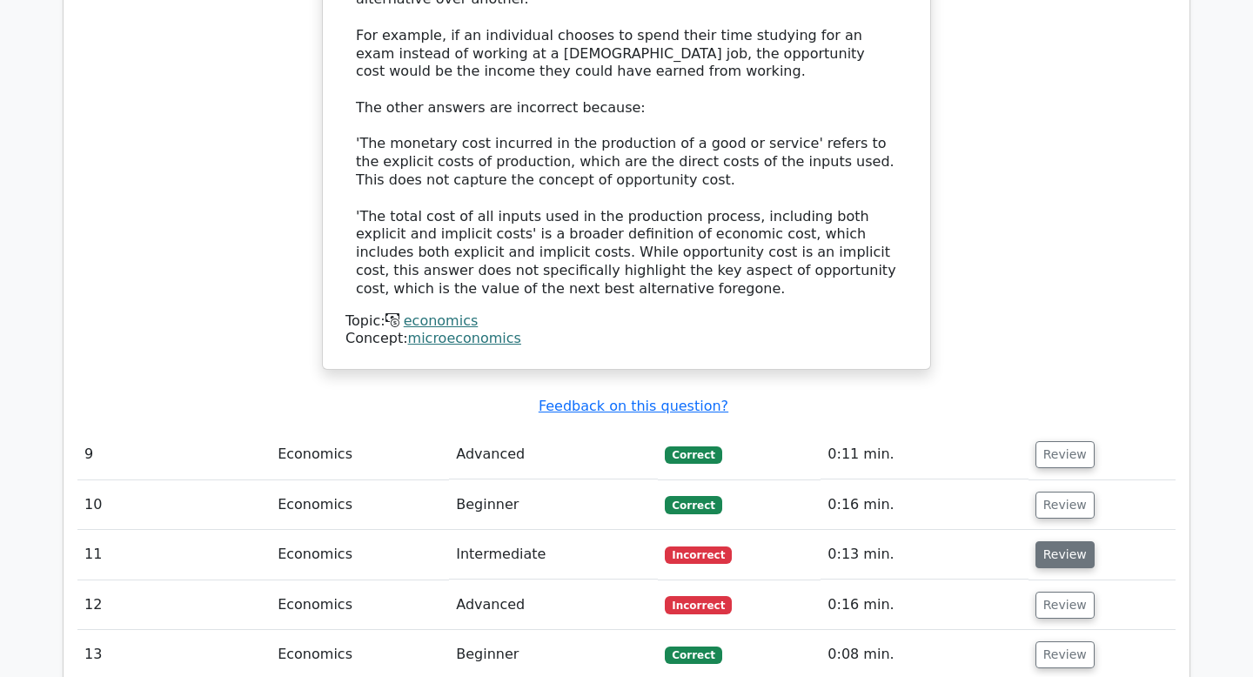
click at [1059, 541] on button "Review" at bounding box center [1064, 554] width 59 height 27
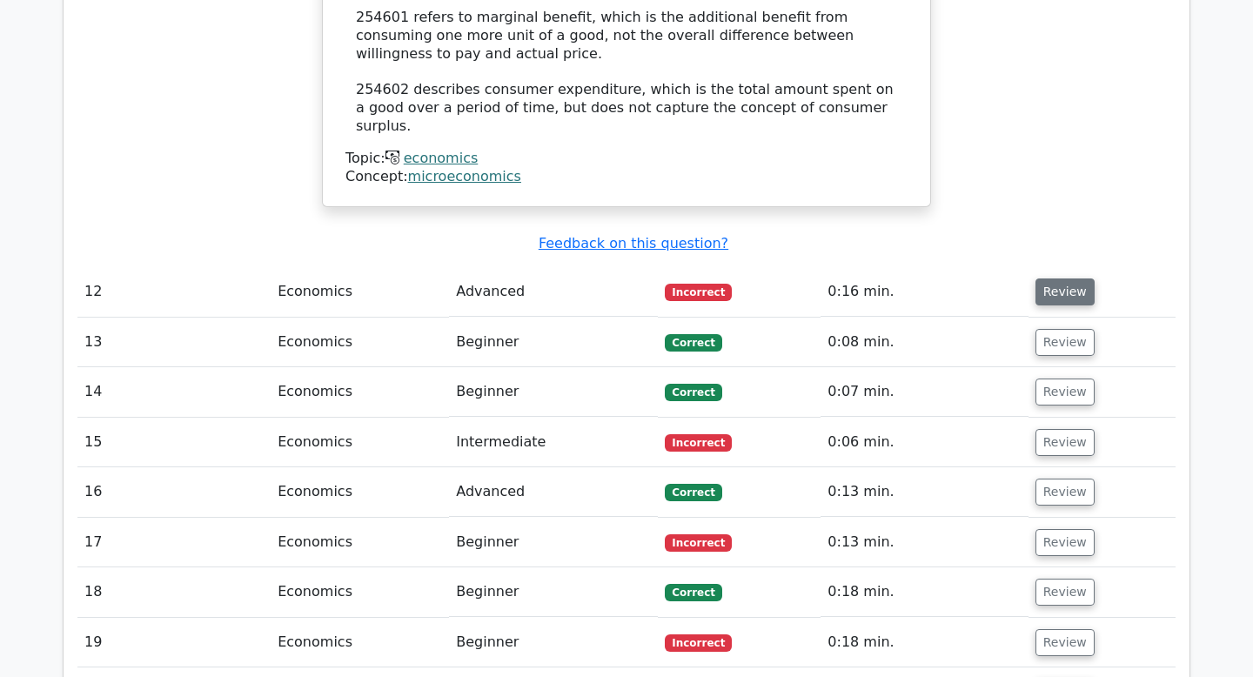
scroll to position [3799, 0]
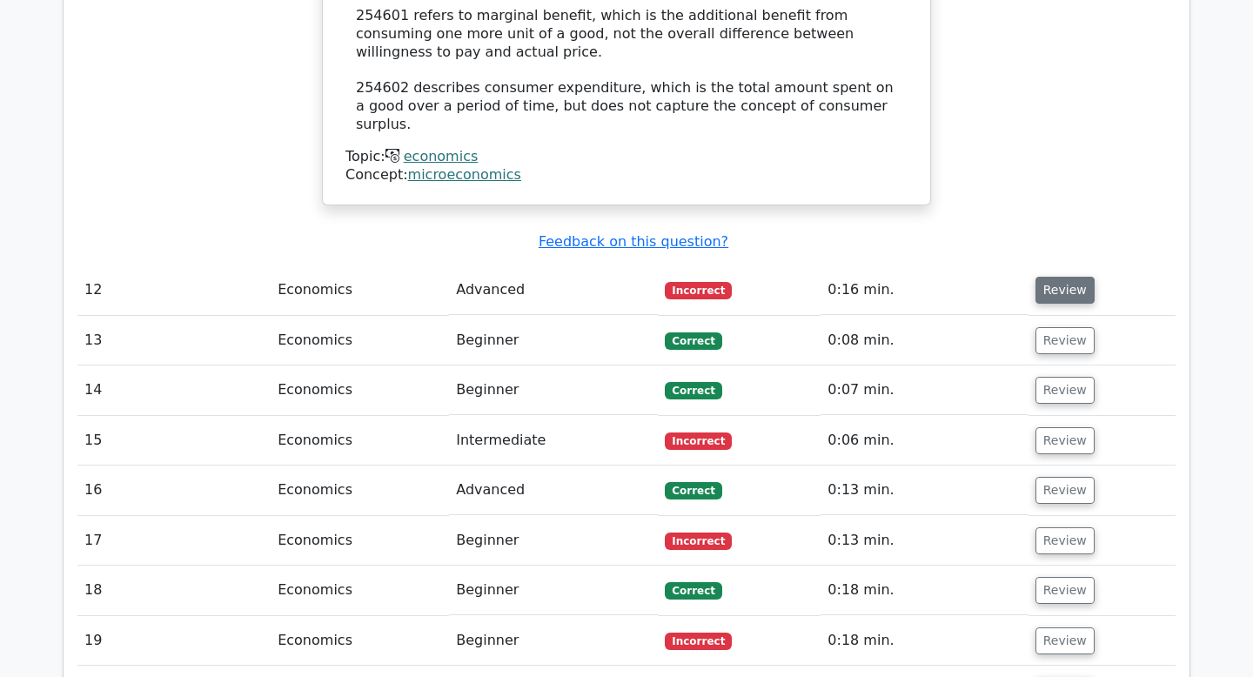
click at [1059, 277] on button "Review" at bounding box center [1064, 290] width 59 height 27
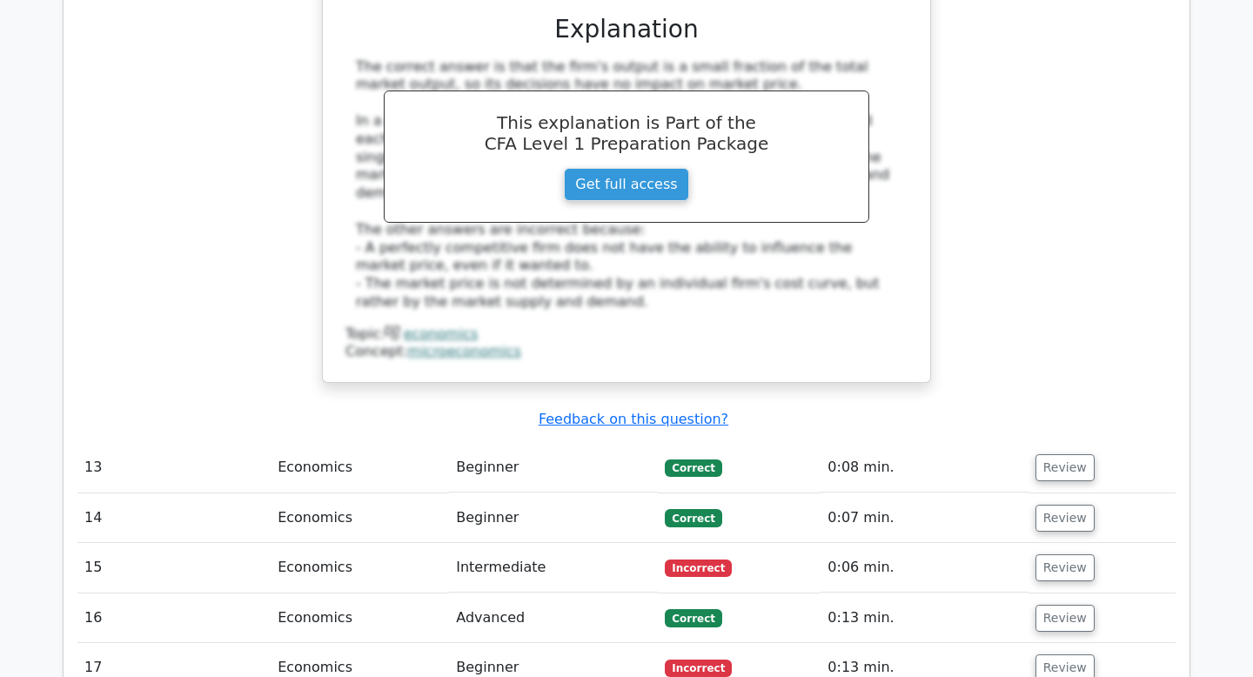
scroll to position [4470, 0]
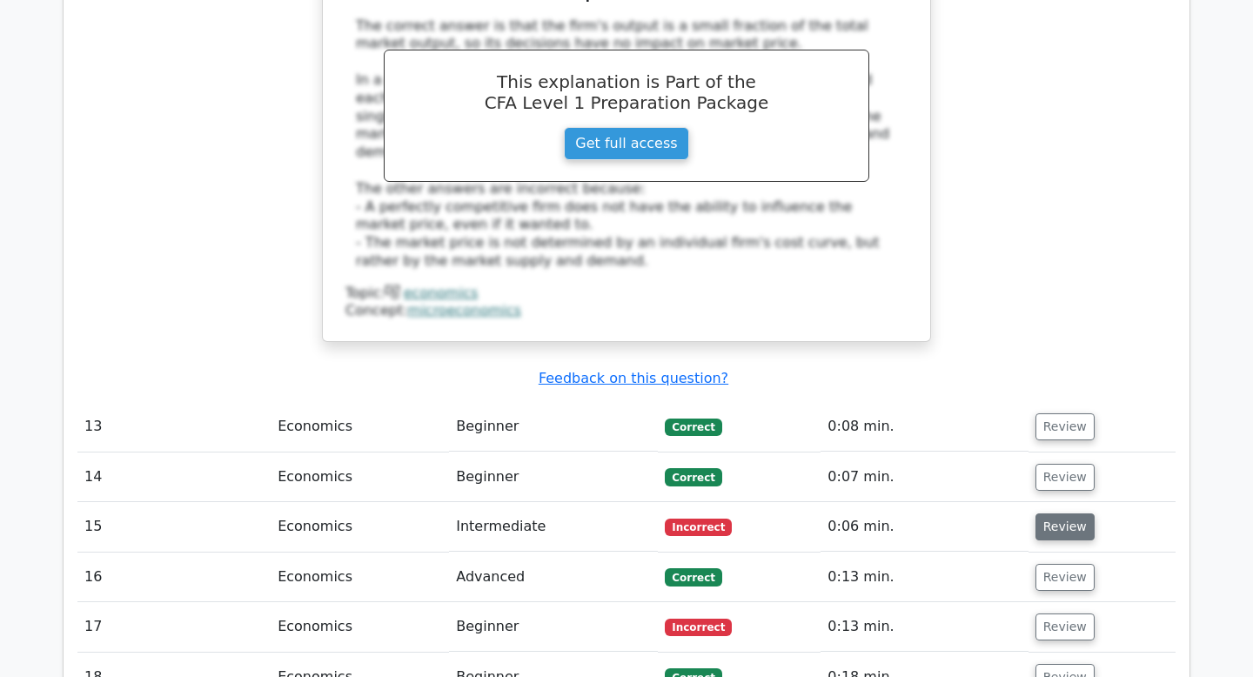
click at [1066, 513] on button "Review" at bounding box center [1064, 526] width 59 height 27
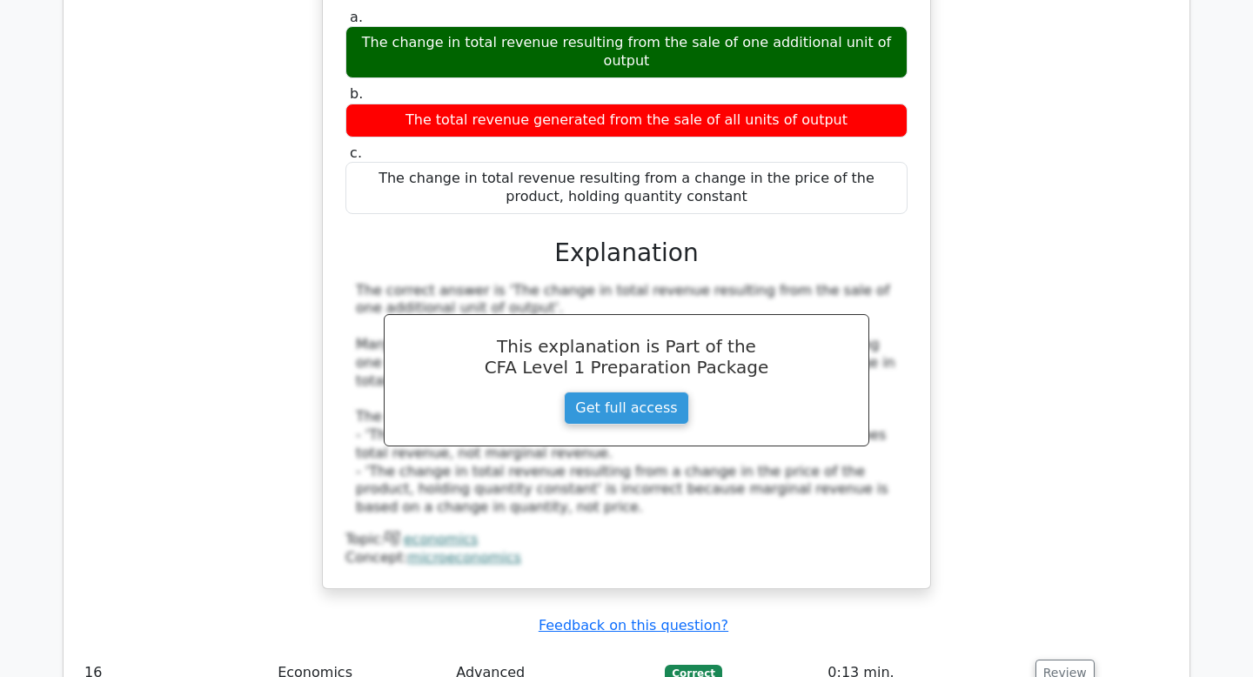
scroll to position [5113, 0]
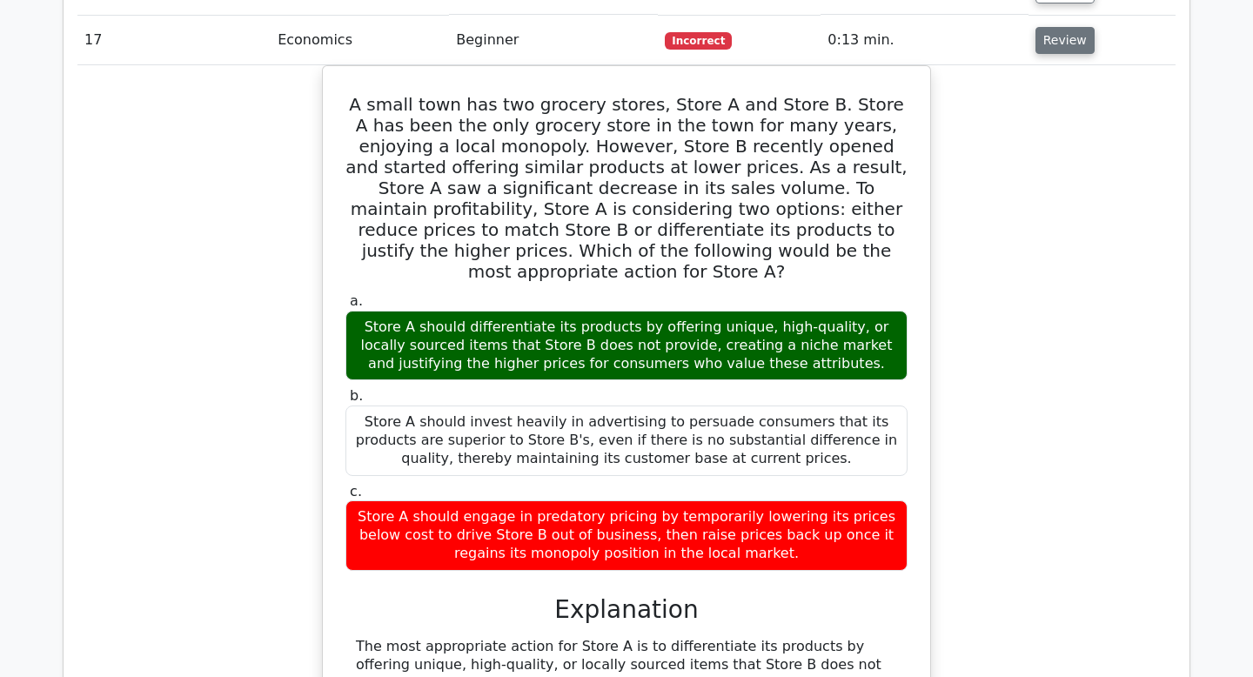
scroll to position [6191, 0]
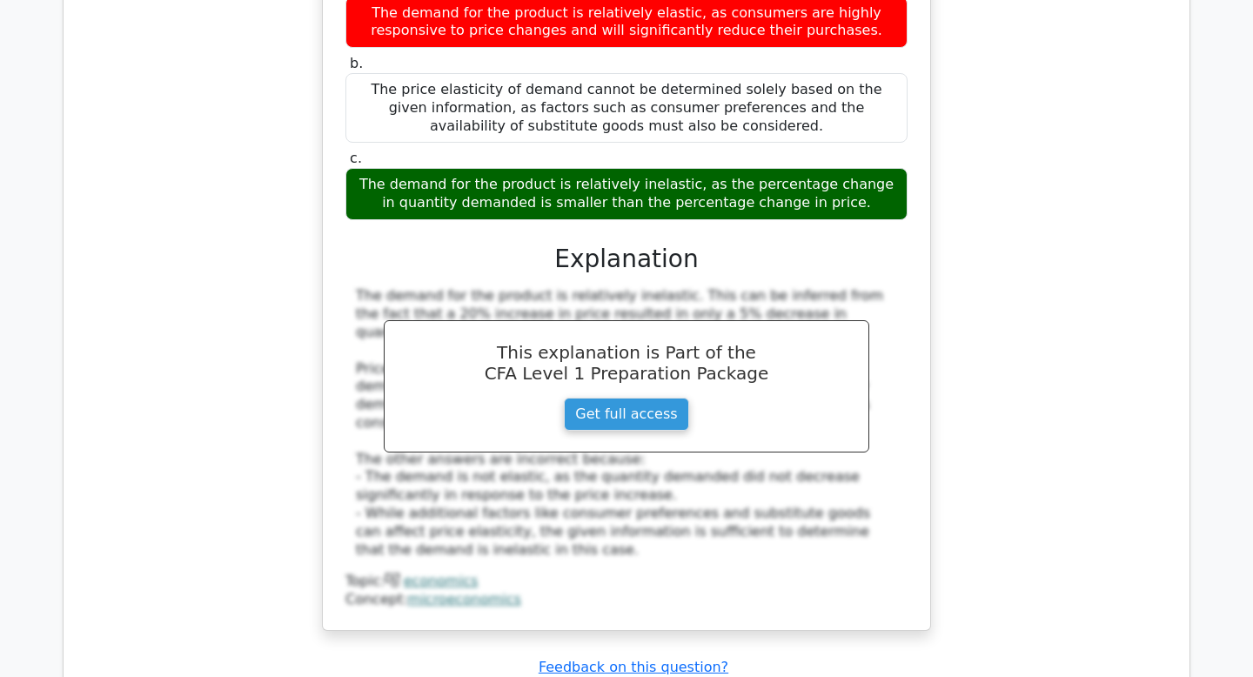
scroll to position [7100, 0]
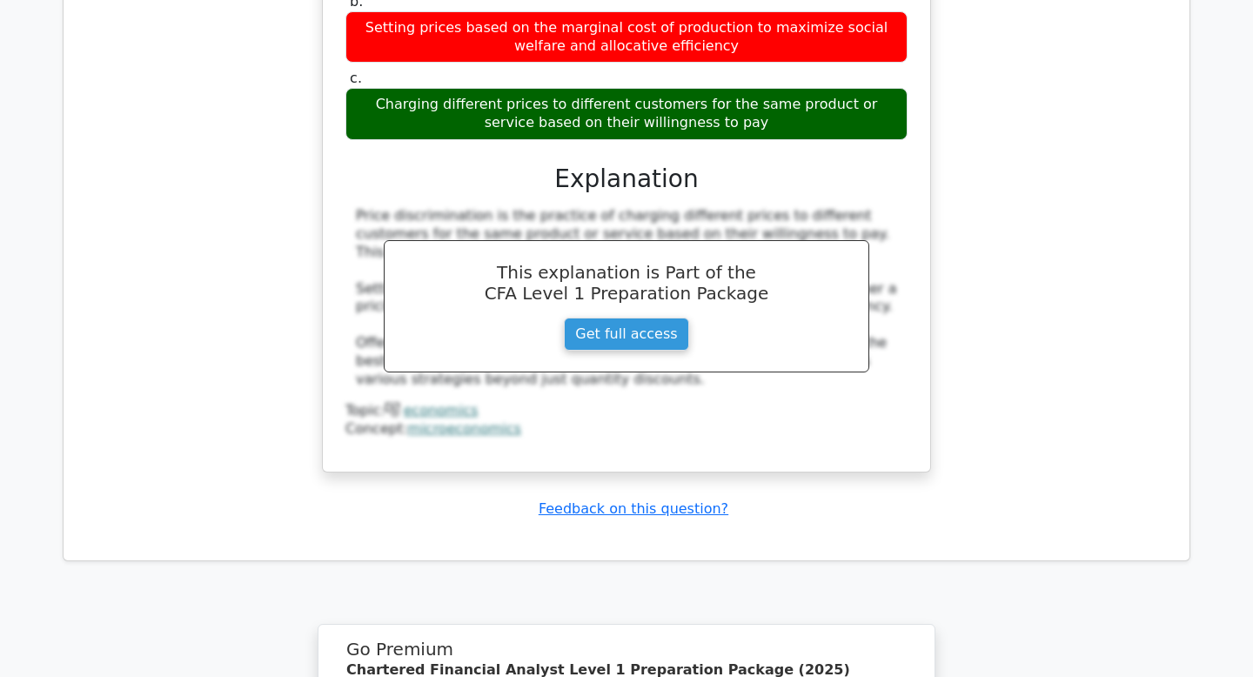
scroll to position [8114, 0]
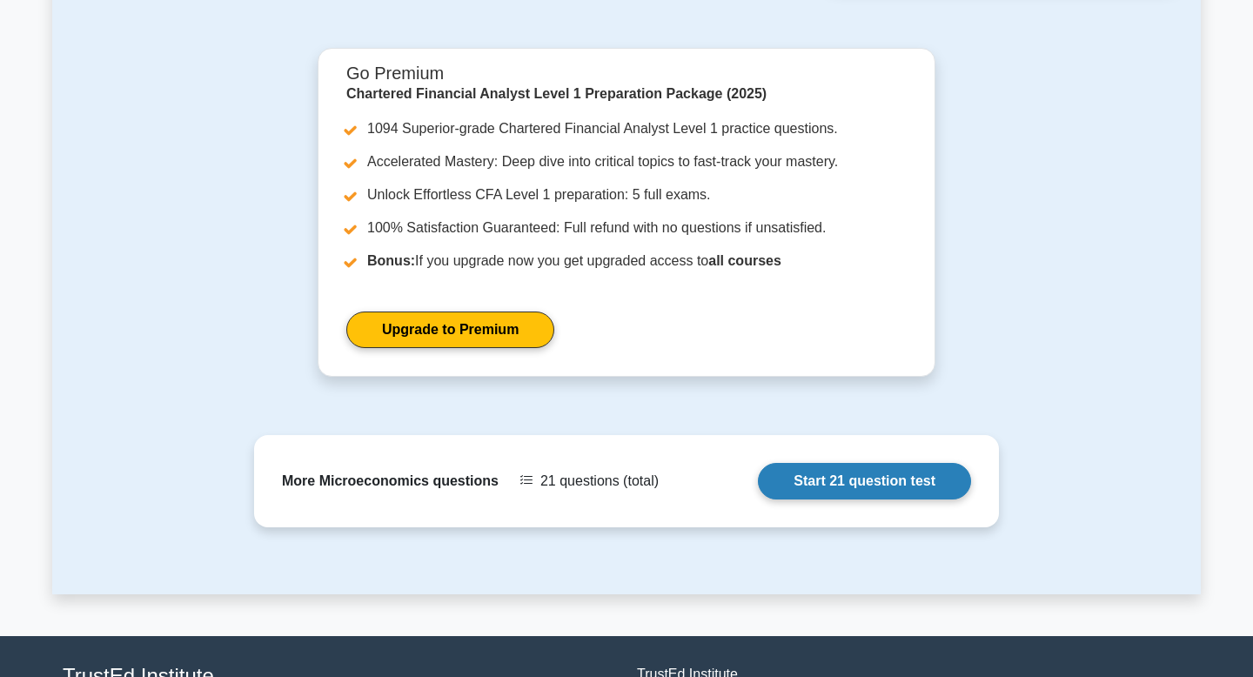
scroll to position [2591, 0]
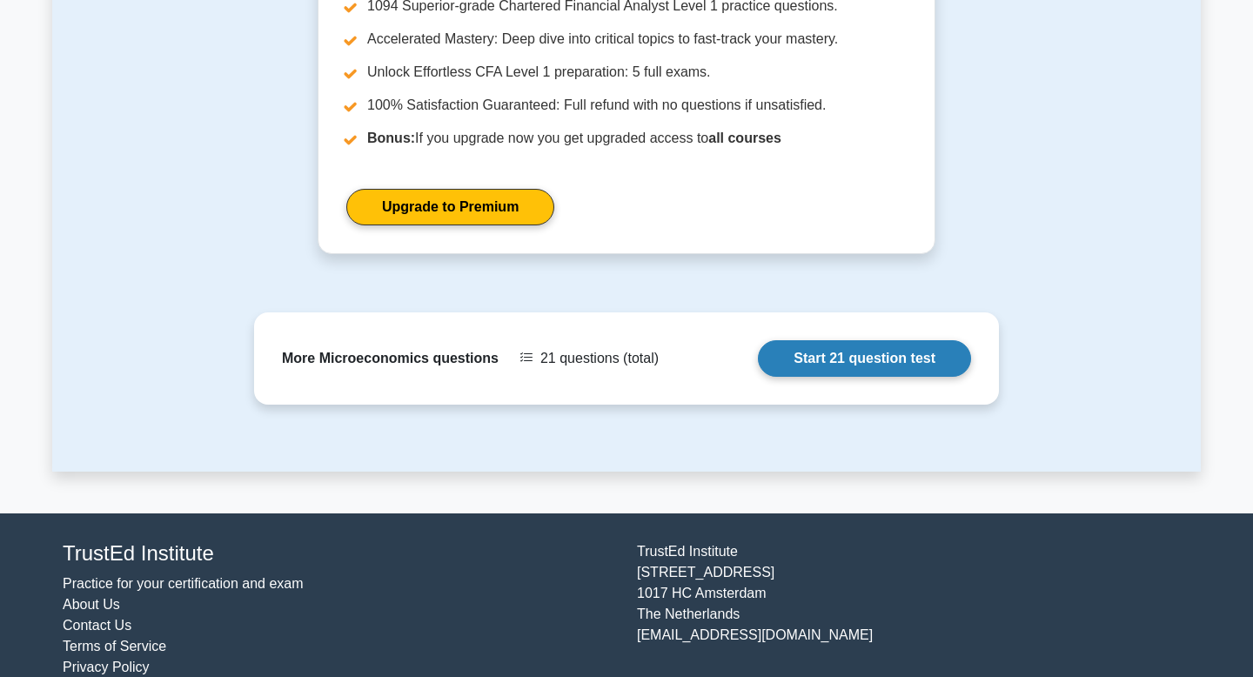
click at [821, 355] on link "Start 21 question test" at bounding box center [864, 358] width 213 height 37
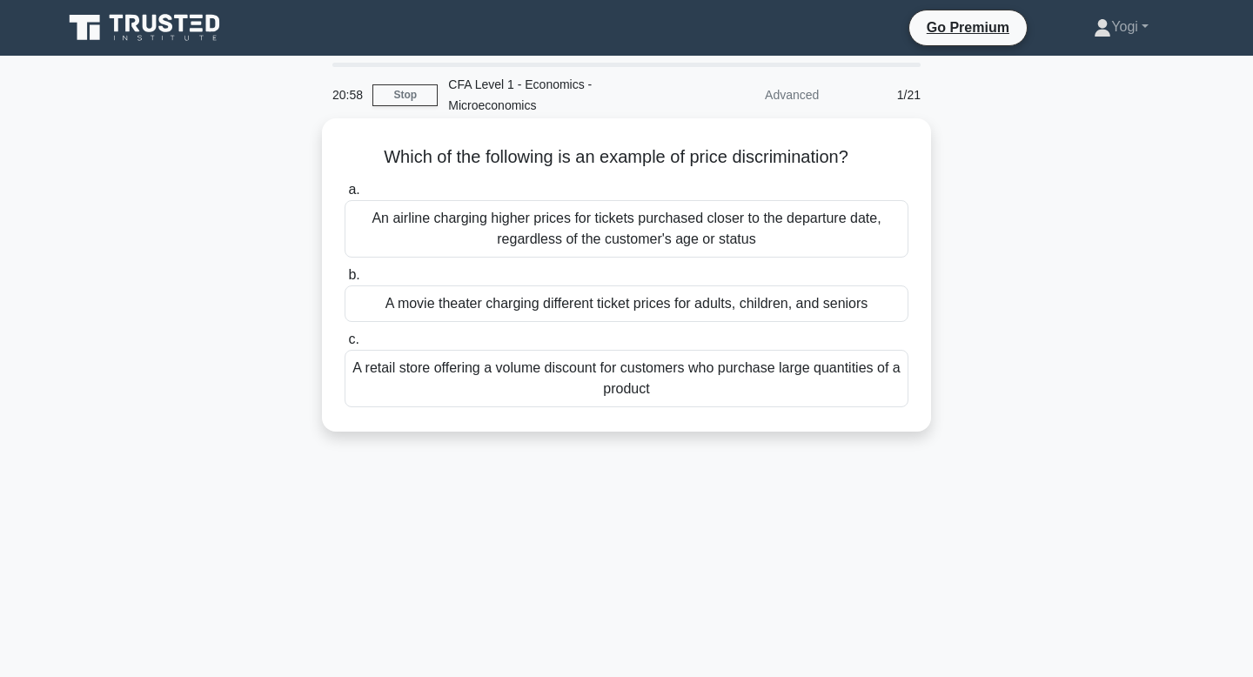
click at [800, 298] on div "A movie theater charging different ticket prices for adults, children, and seni…" at bounding box center [626, 303] width 564 height 37
click at [344, 281] on input "b. A movie theater charging different ticket prices for adults, children, and s…" at bounding box center [344, 275] width 0 height 11
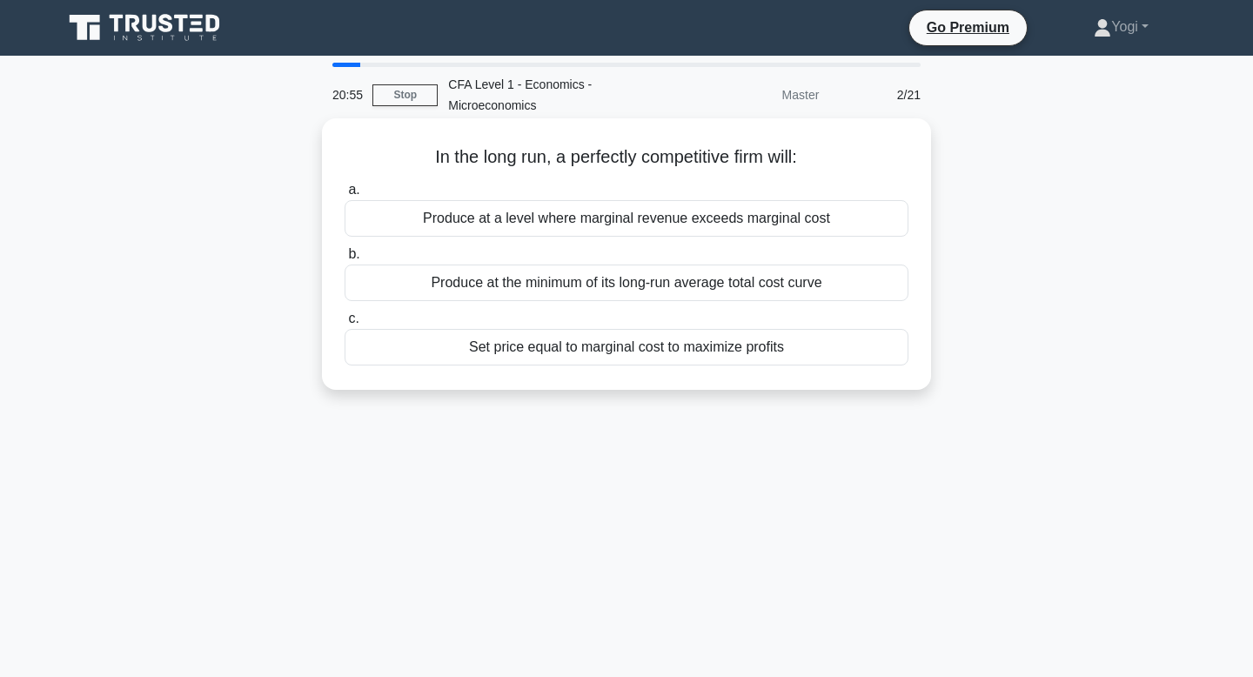
click at [802, 285] on div "Produce at the minimum of its long-run average total cost curve" at bounding box center [626, 282] width 564 height 37
click at [344, 260] on input "b. Produce at the minimum of its long-run average total cost curve" at bounding box center [344, 254] width 0 height 11
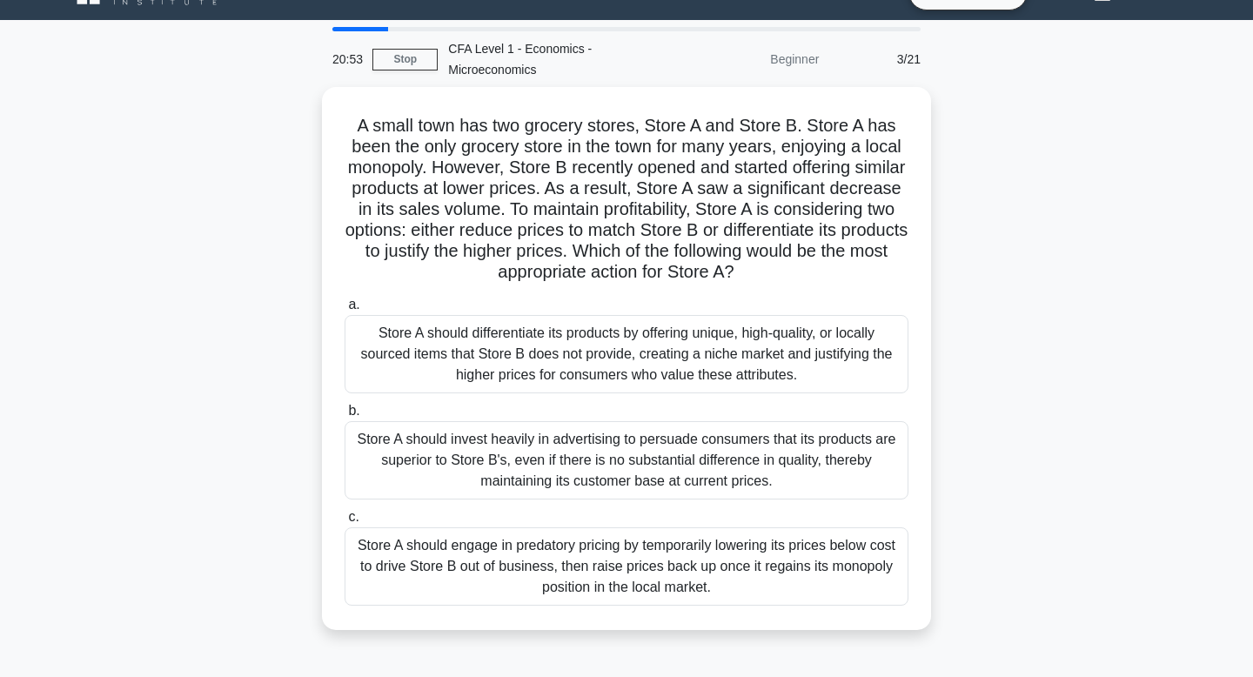
scroll to position [37, 0]
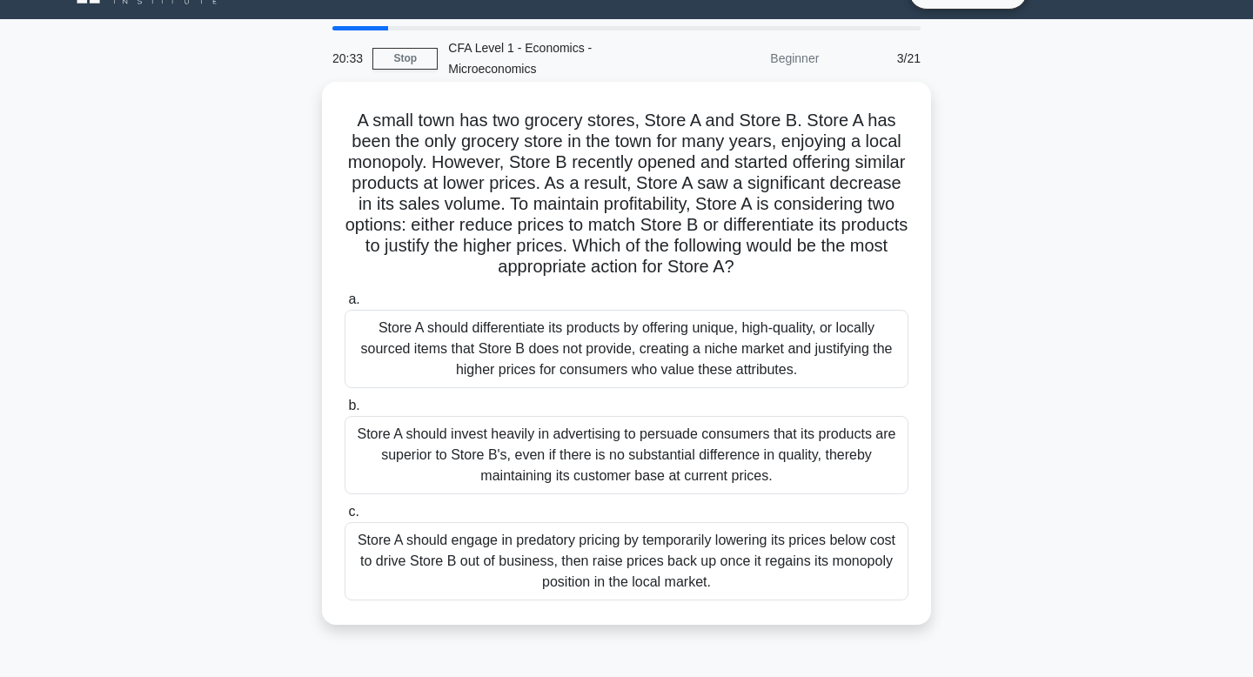
click at [808, 320] on div "Store A should differentiate its products by offering unique, high-quality, or …" at bounding box center [626, 349] width 564 height 78
click at [344, 305] on input "a. Store A should differentiate its products by offering unique, high-quality, …" at bounding box center [344, 299] width 0 height 11
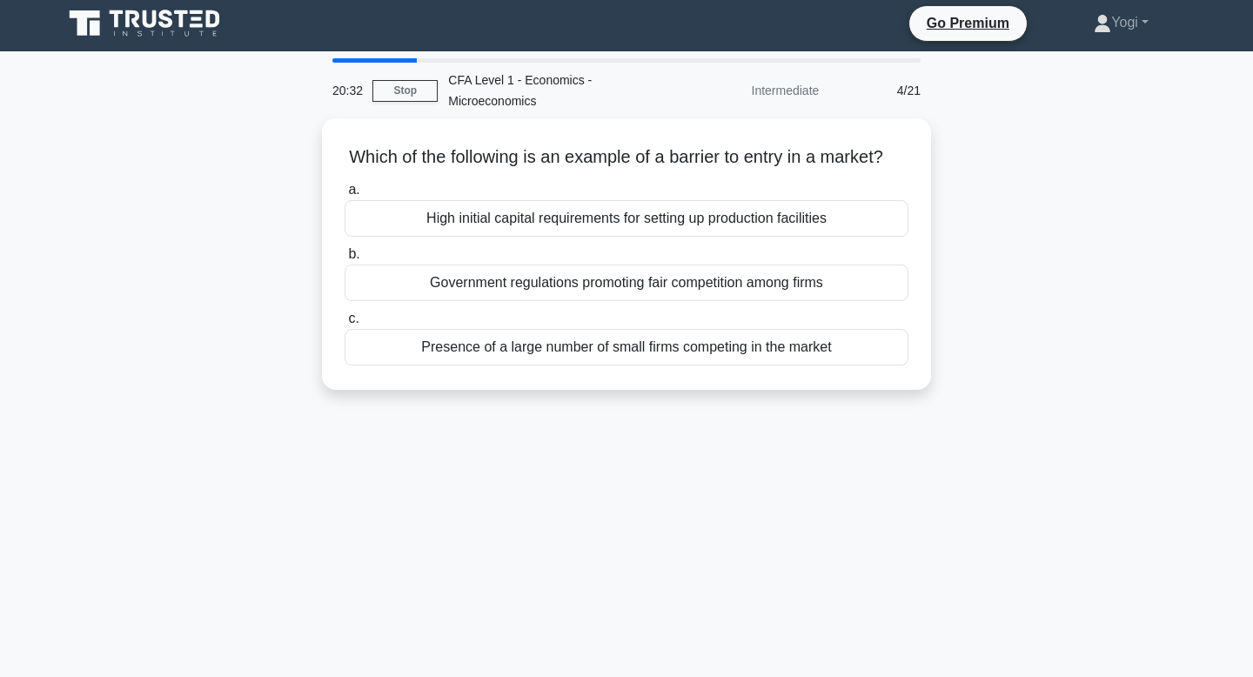
scroll to position [0, 0]
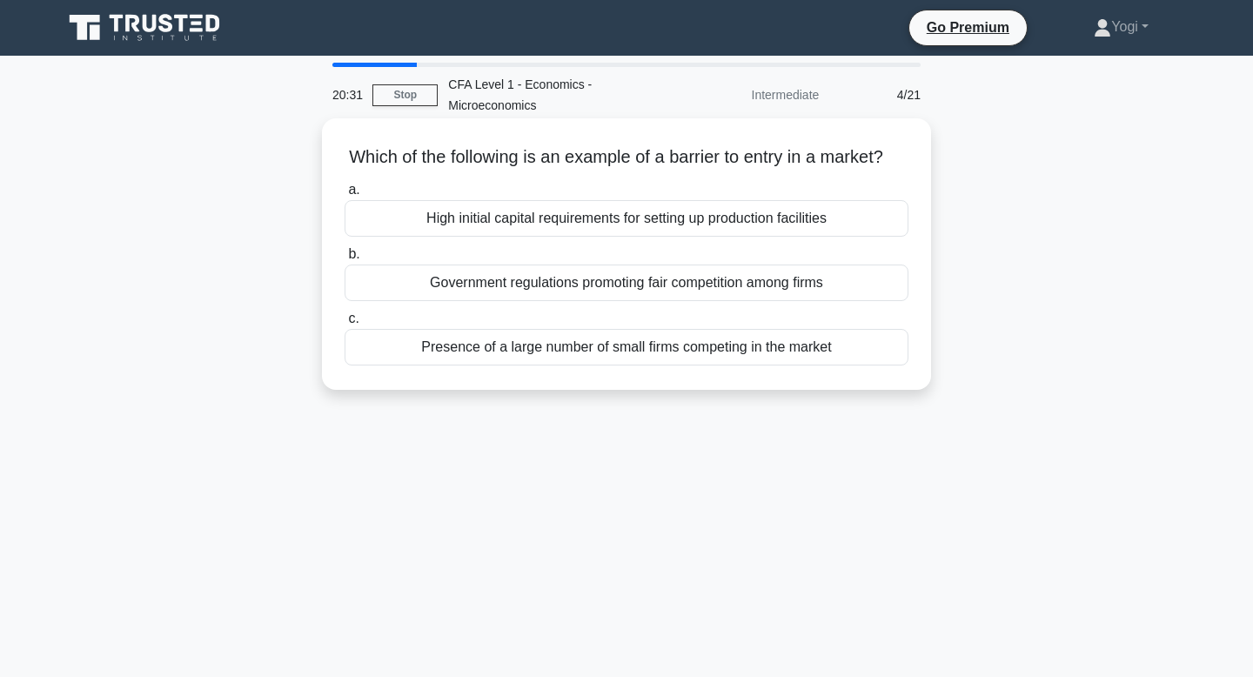
click at [800, 271] on div "Government regulations promoting fair competition among firms" at bounding box center [626, 282] width 564 height 37
click at [344, 260] on input "b. Government regulations promoting fair competition among firms" at bounding box center [344, 254] width 0 height 11
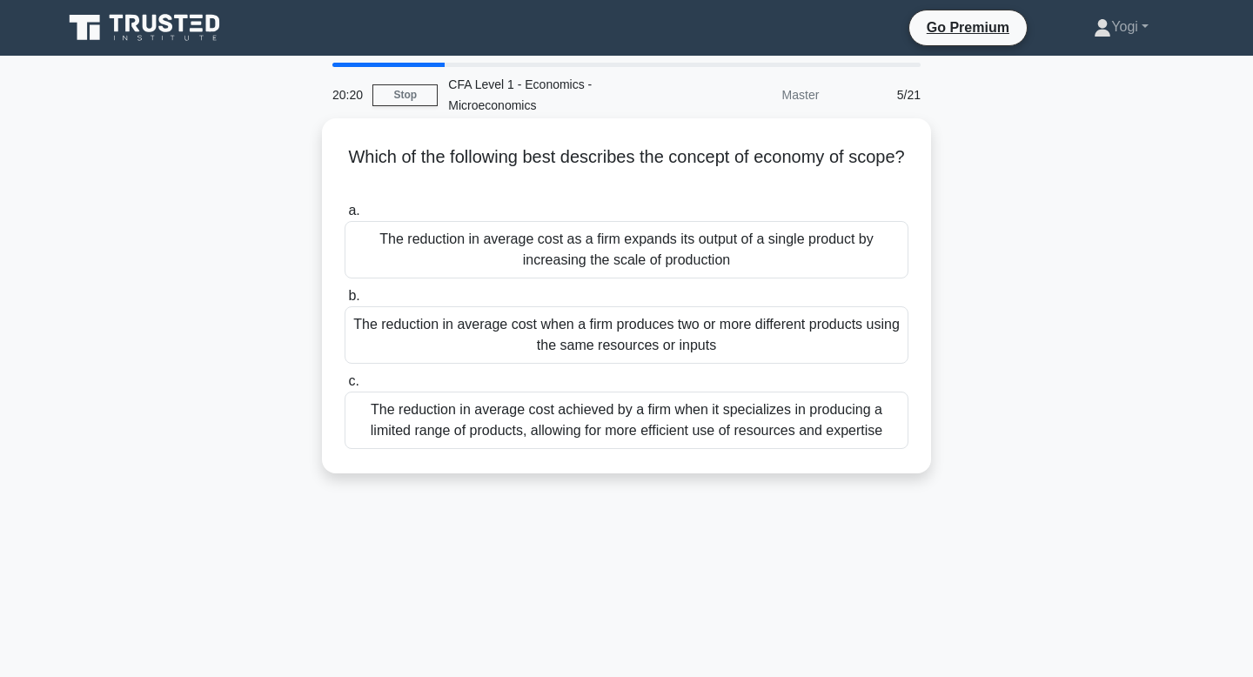
click at [796, 324] on div "The reduction in average cost when a firm produces two or more different produc…" at bounding box center [626, 334] width 564 height 57
click at [344, 302] on input "b. The reduction in average cost when a firm produces two or more different pro…" at bounding box center [344, 296] width 0 height 11
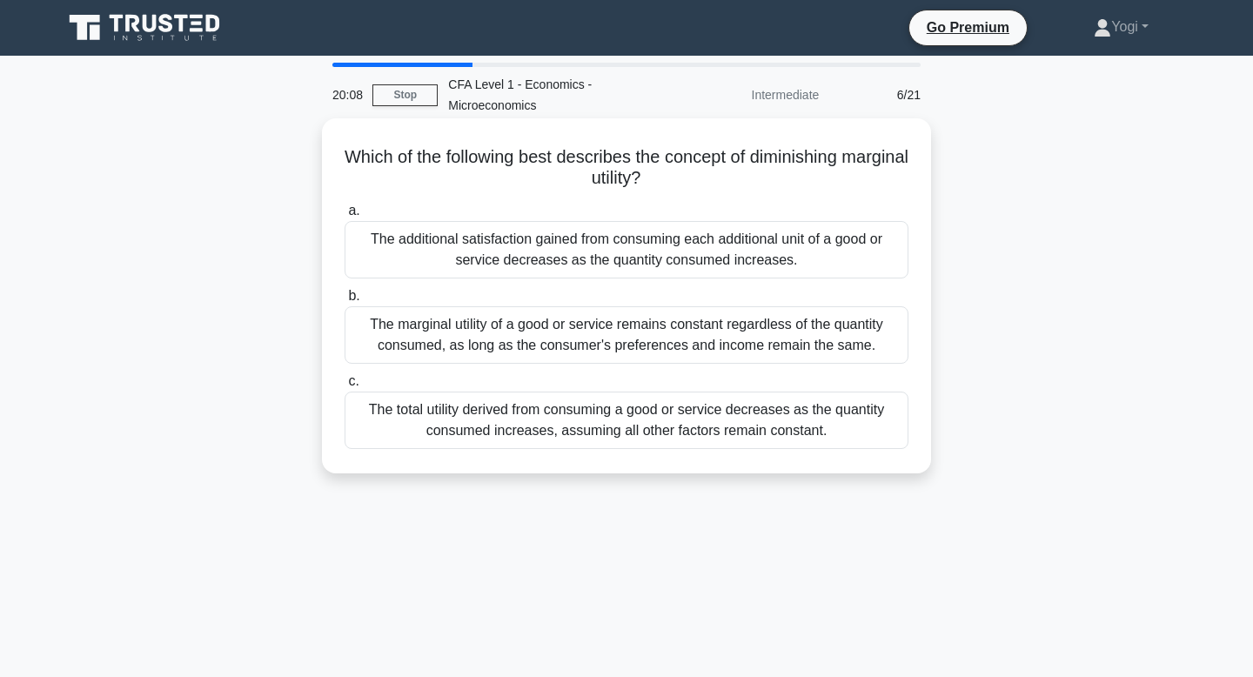
click at [758, 244] on div "The additional satisfaction gained from consuming each additional unit of a goo…" at bounding box center [626, 249] width 564 height 57
click at [344, 217] on input "a. The additional satisfaction gained from consuming each additional unit of a …" at bounding box center [344, 210] width 0 height 11
click at [742, 419] on div "As a consumer consumes more units of a good, the total satisfaction or utility …" at bounding box center [626, 419] width 564 height 57
click at [344, 387] on input "c. As a consumer consumes more units of a good, the total satisfaction or utili…" at bounding box center [344, 381] width 0 height 11
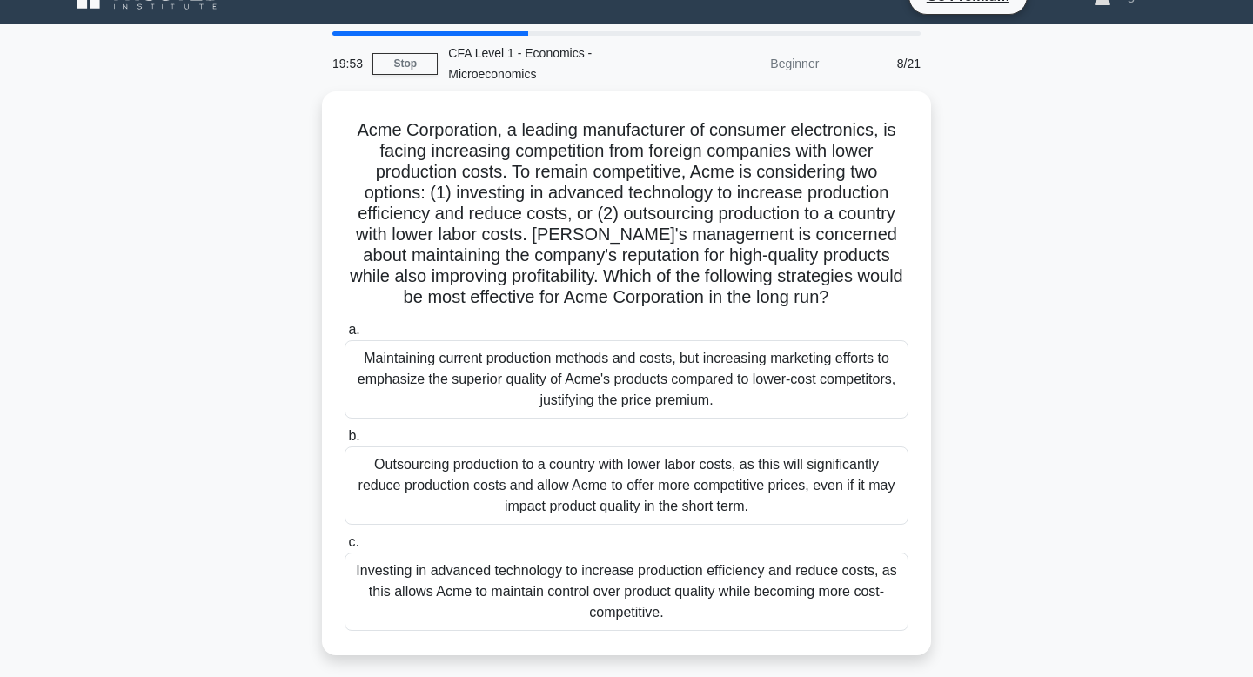
scroll to position [37, 0]
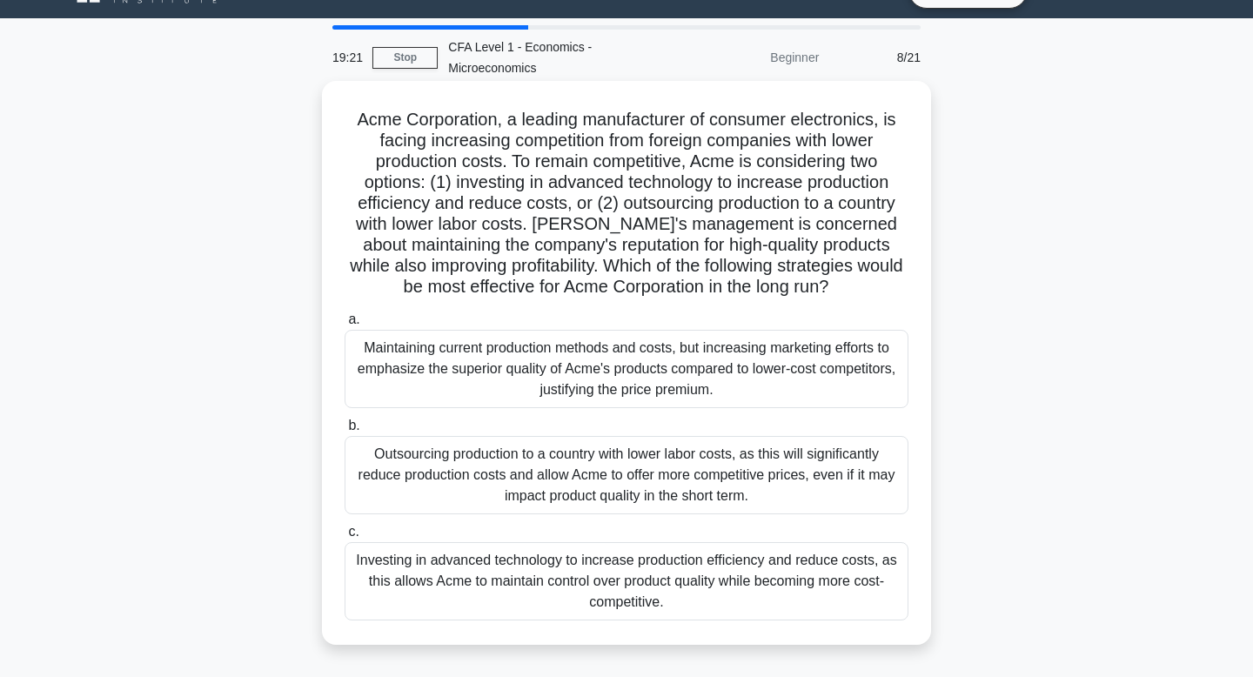
click at [725, 565] on div "Investing in advanced technology to increase production efficiency and reduce c…" at bounding box center [626, 581] width 564 height 78
click at [344, 538] on input "c. Investing in advanced technology to increase production efficiency and reduc…" at bounding box center [344, 531] width 0 height 11
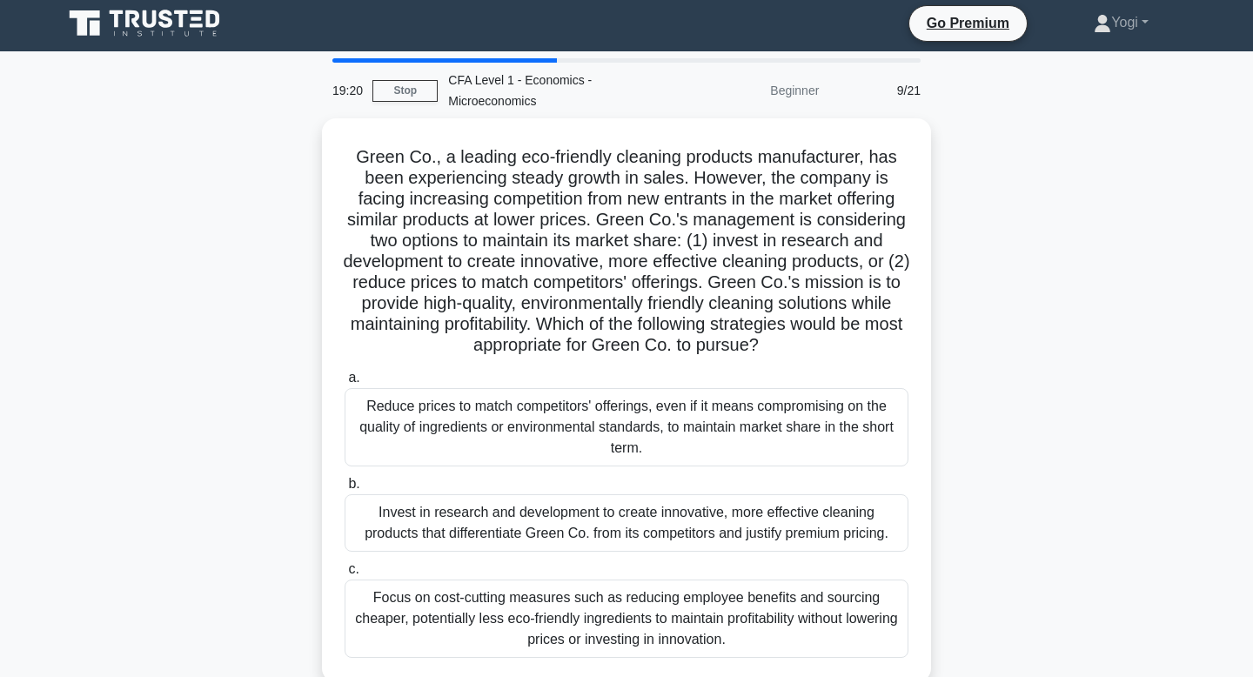
scroll to position [0, 0]
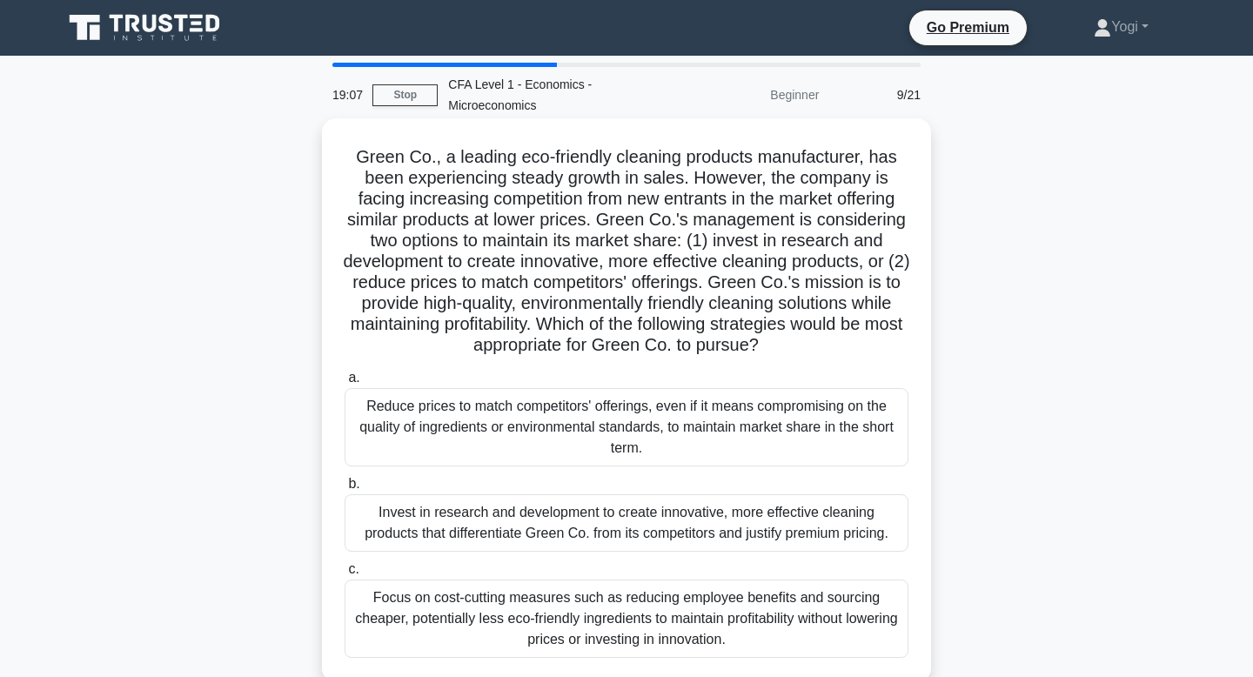
click at [723, 535] on div "Invest in research and development to create innovative, more effective cleanin…" at bounding box center [626, 522] width 564 height 57
click at [344, 490] on input "b. Invest in research and development to create innovative, more effective clea…" at bounding box center [344, 483] width 0 height 11
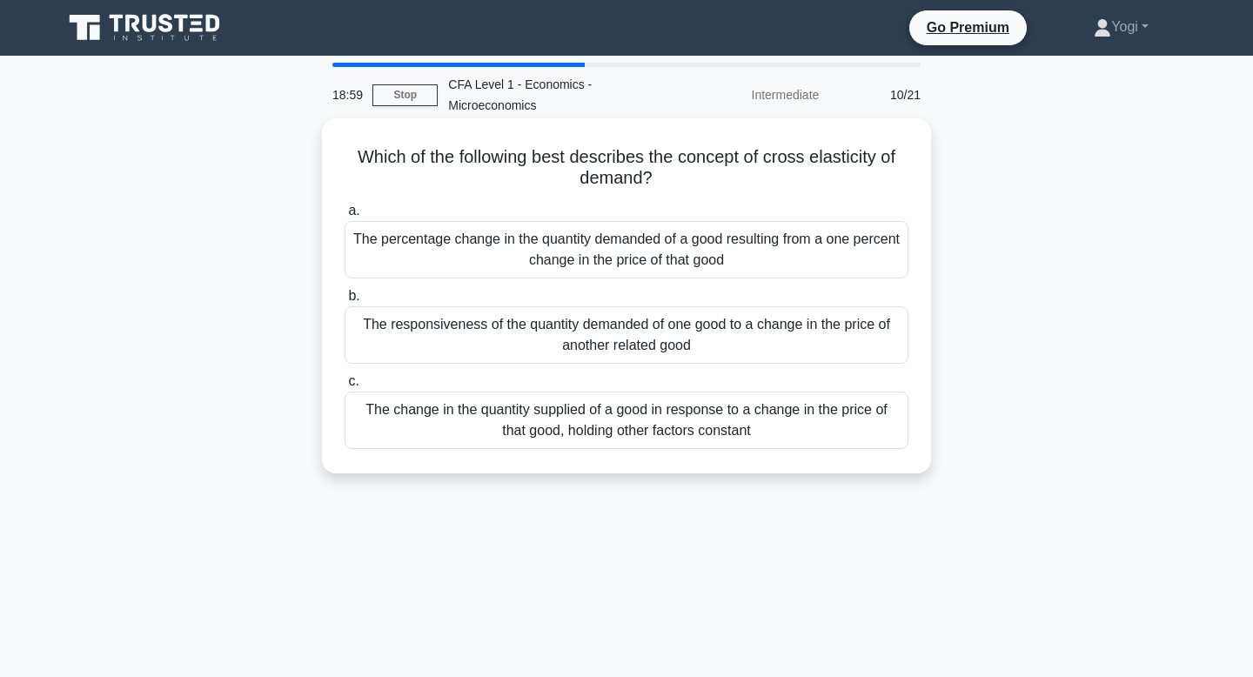
click at [712, 330] on div "The responsiveness of the quantity demanded of one good to a change in the pric…" at bounding box center [626, 334] width 564 height 57
click at [344, 302] on input "b. The responsiveness of the quantity demanded of one good to a change in the p…" at bounding box center [344, 296] width 0 height 11
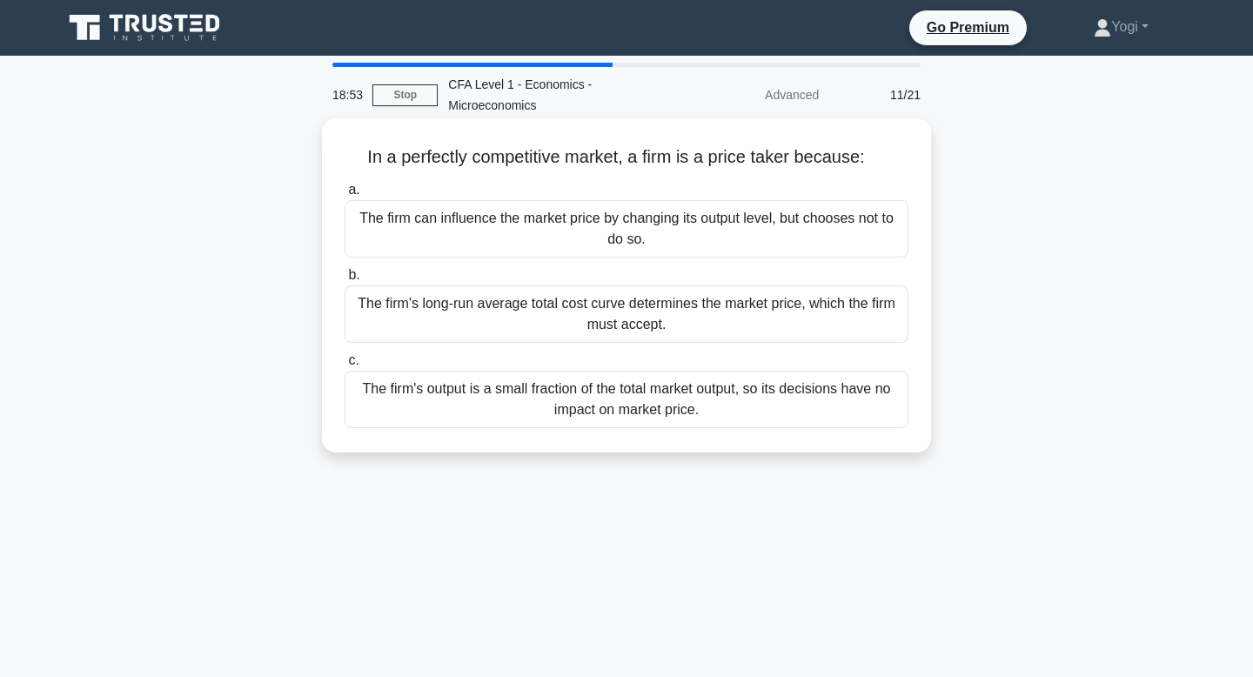
click at [730, 404] on div "The firm's output is a small fraction of the total market output, so its decisi…" at bounding box center [626, 399] width 564 height 57
click at [344, 366] on input "c. The firm's output is a small fraction of the total market output, so its dec…" at bounding box center [344, 360] width 0 height 11
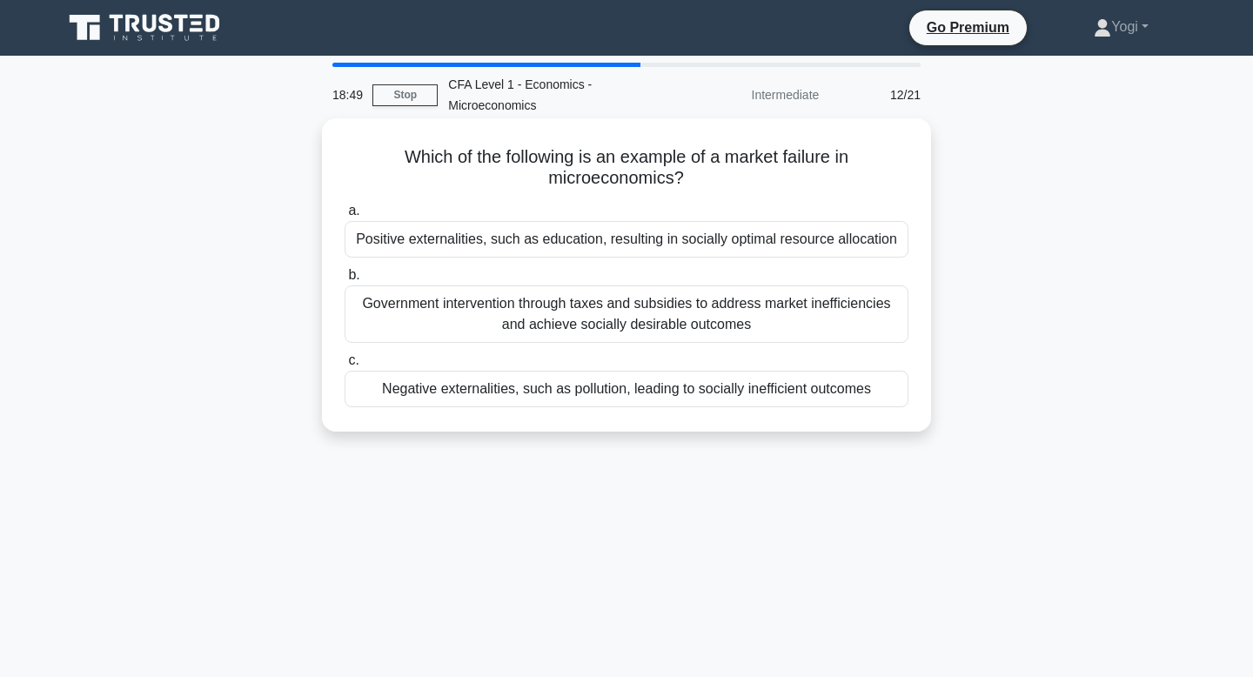
click at [725, 391] on div "Negative externalities, such as pollution, leading to socially inefficient outc…" at bounding box center [626, 389] width 564 height 37
click at [344, 366] on input "c. Negative externalities, such as pollution, leading to socially inefficient o…" at bounding box center [344, 360] width 0 height 11
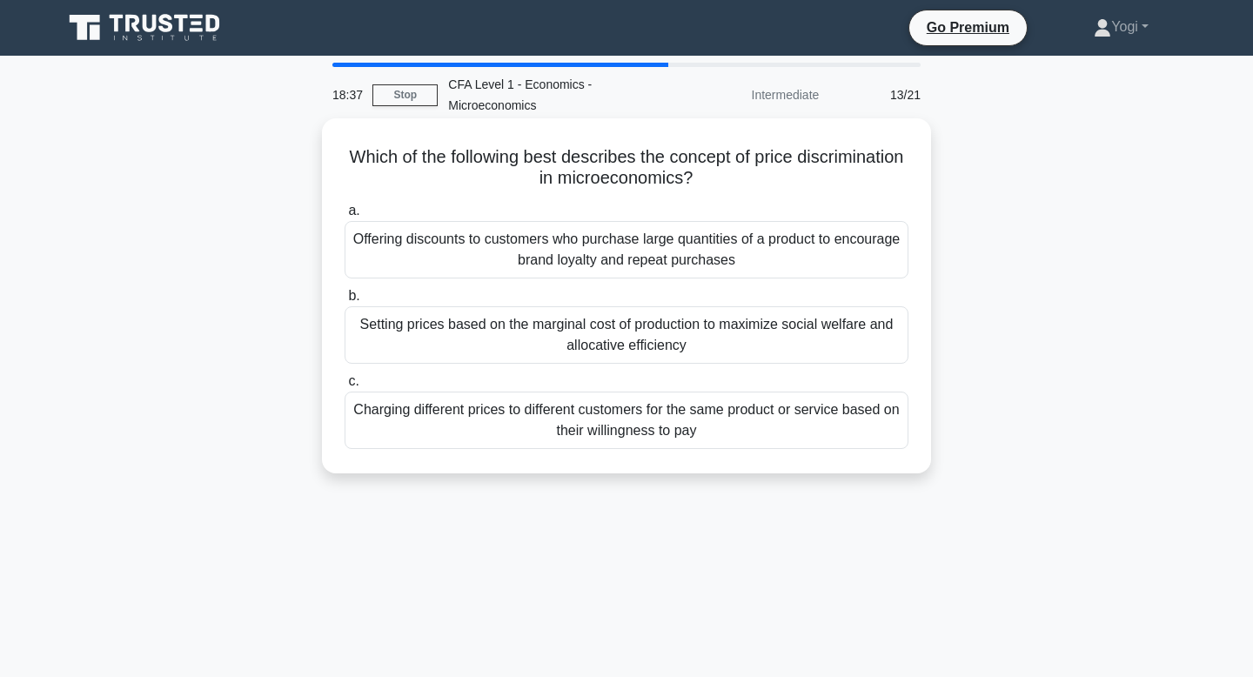
click at [710, 335] on div "Setting prices based on the marginal cost of production to maximize social welf…" at bounding box center [626, 334] width 564 height 57
click at [344, 302] on input "b. Setting prices based on the marginal cost of production to maximize social w…" at bounding box center [344, 296] width 0 height 11
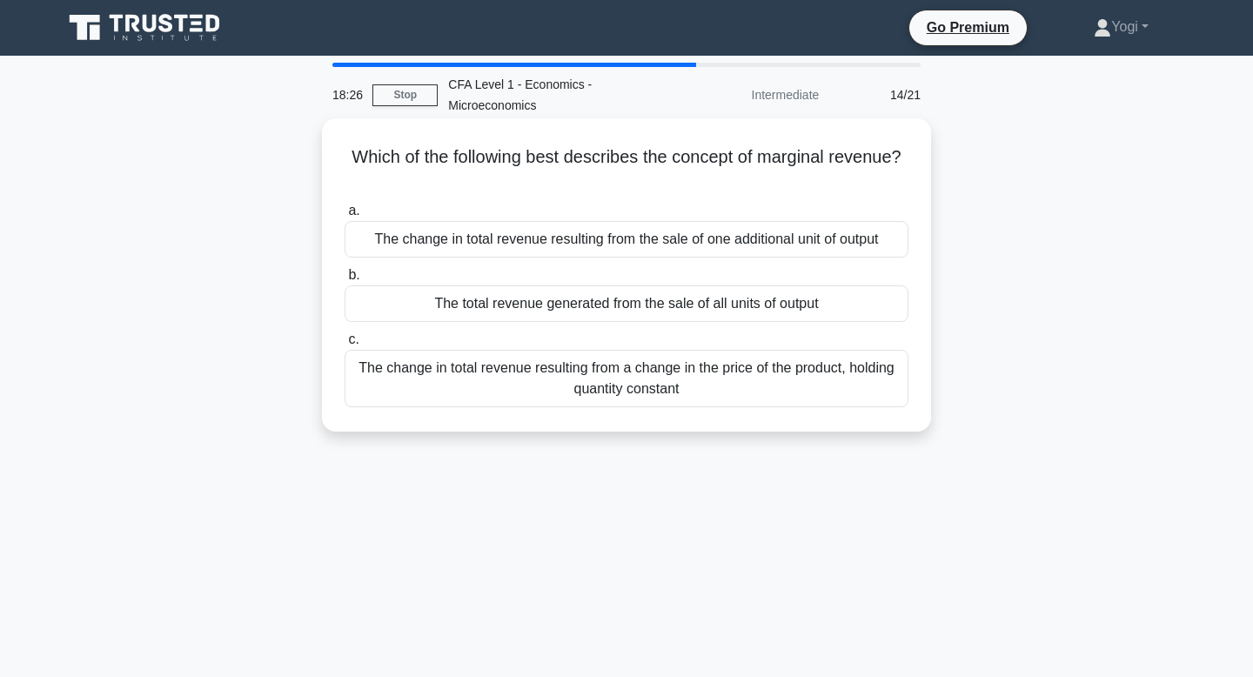
click at [705, 231] on div "The change in total revenue resulting from the sale of one additional unit of o…" at bounding box center [626, 239] width 564 height 37
click at [344, 217] on input "a. The change in total revenue resulting from the sale of one additional unit o…" at bounding box center [344, 210] width 0 height 11
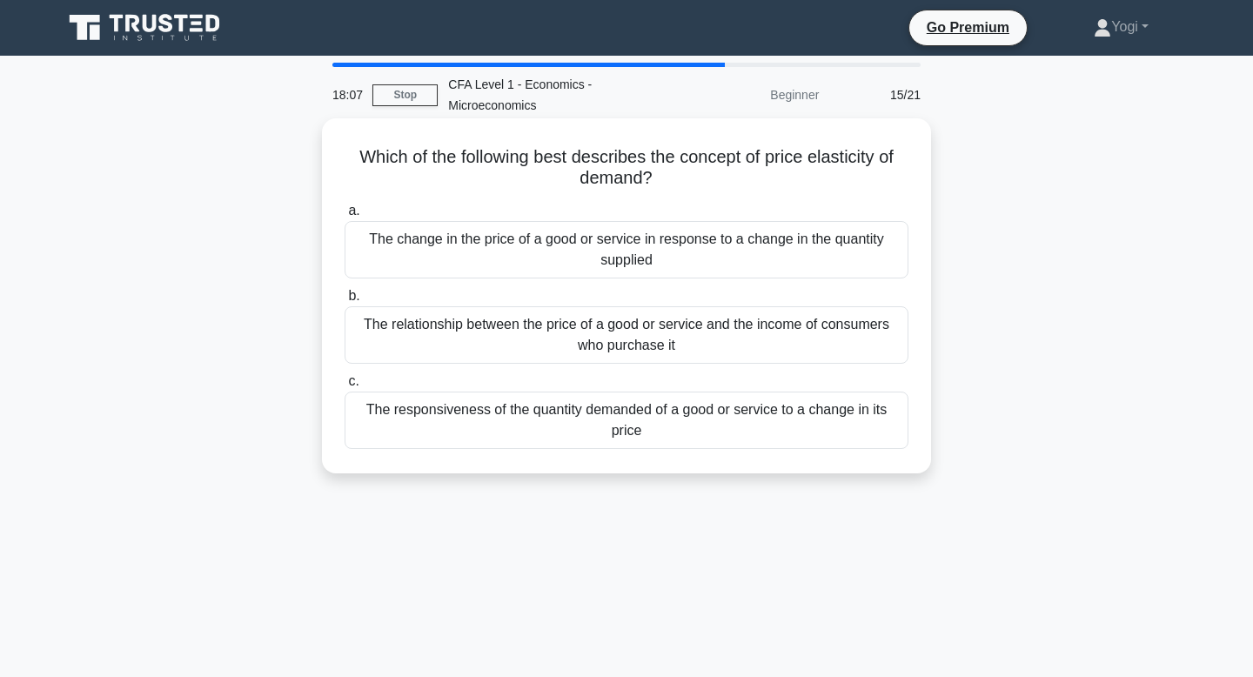
click at [671, 421] on div "The responsiveness of the quantity demanded of a good or service to a change in…" at bounding box center [626, 419] width 564 height 57
click at [344, 387] on input "c. The responsiveness of the quantity demanded of a good or service to a change…" at bounding box center [344, 381] width 0 height 11
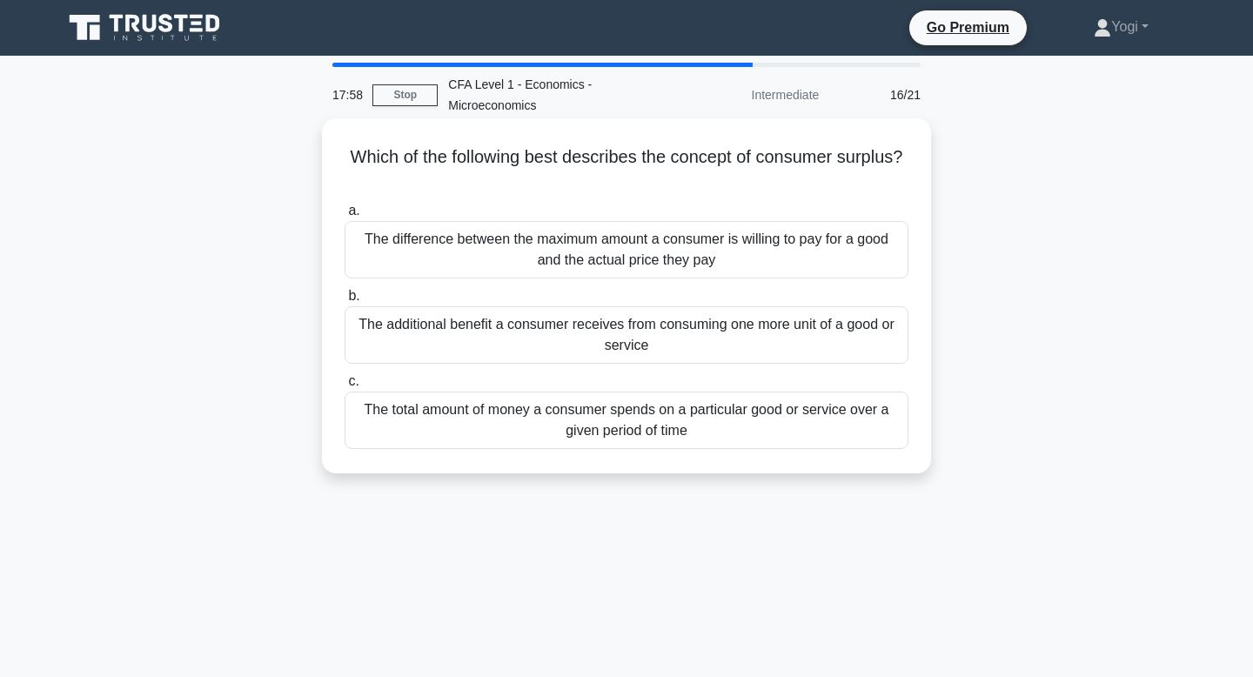
click at [651, 265] on div "The difference between the maximum amount a consumer is willing to pay for a go…" at bounding box center [626, 249] width 564 height 57
click at [344, 217] on input "a. The difference between the maximum amount a consumer is willing to pay for a…" at bounding box center [344, 210] width 0 height 11
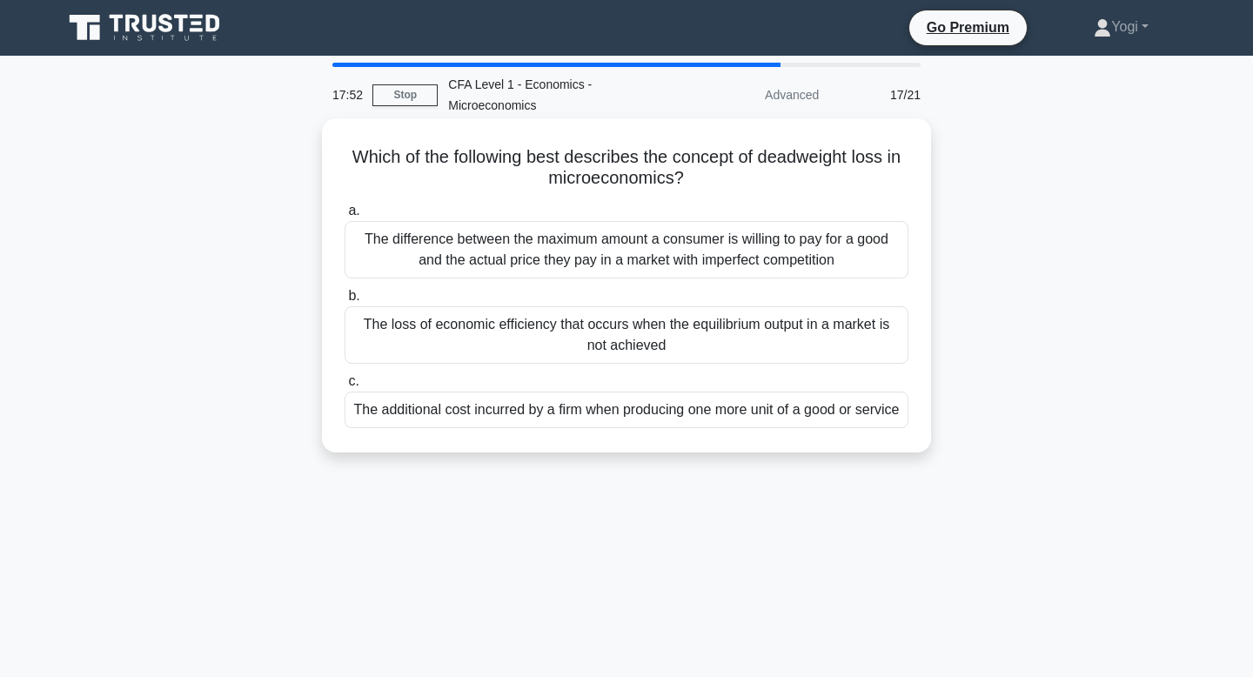
click at [626, 428] on div "The additional cost incurred by a firm when producing one more unit of a good o…" at bounding box center [626, 409] width 564 height 37
click at [344, 387] on input "c. The additional cost incurred by a firm when producing one more unit of a goo…" at bounding box center [344, 381] width 0 height 11
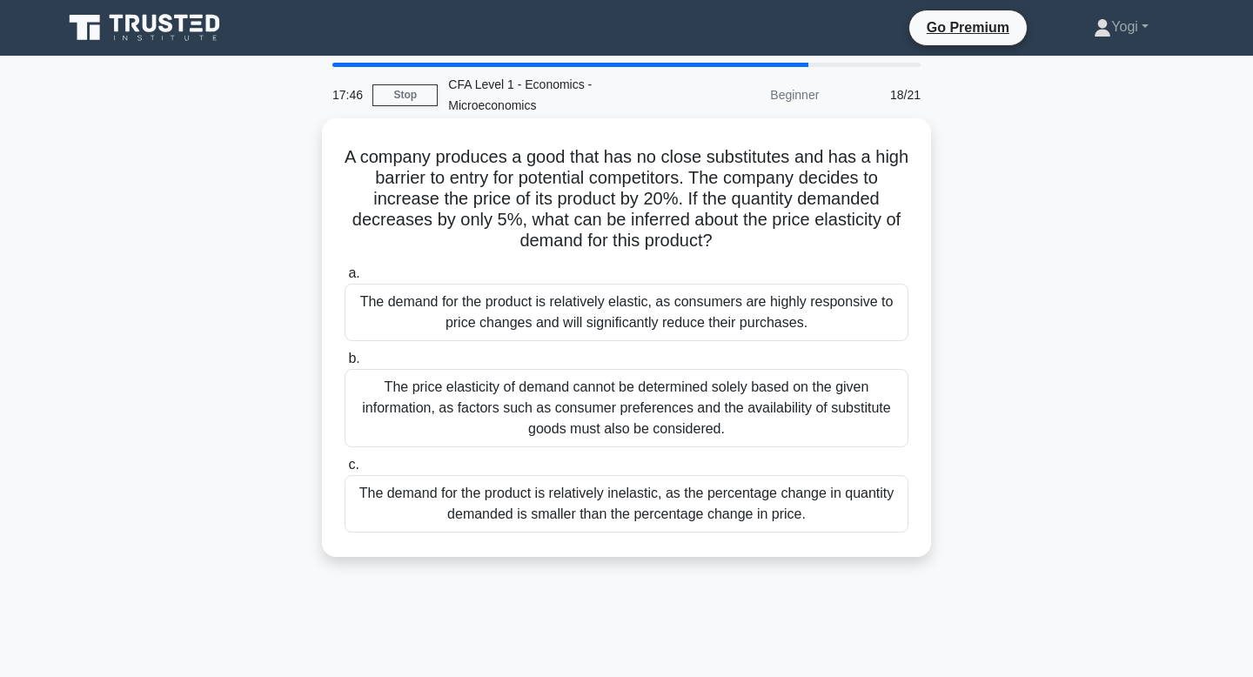
click at [634, 491] on div "The demand for the product is relatively inelastic, as the percentage change in…" at bounding box center [626, 503] width 564 height 57
click at [344, 471] on input "c. The demand for the product is relatively inelastic, as the percentage change…" at bounding box center [344, 464] width 0 height 11
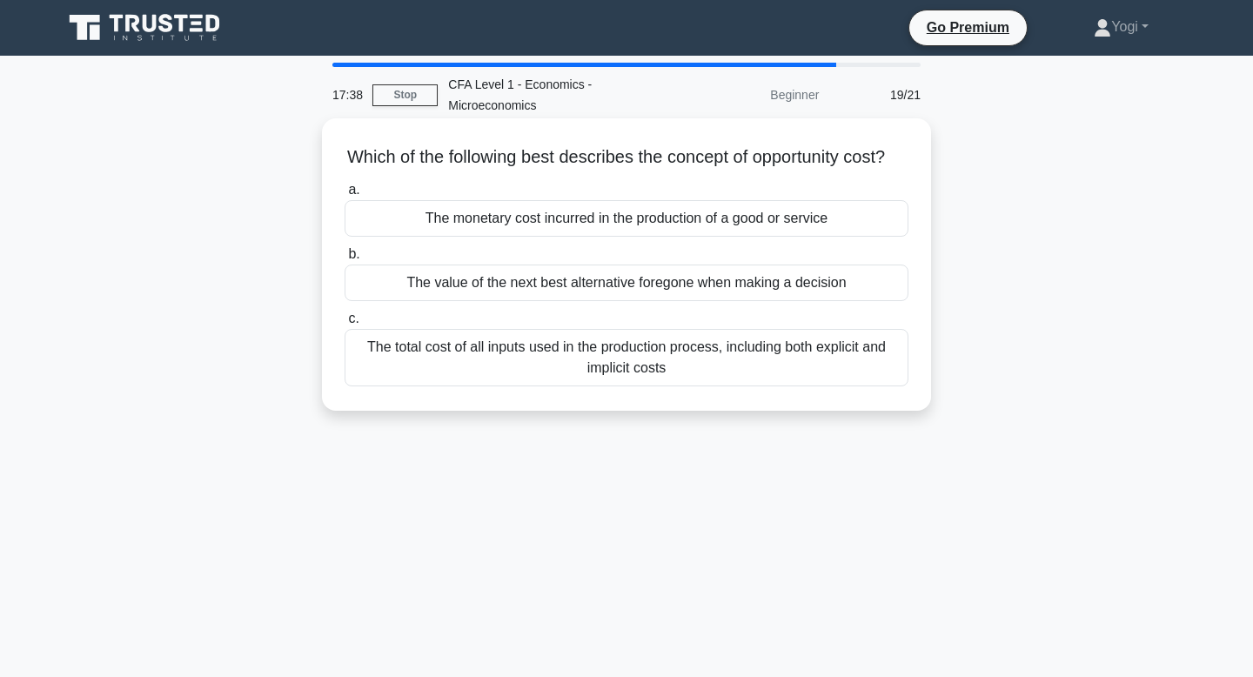
click at [635, 284] on div "The value of the next best alternative foregone when making a decision" at bounding box center [626, 282] width 564 height 37
click at [344, 260] on input "b. The value of the next best alternative foregone when making a decision" at bounding box center [344, 254] width 0 height 11
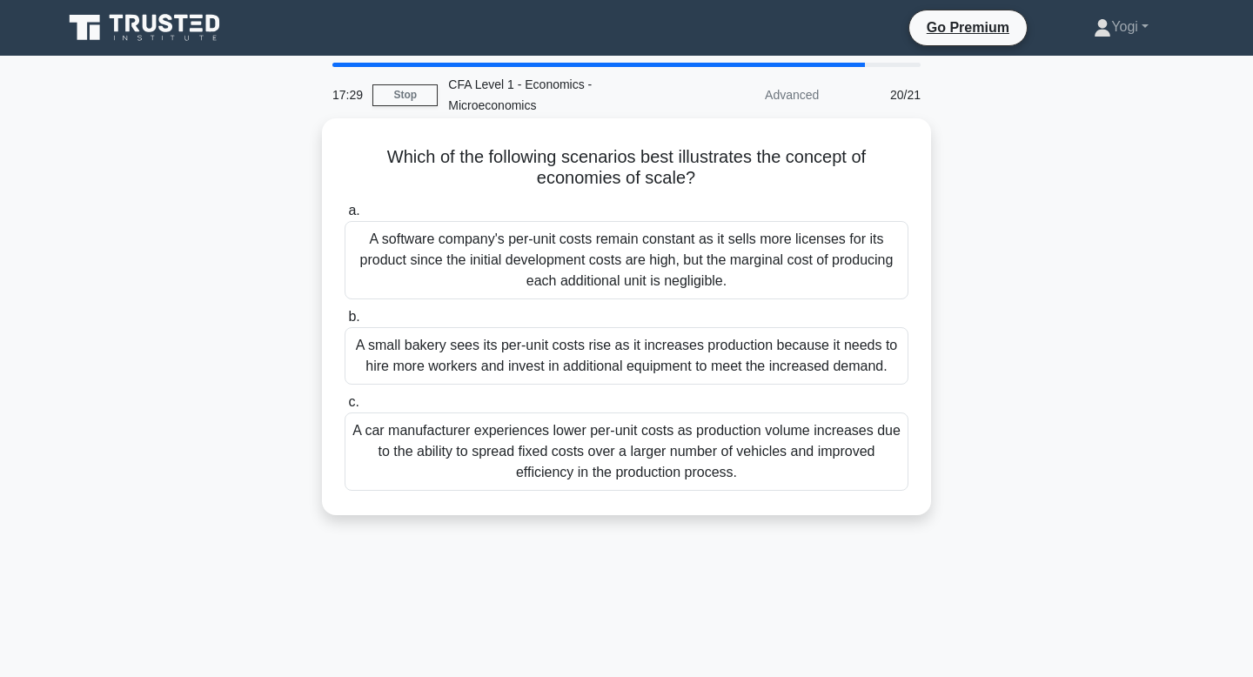
click at [643, 435] on div "A car manufacturer experiences lower per-unit costs as production volume increa…" at bounding box center [626, 451] width 564 height 78
click at [344, 408] on input "c. A car manufacturer experiences lower per-unit costs as production volume inc…" at bounding box center [344, 402] width 0 height 11
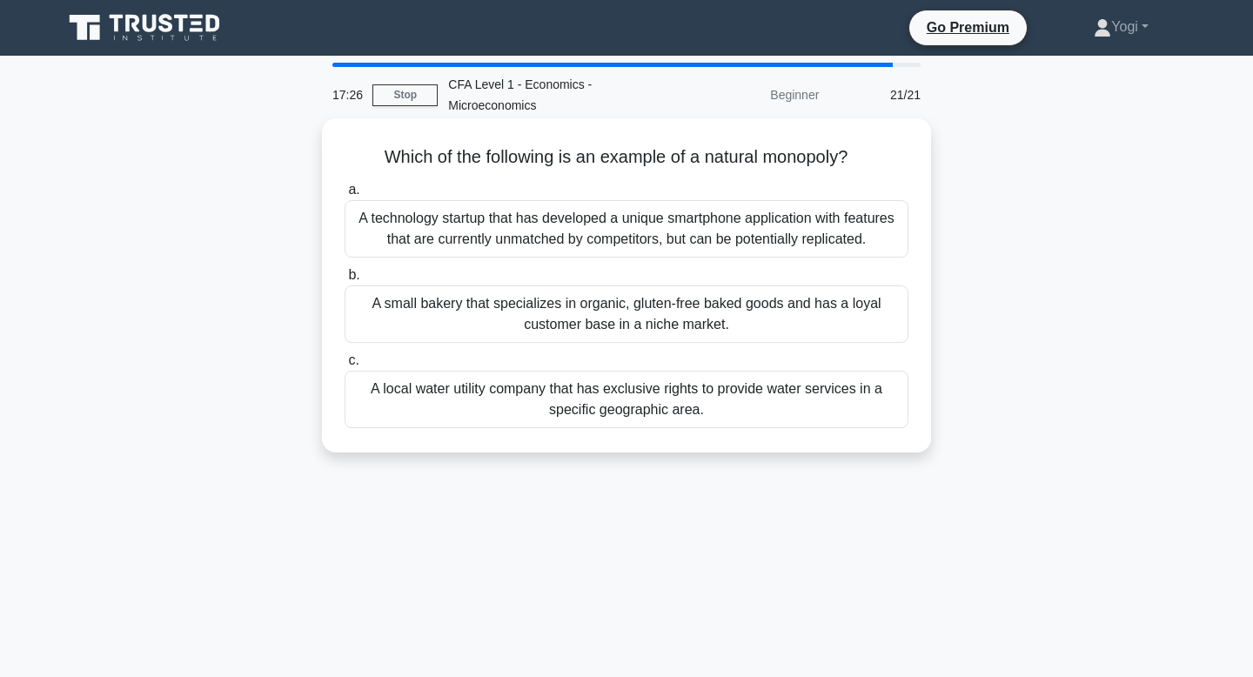
click at [644, 404] on div "A local water utility company that has exclusive rights to provide water servic…" at bounding box center [626, 399] width 564 height 57
click at [344, 366] on input "c. A local water utility company that has exclusive rights to provide water ser…" at bounding box center [344, 360] width 0 height 11
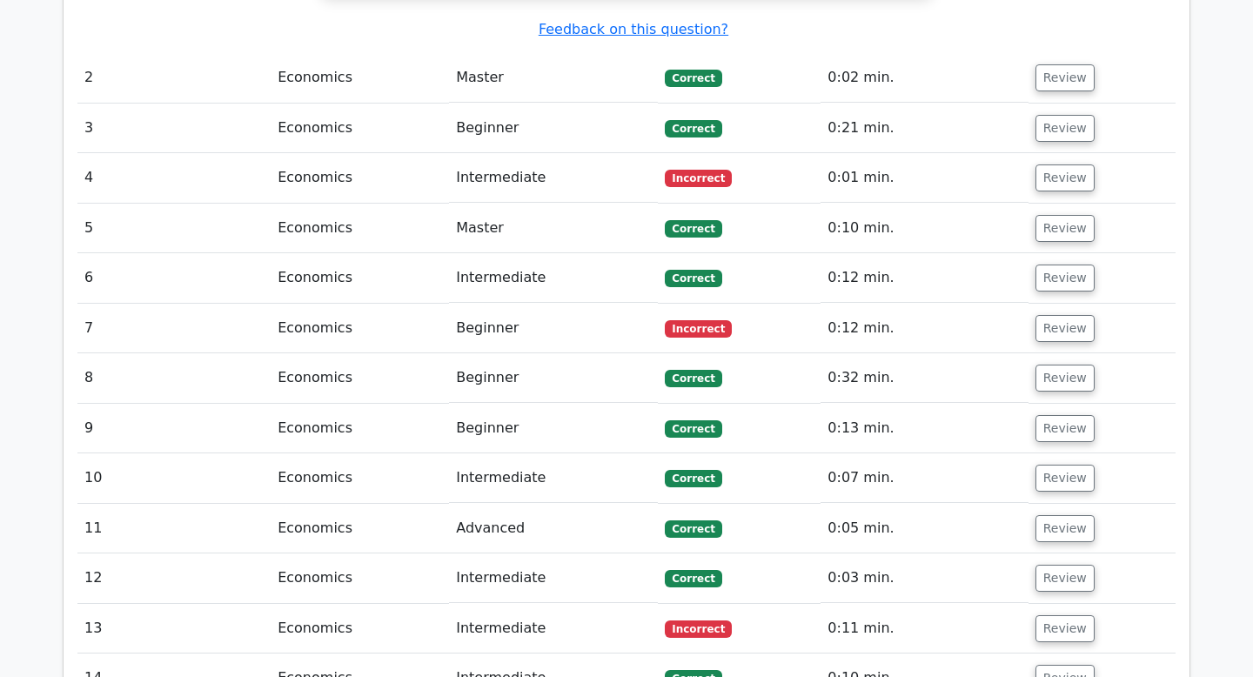
scroll to position [1919, 0]
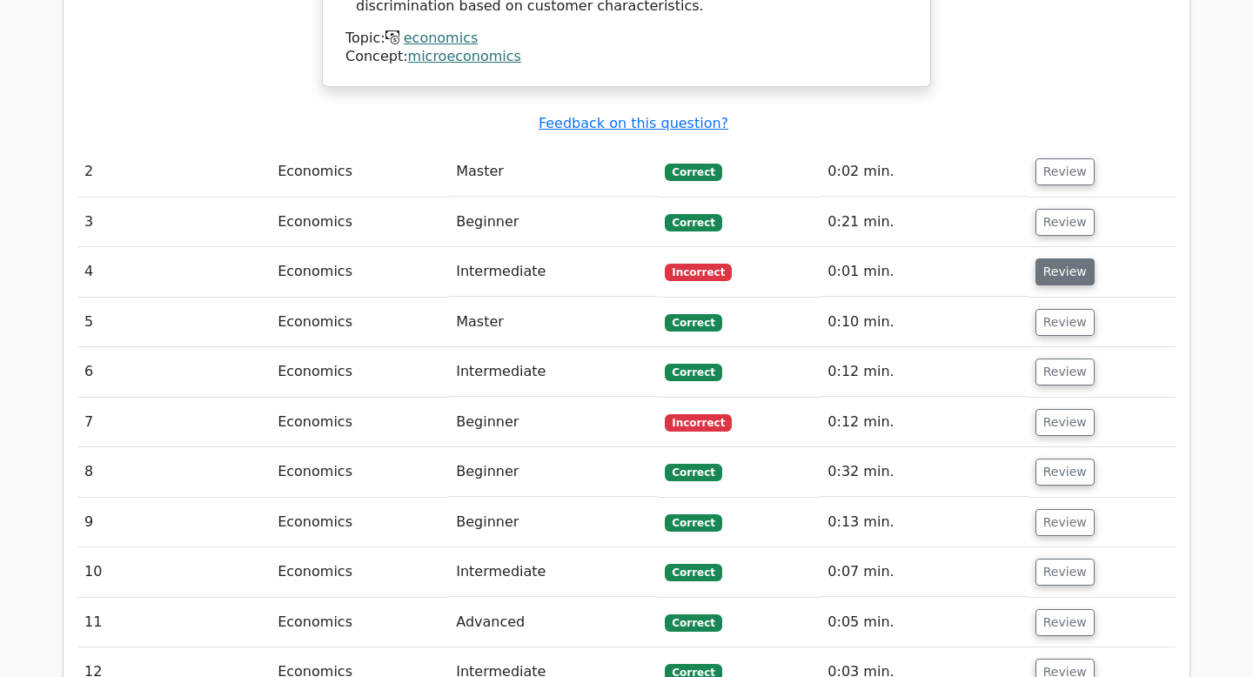
click at [1048, 258] on button "Review" at bounding box center [1064, 271] width 59 height 27
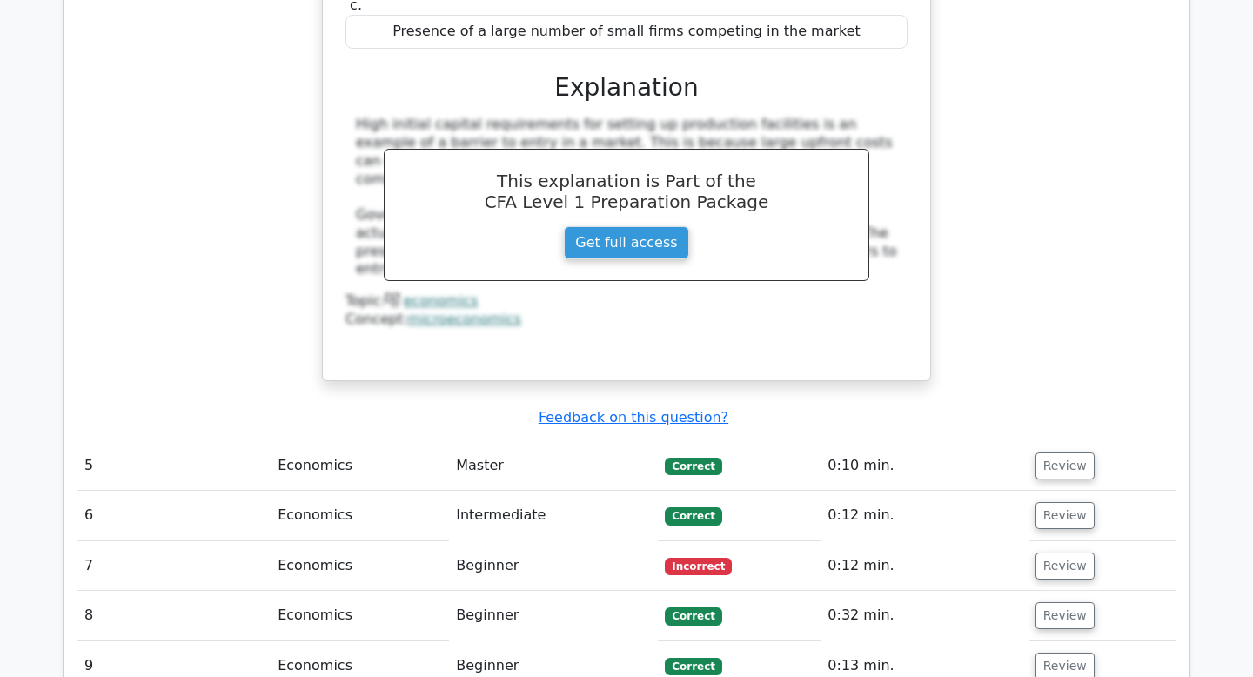
scroll to position [2426, 0]
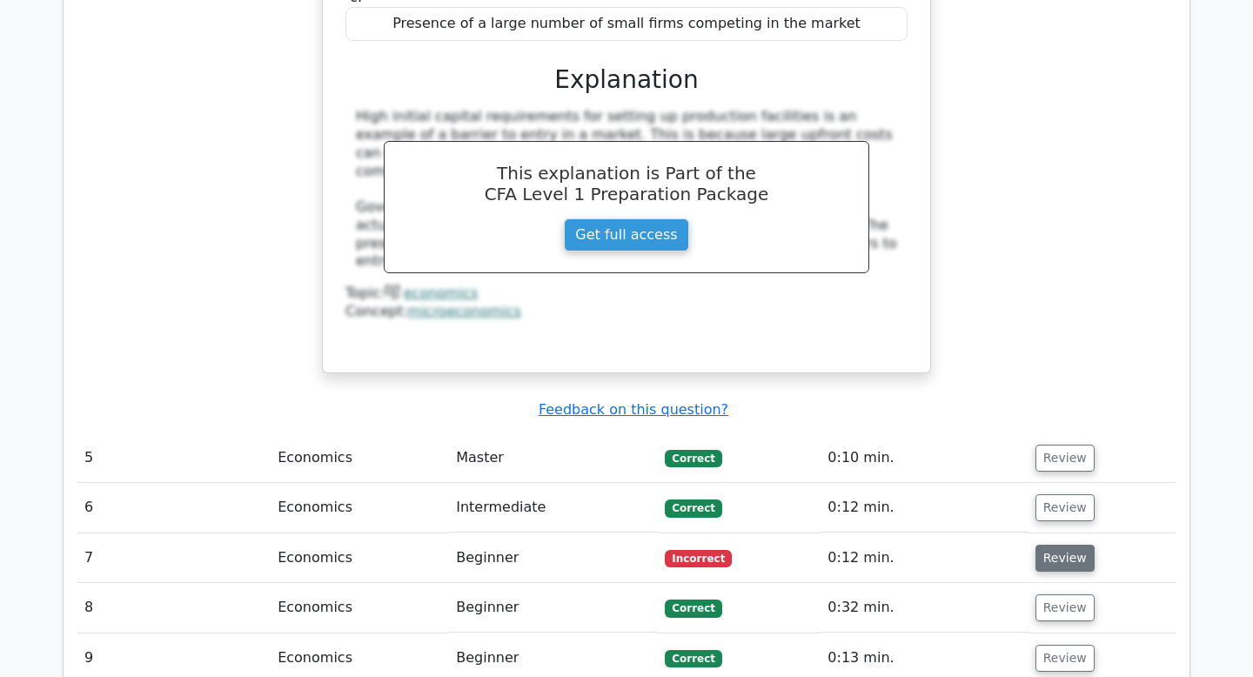
click at [1066, 545] on button "Review" at bounding box center [1064, 558] width 59 height 27
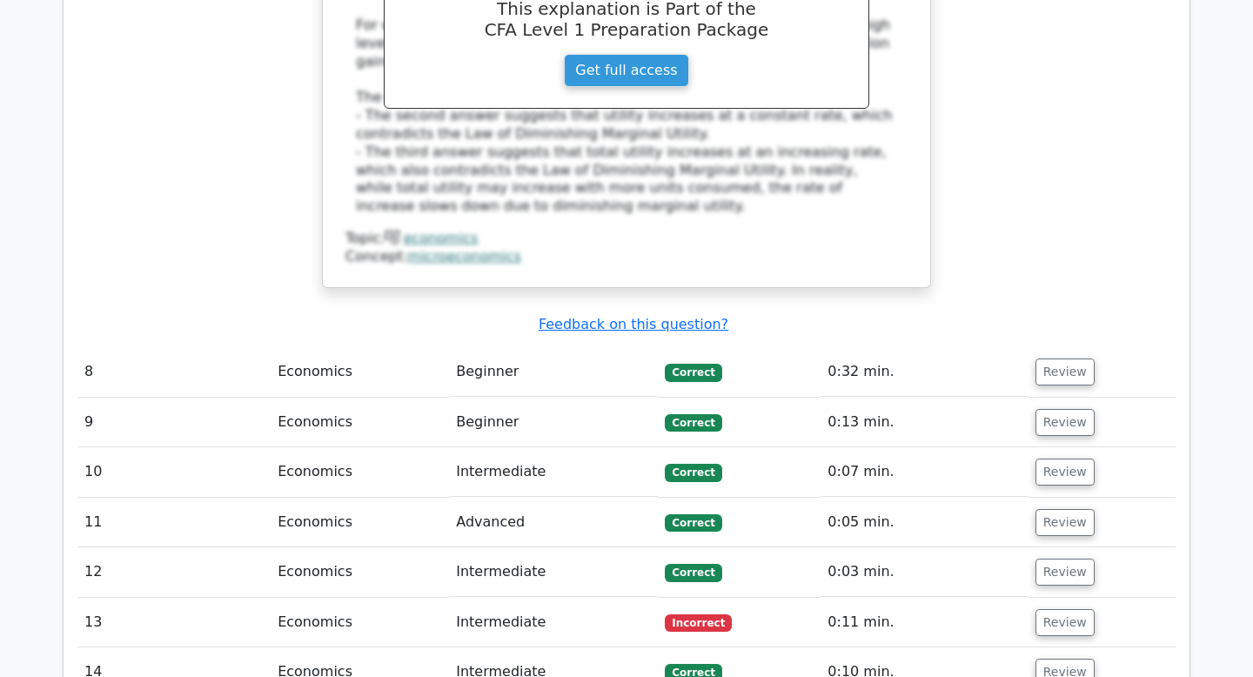
scroll to position [3458, 0]
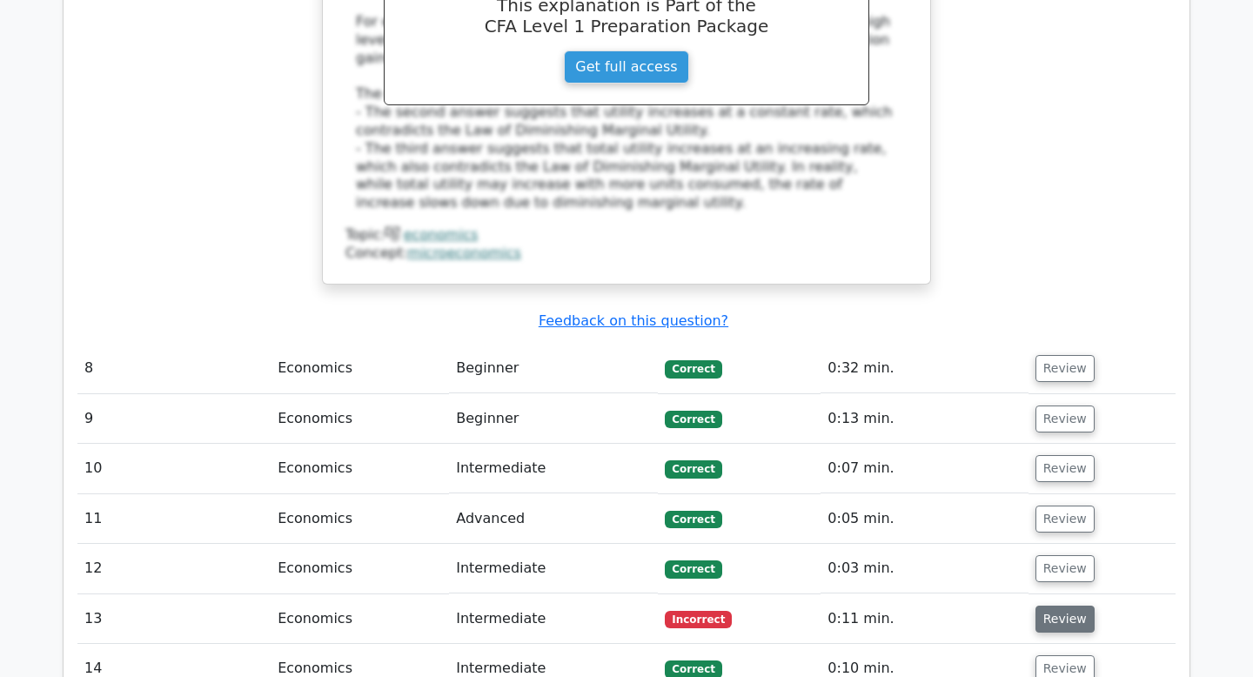
click at [1051, 605] on button "Review" at bounding box center [1064, 618] width 59 height 27
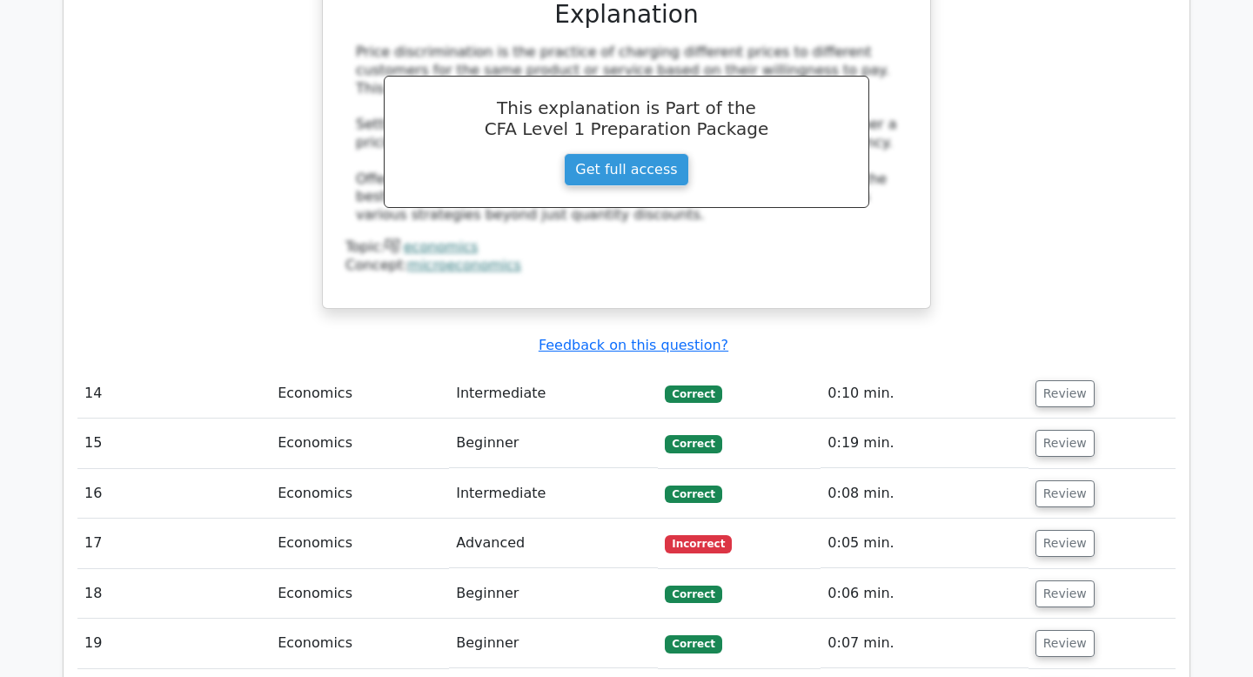
scroll to position [4432, 0]
click at [1053, 529] on button "Review" at bounding box center [1064, 542] width 59 height 27
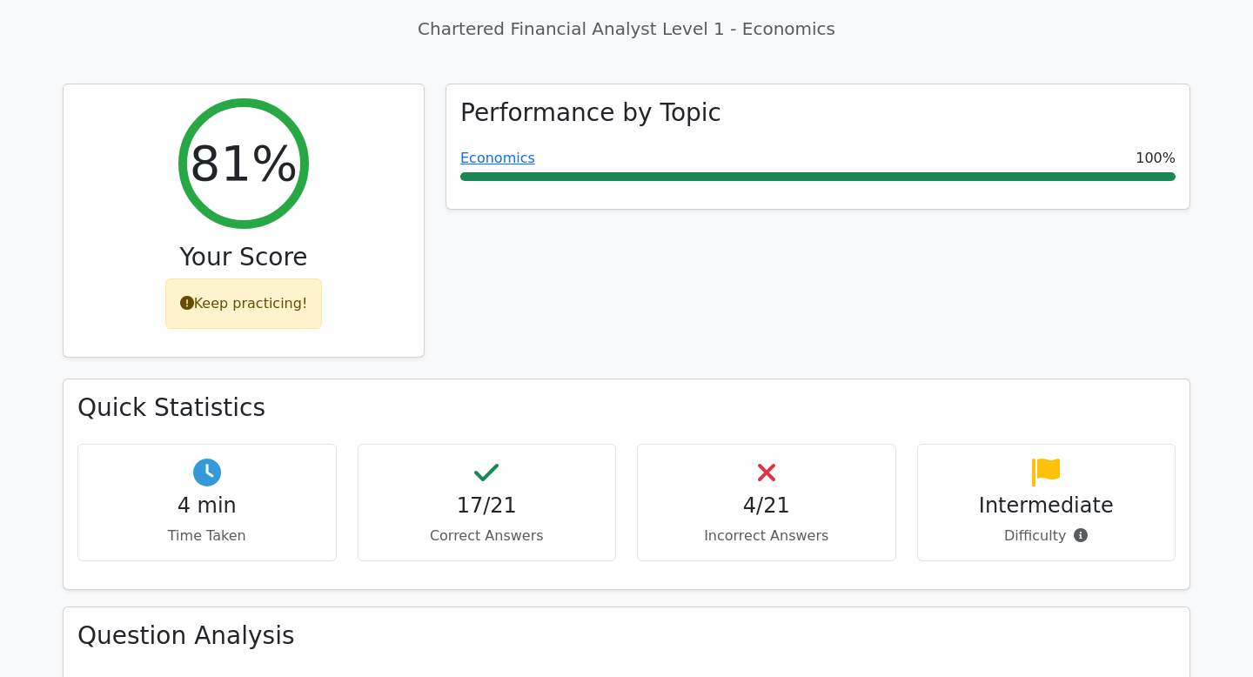
scroll to position [551, 0]
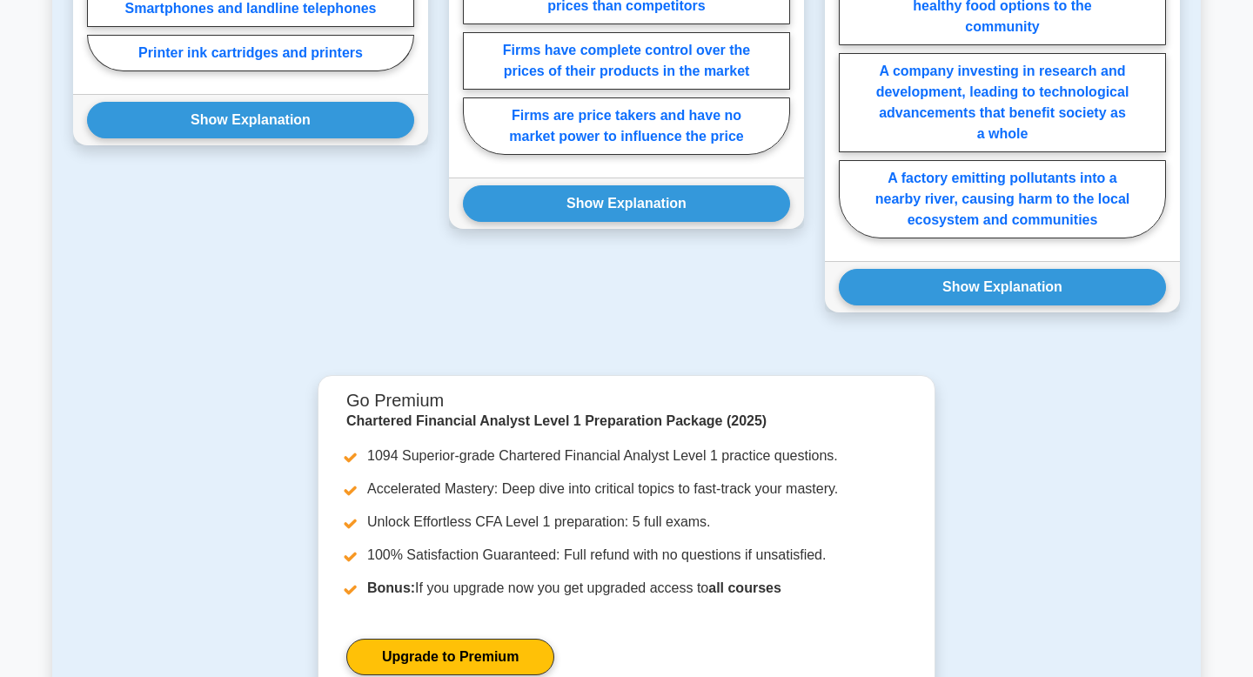
scroll to position [2620, 0]
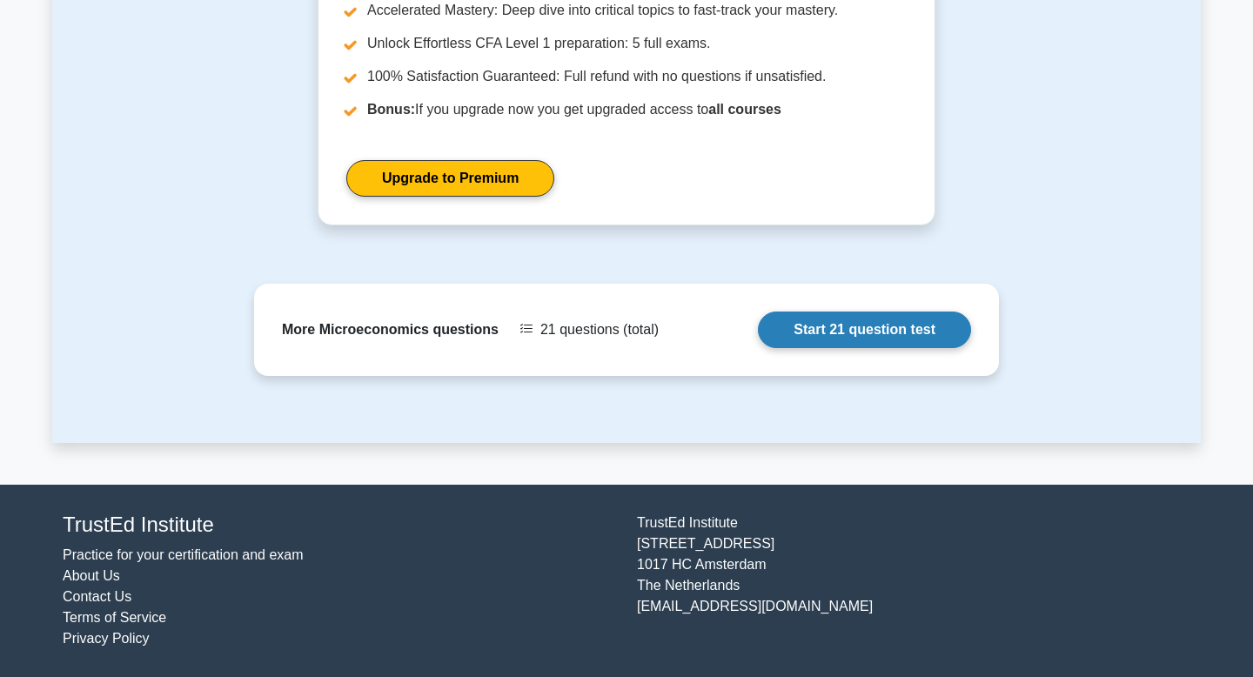
click at [817, 338] on link "Start 21 question test" at bounding box center [864, 329] width 213 height 37
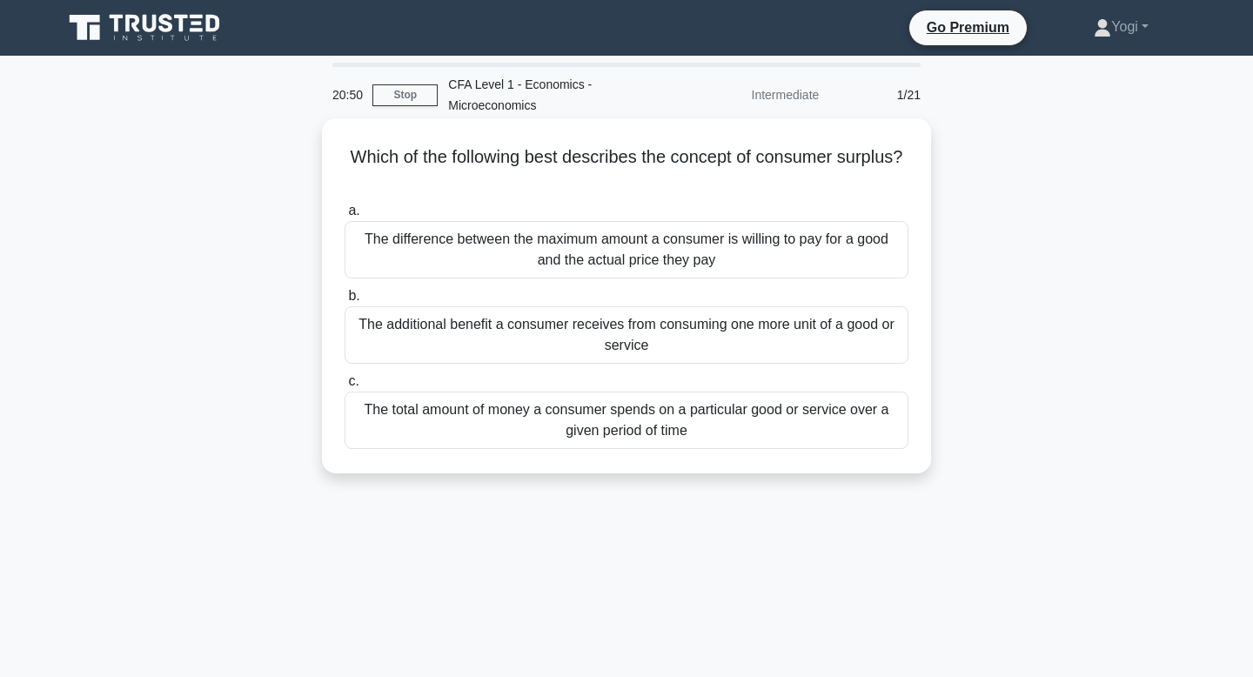
click at [767, 233] on div "The difference between the maximum amount a consumer is willing to pay for a go…" at bounding box center [626, 249] width 564 height 57
click at [344, 217] on input "a. The difference between the maximum amount a consumer is willing to pay for a…" at bounding box center [344, 210] width 0 height 11
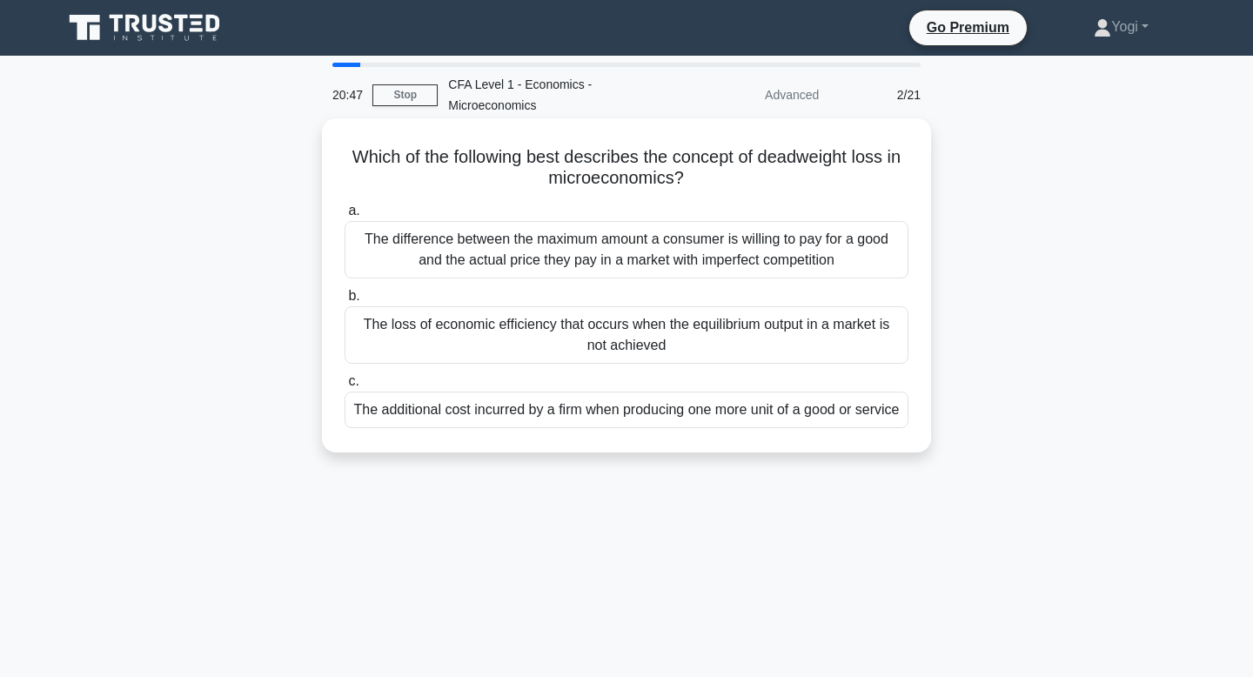
click at [782, 350] on div "The loss of economic efficiency that occurs when the equilibrium output in a ma…" at bounding box center [626, 334] width 564 height 57
click at [344, 302] on input "b. The loss of economic efficiency that occurs when the equilibrium output in a…" at bounding box center [344, 296] width 0 height 11
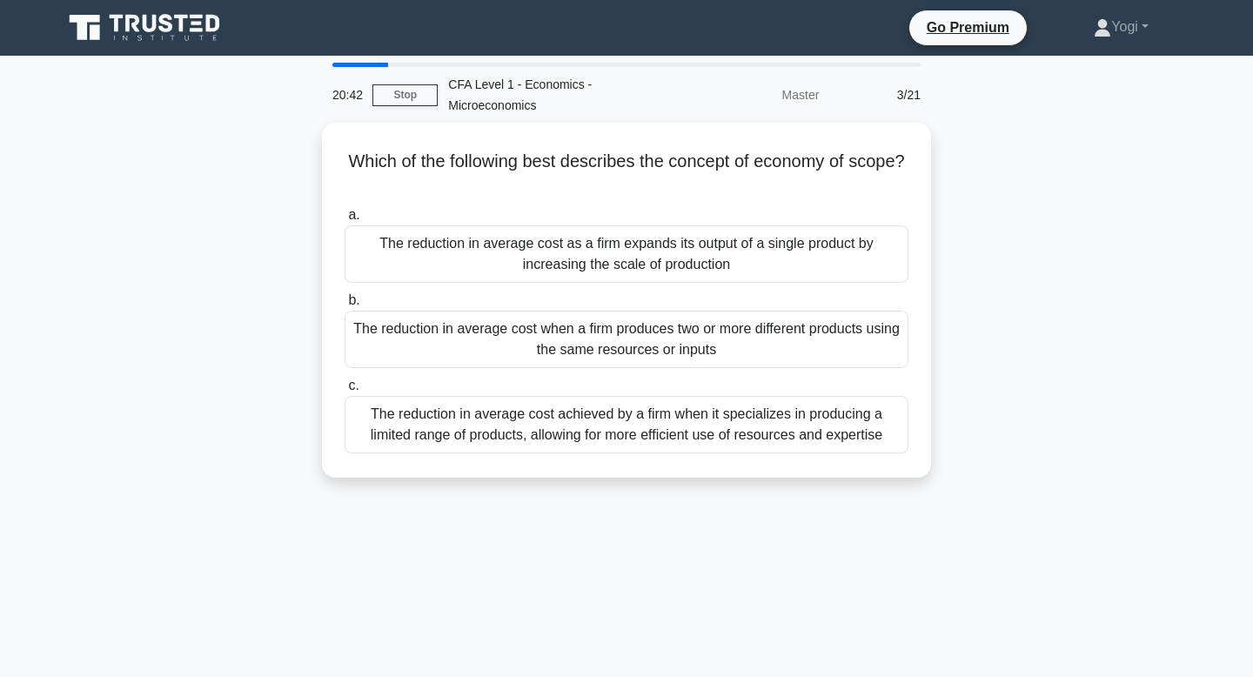
click at [782, 350] on div "The reduction in average cost when a firm produces two or more different produc…" at bounding box center [626, 339] width 564 height 57
click at [344, 306] on input "b. The reduction in average cost when a firm produces two or more different pro…" at bounding box center [344, 300] width 0 height 11
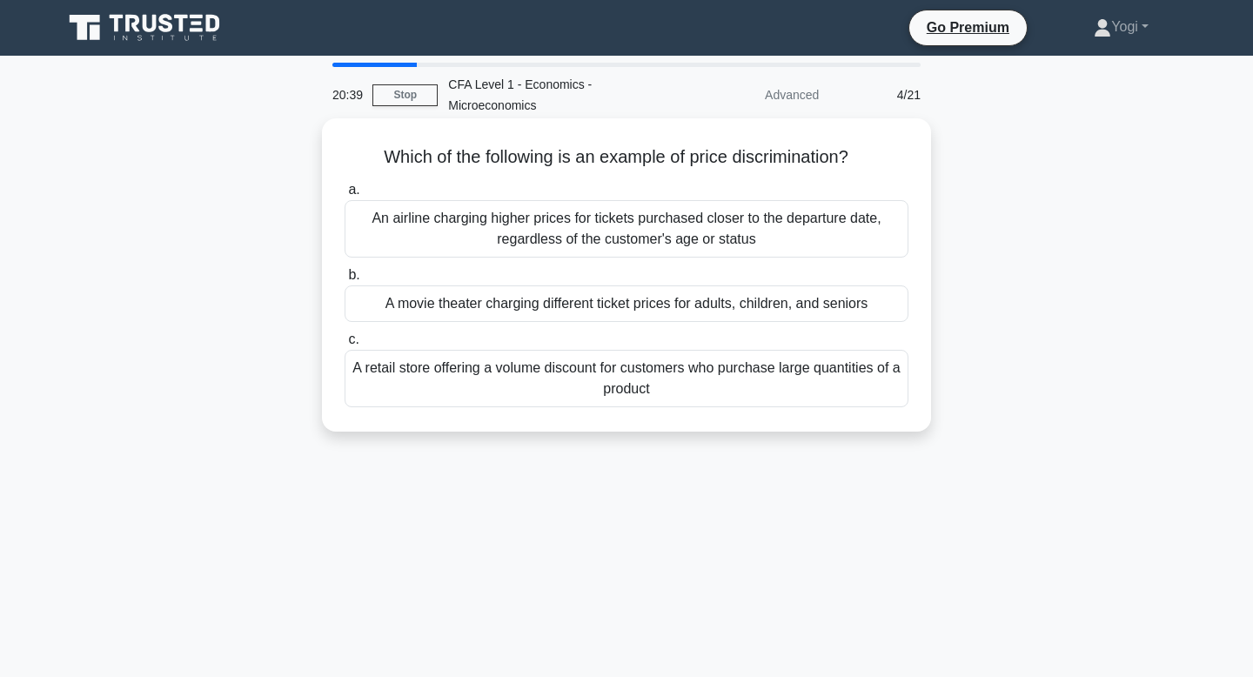
click at [799, 306] on div "A movie theater charging different ticket prices for adults, children, and seni…" at bounding box center [626, 303] width 564 height 37
click at [344, 281] on input "b. A movie theater charging different ticket prices for adults, children, and s…" at bounding box center [344, 275] width 0 height 11
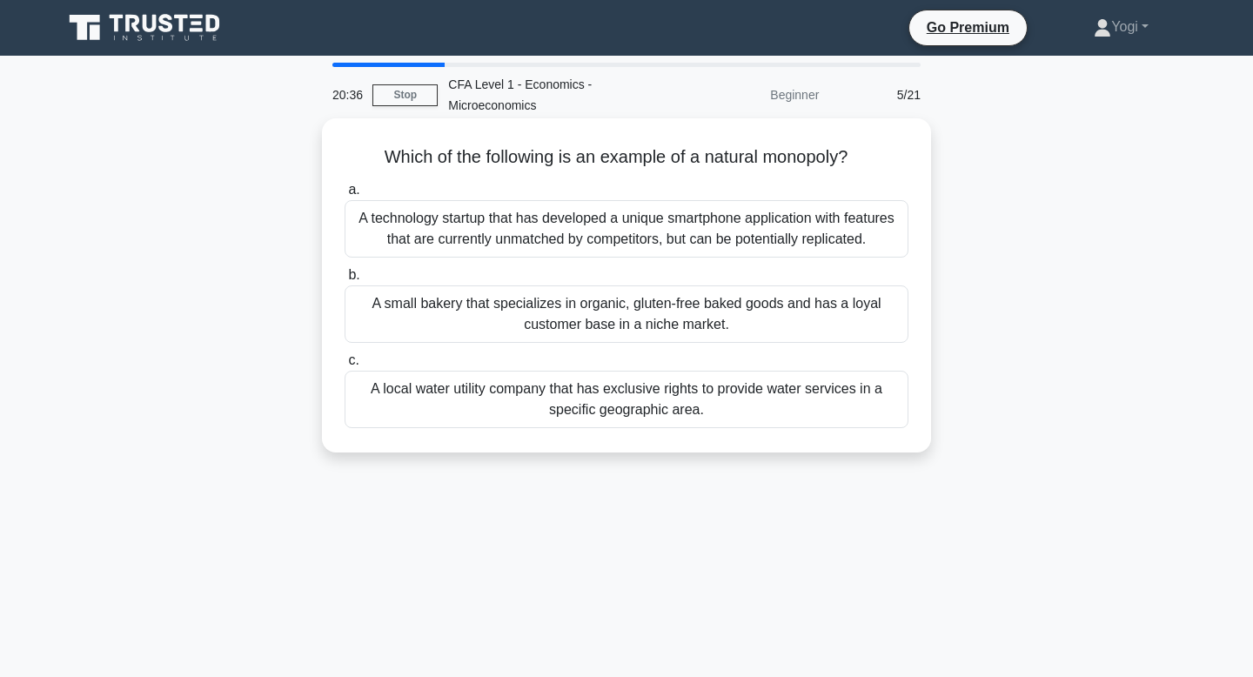
click at [794, 394] on div "A local water utility company that has exclusive rights to provide water servic…" at bounding box center [626, 399] width 564 height 57
click at [344, 366] on input "c. A local water utility company that has exclusive rights to provide water ser…" at bounding box center [344, 360] width 0 height 11
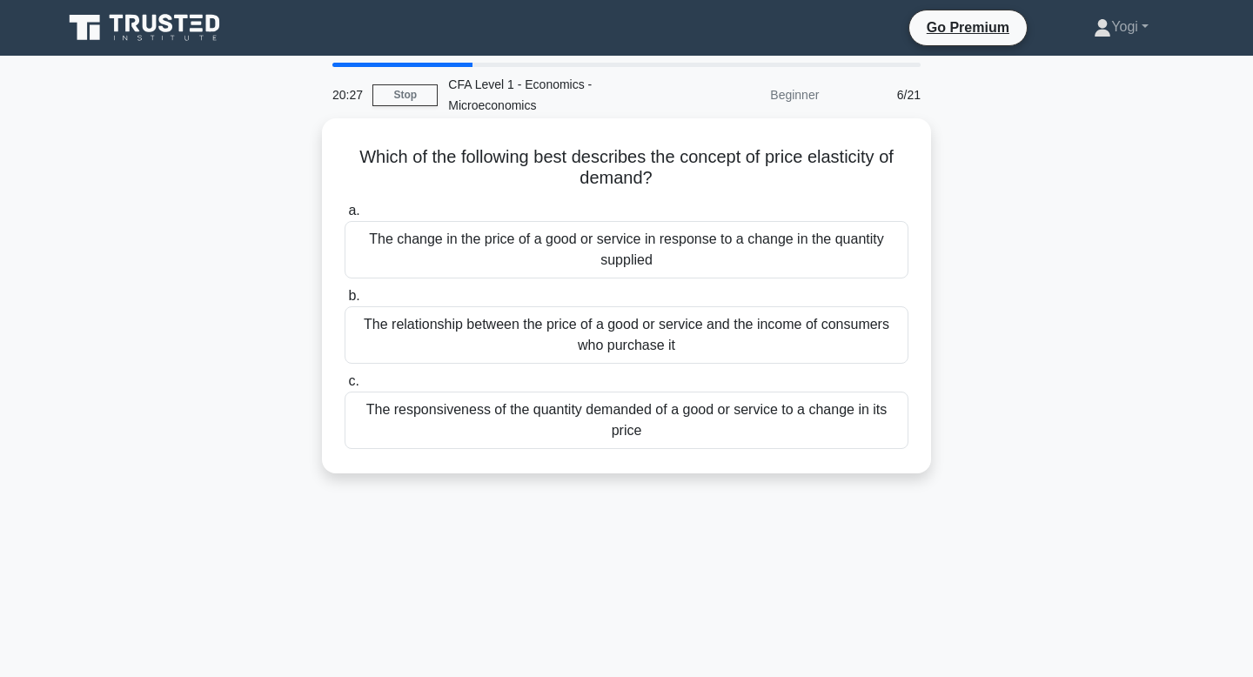
click at [792, 420] on div "The responsiveness of the quantity demanded of a good or service to a change in…" at bounding box center [626, 419] width 564 height 57
click at [344, 387] on input "c. The responsiveness of the quantity demanded of a good or service to a change…" at bounding box center [344, 381] width 0 height 11
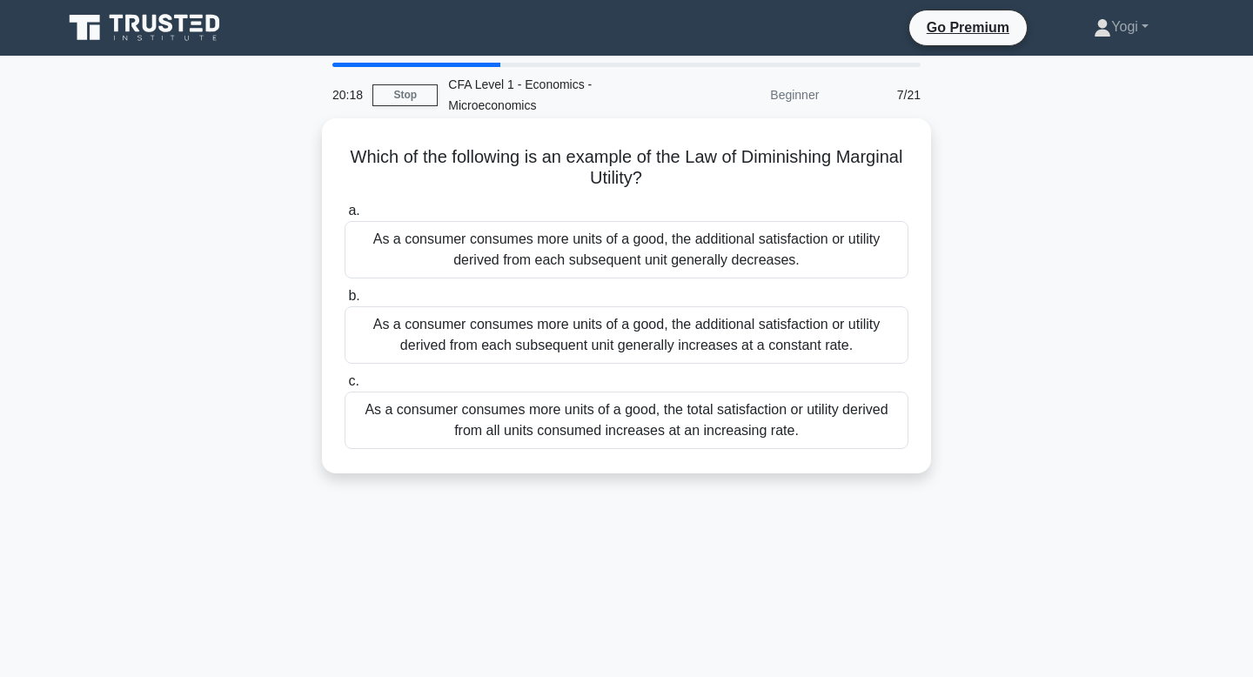
click at [811, 258] on div "As a consumer consumes more units of a good, the additional satisfaction or uti…" at bounding box center [626, 249] width 564 height 57
click at [344, 217] on input "a. As a consumer consumes more units of a good, the additional satisfaction or …" at bounding box center [344, 210] width 0 height 11
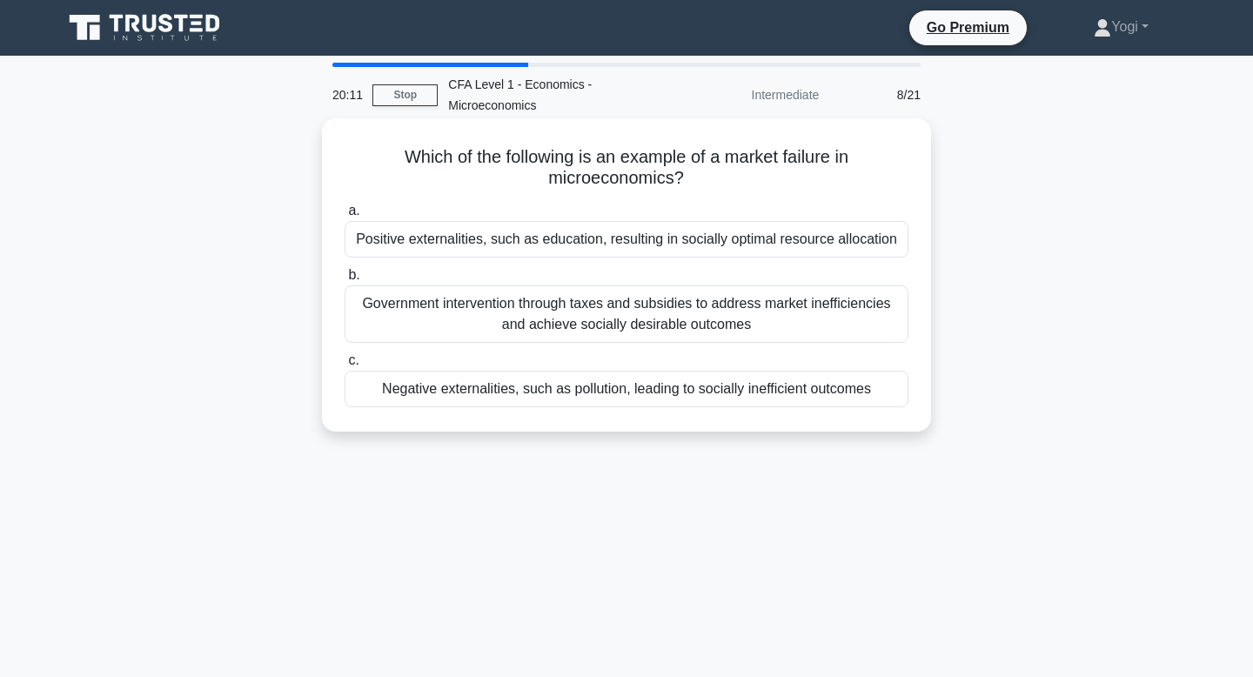
click at [805, 381] on div "Negative externalities, such as pollution, leading to socially inefficient outc…" at bounding box center [626, 389] width 564 height 37
click at [344, 366] on input "c. Negative externalities, such as pollution, leading to socially inefficient o…" at bounding box center [344, 360] width 0 height 11
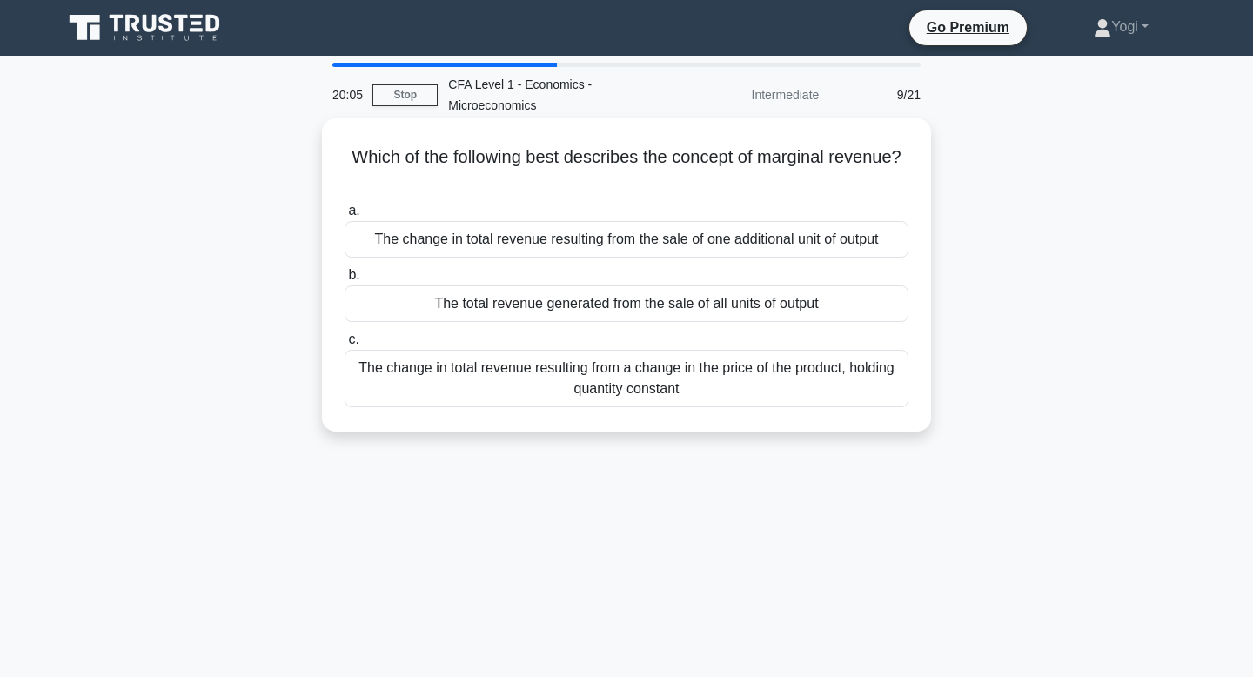
click at [762, 243] on div "The change in total revenue resulting from the sale of one additional unit of o…" at bounding box center [626, 239] width 564 height 37
click at [344, 217] on input "a. The change in total revenue resulting from the sale of one additional unit o…" at bounding box center [344, 210] width 0 height 11
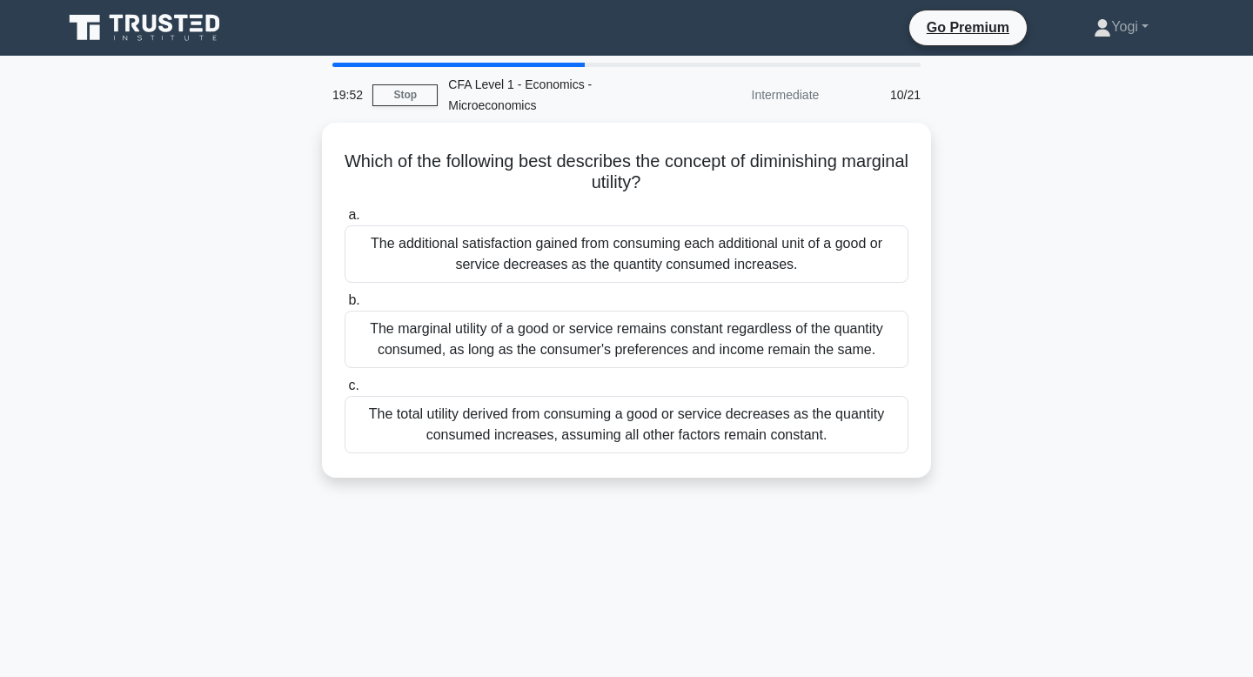
click at [762, 243] on div "The additional satisfaction gained from consuming each additional unit of a goo…" at bounding box center [626, 253] width 564 height 57
click at [344, 221] on input "a. The additional satisfaction gained from consuming each additional unit of a …" at bounding box center [344, 215] width 0 height 11
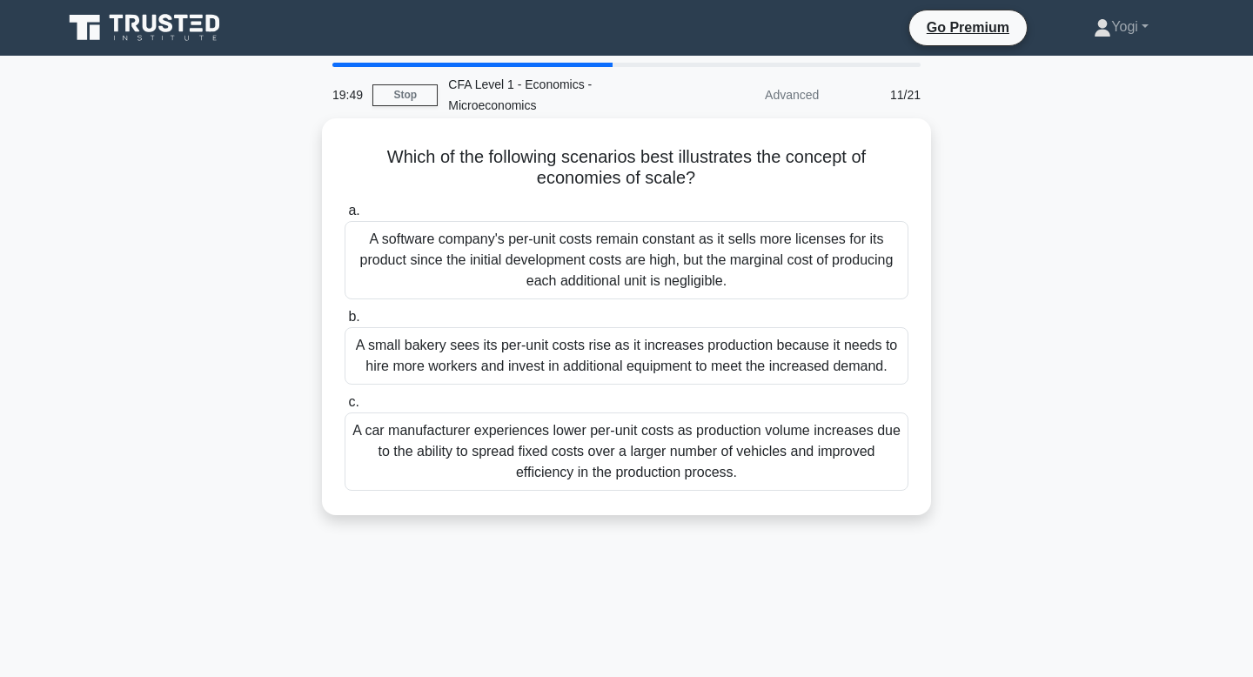
click at [766, 439] on div "A car manufacturer experiences lower per-unit costs as production volume increa…" at bounding box center [626, 451] width 564 height 78
click at [344, 408] on input "c. A car manufacturer experiences lower per-unit costs as production volume inc…" at bounding box center [344, 402] width 0 height 11
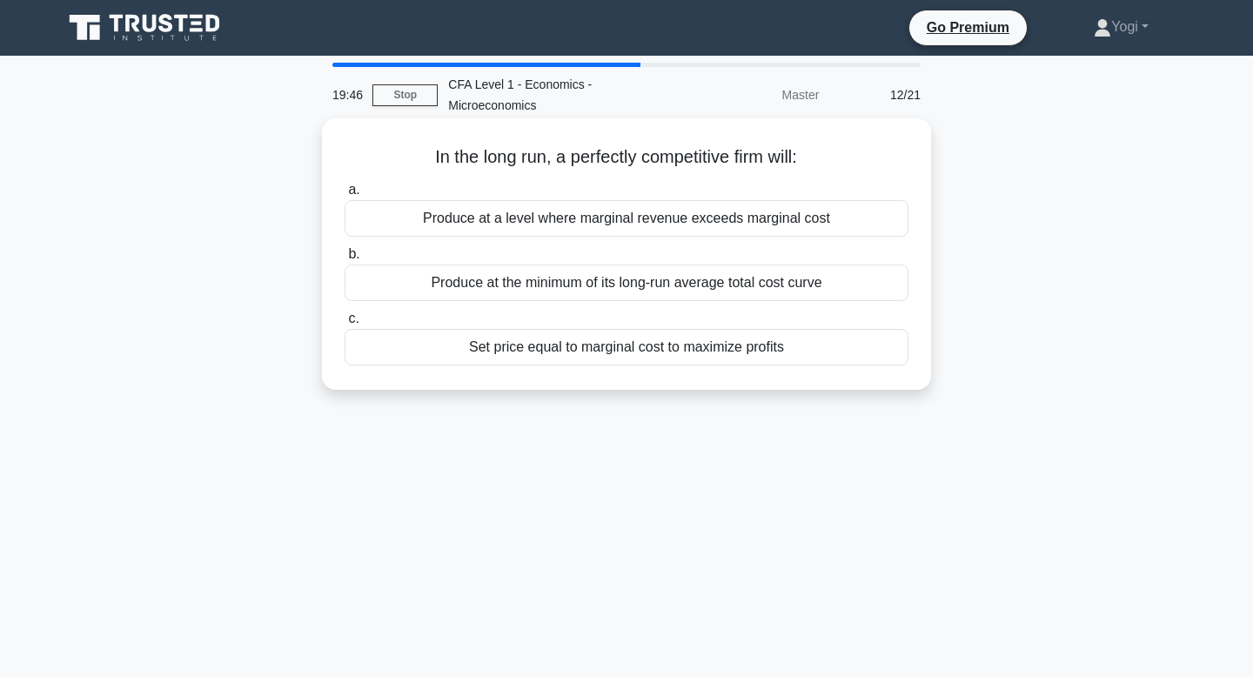
click at [721, 290] on div "Produce at the minimum of its long-run average total cost curve" at bounding box center [626, 282] width 564 height 37
click at [344, 260] on input "b. Produce at the minimum of its long-run average total cost curve" at bounding box center [344, 254] width 0 height 11
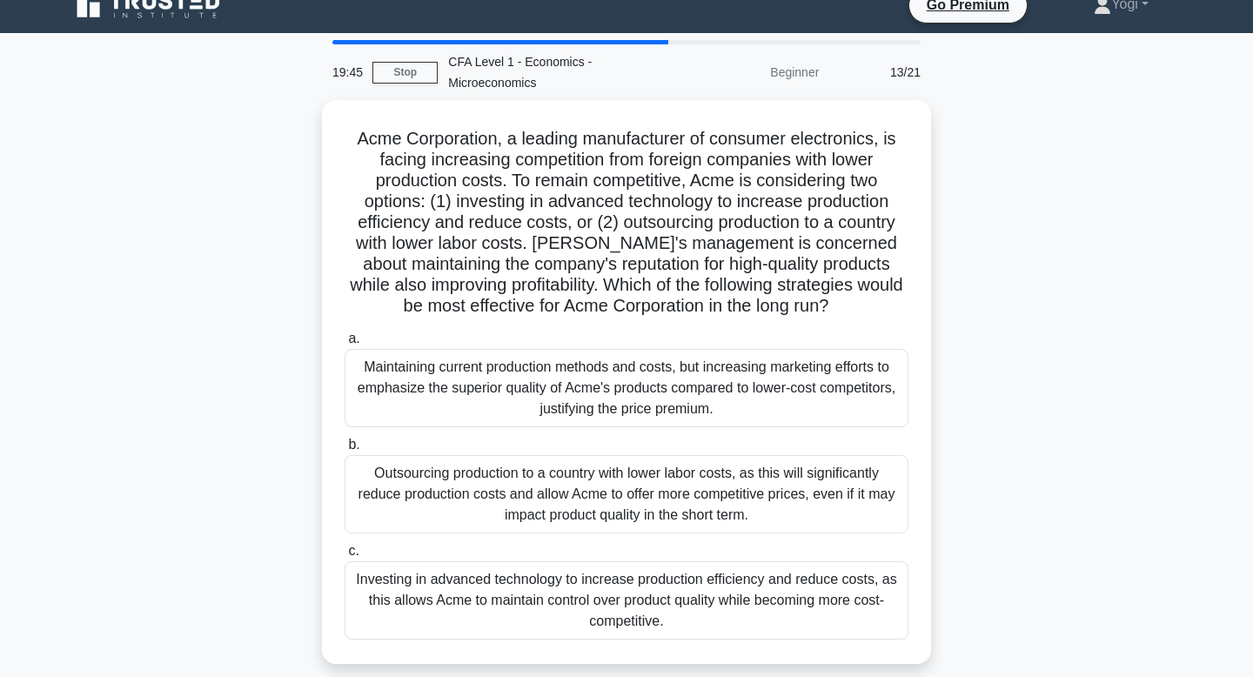
scroll to position [29, 0]
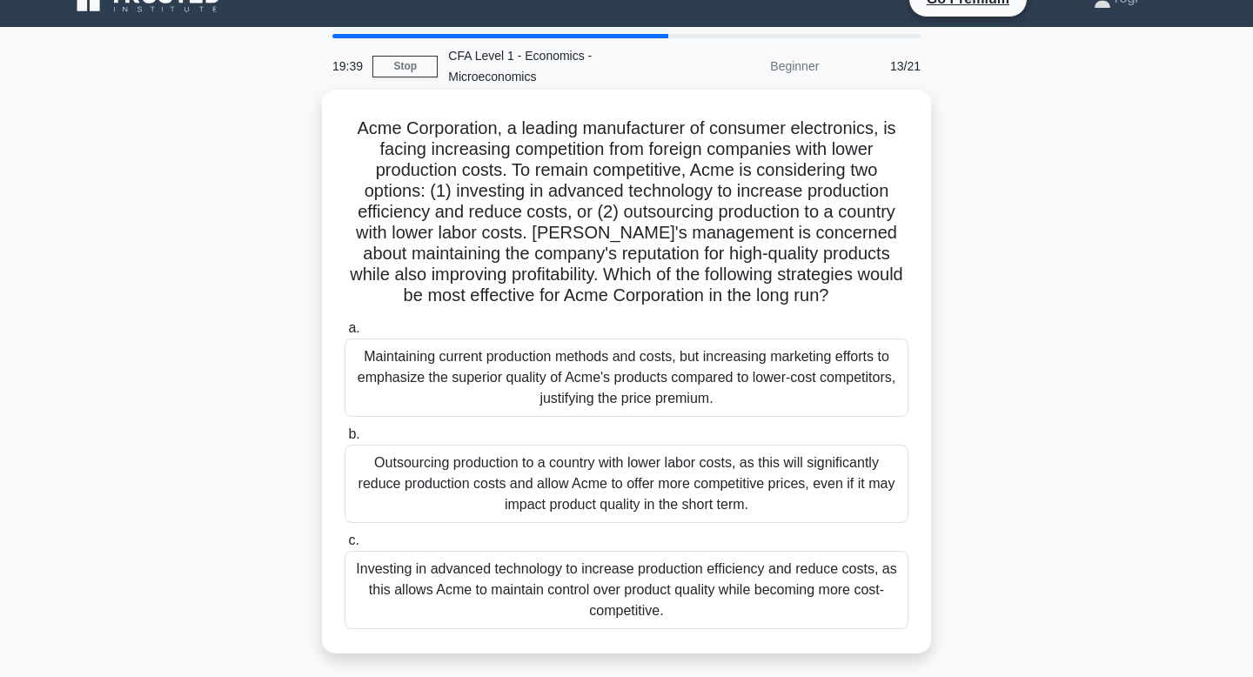
click at [673, 598] on div "Investing in advanced technology to increase production efficiency and reduce c…" at bounding box center [626, 590] width 564 height 78
click at [344, 546] on input "c. Investing in advanced technology to increase production efficiency and reduc…" at bounding box center [344, 540] width 0 height 11
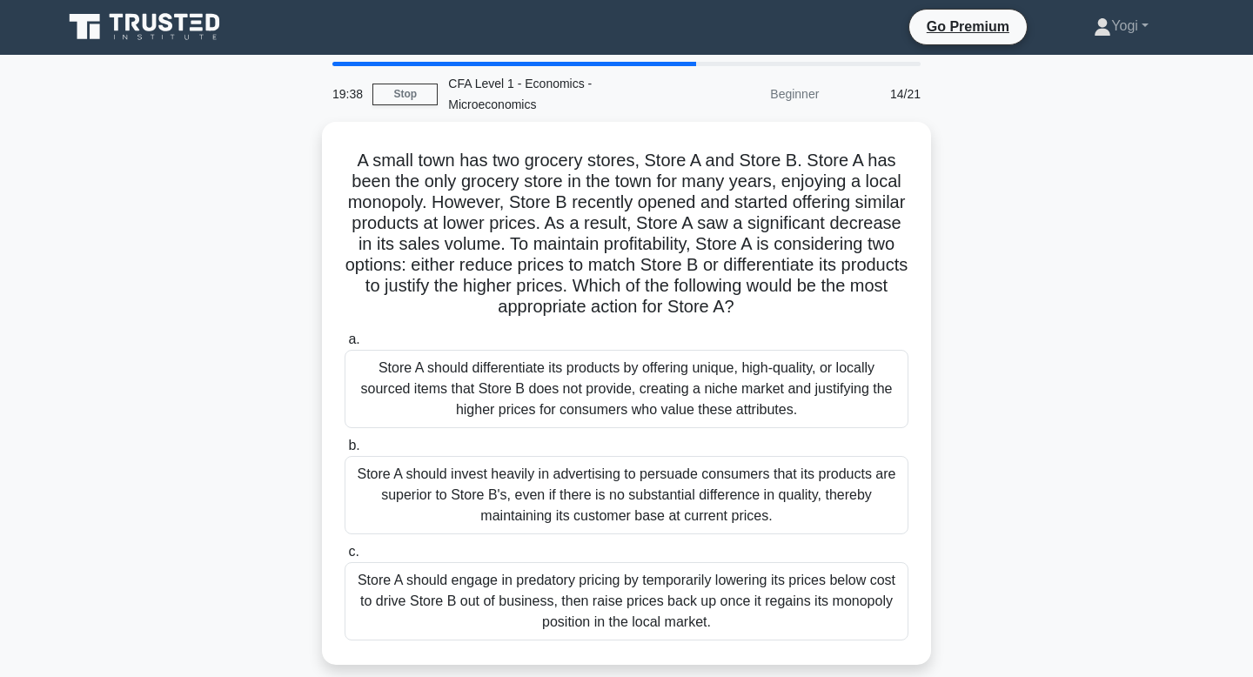
scroll to position [0, 0]
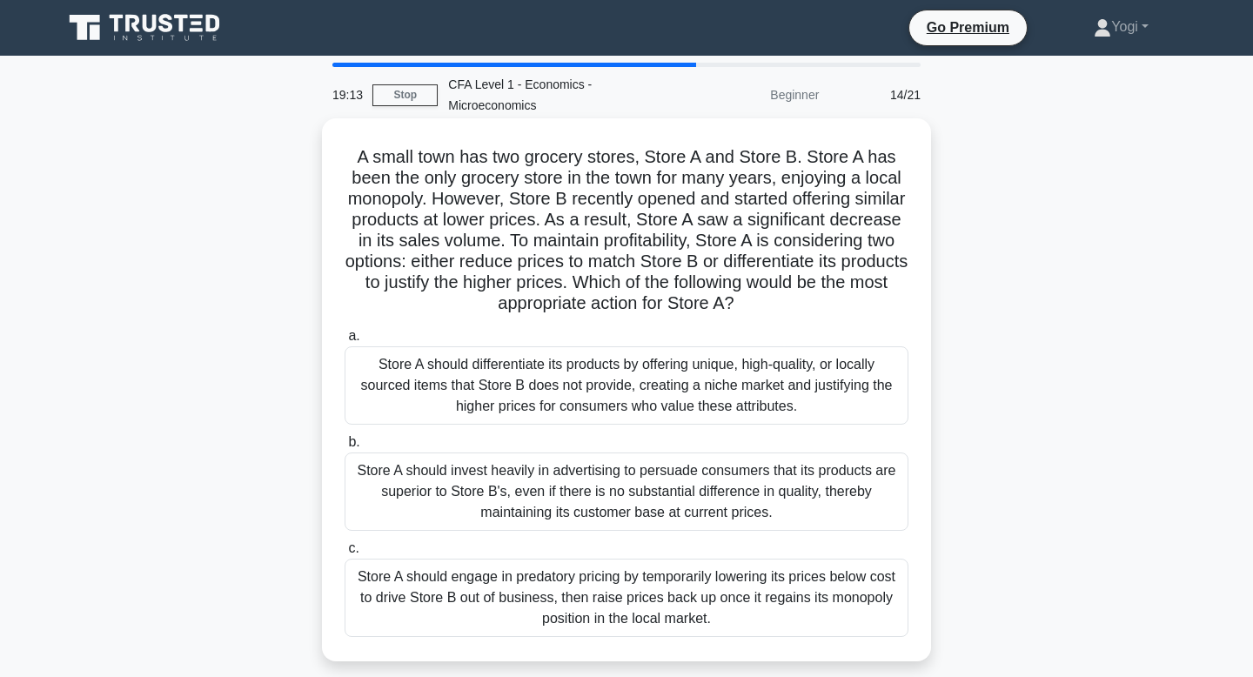
click at [685, 397] on div "Store A should differentiate its products by offering unique, high-quality, or …" at bounding box center [626, 385] width 564 height 78
click at [344, 342] on input "a. Store A should differentiate its products by offering unique, high-quality, …" at bounding box center [344, 336] width 0 height 11
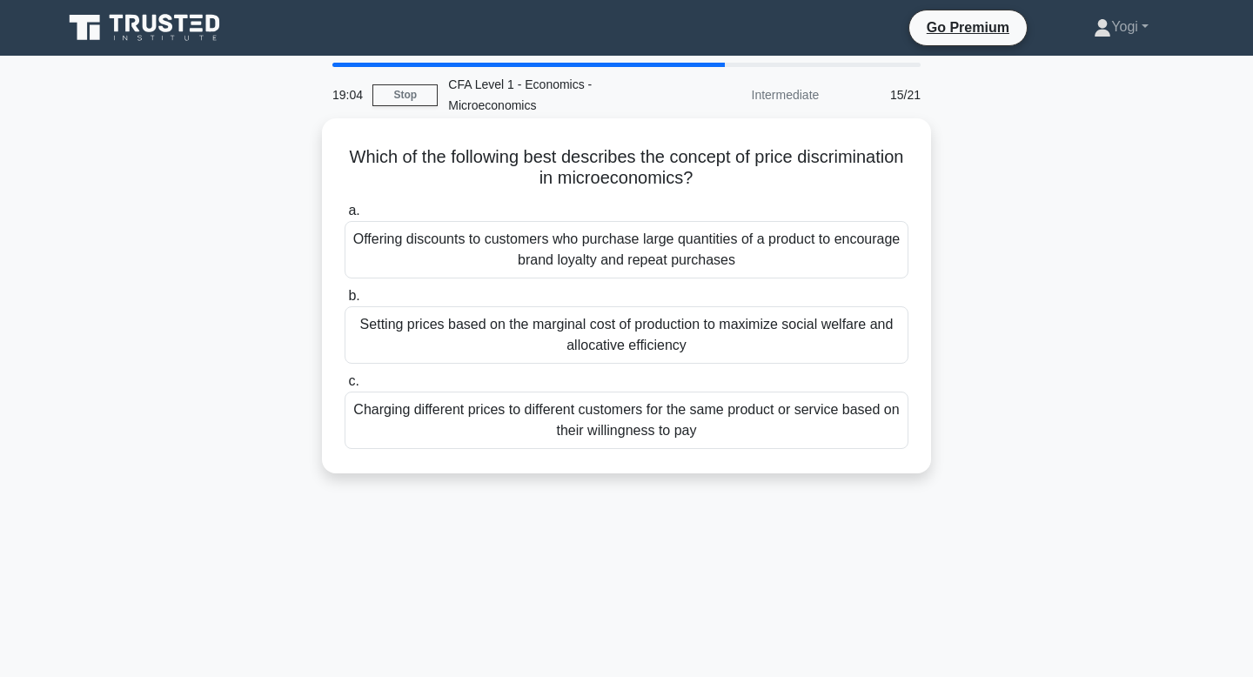
click at [684, 432] on div "Charging different prices to different customers for the same product or servic…" at bounding box center [626, 419] width 564 height 57
click at [344, 387] on input "c. Charging different prices to different customers for the same product or ser…" at bounding box center [344, 381] width 0 height 11
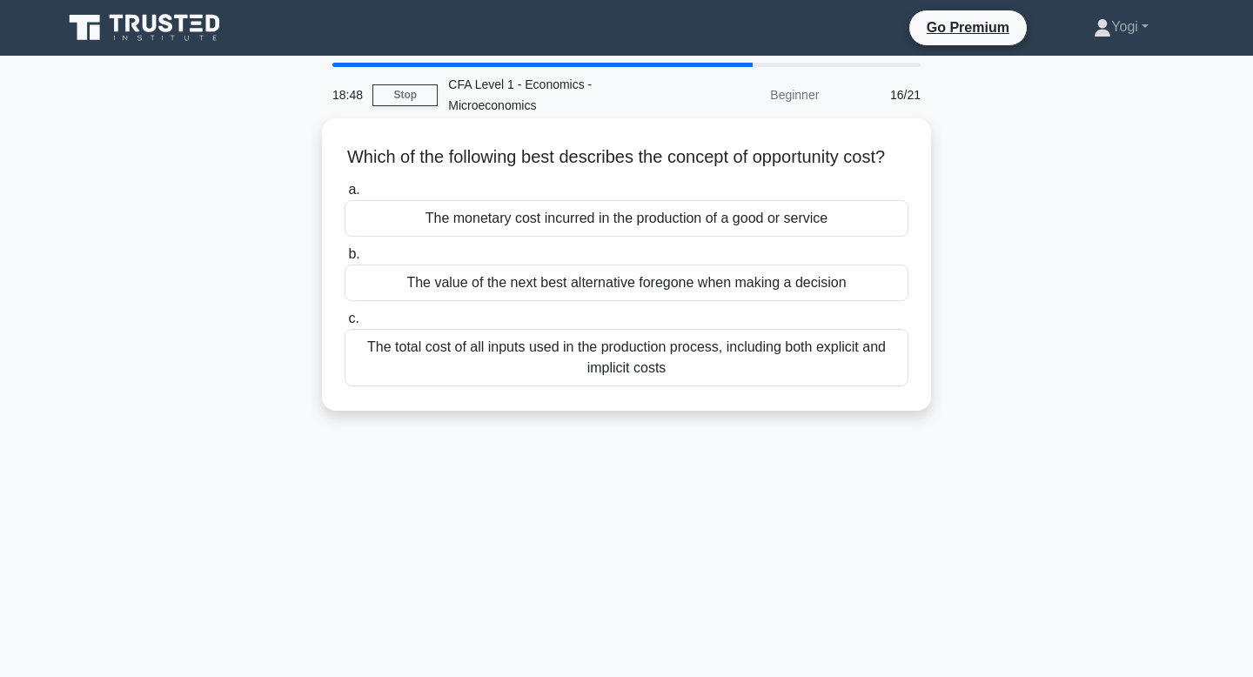
click at [697, 285] on div "The value of the next best alternative foregone when making a decision" at bounding box center [626, 282] width 564 height 37
click at [344, 260] on input "b. The value of the next best alternative foregone when making a decision" at bounding box center [344, 254] width 0 height 11
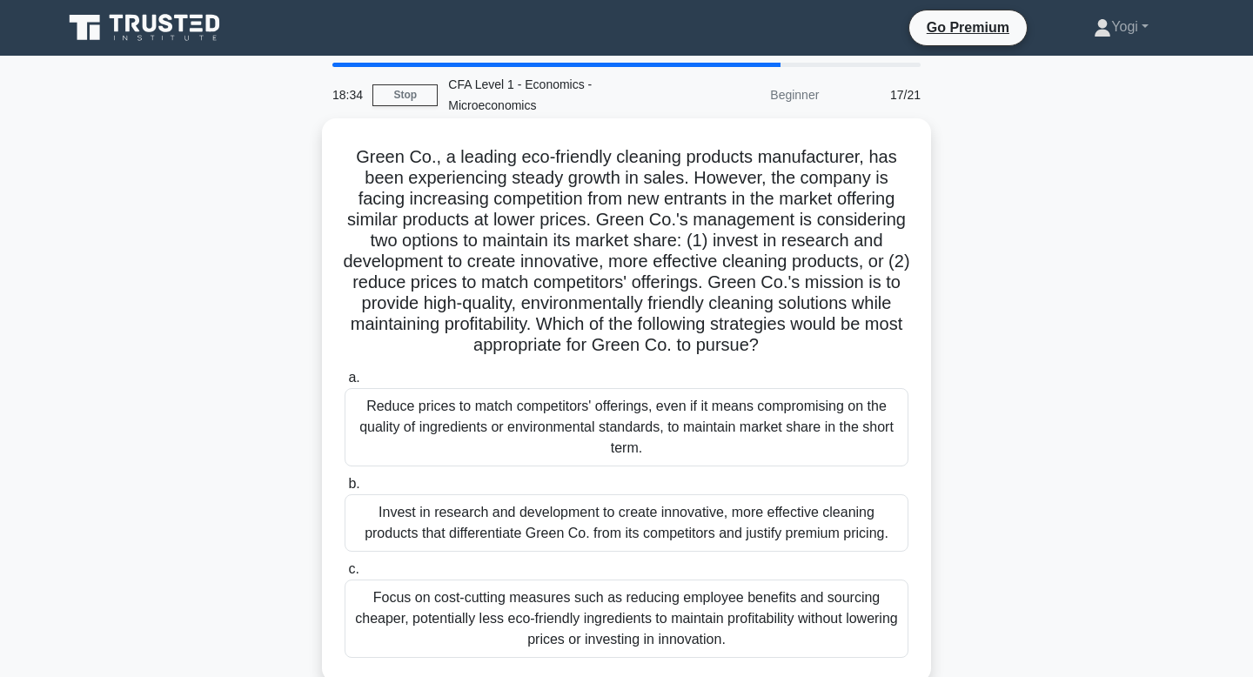
click at [683, 530] on div "Invest in research and development to create innovative, more effective cleanin…" at bounding box center [626, 522] width 564 height 57
click at [344, 490] on input "b. Invest in research and development to create innovative, more effective clea…" at bounding box center [344, 483] width 0 height 11
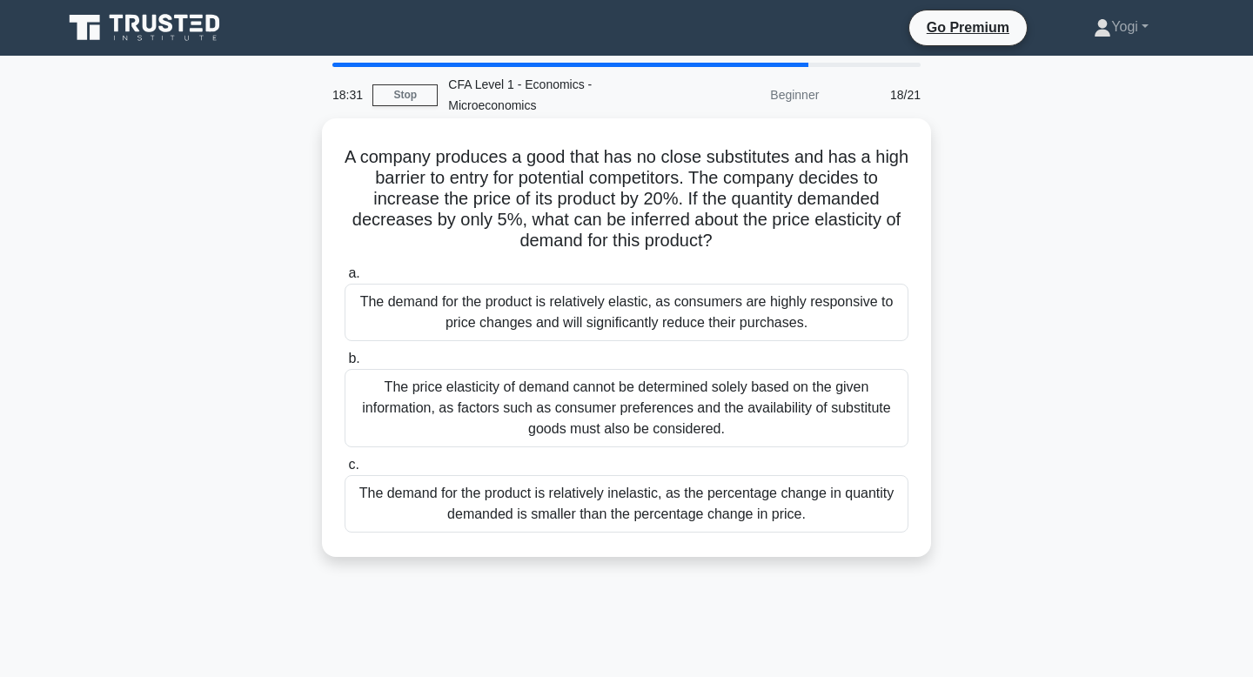
click at [688, 509] on div "The demand for the product is relatively inelastic, as the percentage change in…" at bounding box center [626, 503] width 564 height 57
click at [344, 471] on input "c. The demand for the product is relatively inelastic, as the percentage change…" at bounding box center [344, 464] width 0 height 11
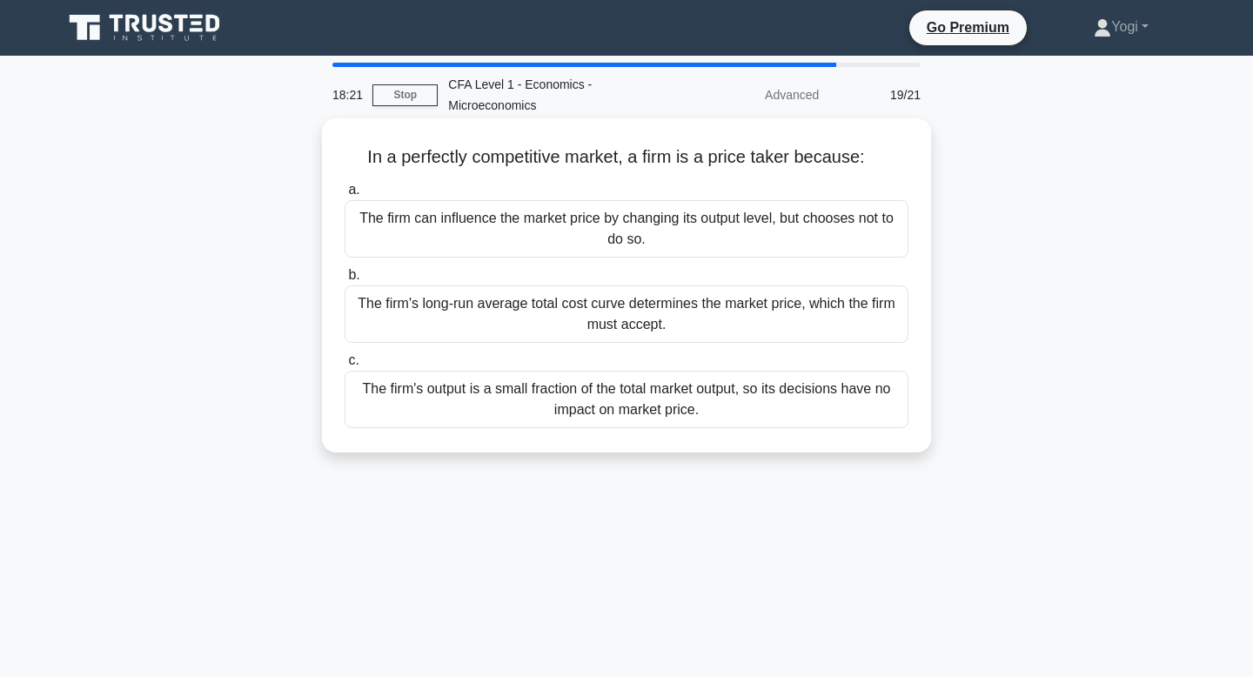
click at [676, 408] on div "The firm's output is a small fraction of the total market output, so its decisi…" at bounding box center [626, 399] width 564 height 57
click at [344, 366] on input "c. The firm's output is a small fraction of the total market output, so its dec…" at bounding box center [344, 360] width 0 height 11
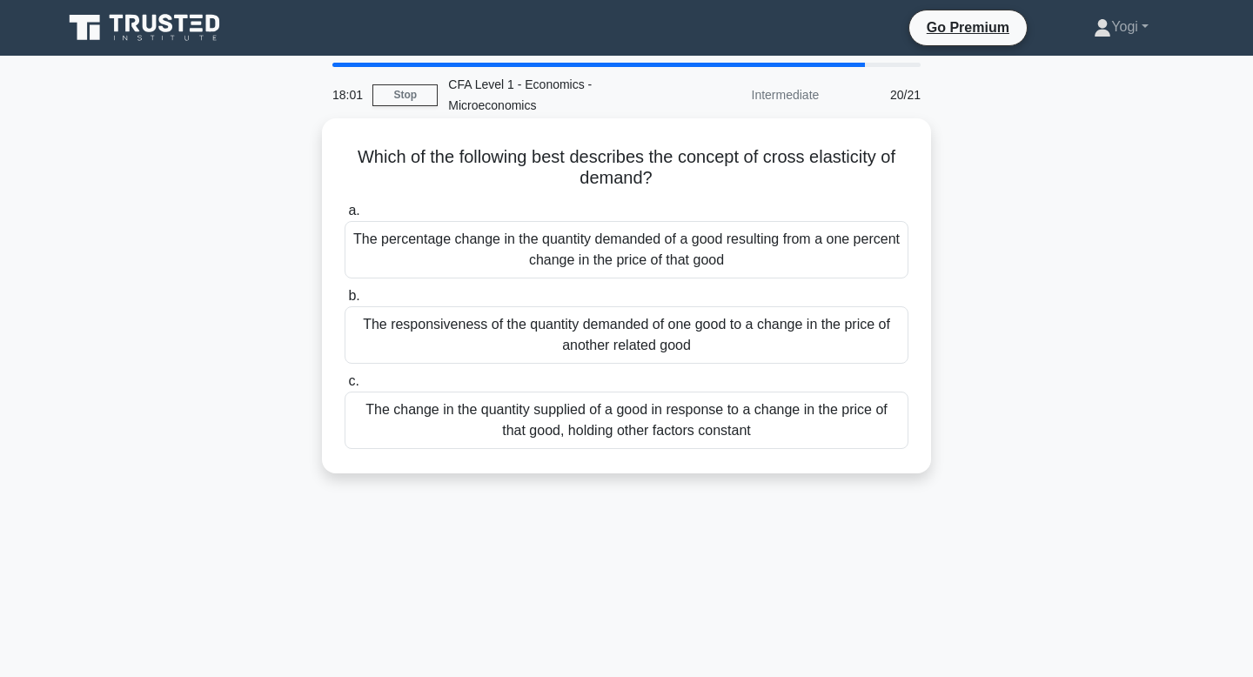
click at [645, 343] on div "The responsiveness of the quantity demanded of one good to a change in the pric…" at bounding box center [626, 334] width 564 height 57
click at [344, 302] on input "b. The responsiveness of the quantity demanded of one good to a change in the p…" at bounding box center [344, 296] width 0 height 11
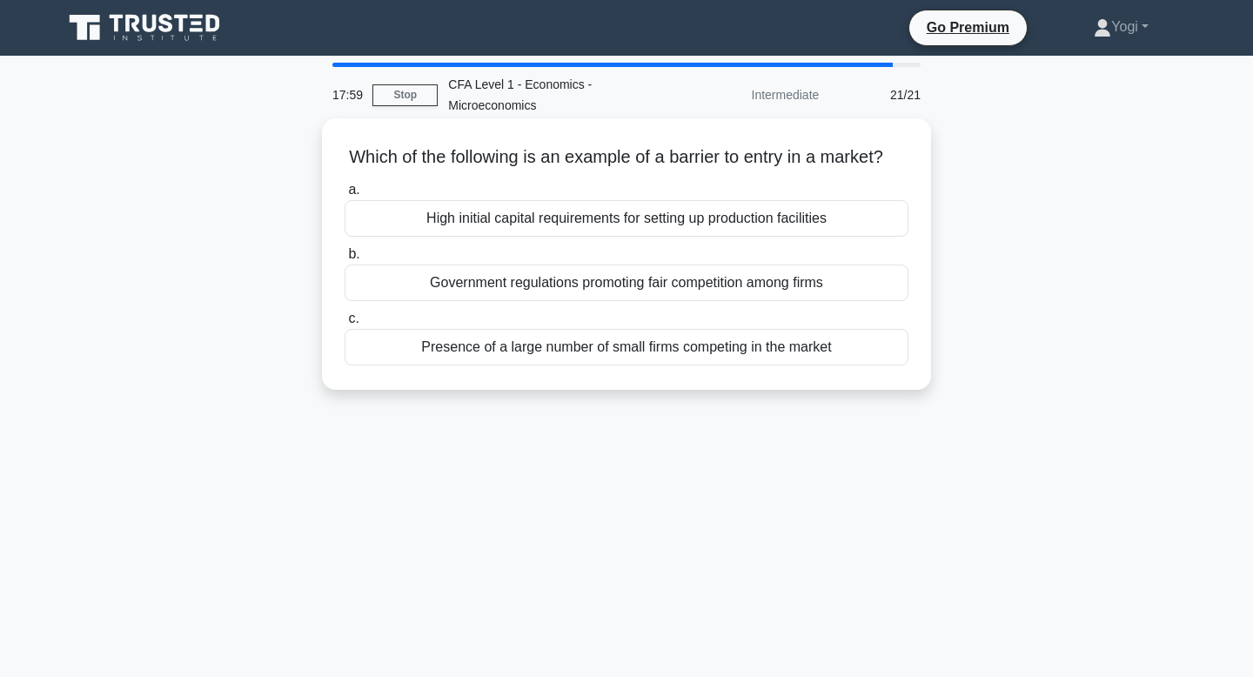
click at [646, 222] on div "High initial capital requirements for setting up production facilities" at bounding box center [626, 218] width 564 height 37
click at [344, 196] on input "a. High initial capital requirements for setting up production facilities" at bounding box center [344, 189] width 0 height 11
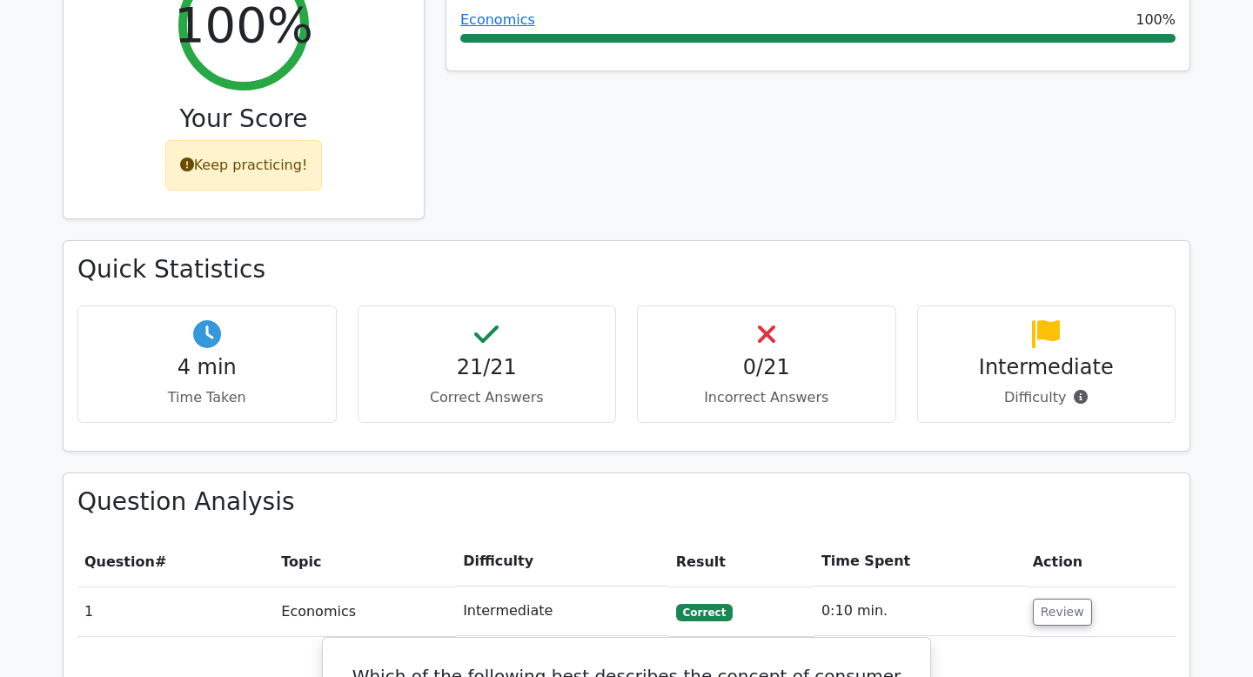
scroll to position [549, 0]
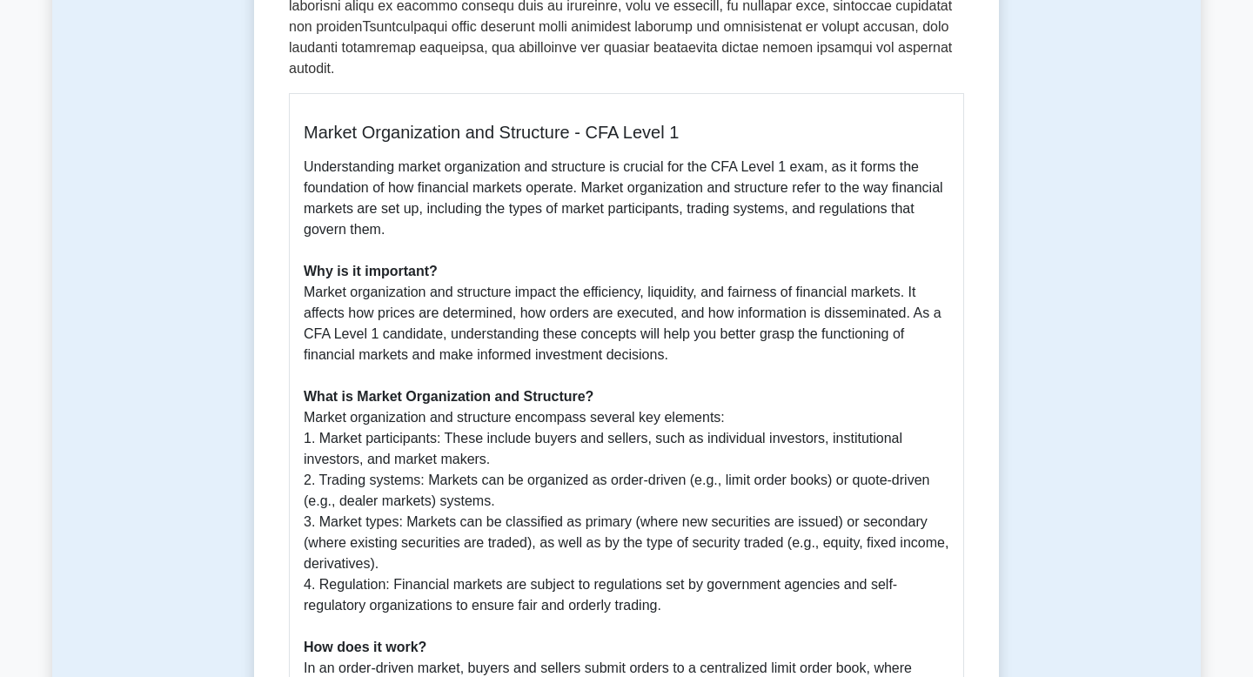
scroll to position [762, 0]
